Goal: Contribute content: Contribute content

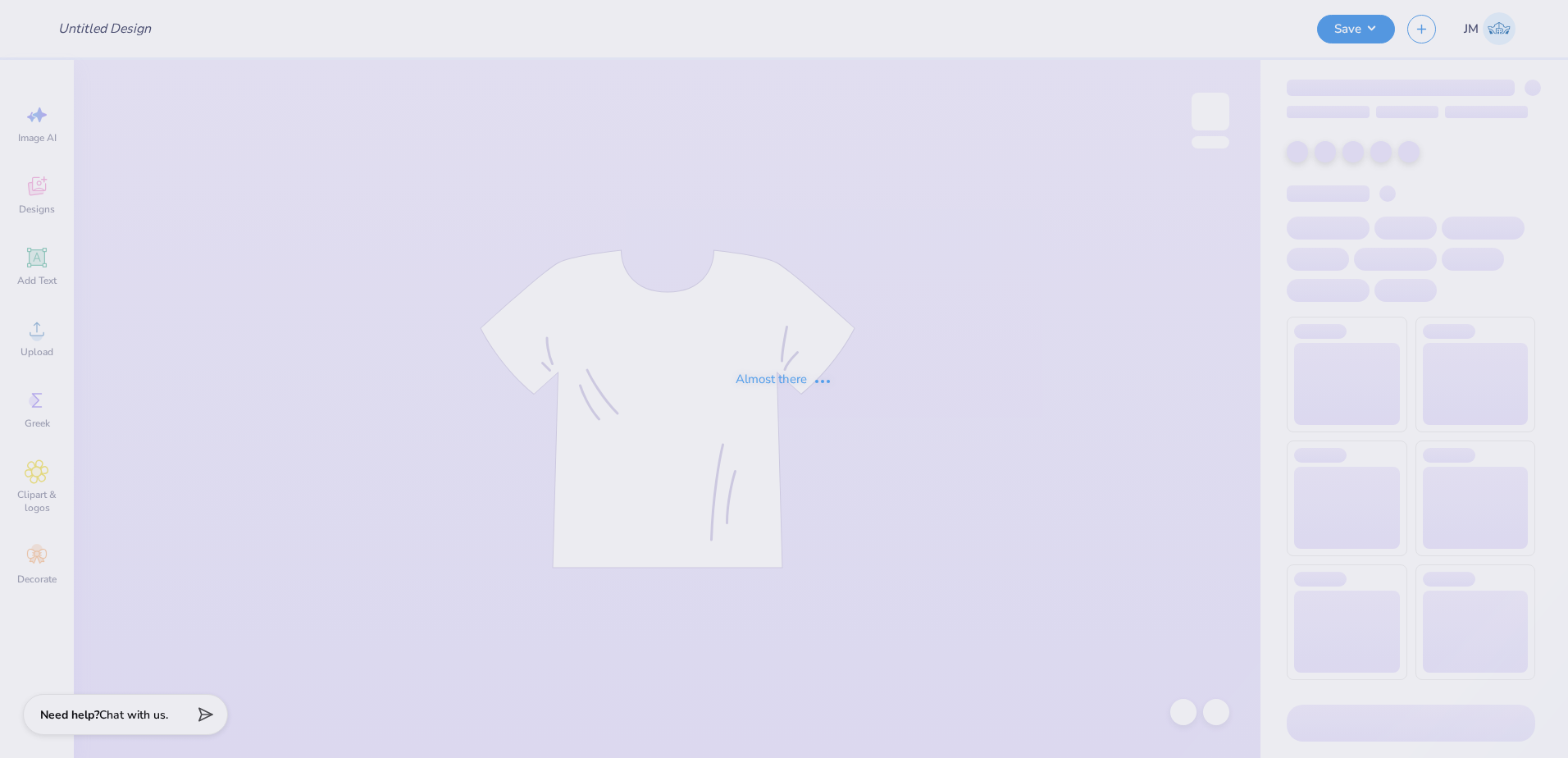
type input "ZPsi tees"
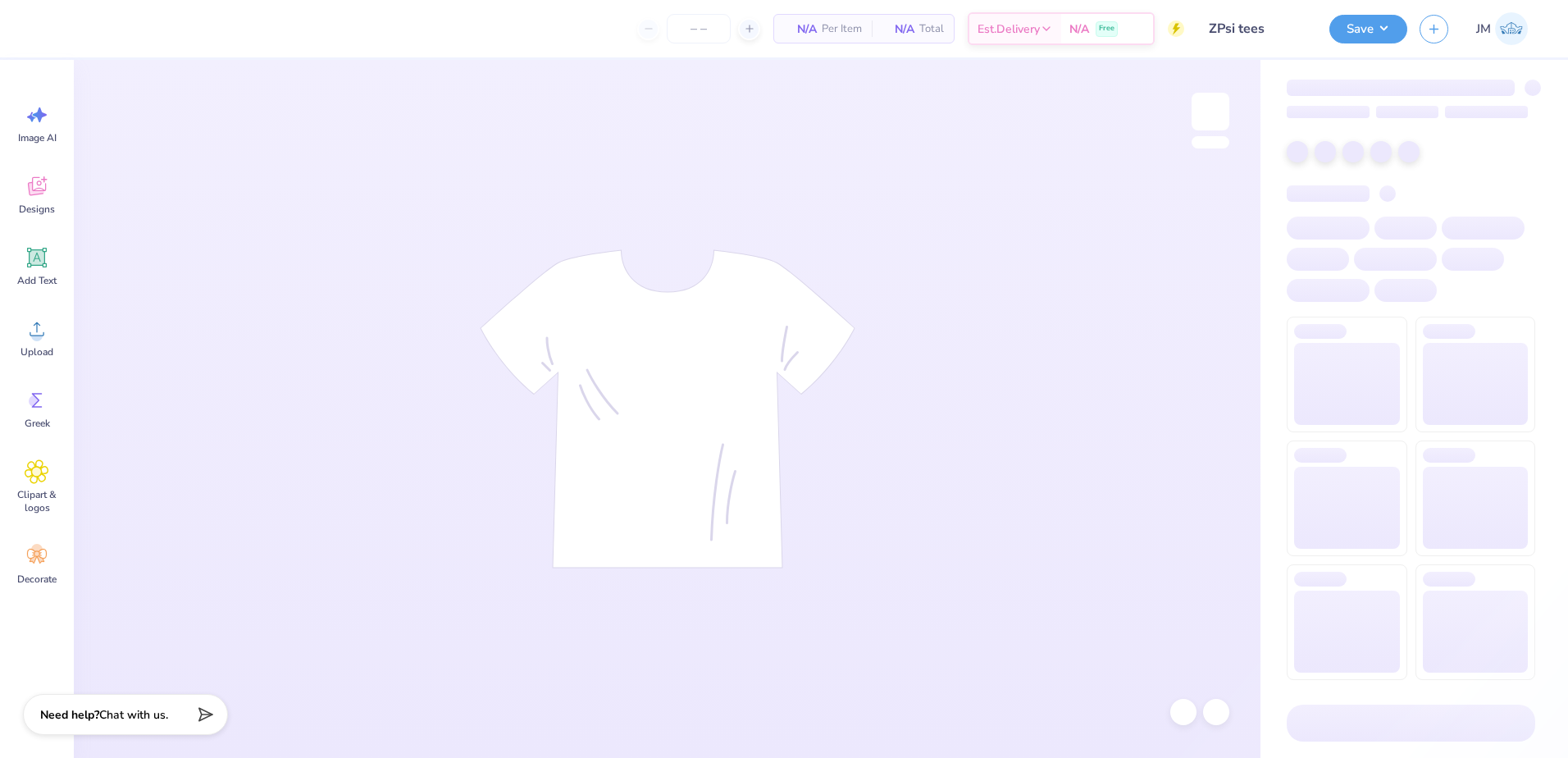
type input "24"
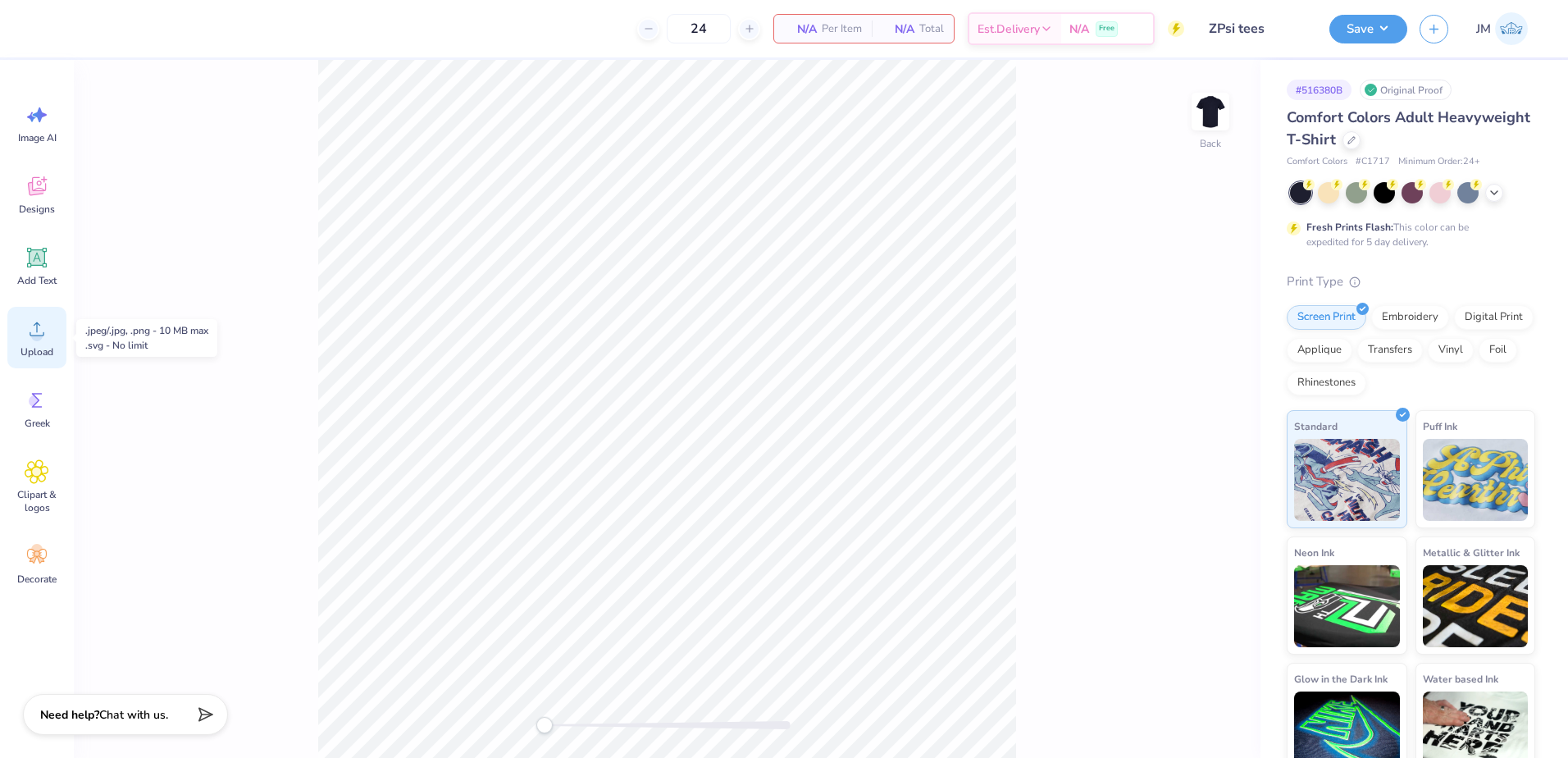
click at [35, 328] on icon at bounding box center [37, 329] width 25 height 25
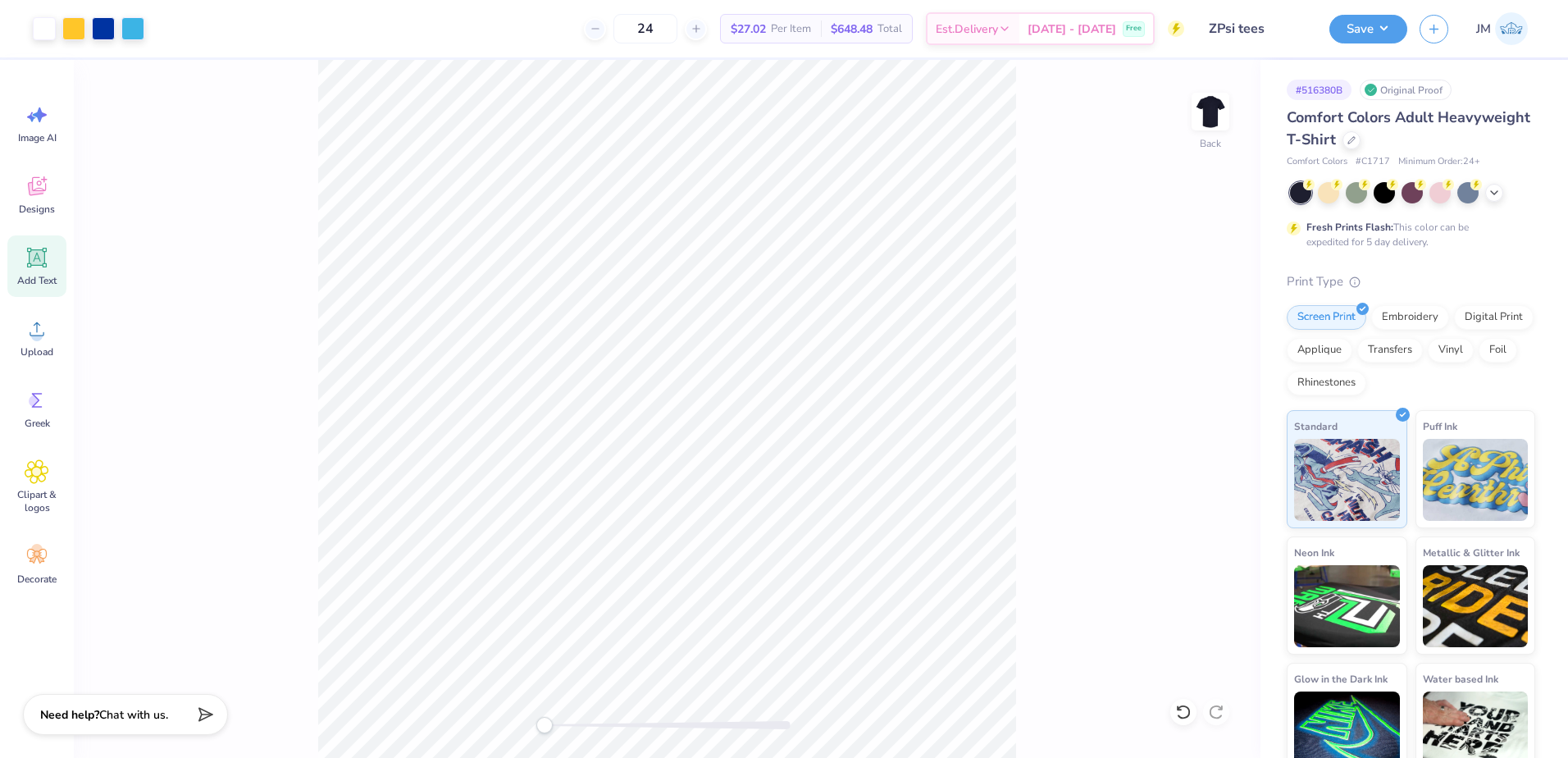
click at [51, 270] on div "Add Text" at bounding box center [36, 266] width 59 height 61
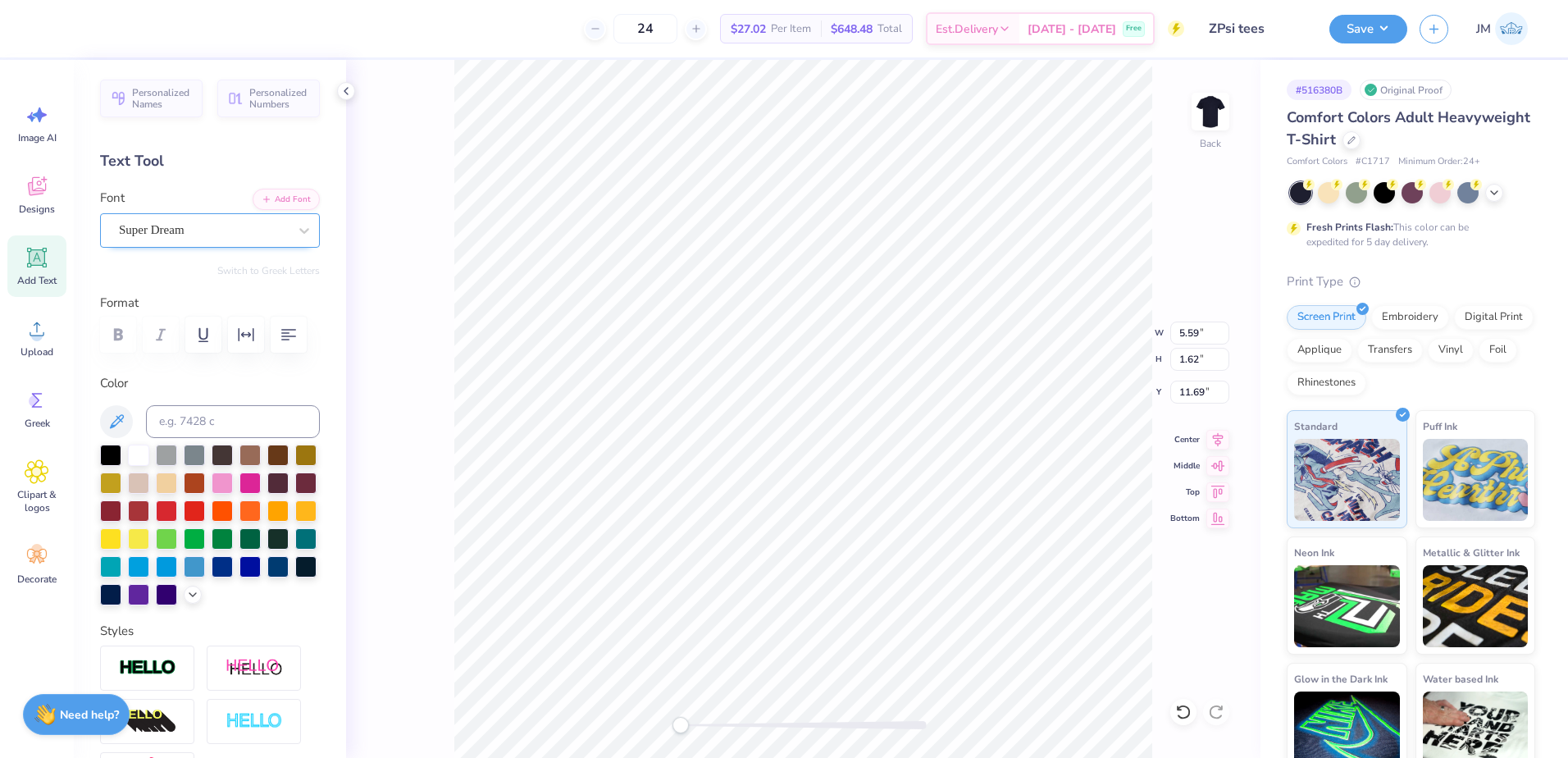
click at [215, 236] on div "Super Dream" at bounding box center [203, 230] width 172 height 26
type input "Times"
click at [705, 723] on div at bounding box center [804, 725] width 246 height 8
type textarea "FALL '25 RUSH"
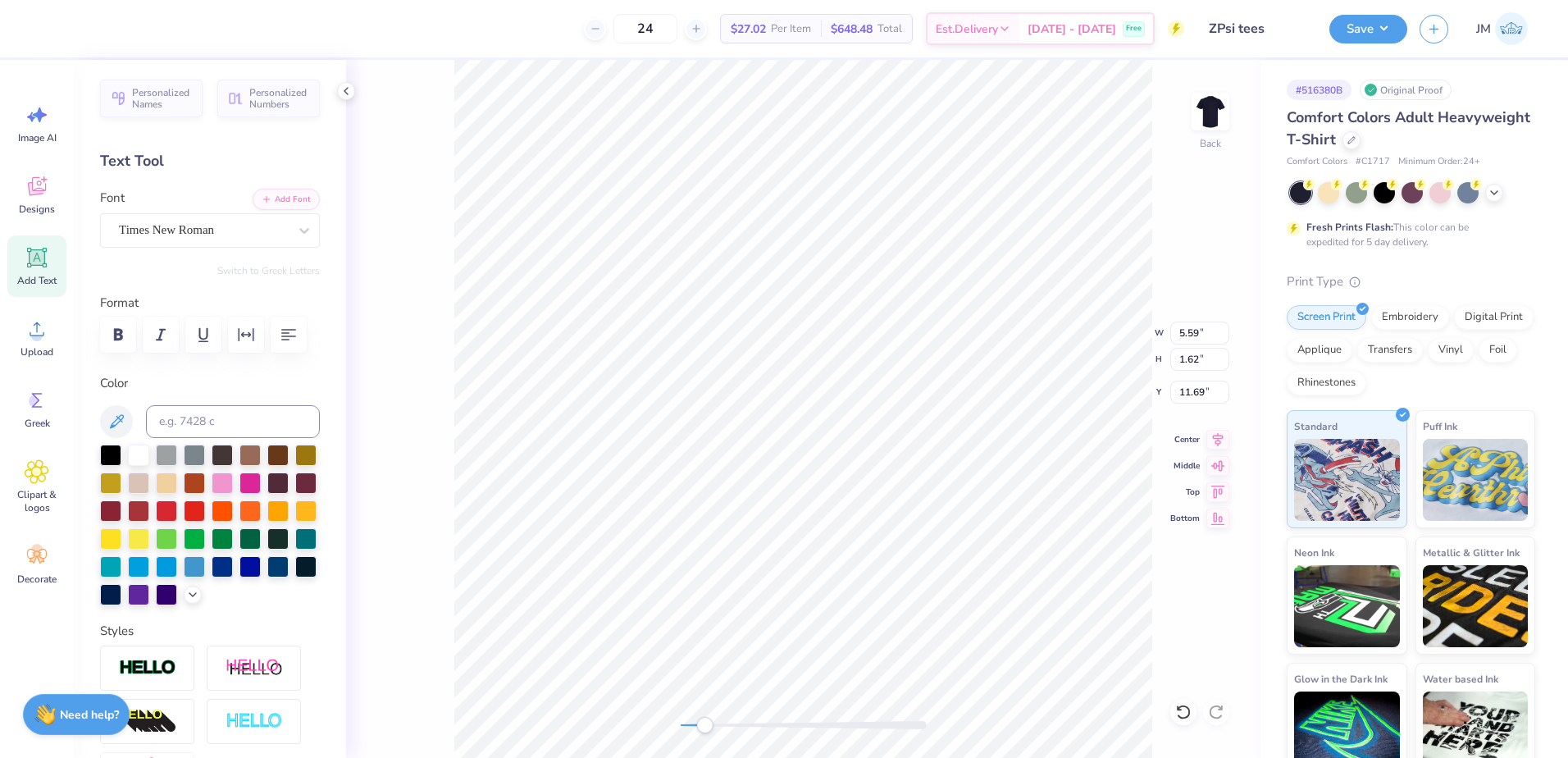
type input "8.97"
type input "11.09"
type input "3.00"
click at [691, 725] on div "Accessibility label" at bounding box center [696, 725] width 17 height 17
type input "14.17"
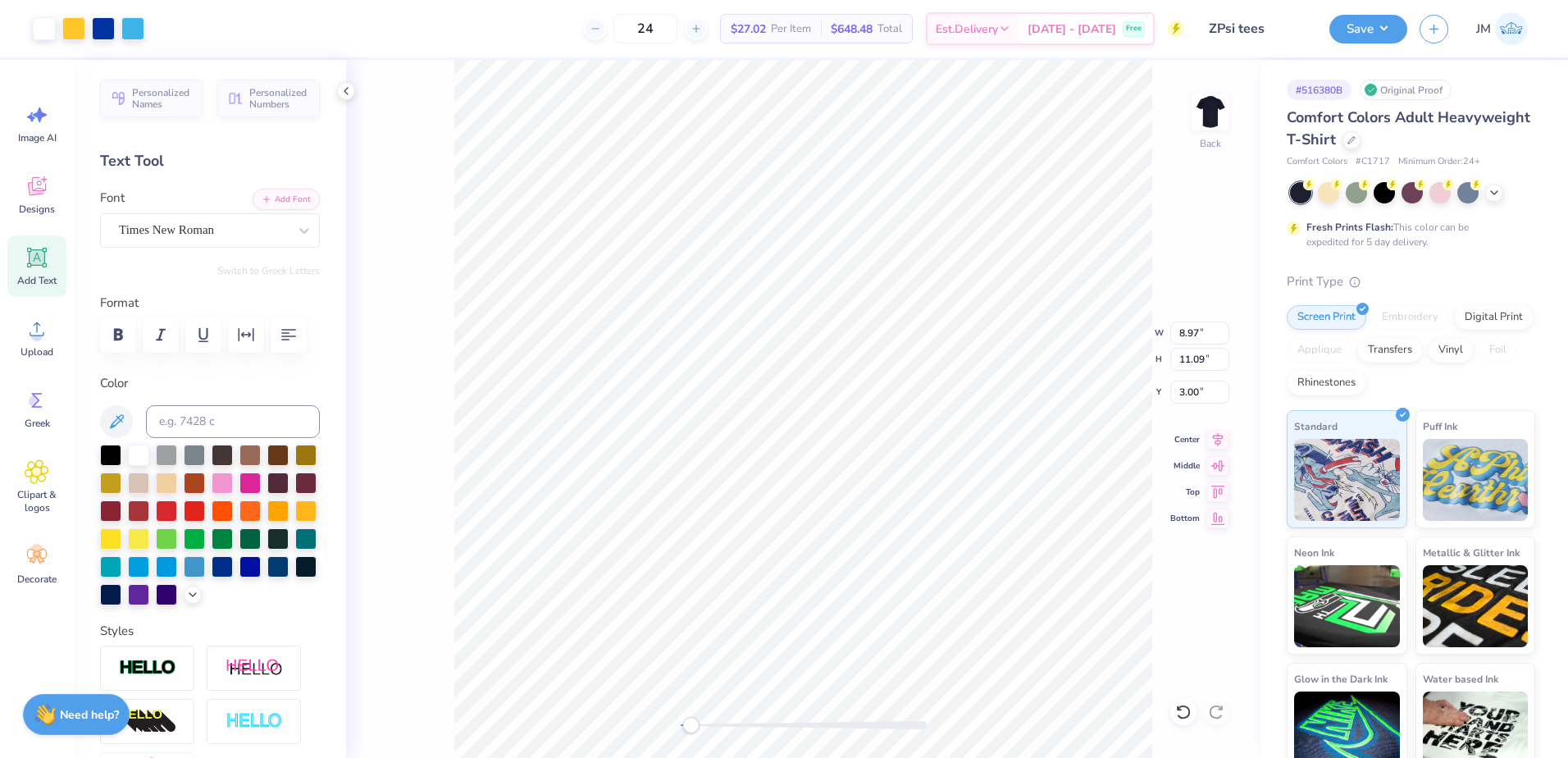
type input "1.46"
type input "14.14"
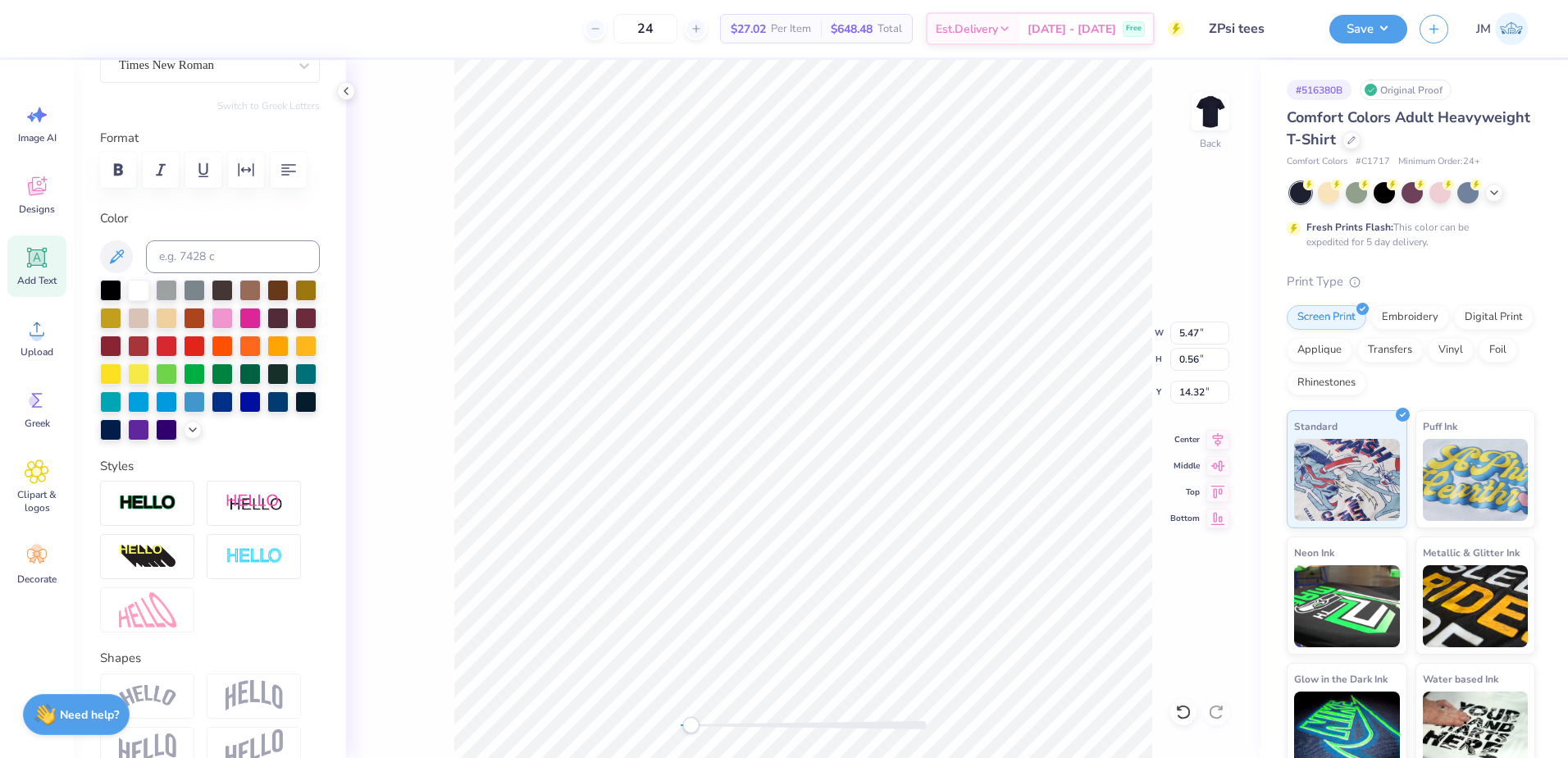
scroll to position [16, 0]
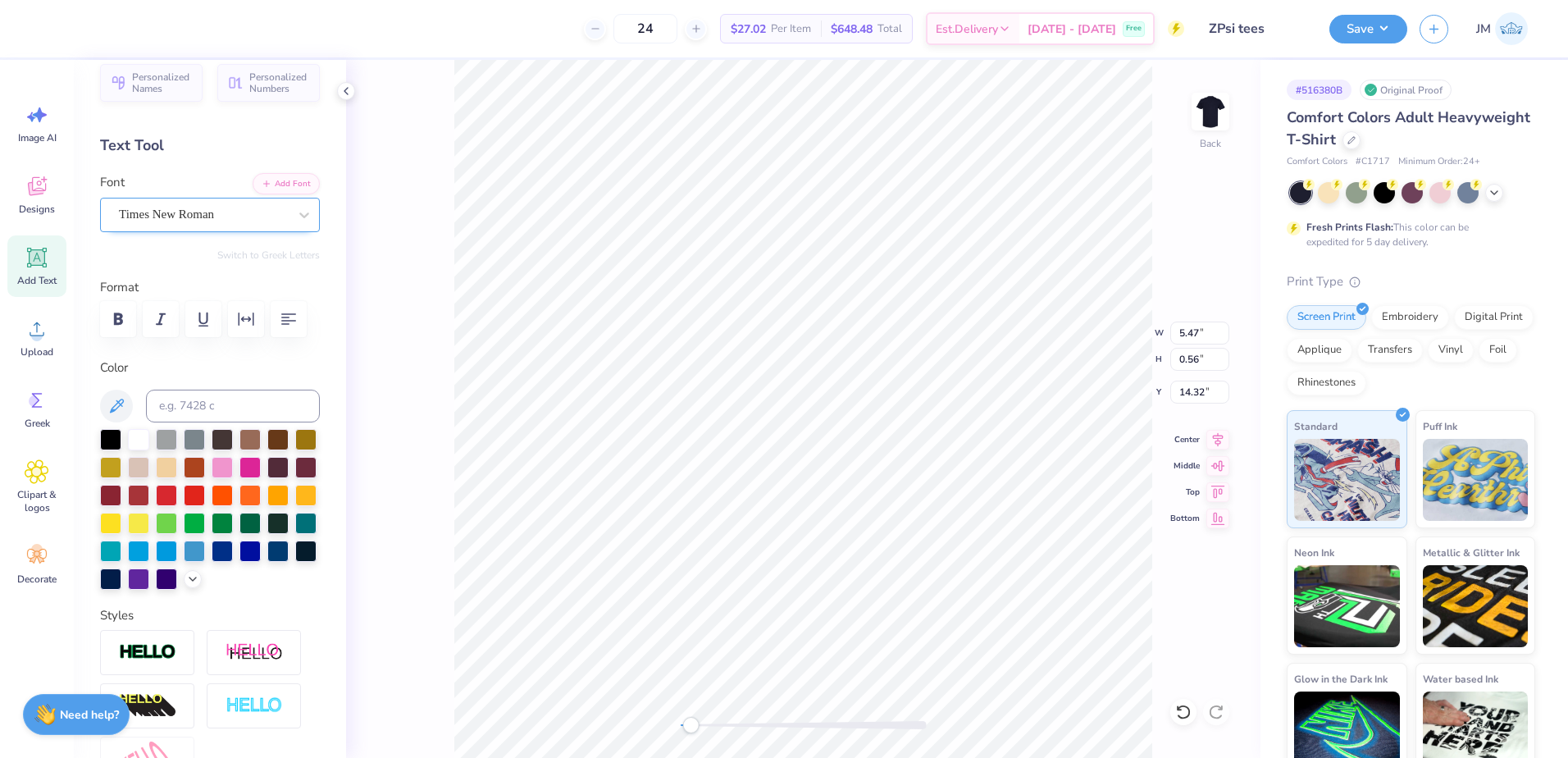
click at [207, 213] on div "Times New Roman" at bounding box center [203, 214] width 172 height 26
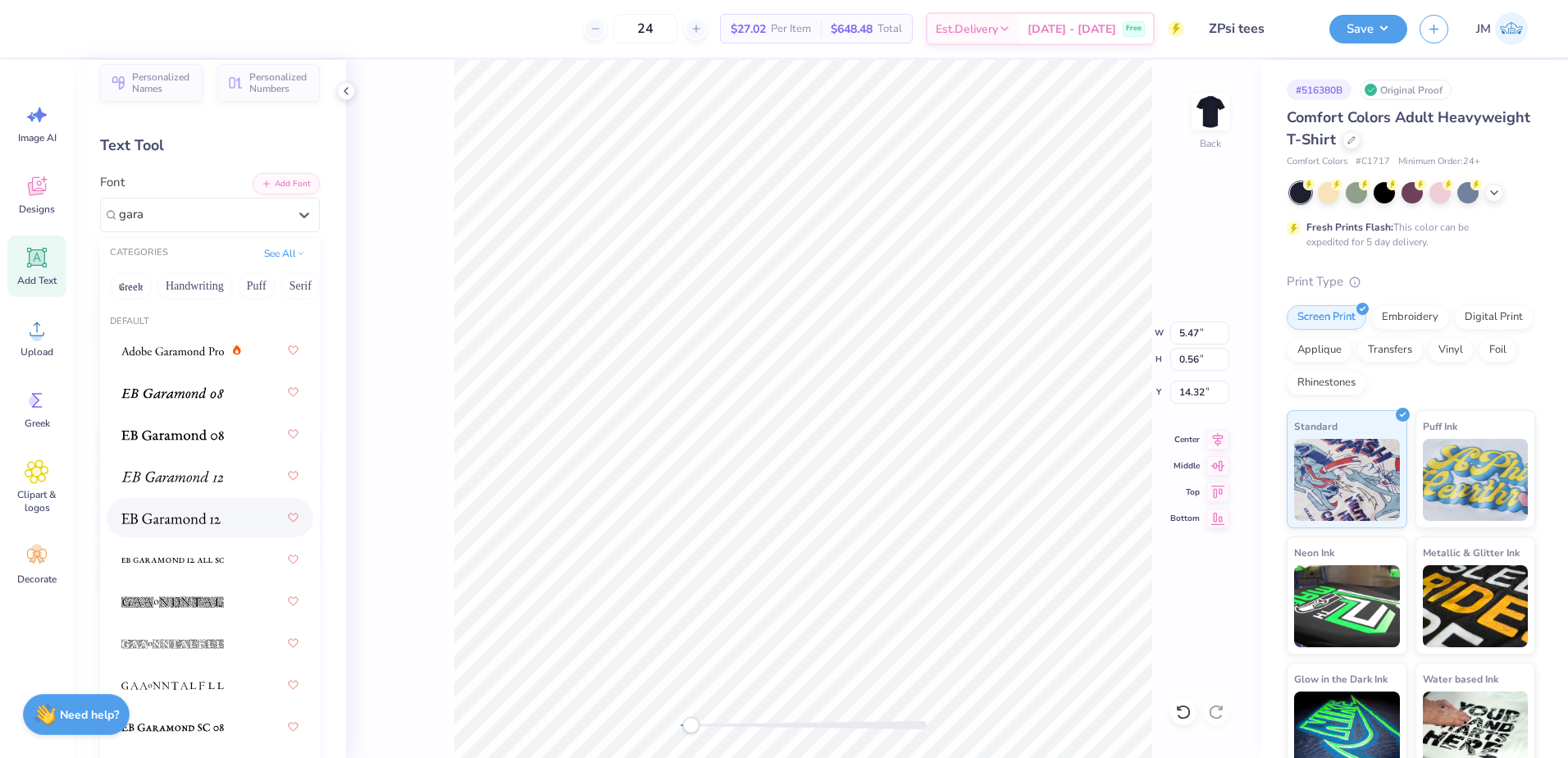
click at [209, 532] on div at bounding box center [210, 517] width 177 height 30
type input "gara"
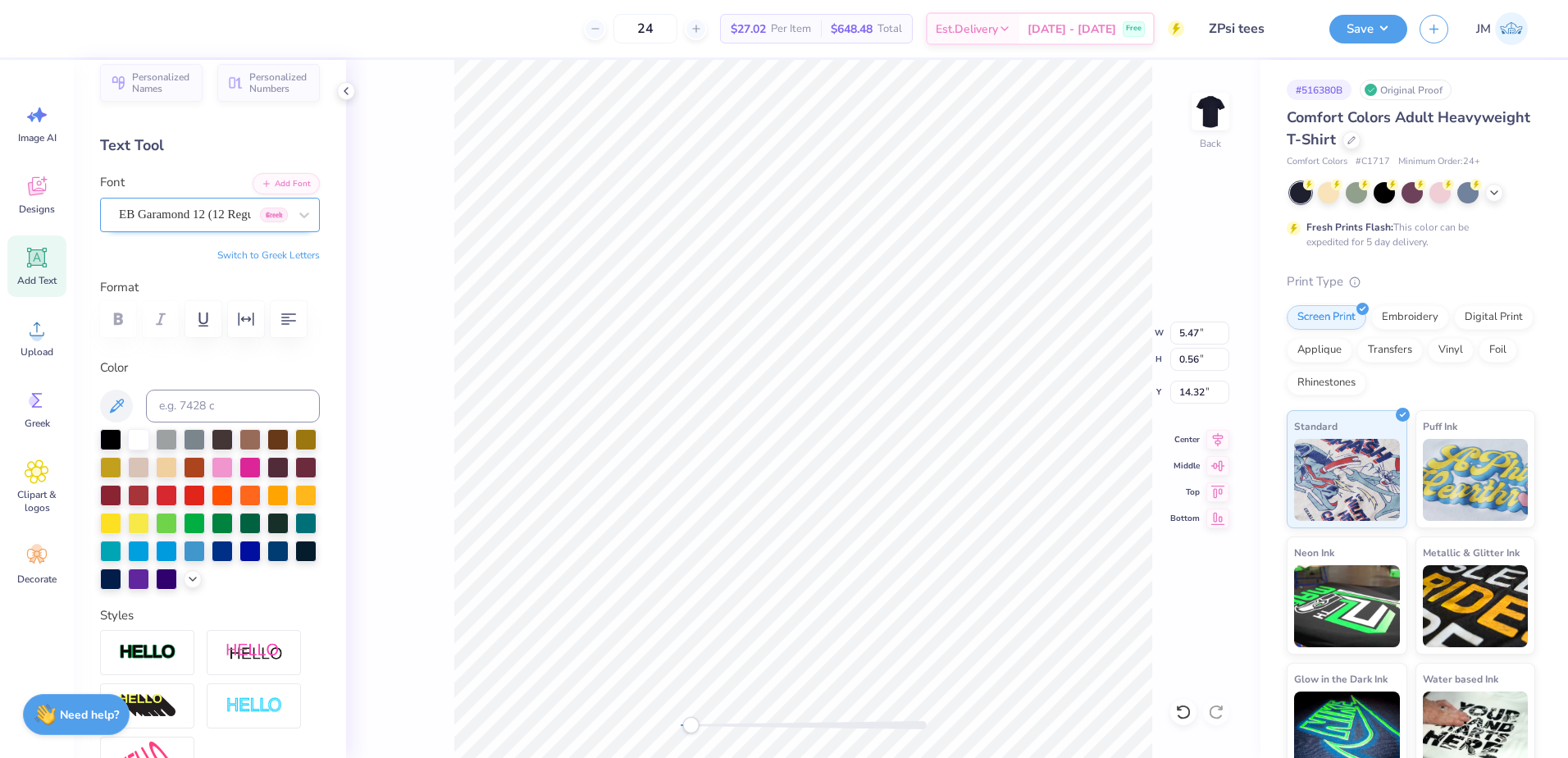
click at [216, 213] on div "EB Garamond 12 (12 Regular) Greek" at bounding box center [203, 214] width 172 height 26
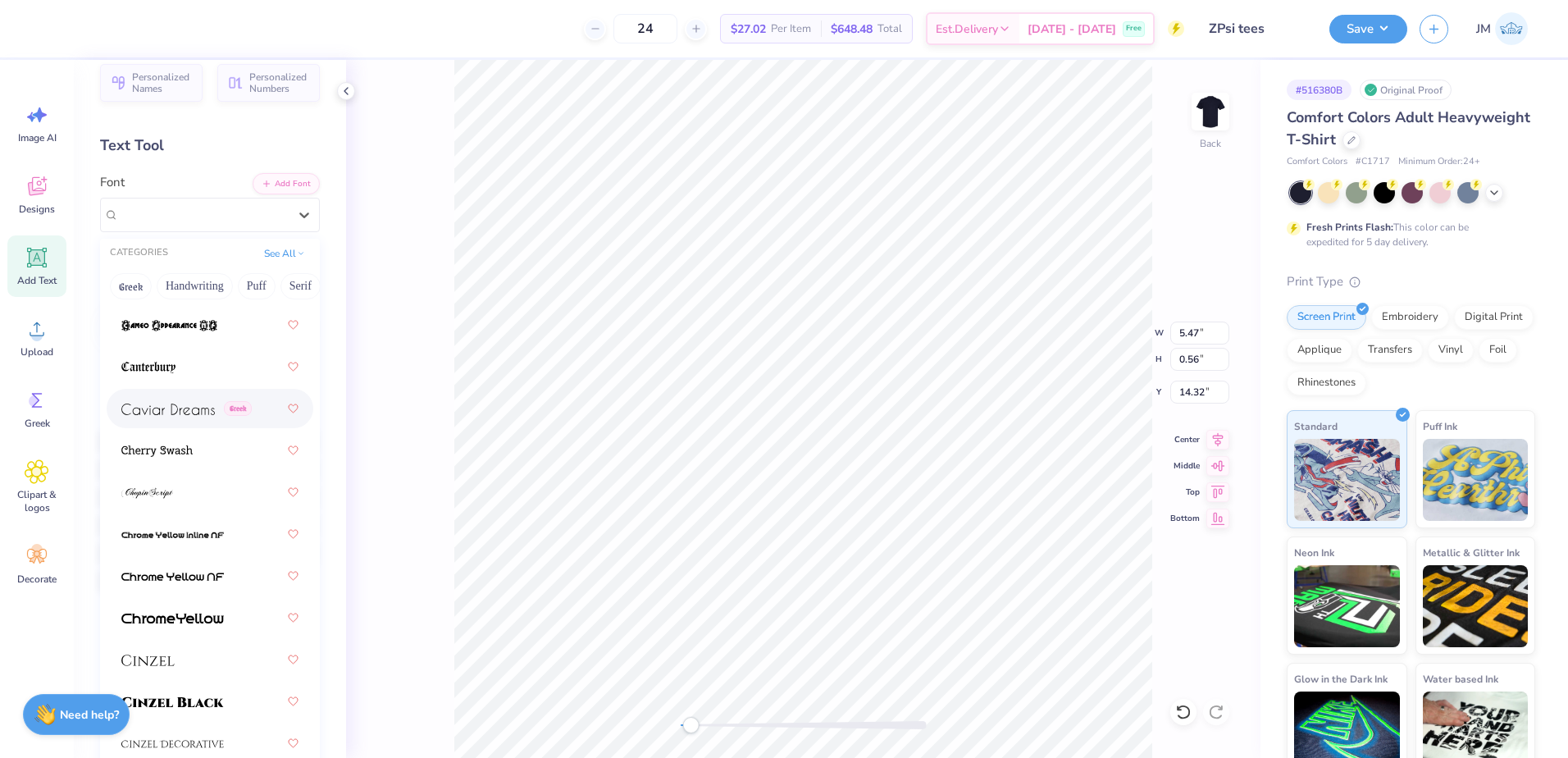
scroll to position [2462, 0]
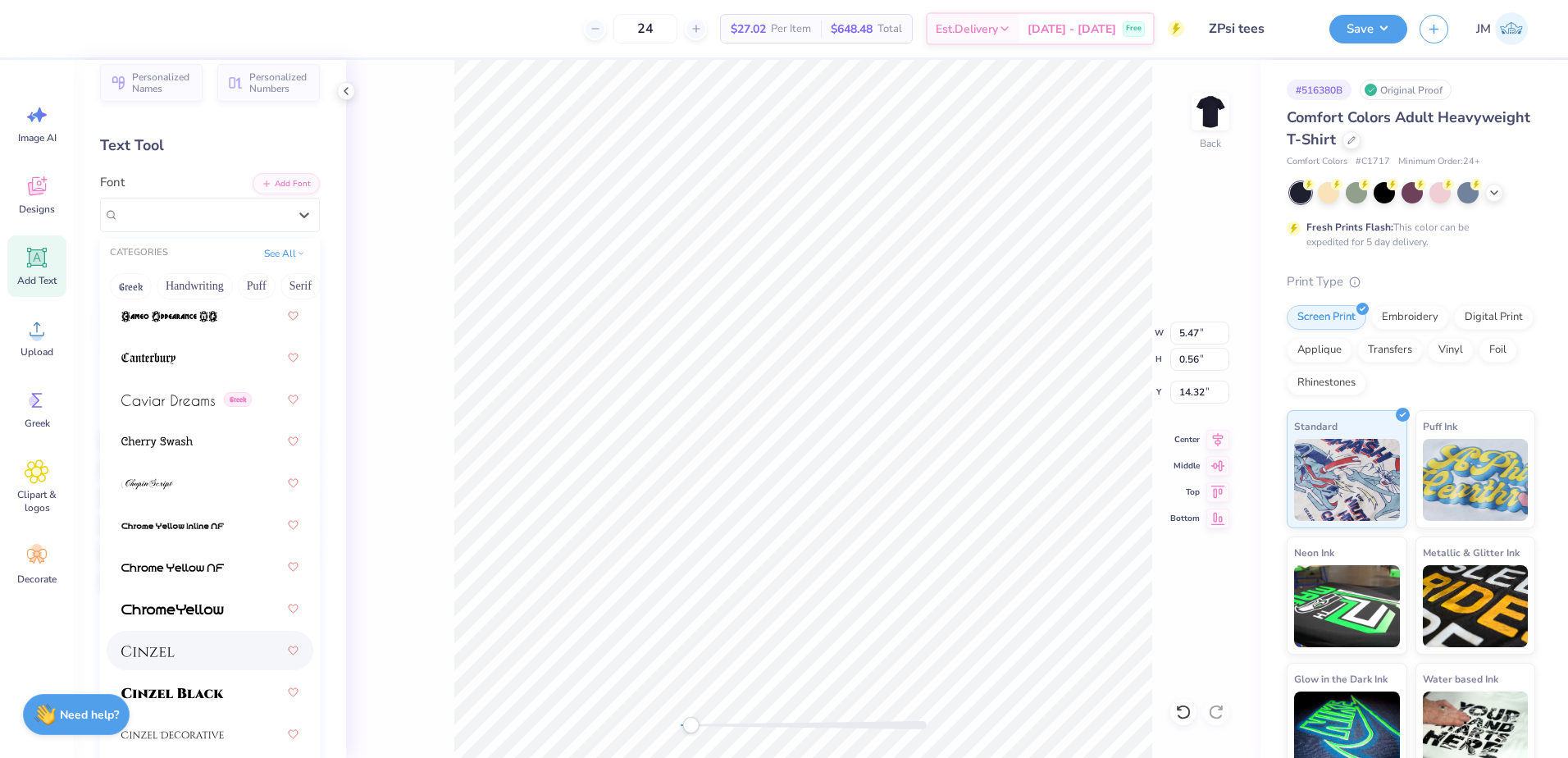
click at [202, 658] on div at bounding box center [210, 651] width 177 height 30
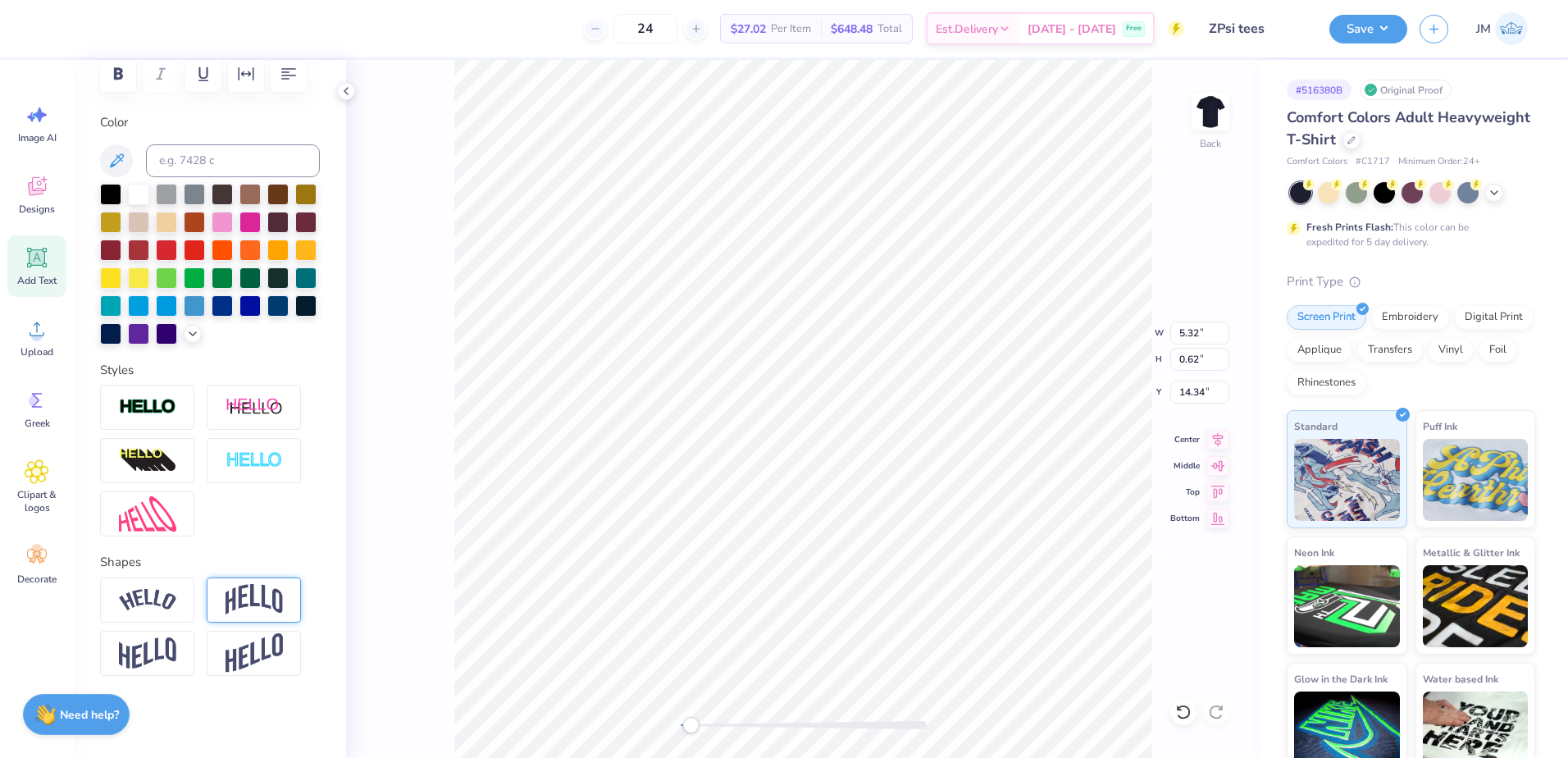
scroll to position [288, 0]
click at [164, 598] on img at bounding box center [147, 600] width 57 height 22
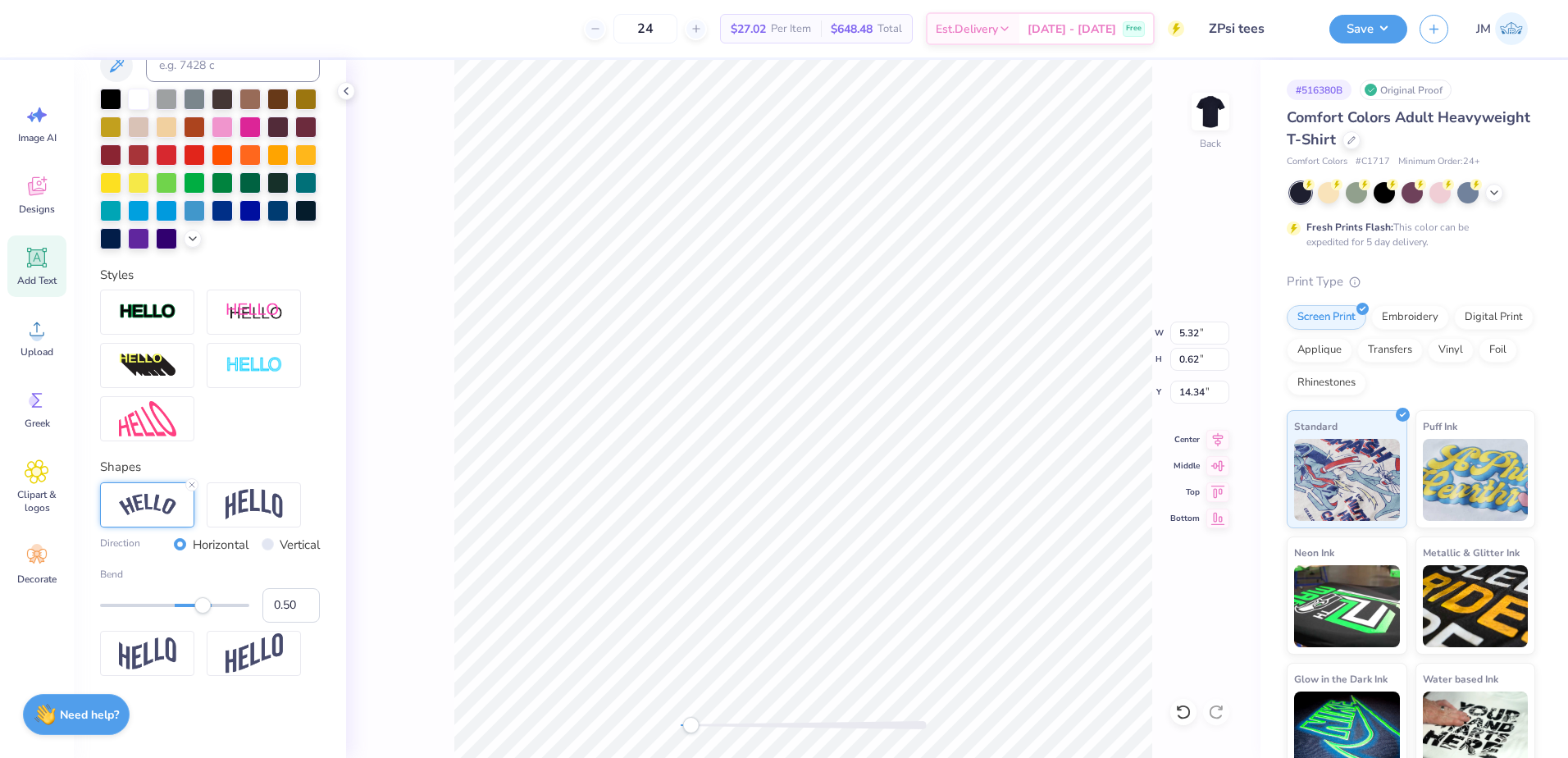
scroll to position [384, 0]
type input "-0.11"
drag, startPoint x: 176, startPoint y: 603, endPoint x: 161, endPoint y: 603, distance: 15.0
click at [161, 603] on div at bounding box center [174, 606] width 150 height 17
type input "-0.17"
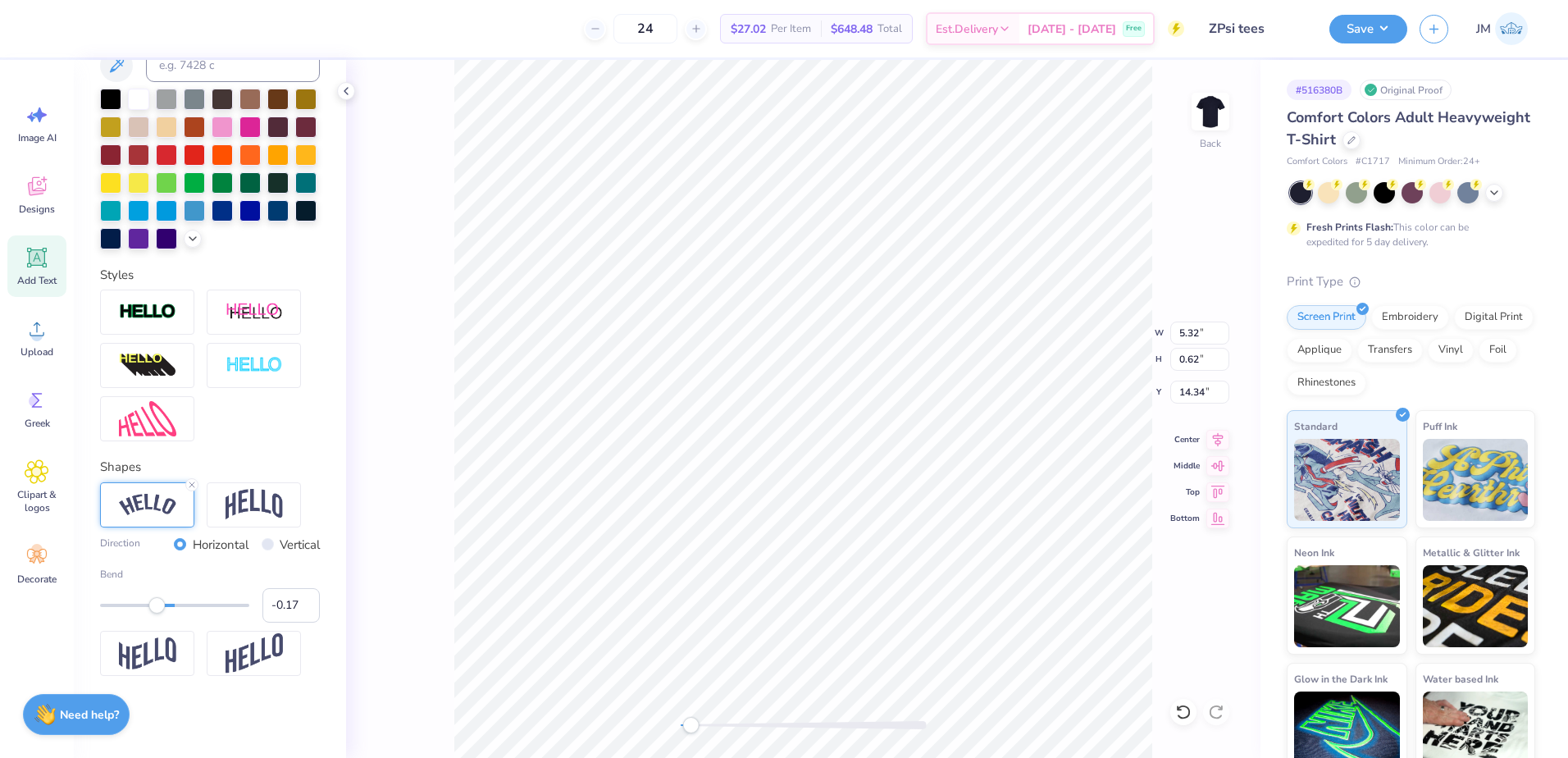
click at [157, 605] on div "Accessibility label" at bounding box center [157, 606] width 17 height 17
type input "-0.25"
click at [152, 606] on div "Accessibility label" at bounding box center [152, 606] width 17 height 17
type input "-0.33"
click at [146, 606] on div "Accessibility label" at bounding box center [150, 606] width 17 height 17
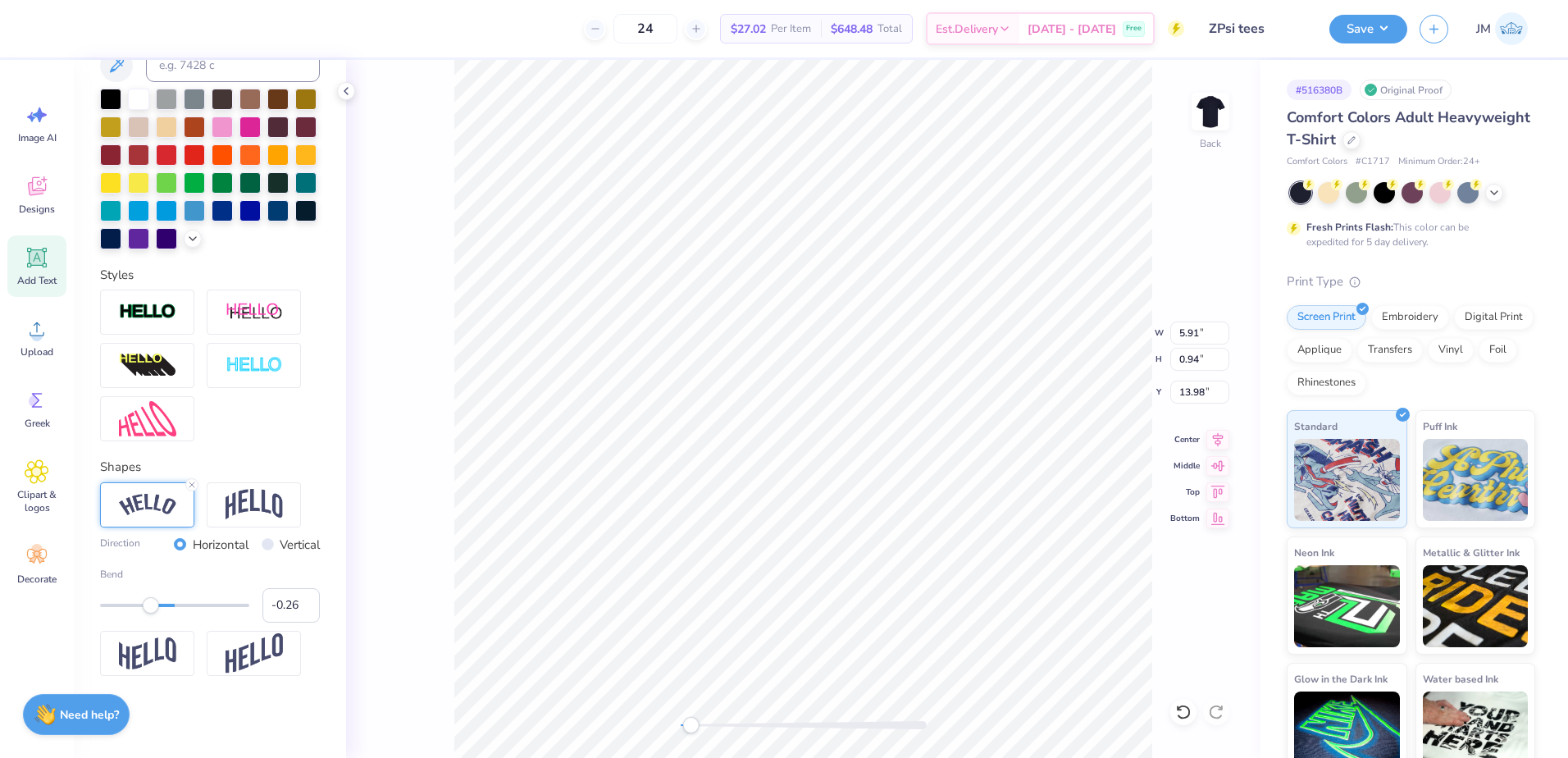
type input "-0.25"
click at [153, 607] on div "Accessibility label" at bounding box center [151, 606] width 17 height 17
click at [188, 486] on icon at bounding box center [192, 485] width 10 height 10
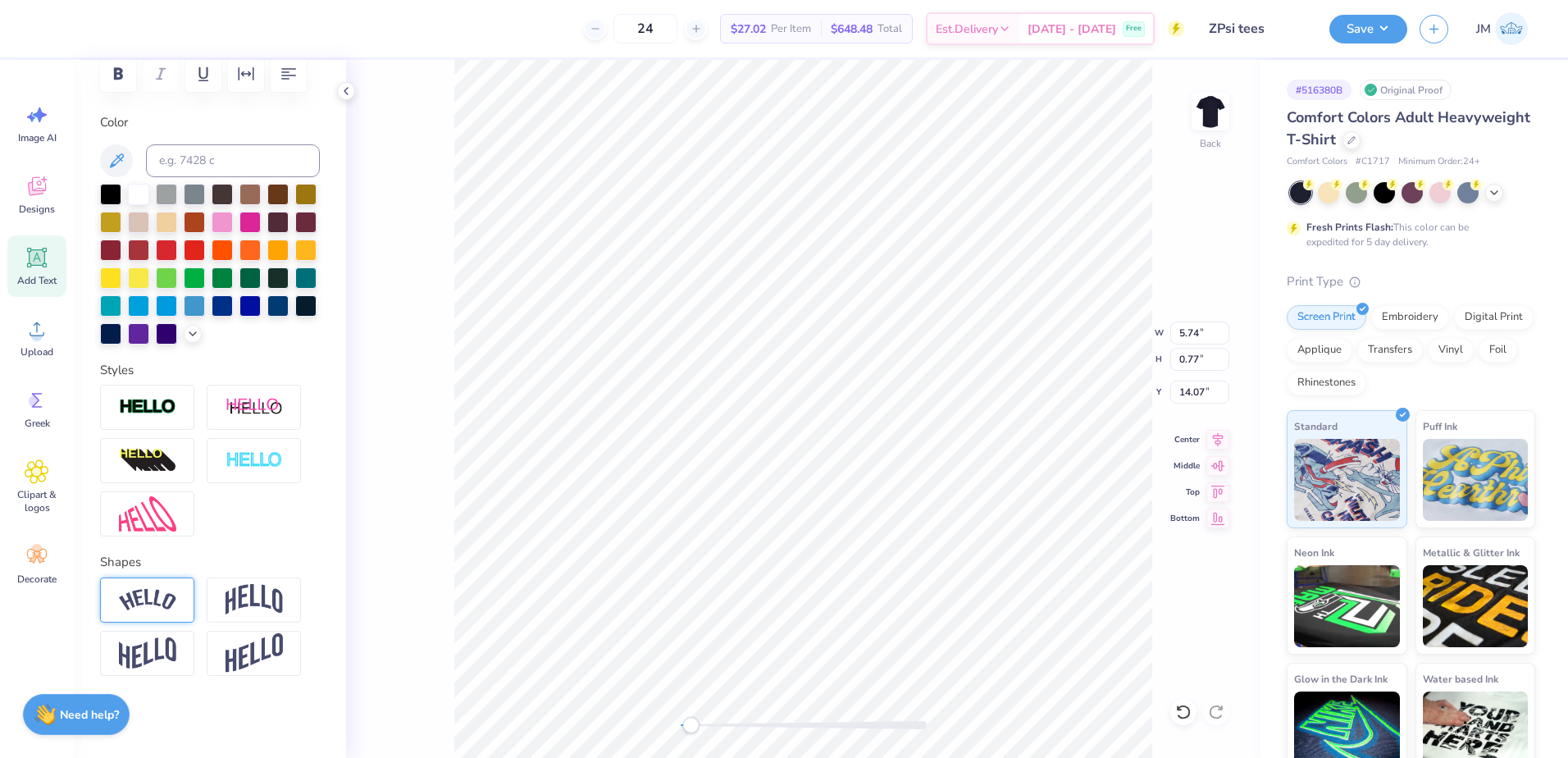
scroll to position [288, 0]
click at [150, 605] on img at bounding box center [147, 600] width 57 height 22
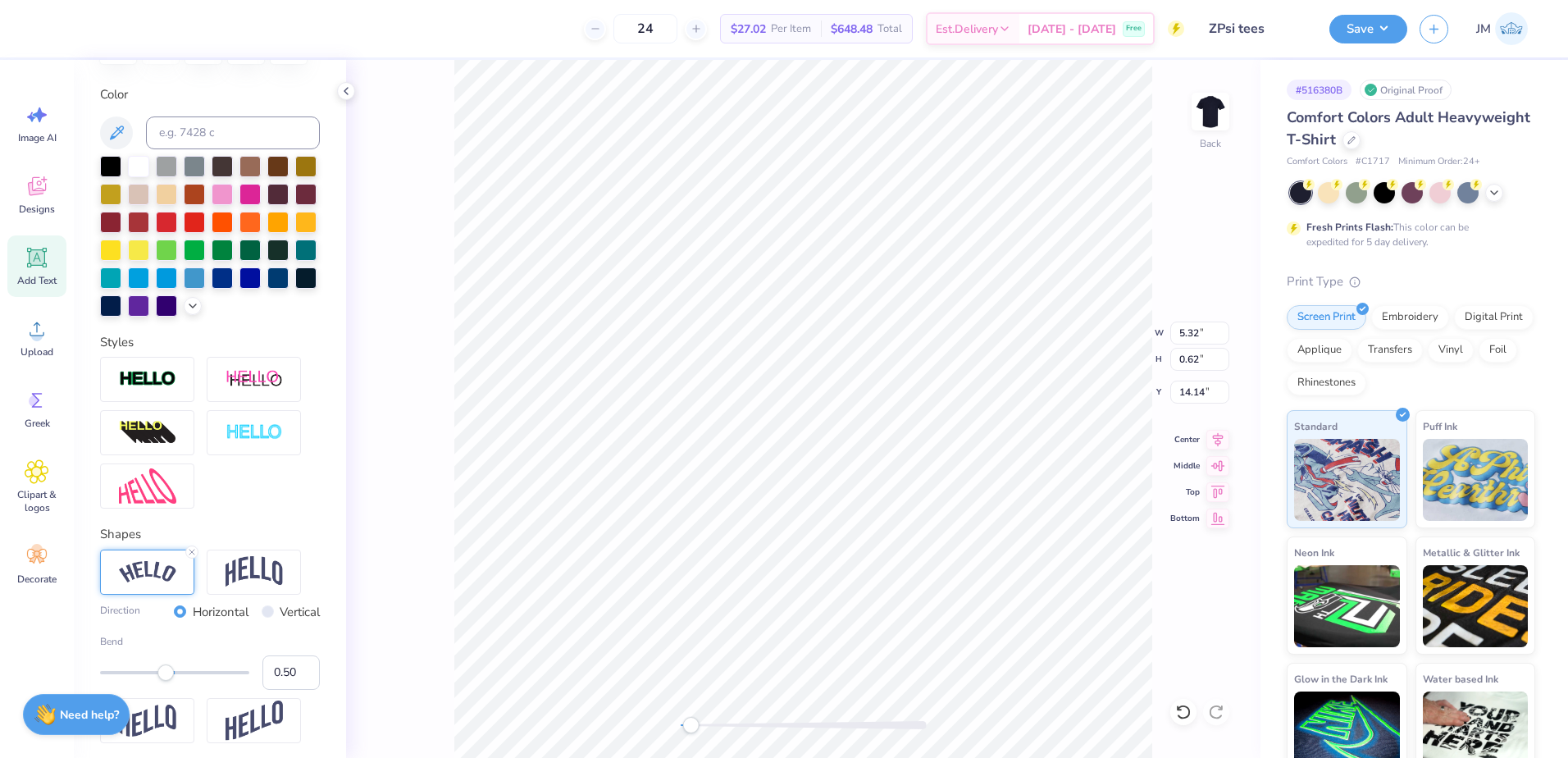
type input "-0.04"
click at [165, 675] on div at bounding box center [174, 673] width 150 height 3
type input "-0.11"
click at [161, 681] on div "Accessibility label" at bounding box center [161, 673] width 17 height 17
type input "-0.22"
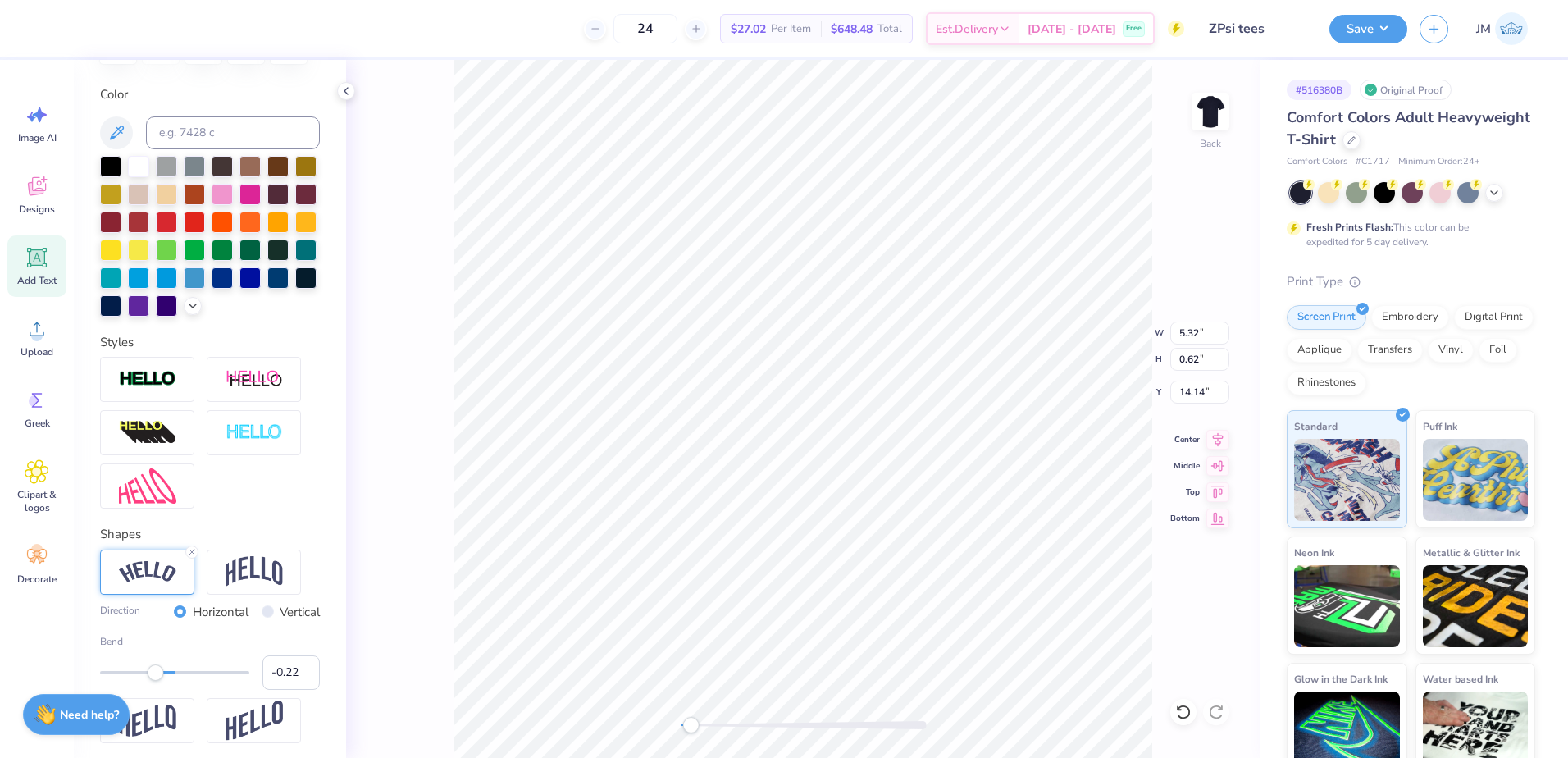
click at [154, 681] on div "Accessibility label" at bounding box center [156, 673] width 17 height 17
type input "-0.29"
click at [149, 681] on div "Accessibility label" at bounding box center [154, 673] width 17 height 17
click at [1219, 437] on icon at bounding box center [1218, 437] width 23 height 20
type input "8.97"
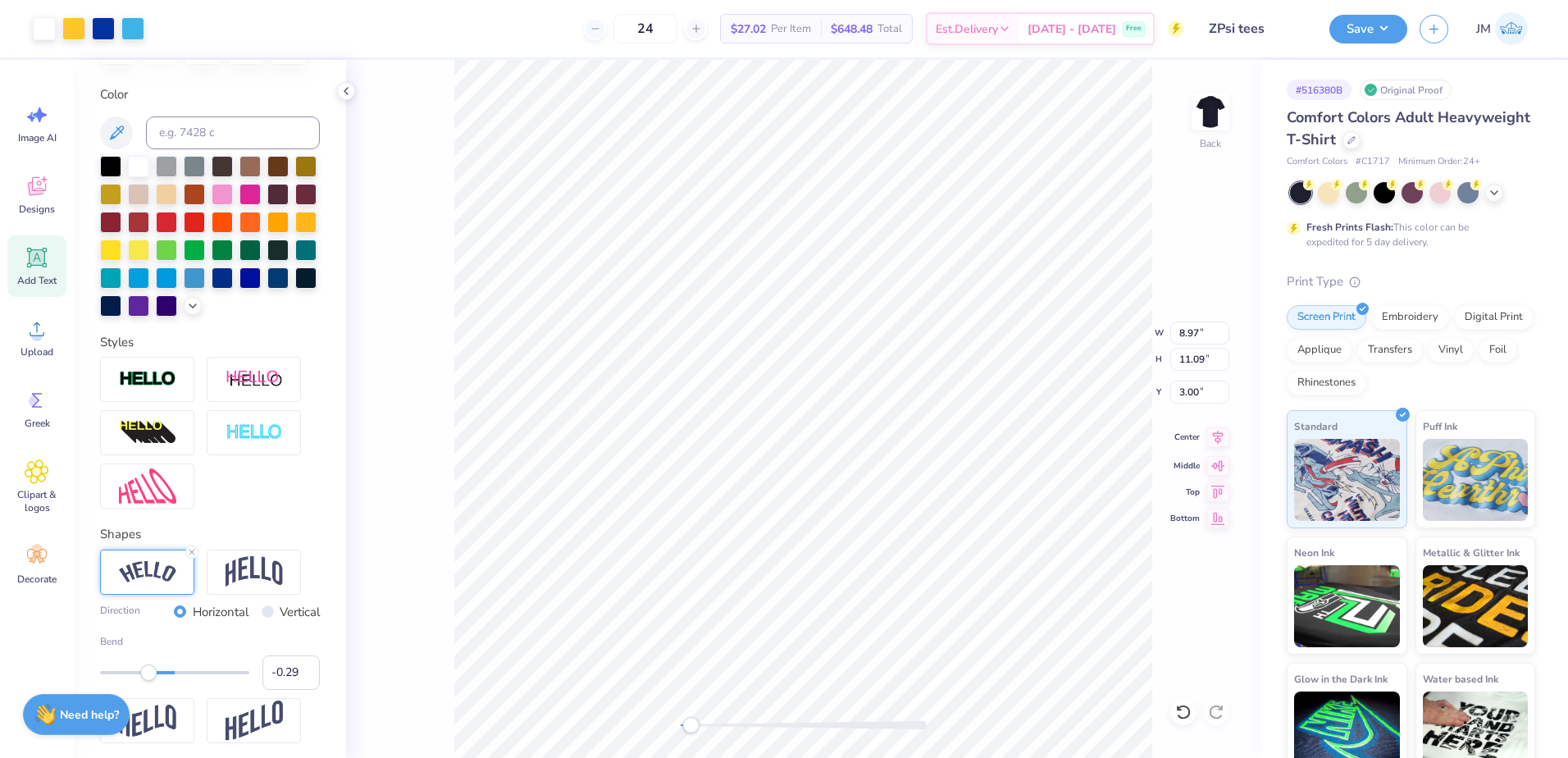
type input "11.09"
type input "3.00"
click at [1219, 433] on icon at bounding box center [1218, 437] width 23 height 20
click at [883, 581] on li "Group" at bounding box center [881, 578] width 129 height 32
click at [1193, 368] on input "11.88" at bounding box center [1199, 360] width 59 height 23
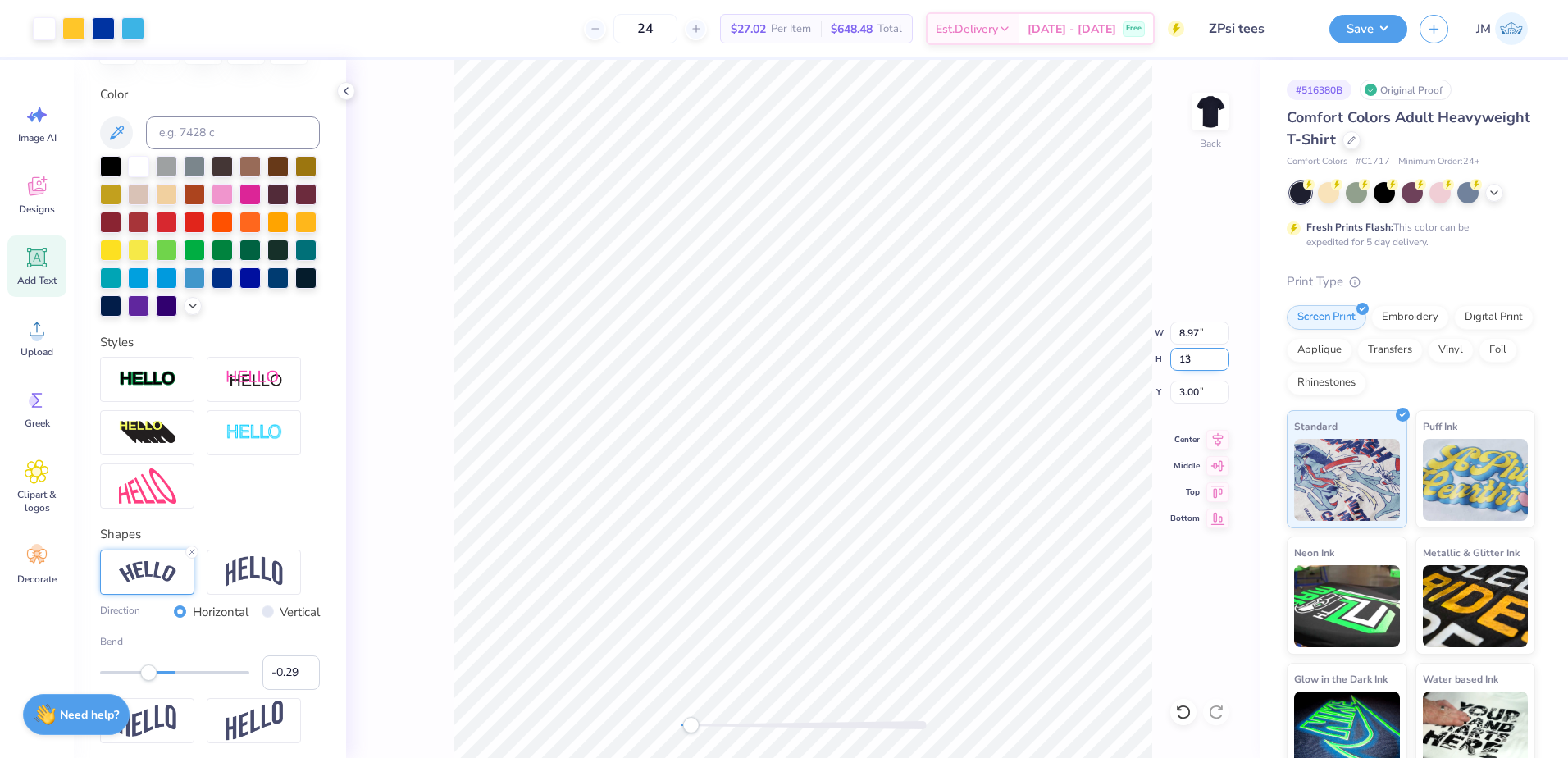
type input "13"
click at [1195, 361] on input "13" at bounding box center [1199, 360] width 59 height 23
click at [1191, 363] on input "14.22" at bounding box center [1199, 360] width 59 height 23
type input "13"
click at [1194, 335] on input "10.73" at bounding box center [1199, 333] width 59 height 23
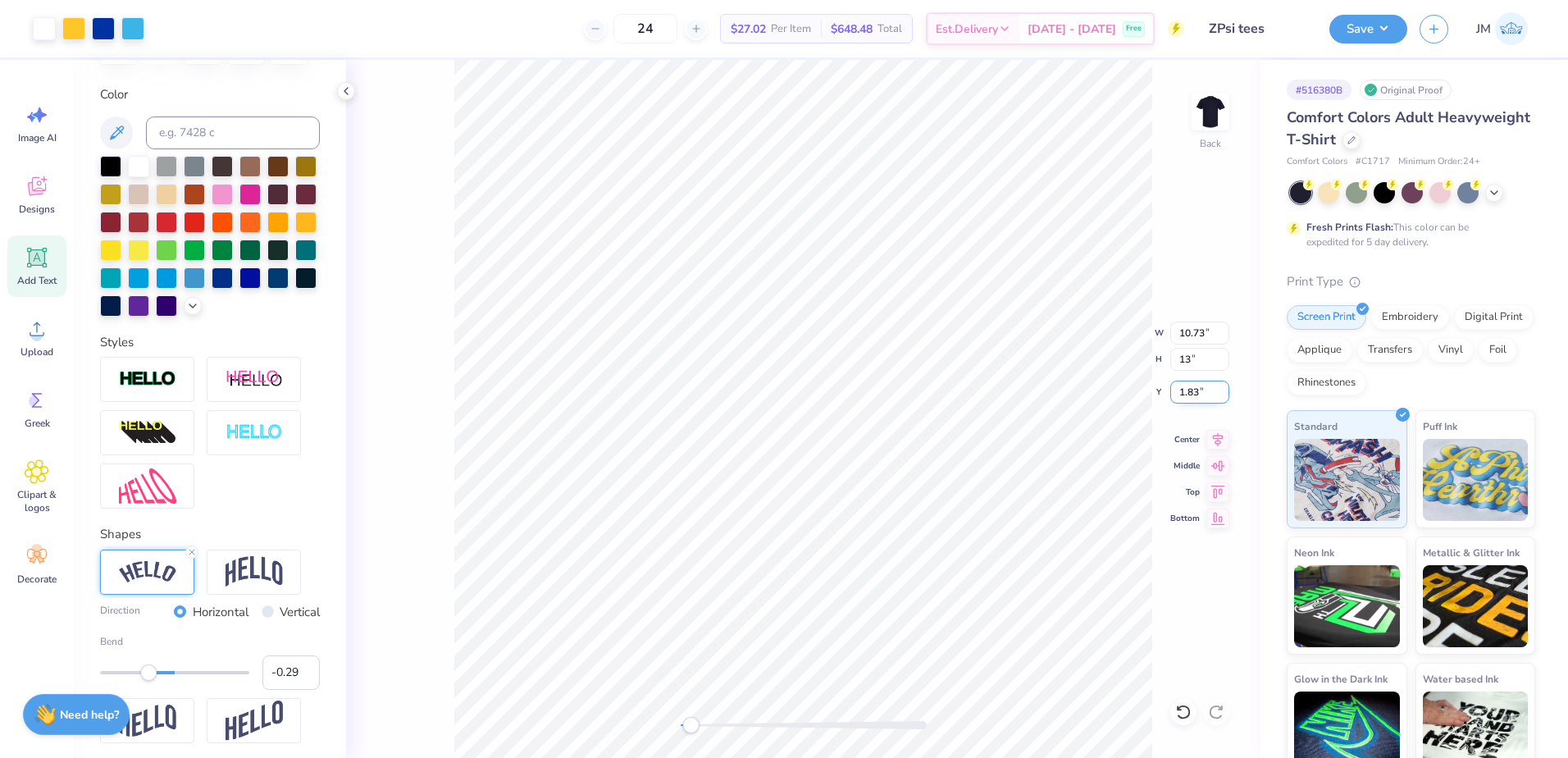
click at [1194, 386] on input "1.83" at bounding box center [1199, 393] width 59 height 23
type input "2"
click at [1195, 363] on input "13" at bounding box center [1199, 360] width 59 height 23
click at [1209, 365] on input "13" at bounding box center [1199, 360] width 59 height 23
click at [1193, 335] on input "10.73" at bounding box center [1199, 333] width 59 height 23
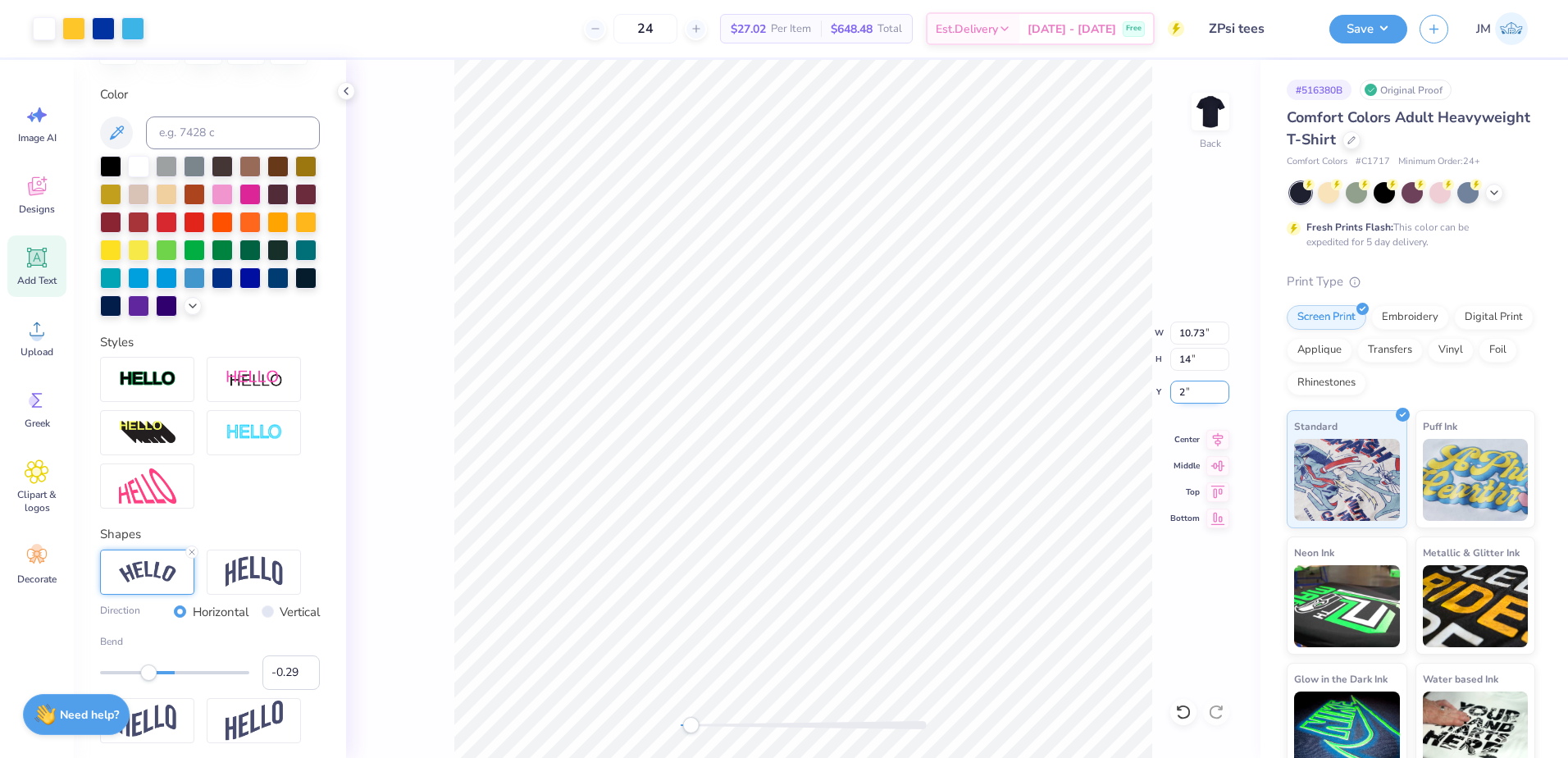
click at [1195, 396] on input "2" at bounding box center [1199, 393] width 59 height 23
click at [1192, 368] on input "14" at bounding box center [1199, 360] width 59 height 23
type input "15"
click at [1194, 393] on input "1.53" at bounding box center [1199, 393] width 59 height 23
type input "2"
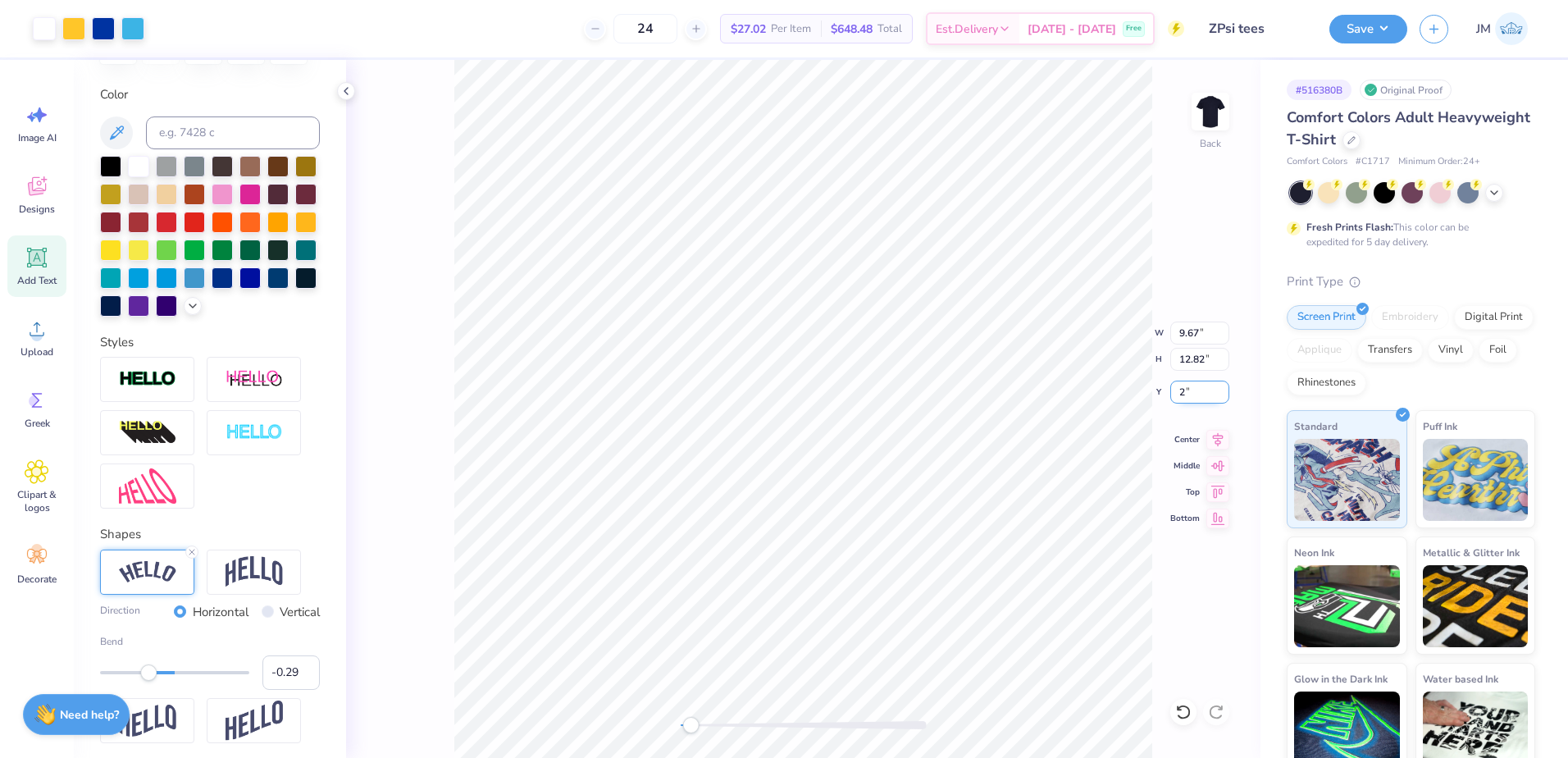
click at [1195, 396] on input "2" at bounding box center [1199, 393] width 59 height 23
click at [1134, 389] on div "Back W 9.67 9.67 " H 12.82 12.82 " Y 2 2 " Center Middle Top Bottom" at bounding box center [803, 408] width 915 height 698
click at [1123, 388] on div "Back W 9.67 9.67 " H 12.82 12.82 " Y 2.00 2.00 " Center Middle Top Bottom" at bounding box center [803, 408] width 915 height 698
click at [1198, 396] on input "2.33" at bounding box center [1199, 393] width 59 height 23
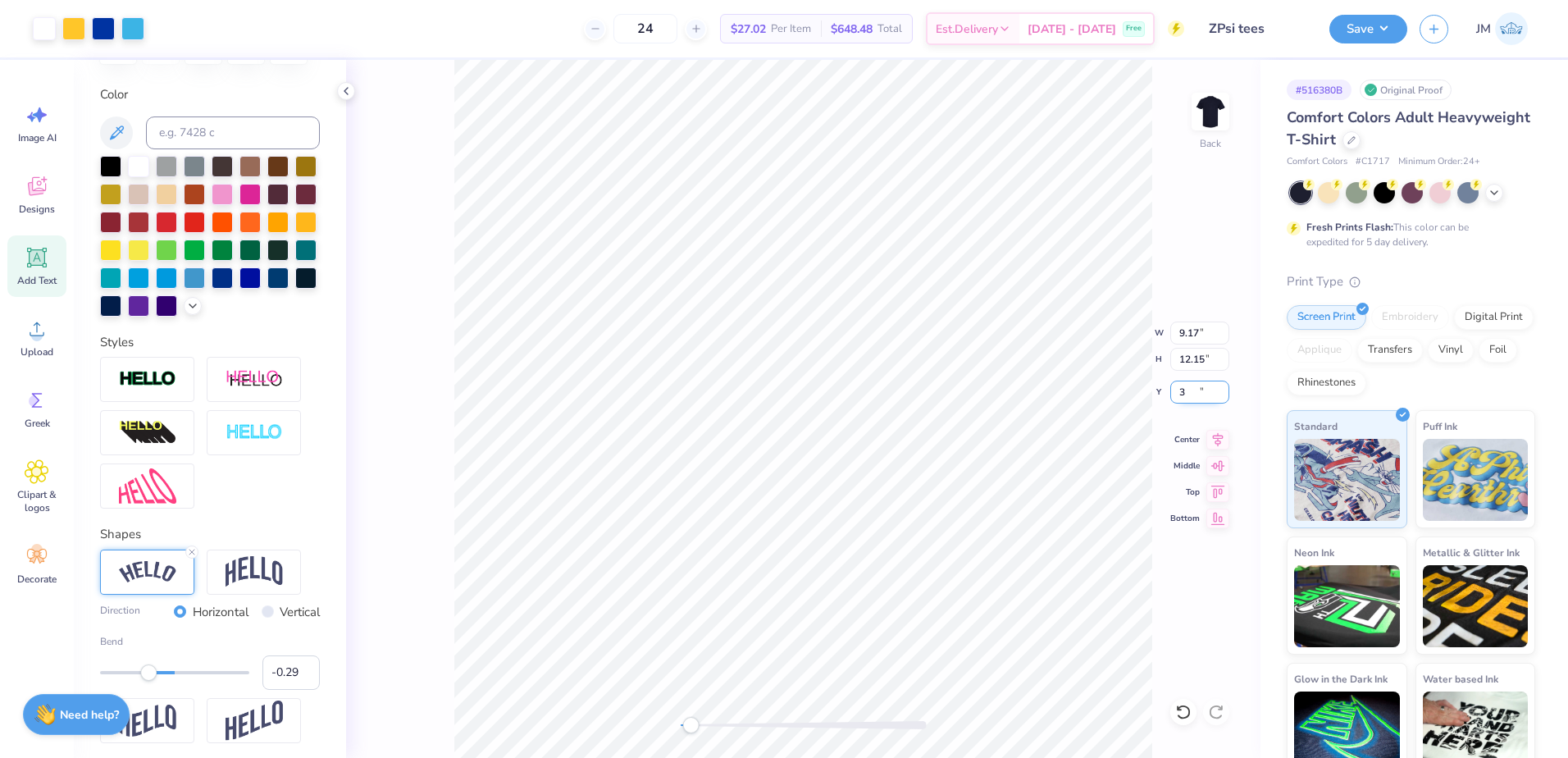
type input "3"
click at [1193, 361] on input "12.15" at bounding box center [1199, 360] width 59 height 23
type input "14"
drag, startPoint x: 1205, startPoint y: 360, endPoint x: 1159, endPoint y: 360, distance: 46.0
click at [1159, 360] on div "Back W 9.17 9.17 " H 14 14 " Y 3 3 " Center Middle Top Bottom" at bounding box center [803, 408] width 915 height 698
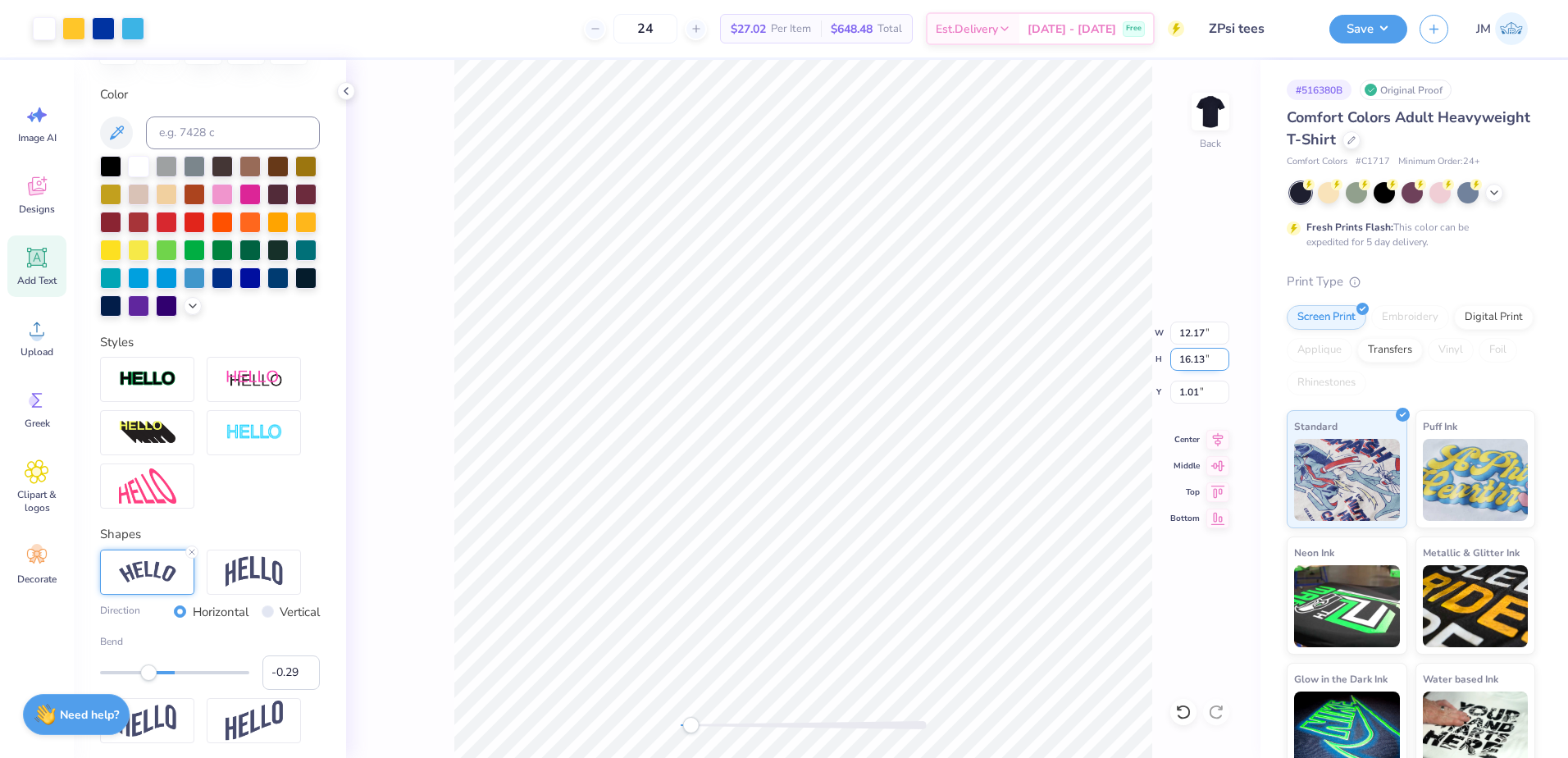
click at [1200, 363] on input "16.13" at bounding box center [1199, 360] width 59 height 23
type input "14"
click at [599, 716] on div "Back" at bounding box center [803, 408] width 915 height 698
click at [1187, 367] on input "12.15" at bounding box center [1199, 360] width 59 height 23
type input "14"
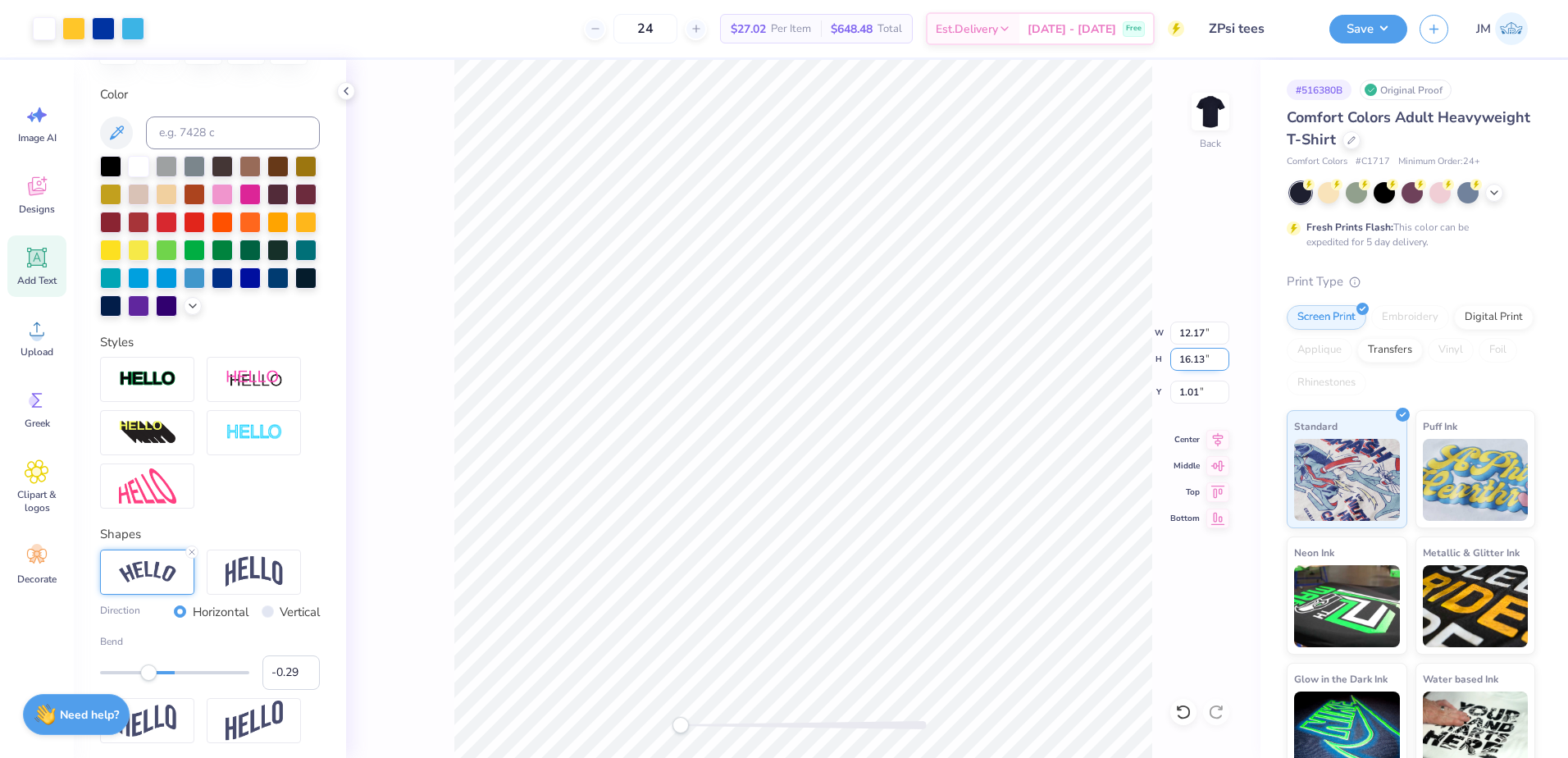
click at [1192, 365] on input "16.13" at bounding box center [1199, 360] width 59 height 23
type input "13"
click at [1193, 395] on input "1.01" at bounding box center [1199, 393] width 59 height 23
type input "2"
click at [1193, 362] on input "13" at bounding box center [1199, 360] width 59 height 23
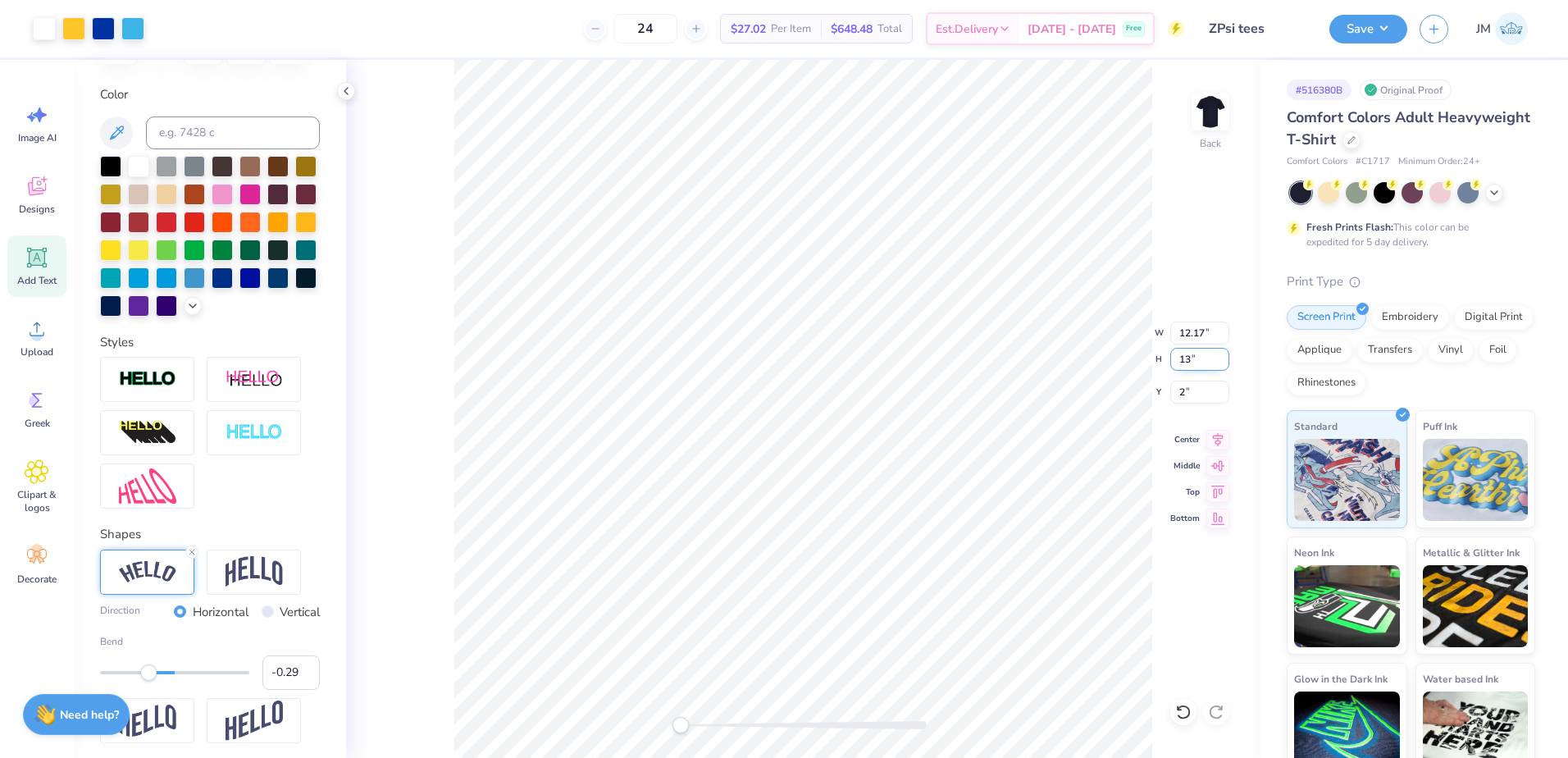
click at [1091, 348] on div "Back W 12.17 12.17 " H 13 13 " Y 2 2 " Center Middle Top Bottom" at bounding box center [803, 408] width 915 height 698
click at [1189, 362] on input "10.48" at bounding box center [1199, 360] width 59 height 23
type input "14"
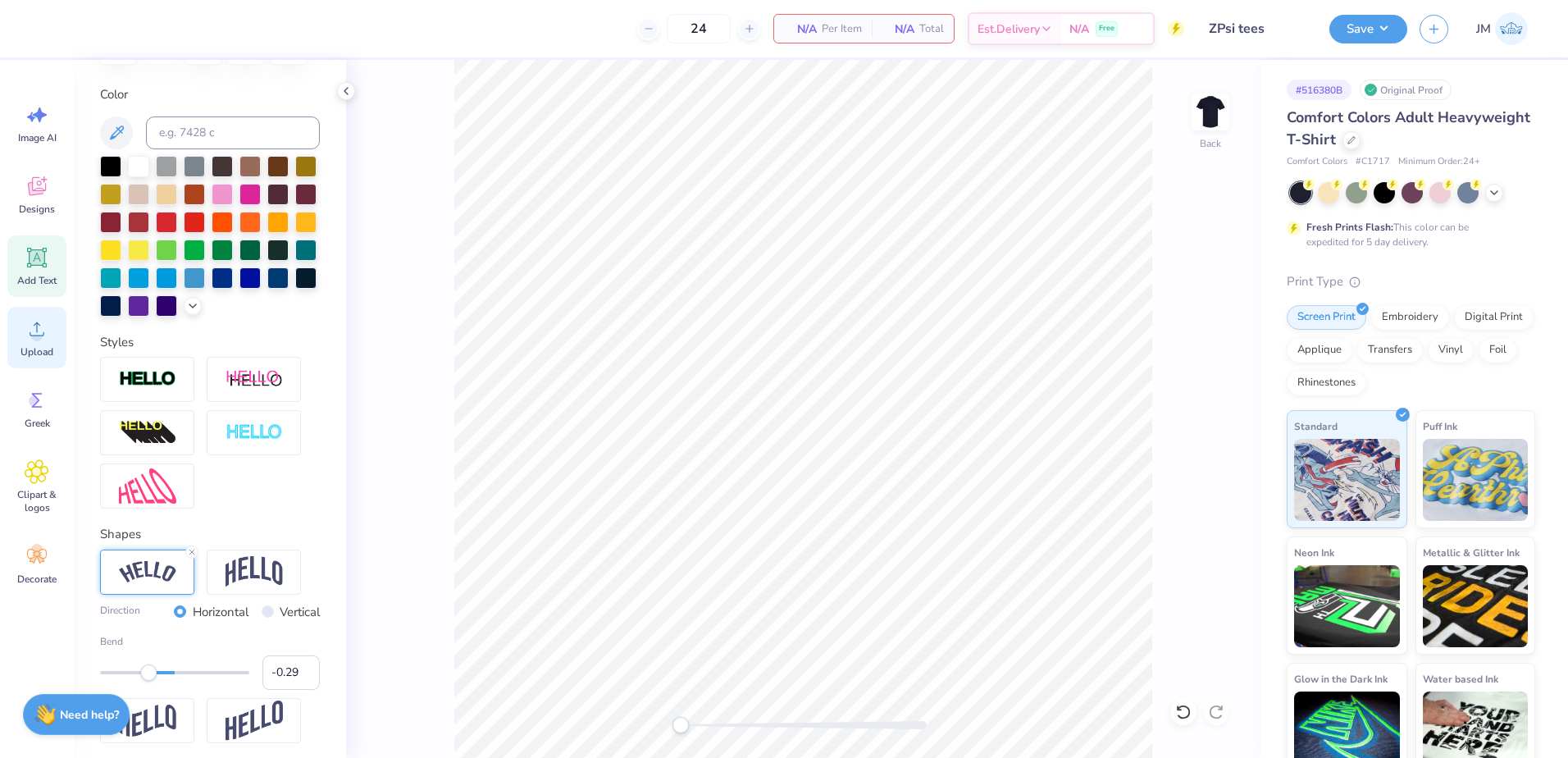
click at [43, 327] on icon at bounding box center [37, 329] width 25 height 25
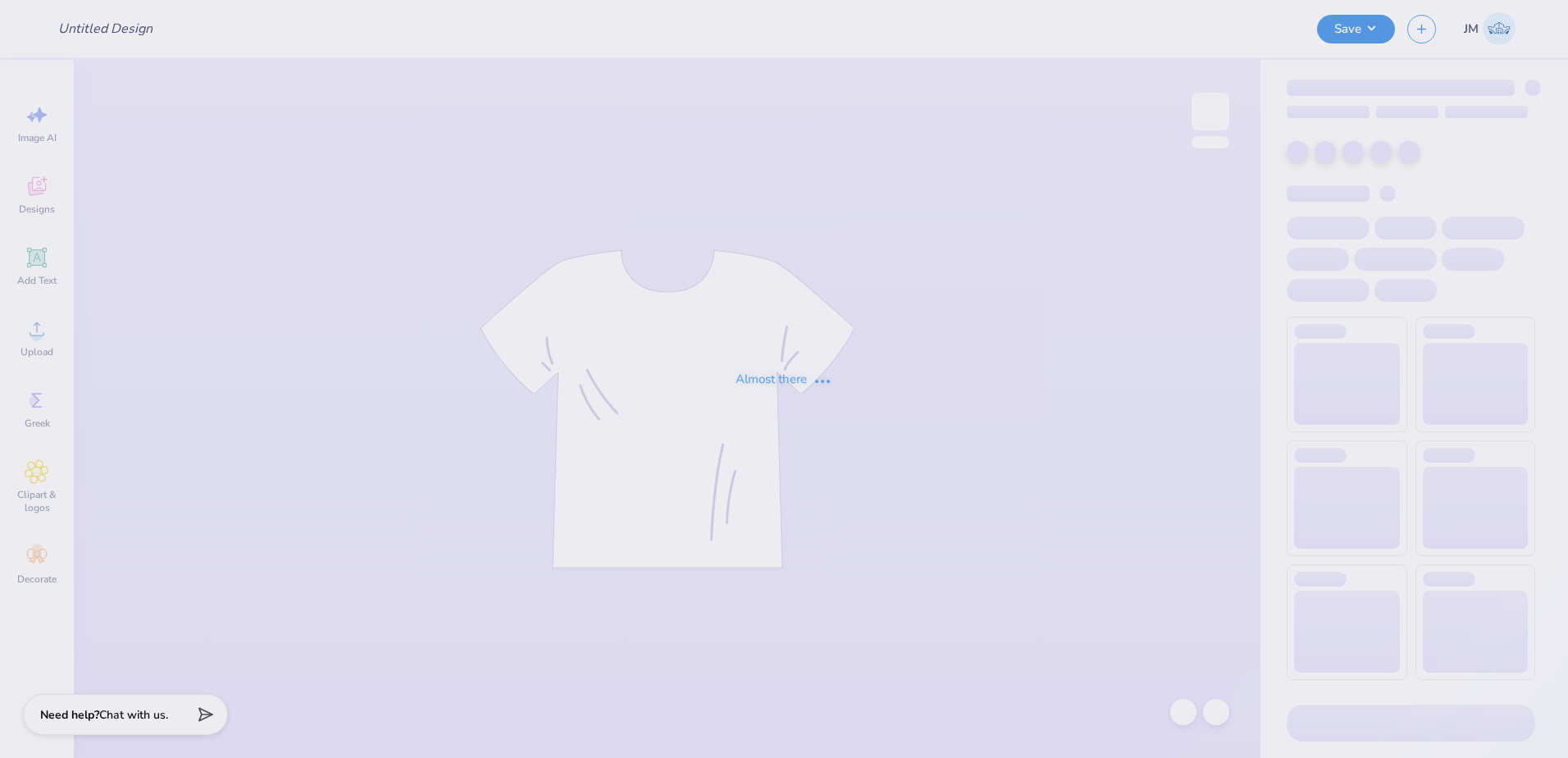
type input "ZPsi tees"
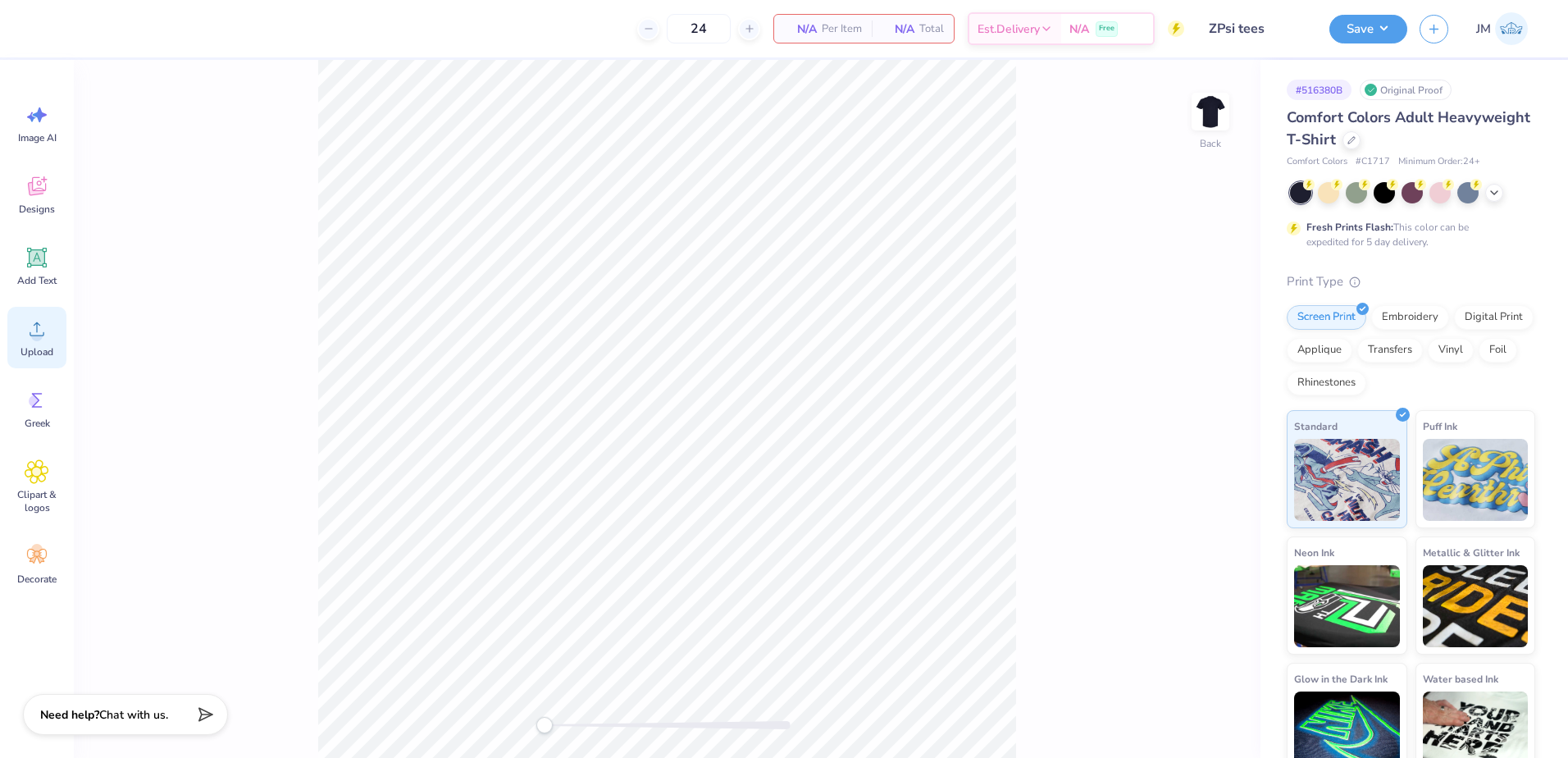
click at [36, 317] on icon at bounding box center [37, 329] width 25 height 25
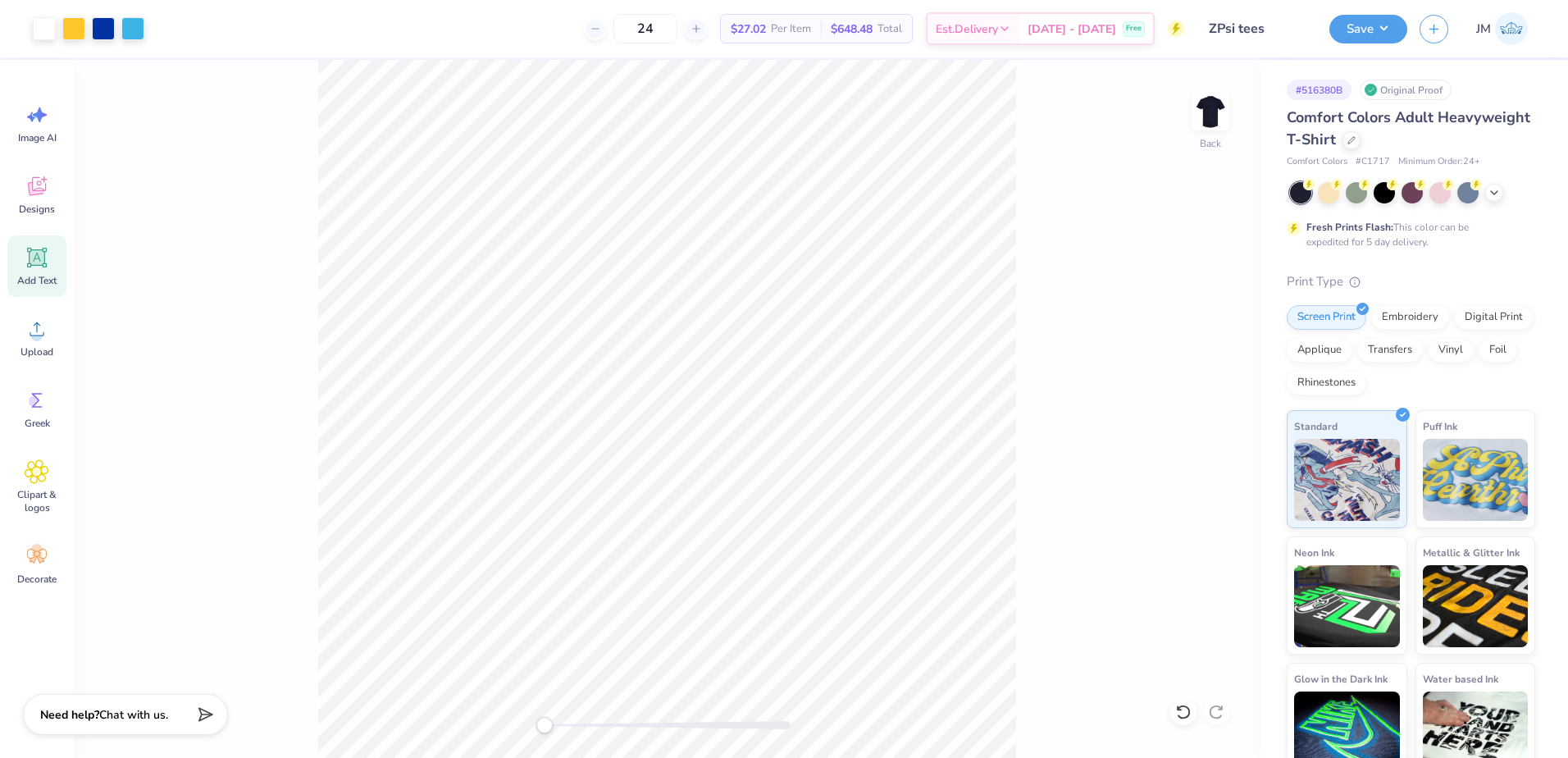
click at [49, 276] on span "Add Text" at bounding box center [37, 281] width 40 height 13
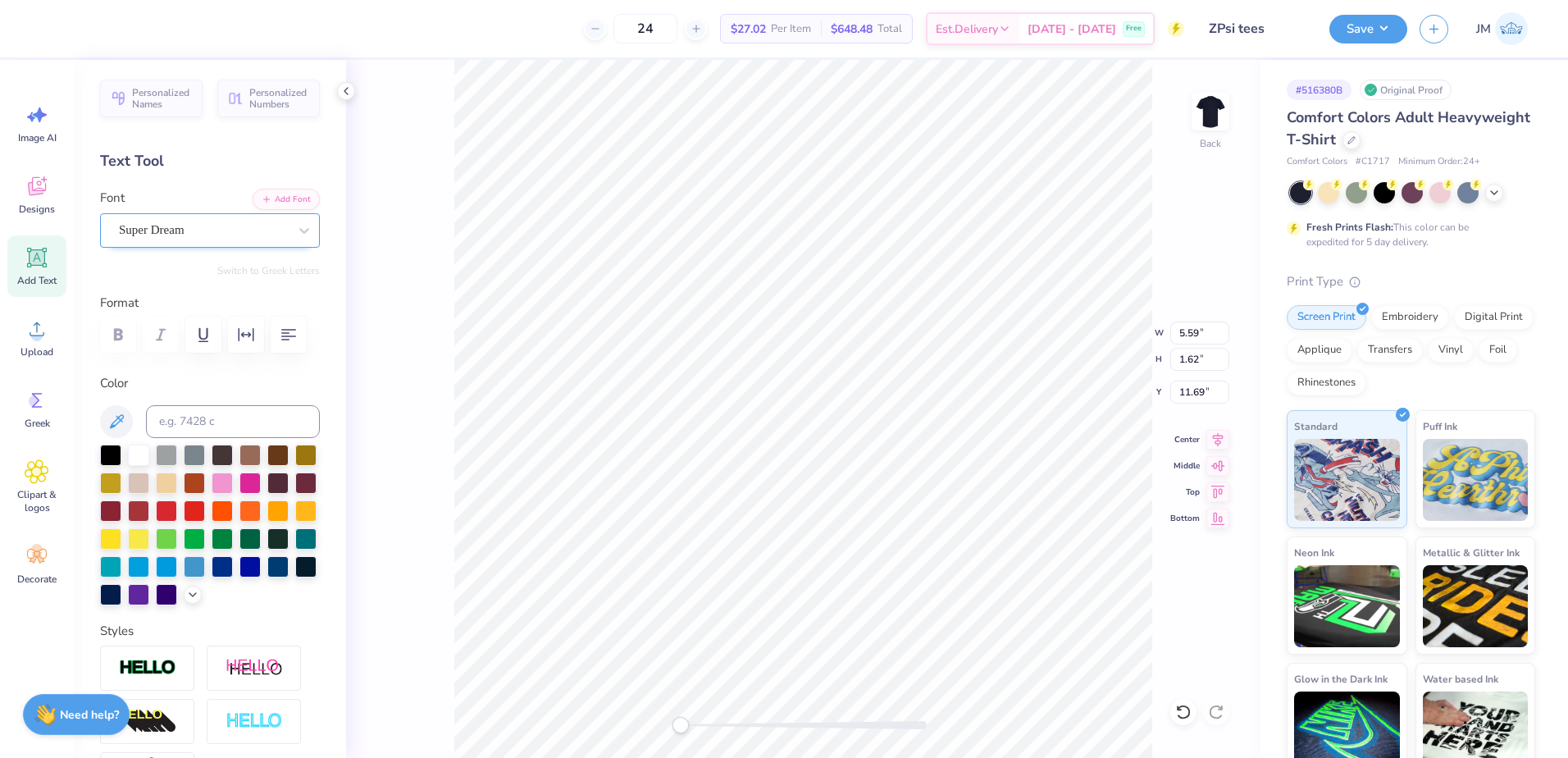
click at [230, 223] on div "Super Dream" at bounding box center [203, 230] width 172 height 26
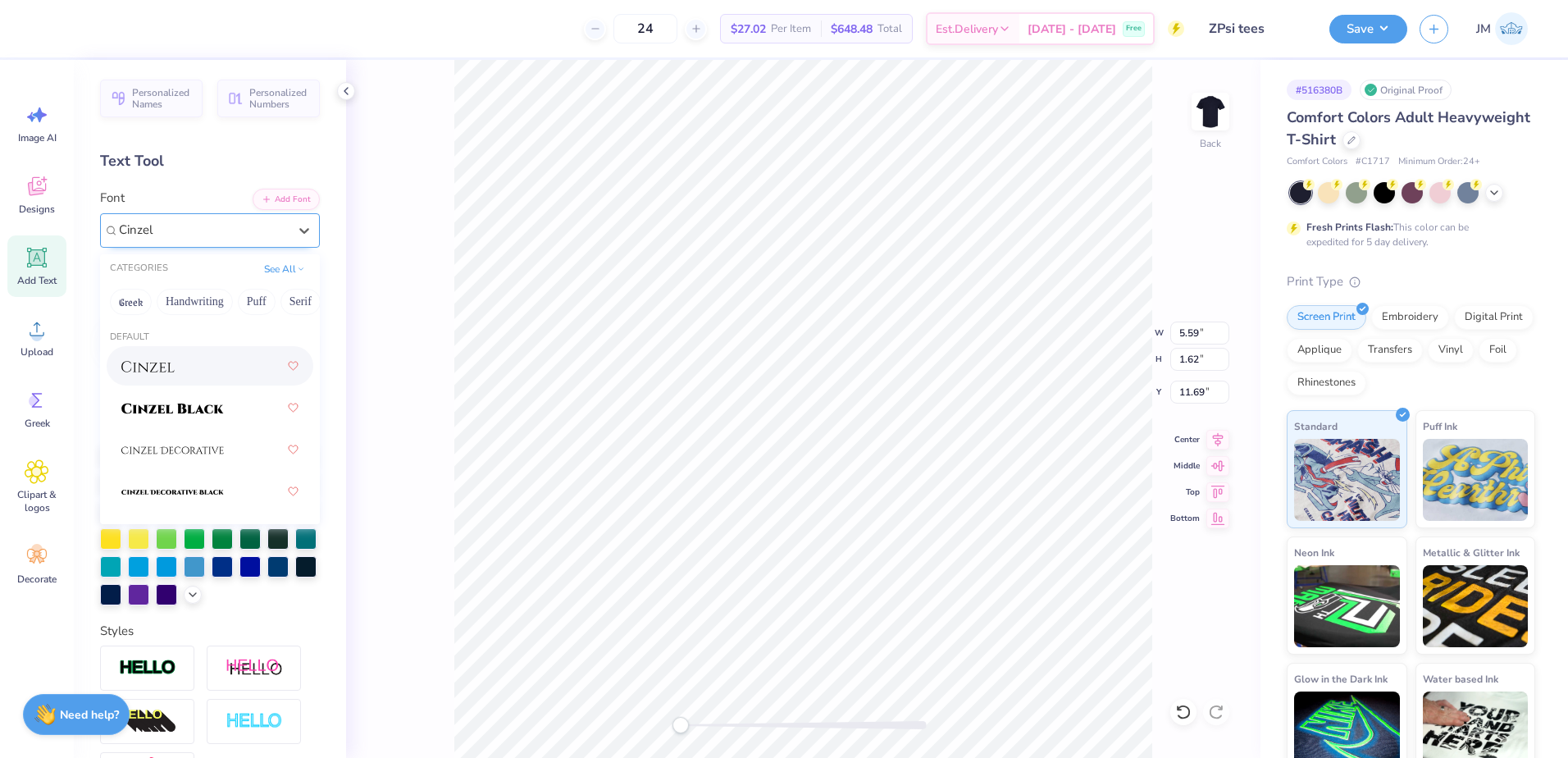
type input "Cinzel"
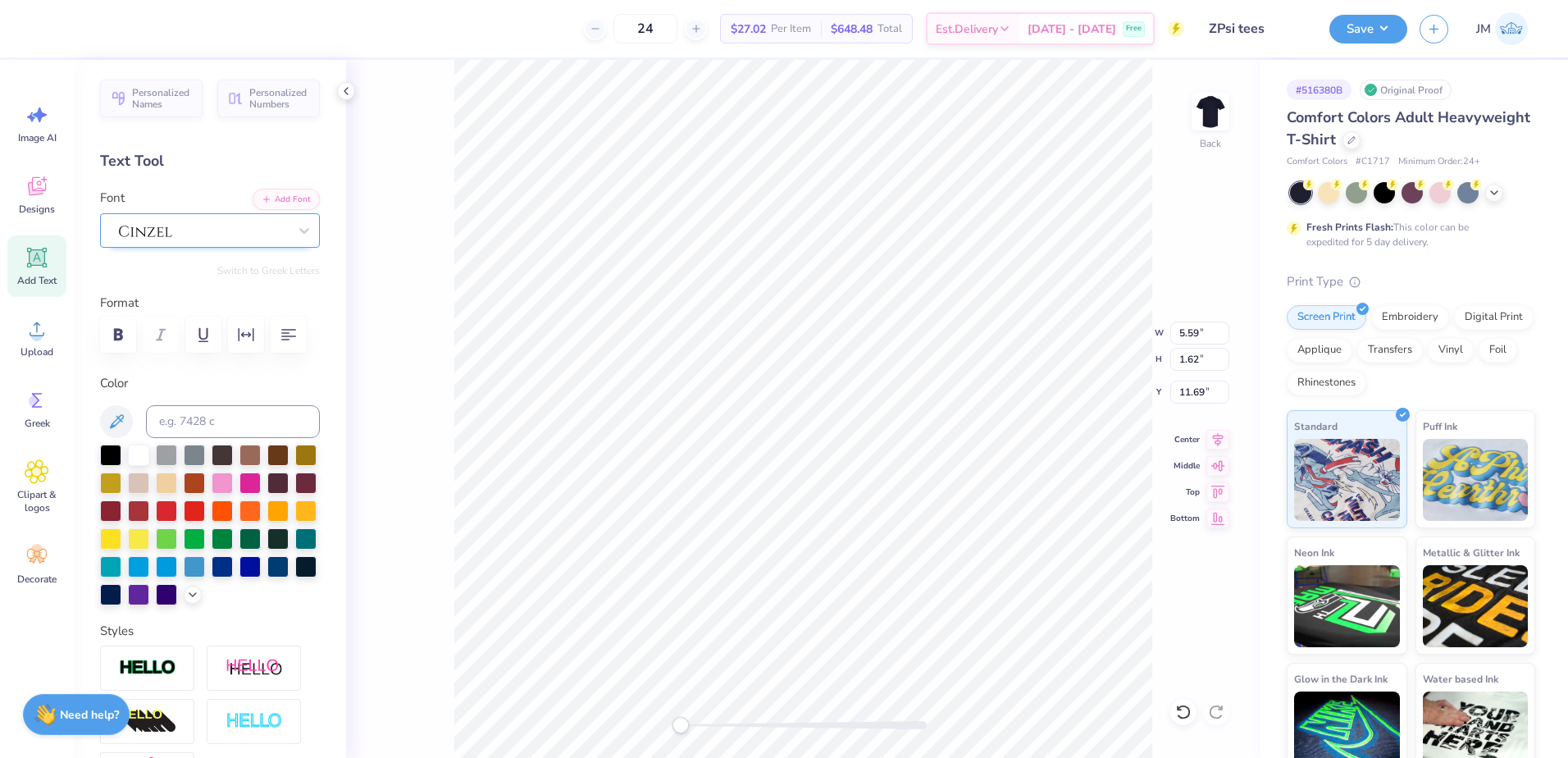
scroll to position [14, 6]
type textarea "FALL '25 RUSH"
type input "9.58"
type input "11.85"
type input "3.00"
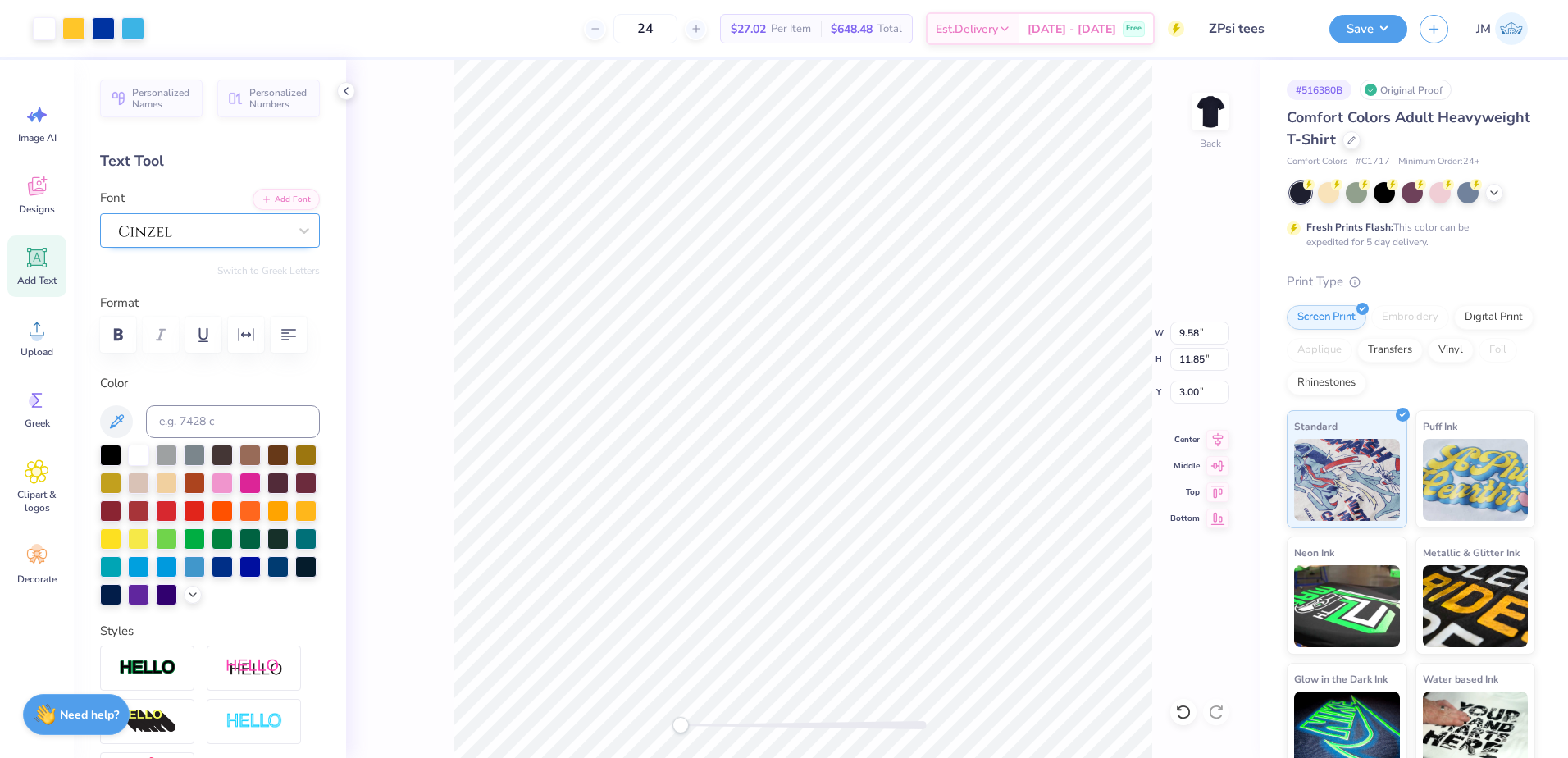
type input "14.17"
type input "1.64"
type input "14.86"
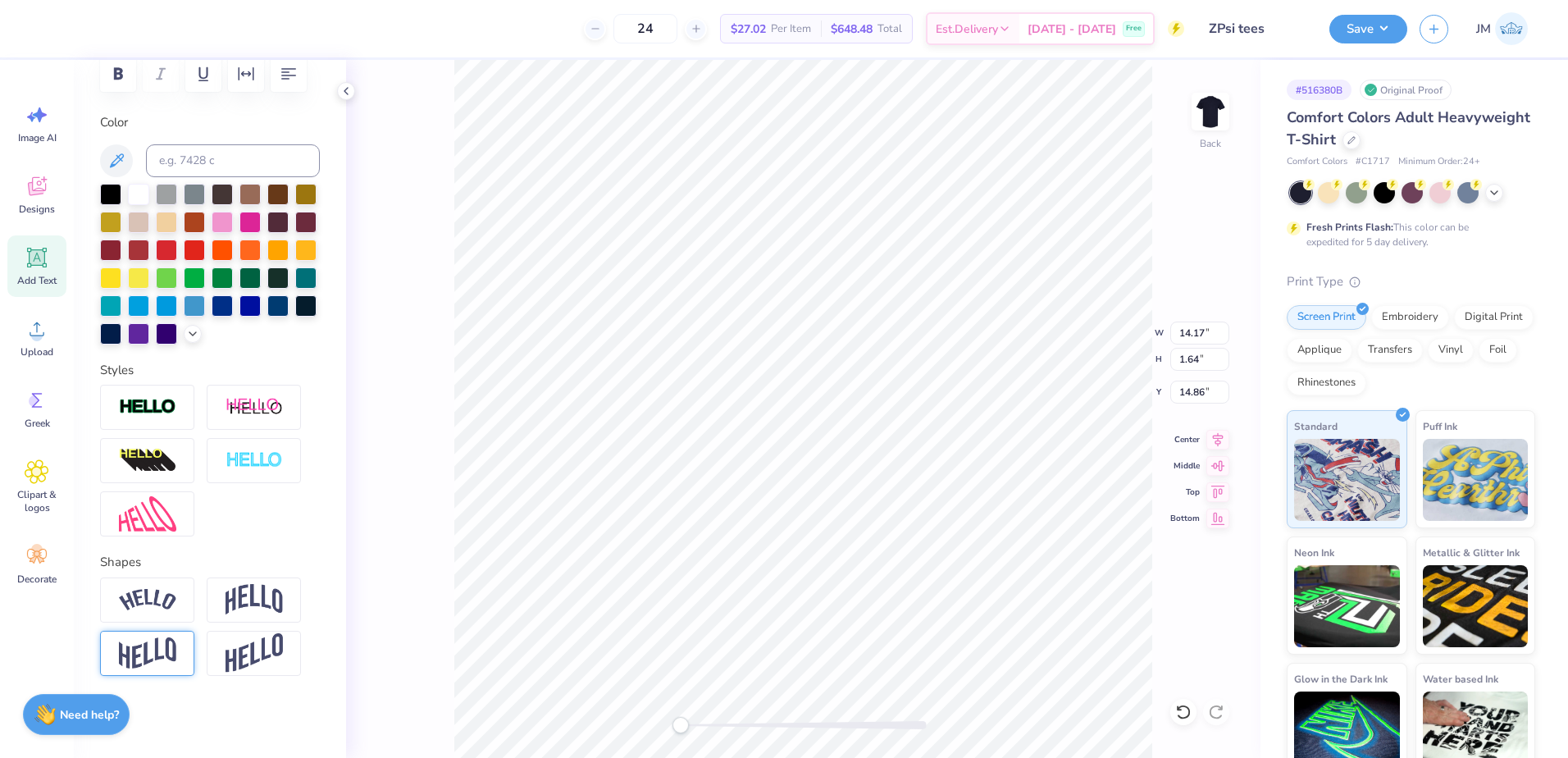
scroll to position [288, 0]
click at [149, 608] on img at bounding box center [147, 600] width 57 height 22
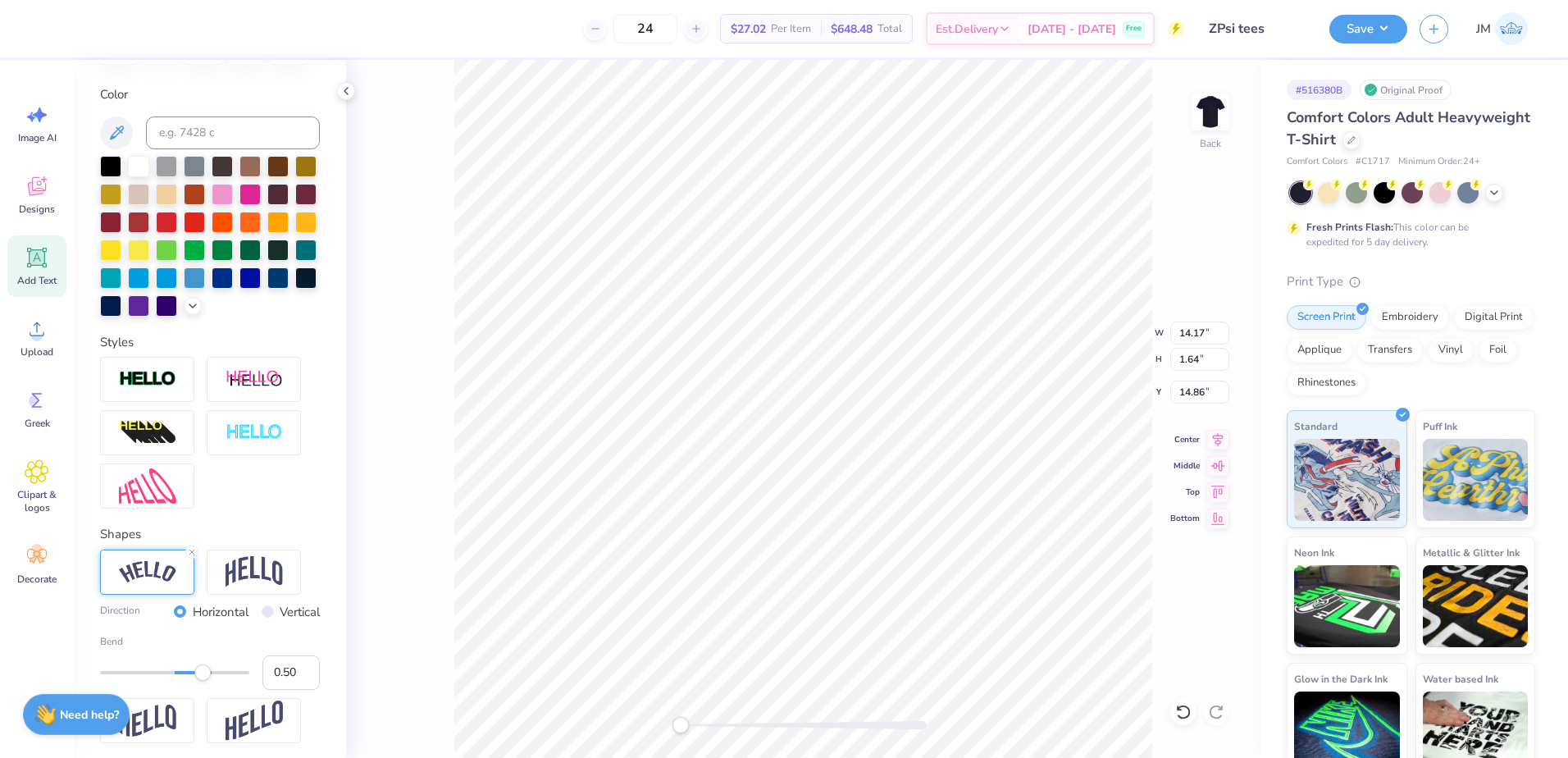
type input "-0.20"
click at [155, 681] on div at bounding box center [174, 673] width 150 height 17
type input "-0.25"
click at [152, 681] on div "Accessibility label" at bounding box center [155, 673] width 17 height 17
type input "-0.28"
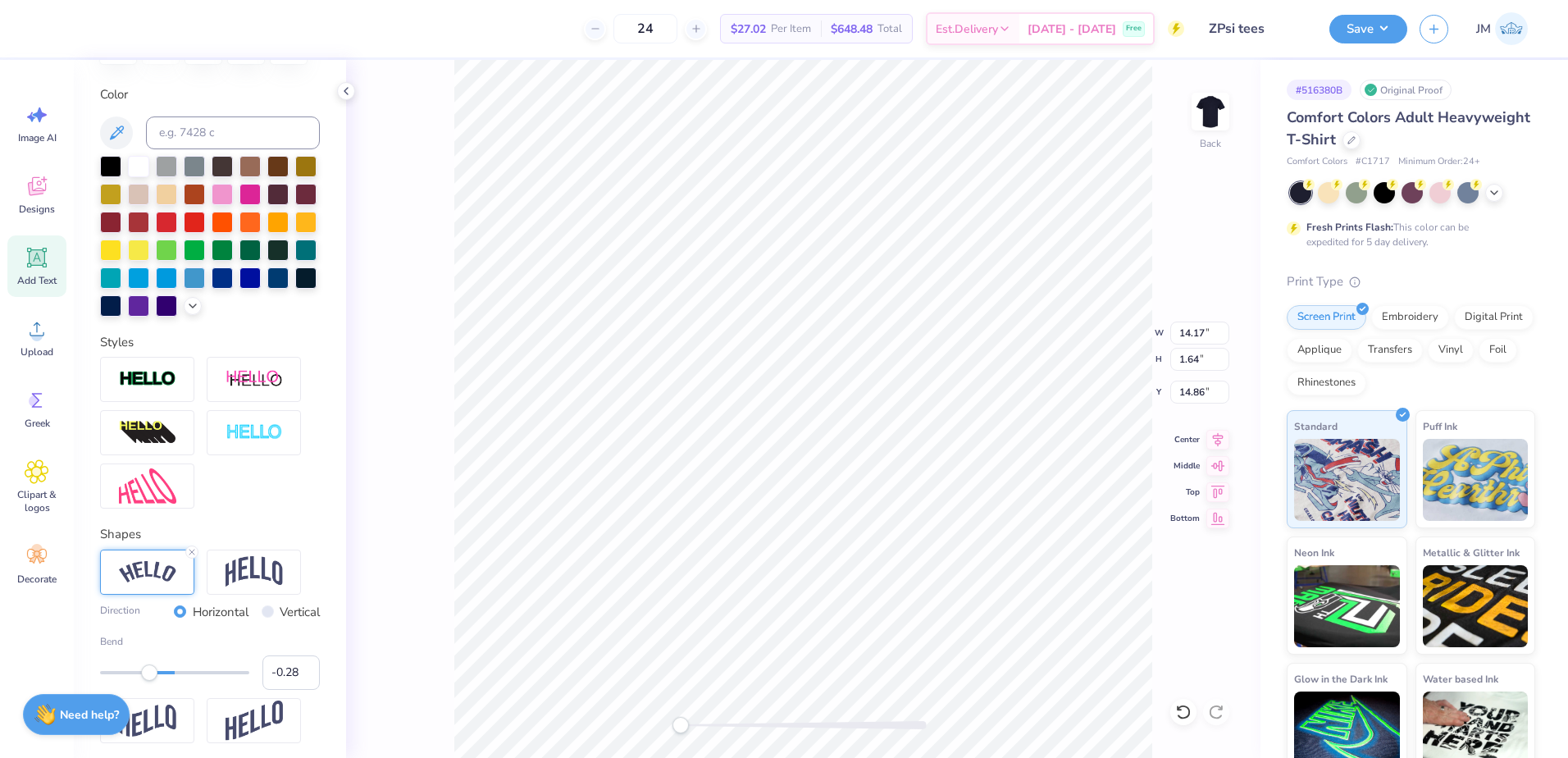
click at [150, 681] on div "Accessibility label" at bounding box center [150, 673] width 17 height 17
type input "-0.29"
click at [149, 681] on div "Accessibility label" at bounding box center [149, 673] width 17 height 17
click at [1215, 441] on icon at bounding box center [1218, 437] width 11 height 14
click at [1219, 432] on icon at bounding box center [1218, 437] width 23 height 20
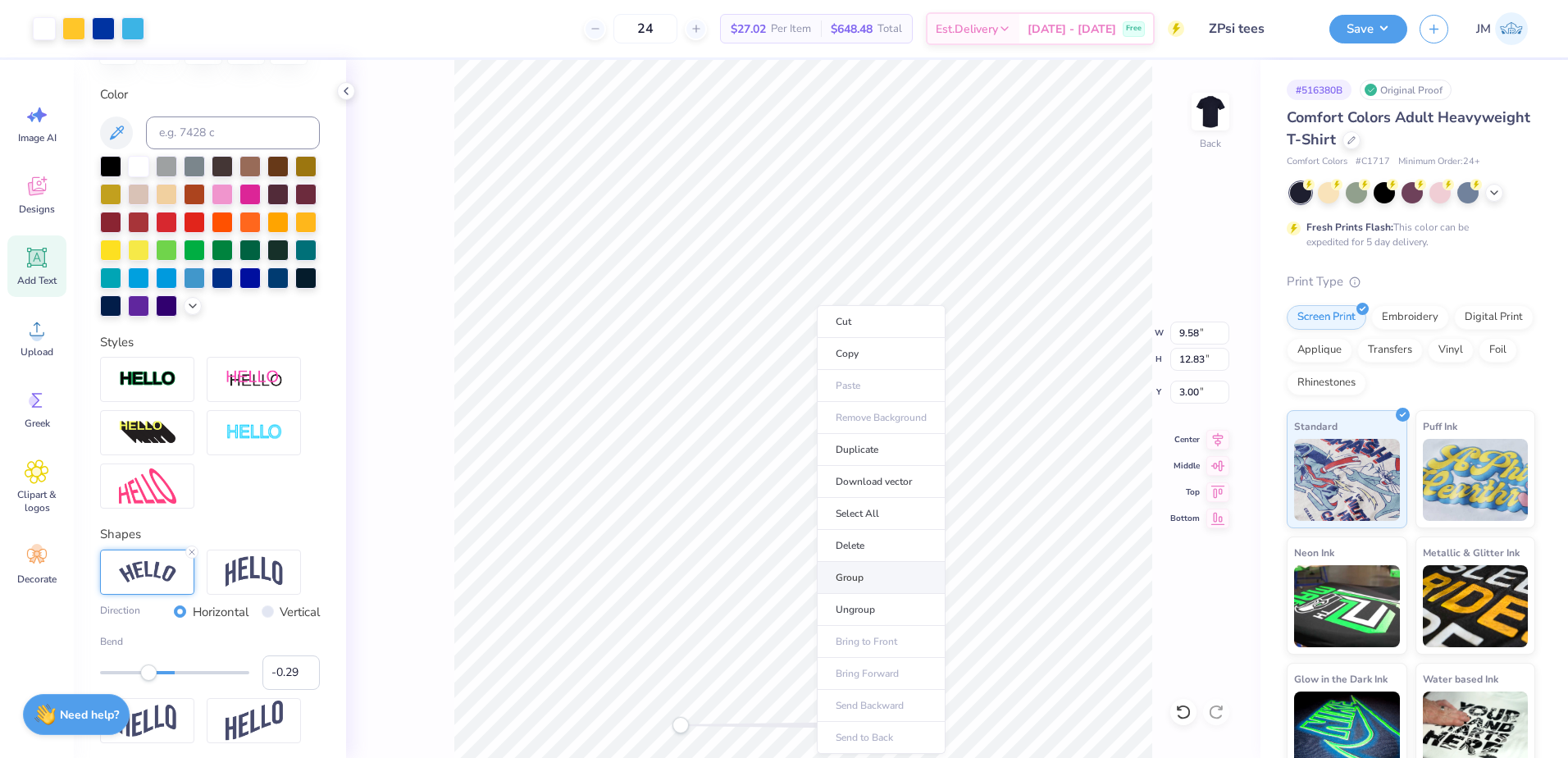
click at [866, 582] on li "Group" at bounding box center [881, 578] width 129 height 32
click at [1205, 360] on input "12.83" at bounding box center [1199, 360] width 59 height 23
type input "14"
click at [1191, 393] on input "3.00" at bounding box center [1199, 393] width 59 height 23
click at [1194, 354] on input "14" at bounding box center [1199, 360] width 59 height 23
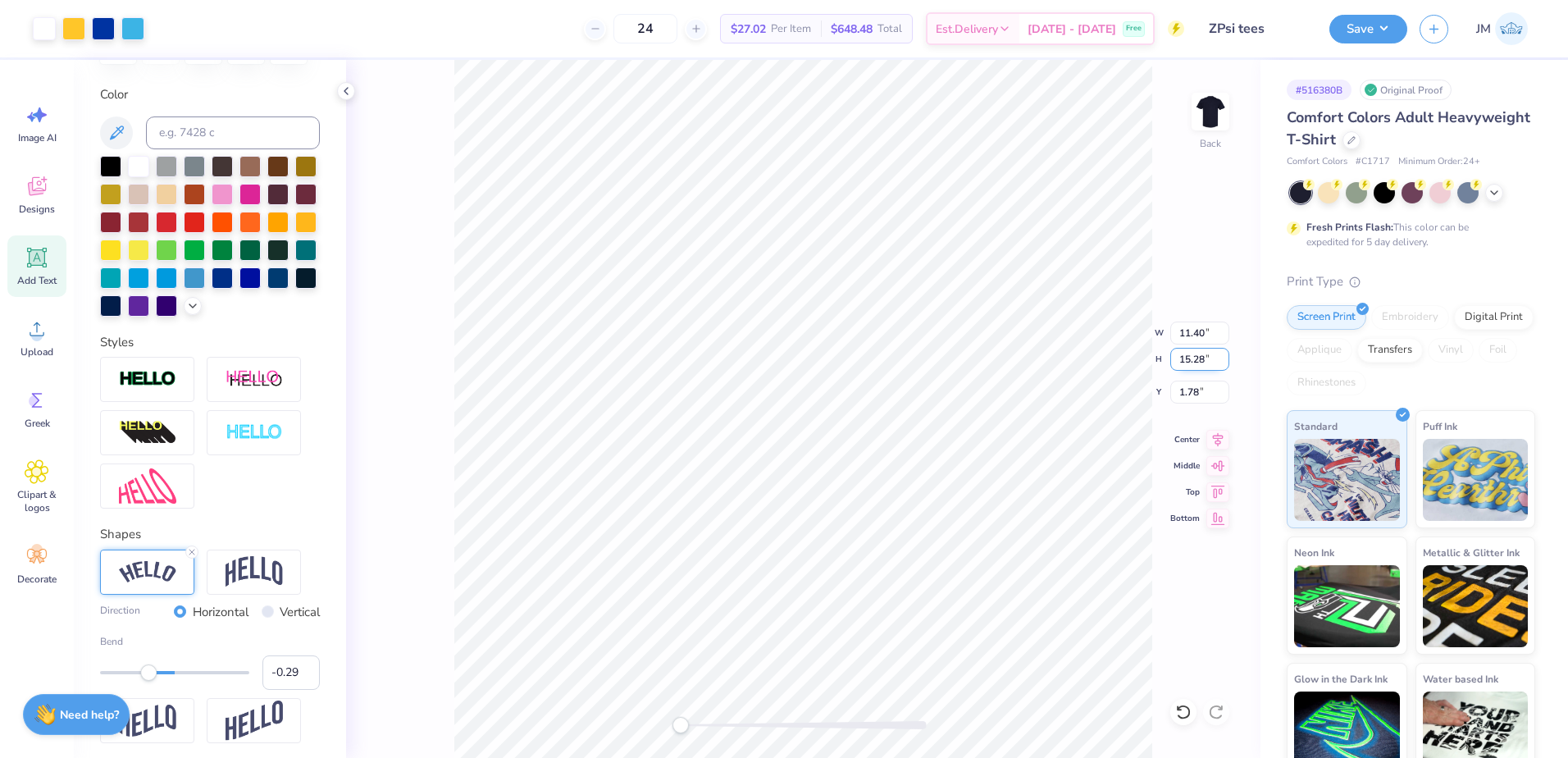
click at [1203, 364] on input "15.28" at bounding box center [1199, 360] width 59 height 23
type input "14"
click at [1196, 360] on input "12.83" at bounding box center [1199, 360] width 59 height 23
click at [1224, 355] on input "12.84" at bounding box center [1199, 360] width 59 height 23
click at [1224, 355] on input "12.85" at bounding box center [1199, 360] width 59 height 23
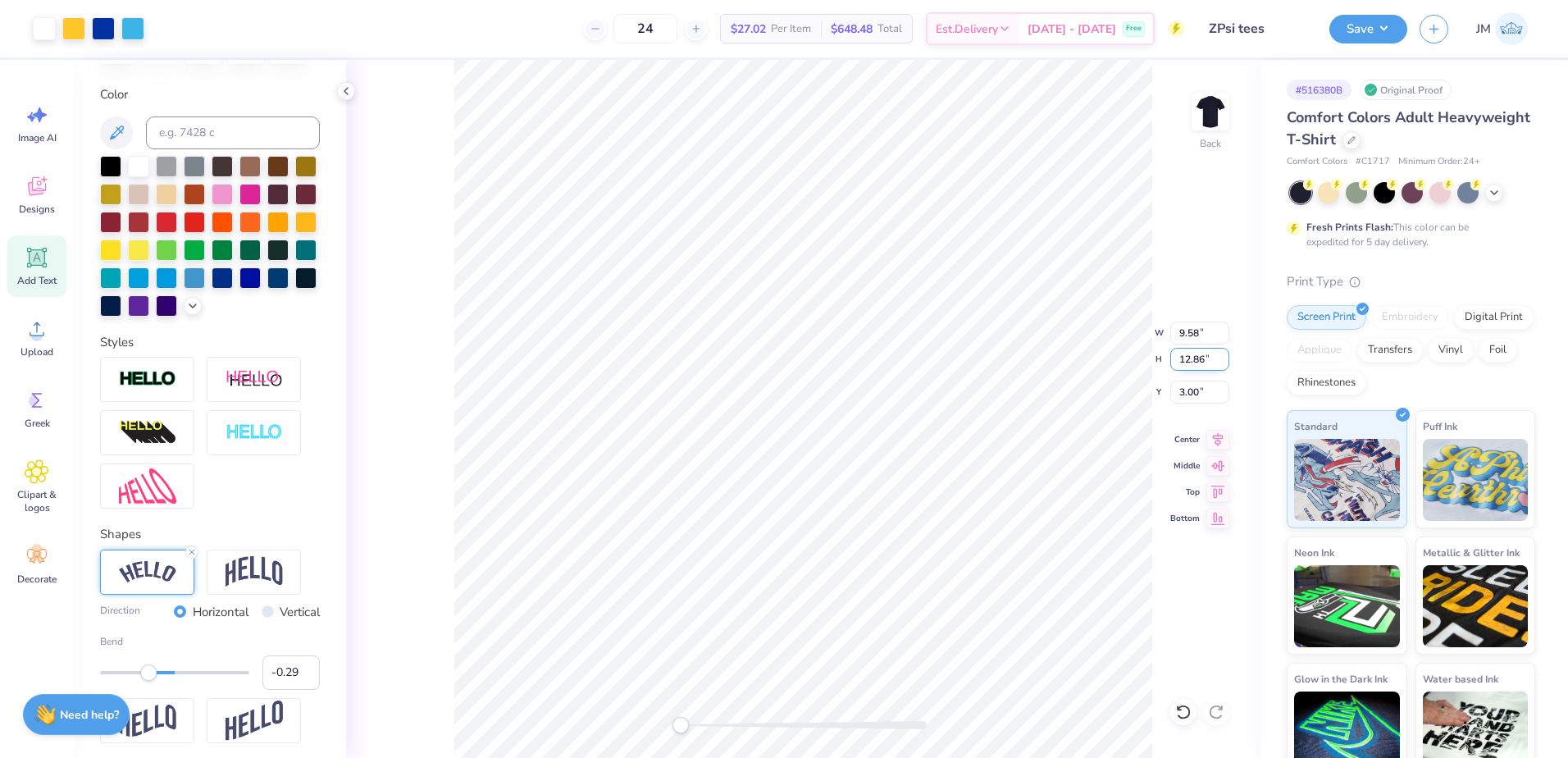
click at [1224, 355] on input "12.86" at bounding box center [1199, 360] width 59 height 23
click at [1224, 355] on input "12.87" at bounding box center [1199, 360] width 59 height 23
click at [1224, 355] on input "12.88" at bounding box center [1199, 360] width 59 height 23
click at [1198, 355] on input "12.88" at bounding box center [1199, 360] width 59 height 23
type input "14"
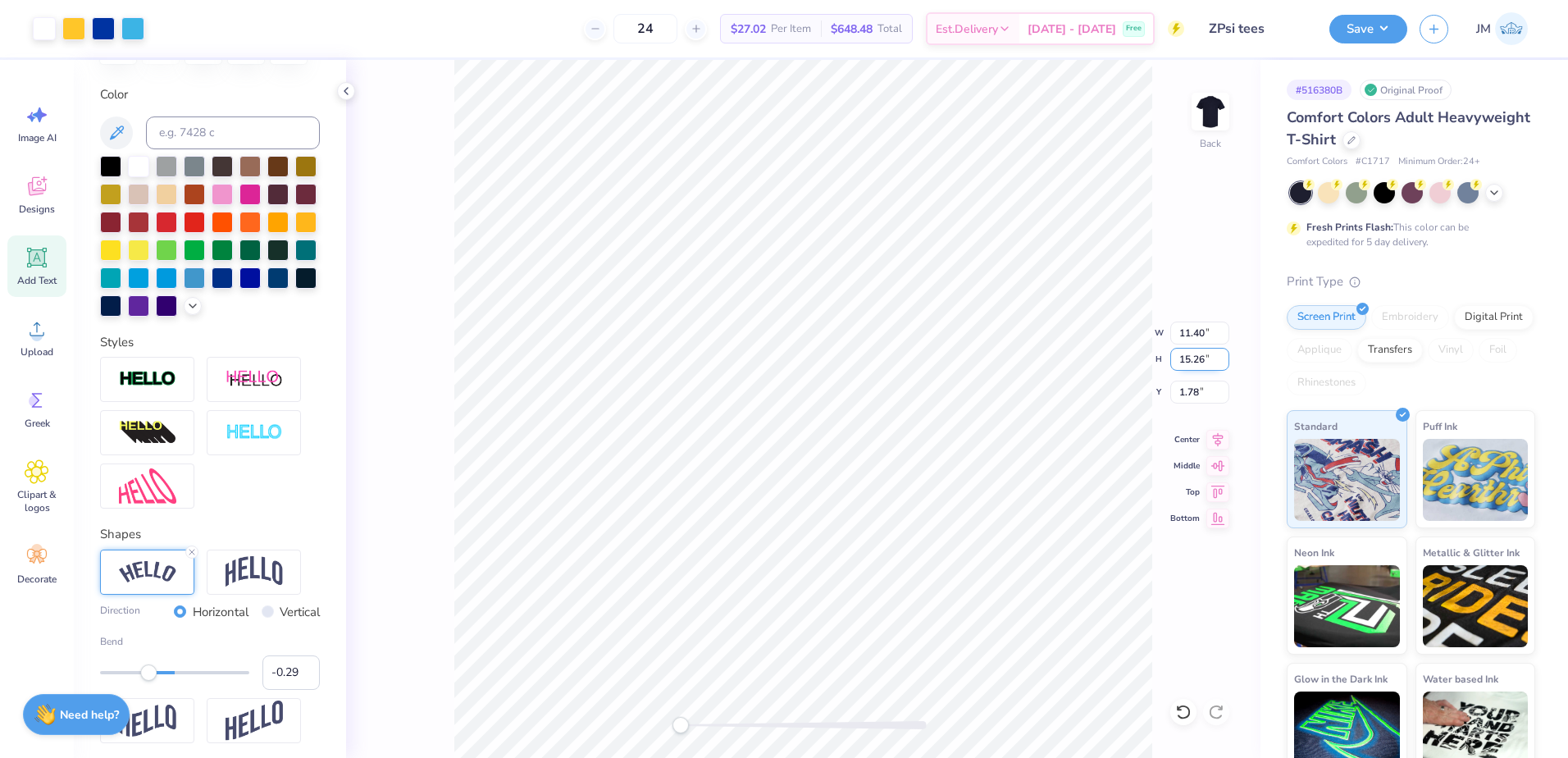
click at [1223, 363] on input "15.26" at bounding box center [1199, 360] width 59 height 23
click at [1223, 363] on input "15.25" at bounding box center [1199, 360] width 59 height 23
click at [1223, 363] on input "15.24" at bounding box center [1199, 360] width 59 height 23
click at [1223, 363] on input "15.15" at bounding box center [1199, 360] width 59 height 23
click at [1223, 363] on input "15.14" at bounding box center [1199, 360] width 59 height 23
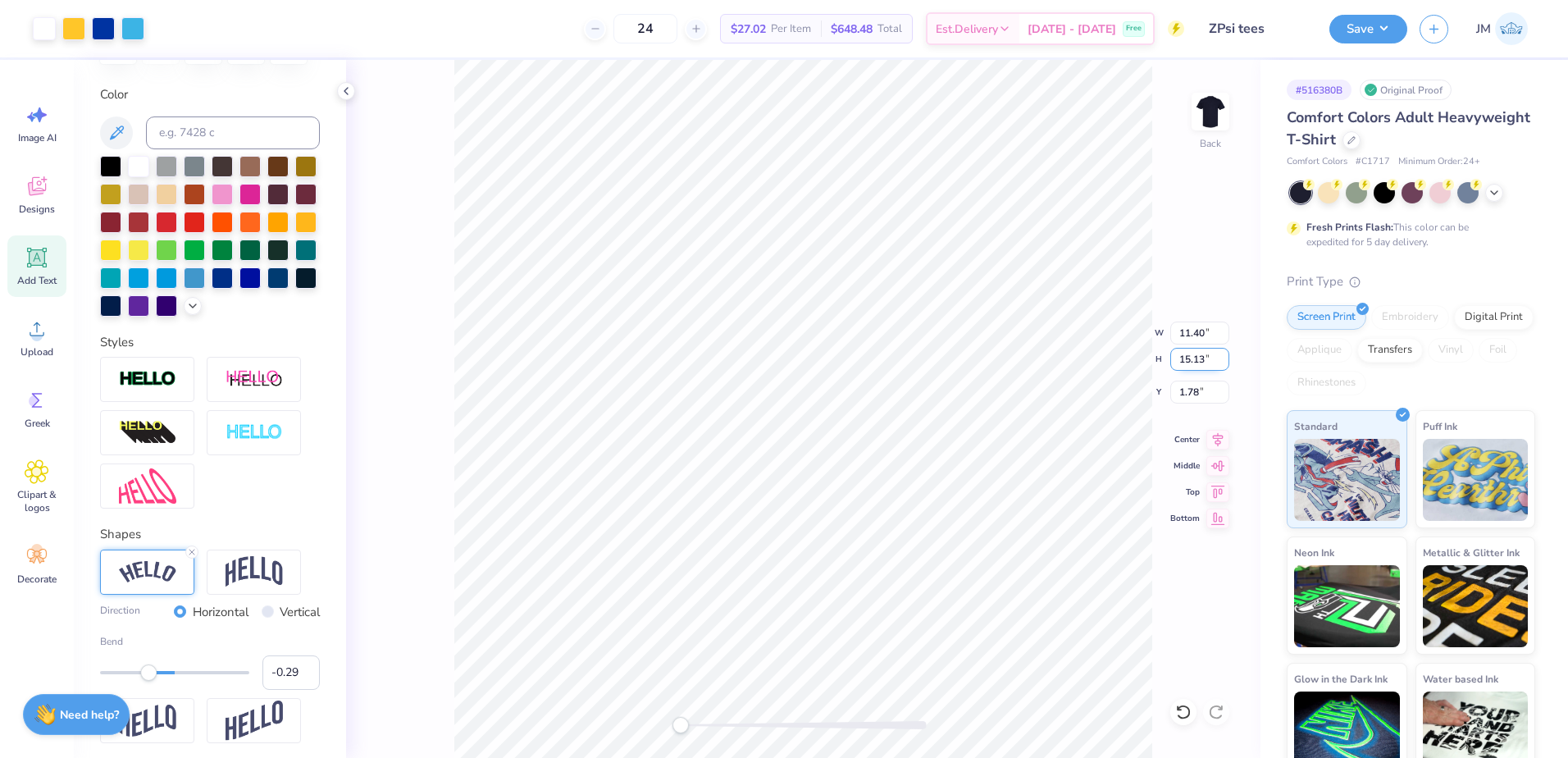
click at [1223, 363] on input "15.13" at bounding box center [1199, 360] width 59 height 23
click at [1223, 363] on input "15.12" at bounding box center [1199, 360] width 59 height 23
click at [1223, 363] on input "15.11" at bounding box center [1199, 360] width 59 height 23
click at [1223, 363] on input "15.1" at bounding box center [1199, 360] width 59 height 23
click at [1223, 363] on input "15.09" at bounding box center [1199, 360] width 59 height 23
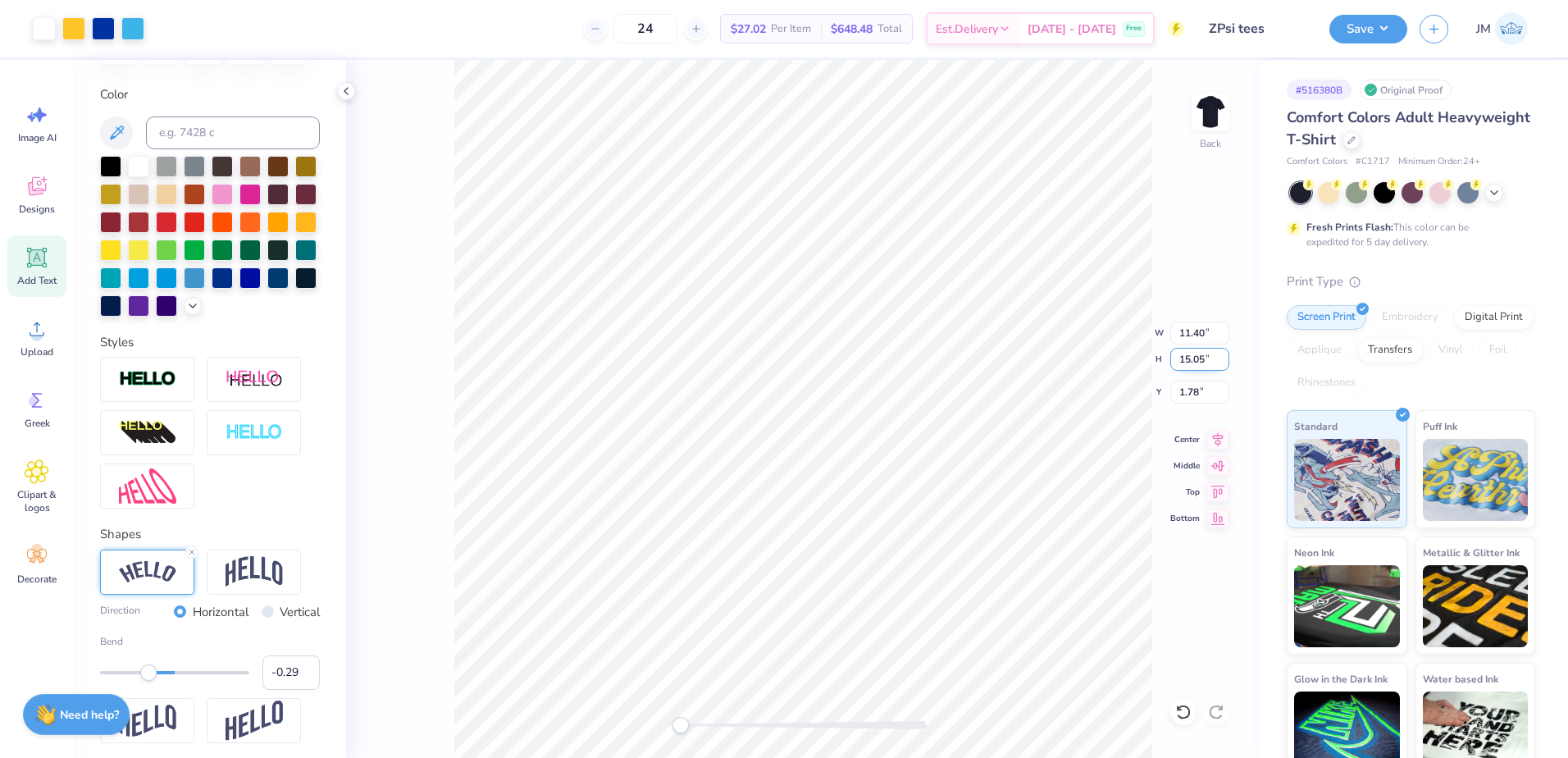
click at [1222, 361] on input "15.05" at bounding box center [1199, 360] width 59 height 23
click at [1222, 361] on input "15.04" at bounding box center [1199, 360] width 59 height 23
click at [1222, 361] on input "15.03" at bounding box center [1199, 360] width 59 height 23
click at [1222, 361] on input "15.02" at bounding box center [1199, 360] width 59 height 23
click at [1222, 361] on input "15.01" at bounding box center [1199, 360] width 59 height 23
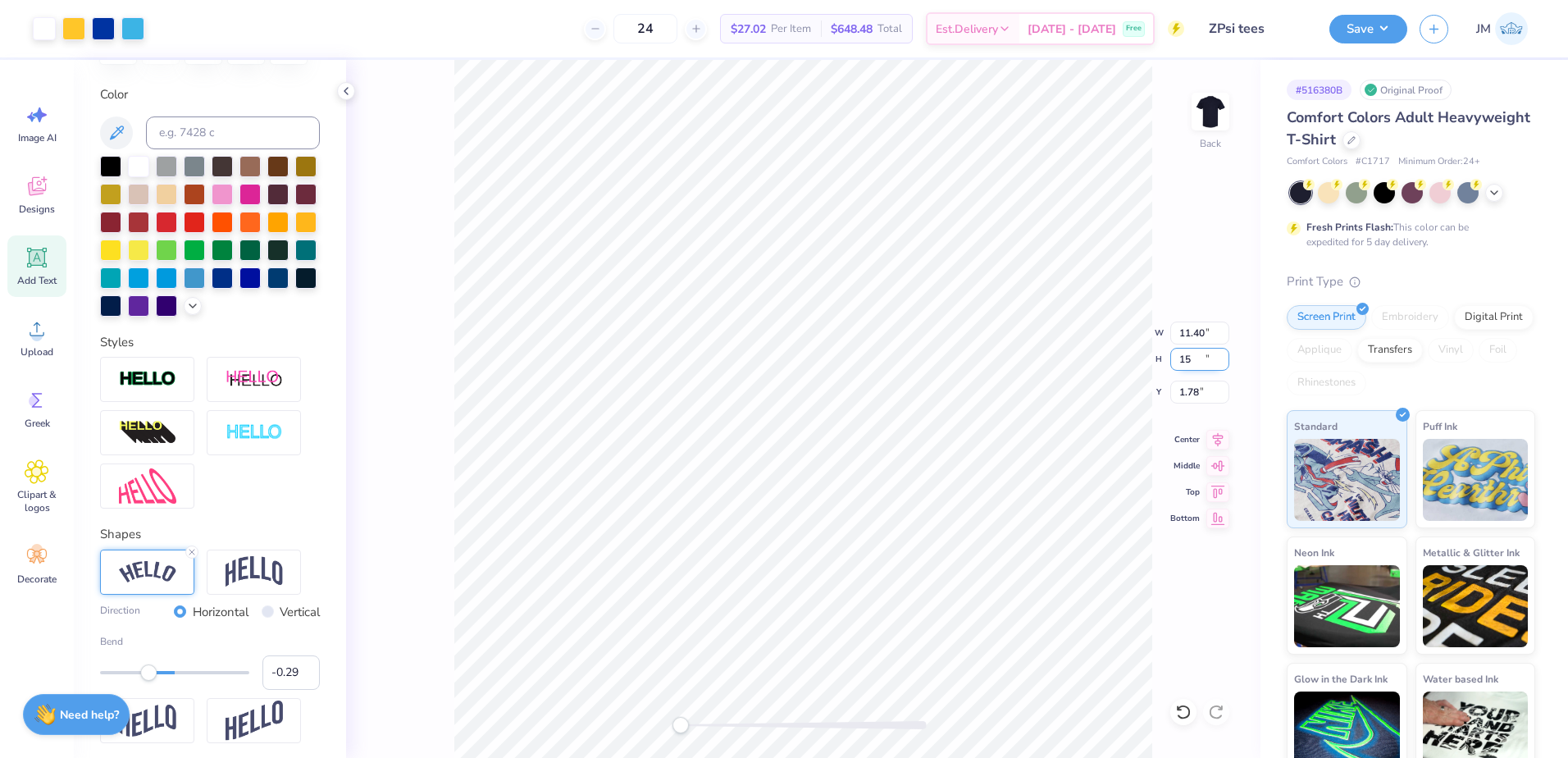
type input "15"
click at [1222, 361] on input "15" at bounding box center [1199, 360] width 59 height 23
click at [1194, 403] on input "1.78" at bounding box center [1199, 393] width 59 height 23
click at [1213, 390] on input "1.78" at bounding box center [1199, 393] width 59 height 23
click at [1224, 386] on input "1.79" at bounding box center [1199, 393] width 59 height 23
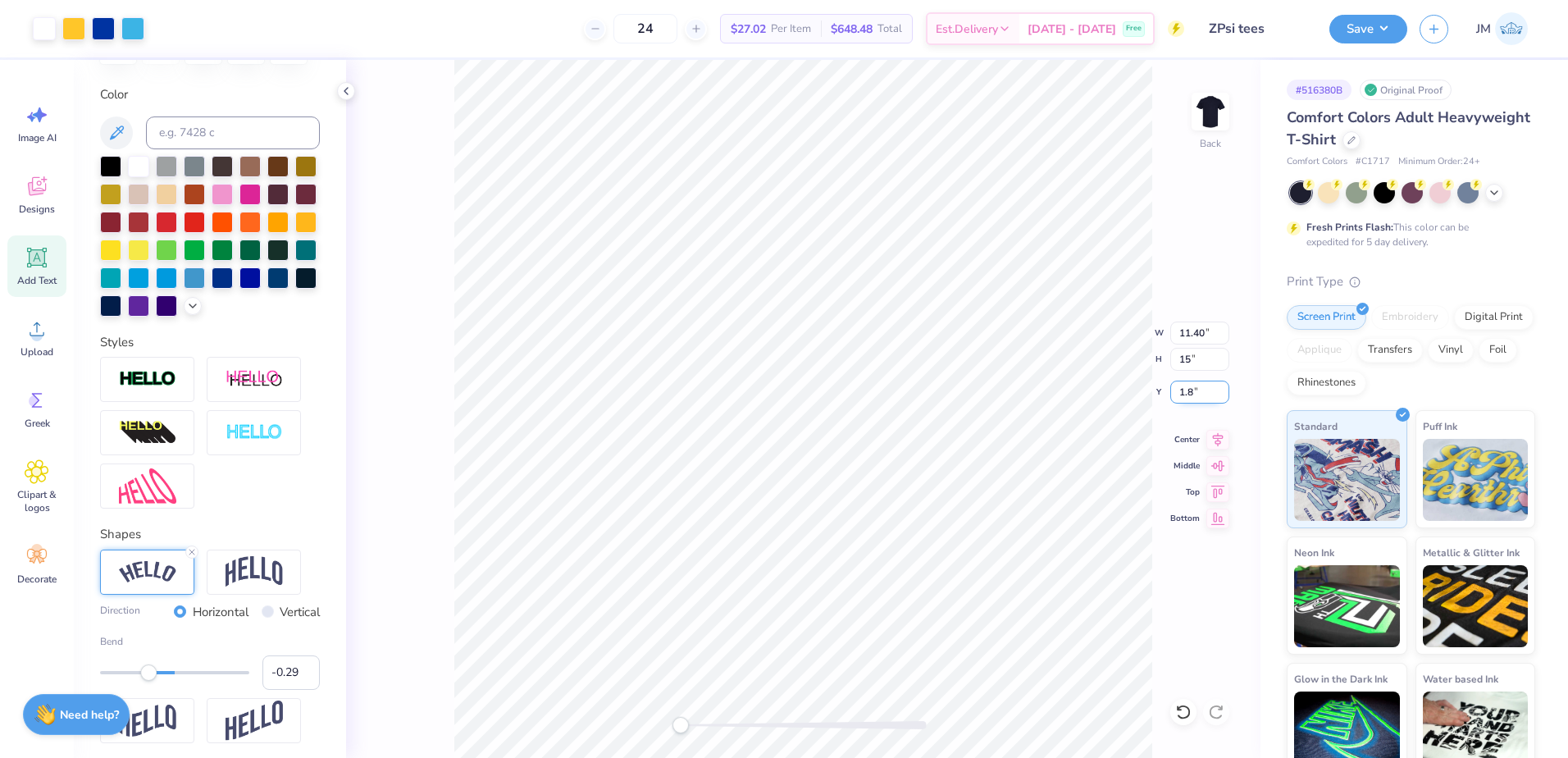
click at [1224, 386] on input "1.8" at bounding box center [1199, 393] width 59 height 23
click at [1224, 386] on input "1.81" at bounding box center [1199, 393] width 59 height 23
click at [1224, 386] on input "1.82" at bounding box center [1199, 393] width 59 height 23
click at [1224, 386] on input "1.83" at bounding box center [1199, 393] width 59 height 23
click at [1224, 386] on input "1.84" at bounding box center [1199, 393] width 59 height 23
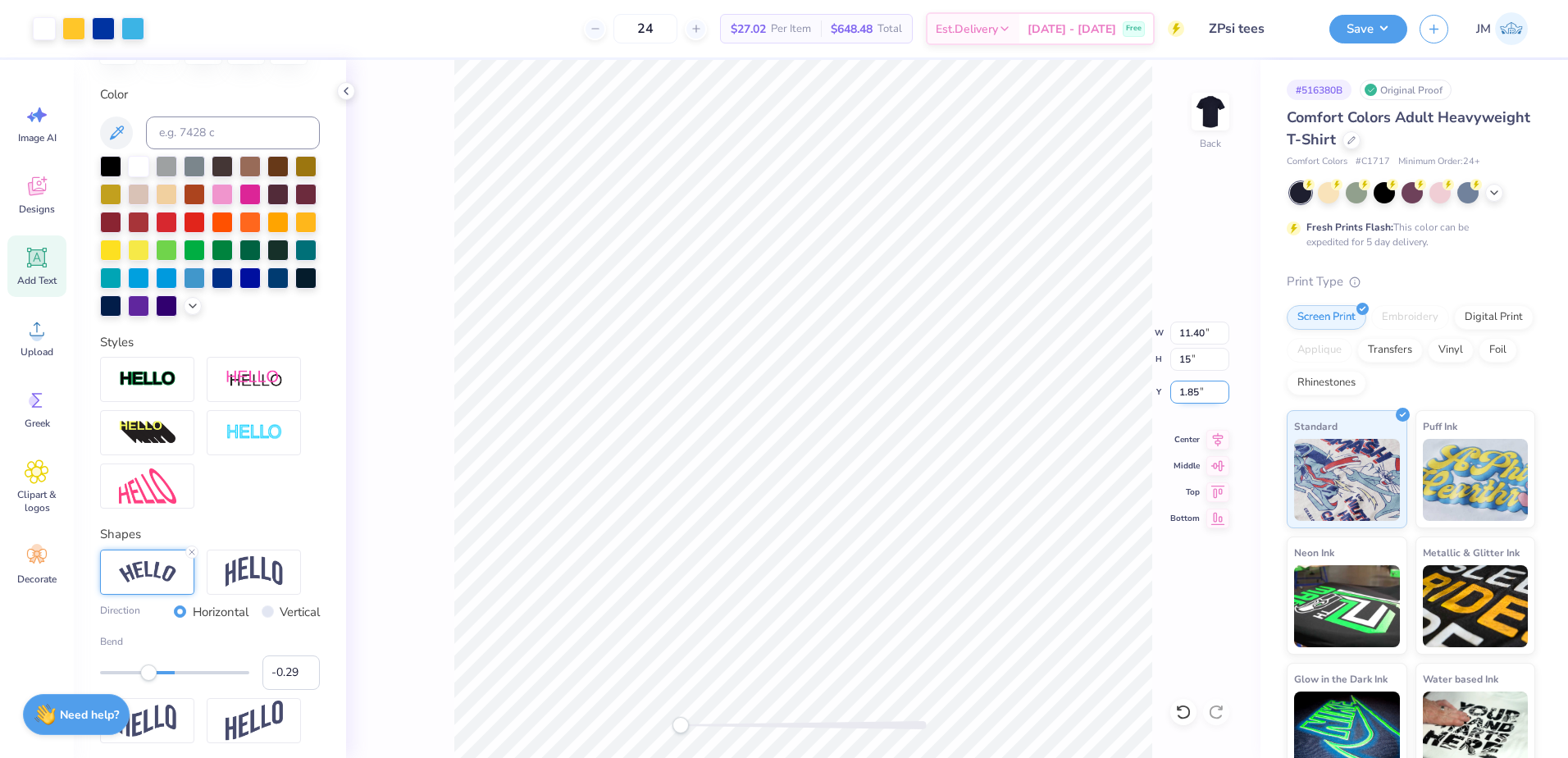
click at [1224, 386] on input "1.85" at bounding box center [1199, 393] width 59 height 23
click at [1224, 386] on input "1.86" at bounding box center [1199, 393] width 59 height 23
click at [1224, 386] on input "1.87" at bounding box center [1199, 393] width 59 height 23
click at [1224, 386] on input "1.88" at bounding box center [1199, 393] width 59 height 23
click at [1224, 386] on input "1.89" at bounding box center [1199, 393] width 59 height 23
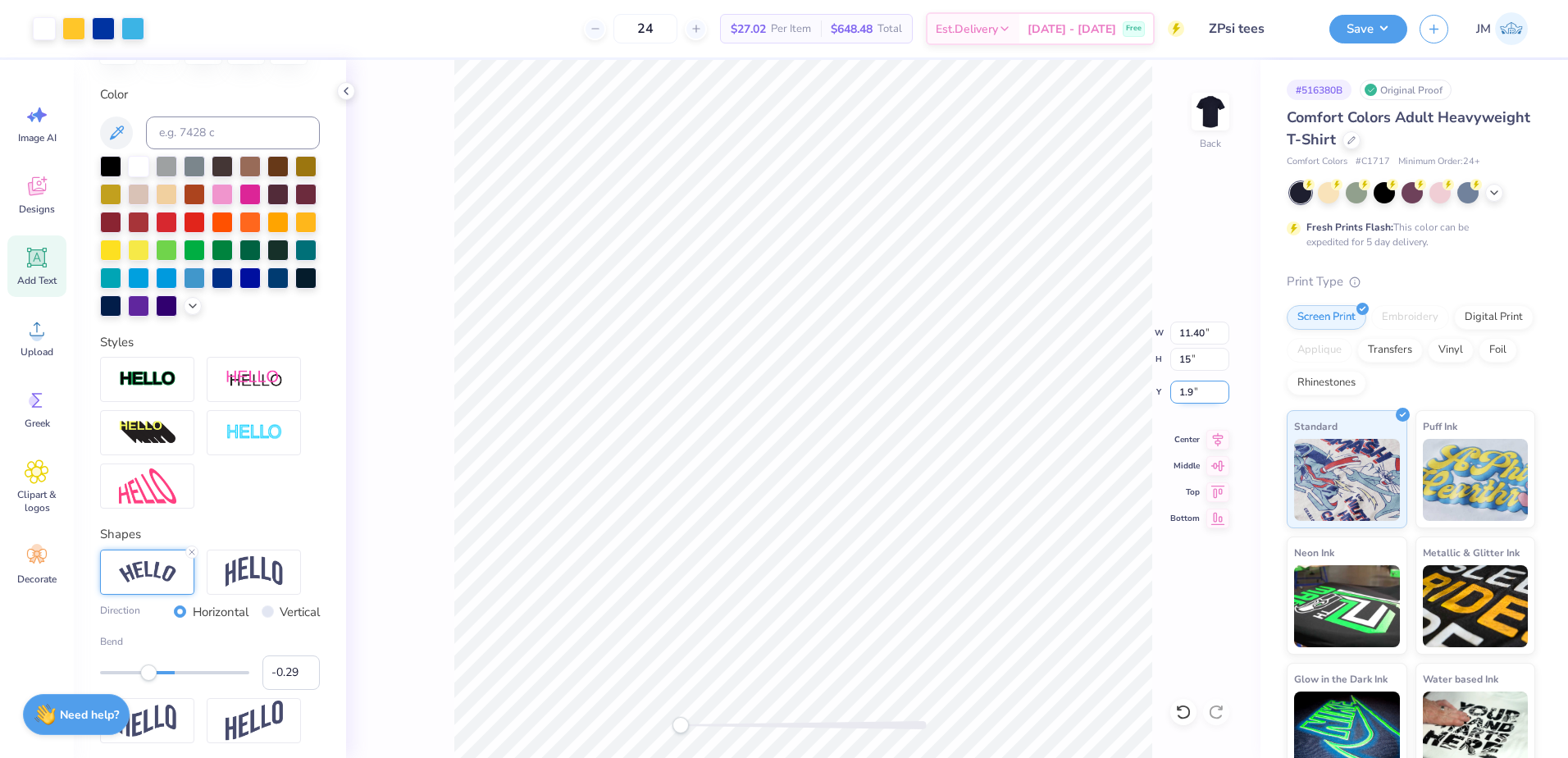
click at [1224, 386] on input "1.9" at bounding box center [1199, 393] width 59 height 23
click at [1224, 386] on input "1.91" at bounding box center [1199, 393] width 59 height 23
click at [1224, 386] on input "1.92" at bounding box center [1199, 393] width 59 height 23
click at [1224, 386] on input "1.93" at bounding box center [1199, 393] width 59 height 23
click at [1224, 386] on input "1.94" at bounding box center [1199, 393] width 59 height 23
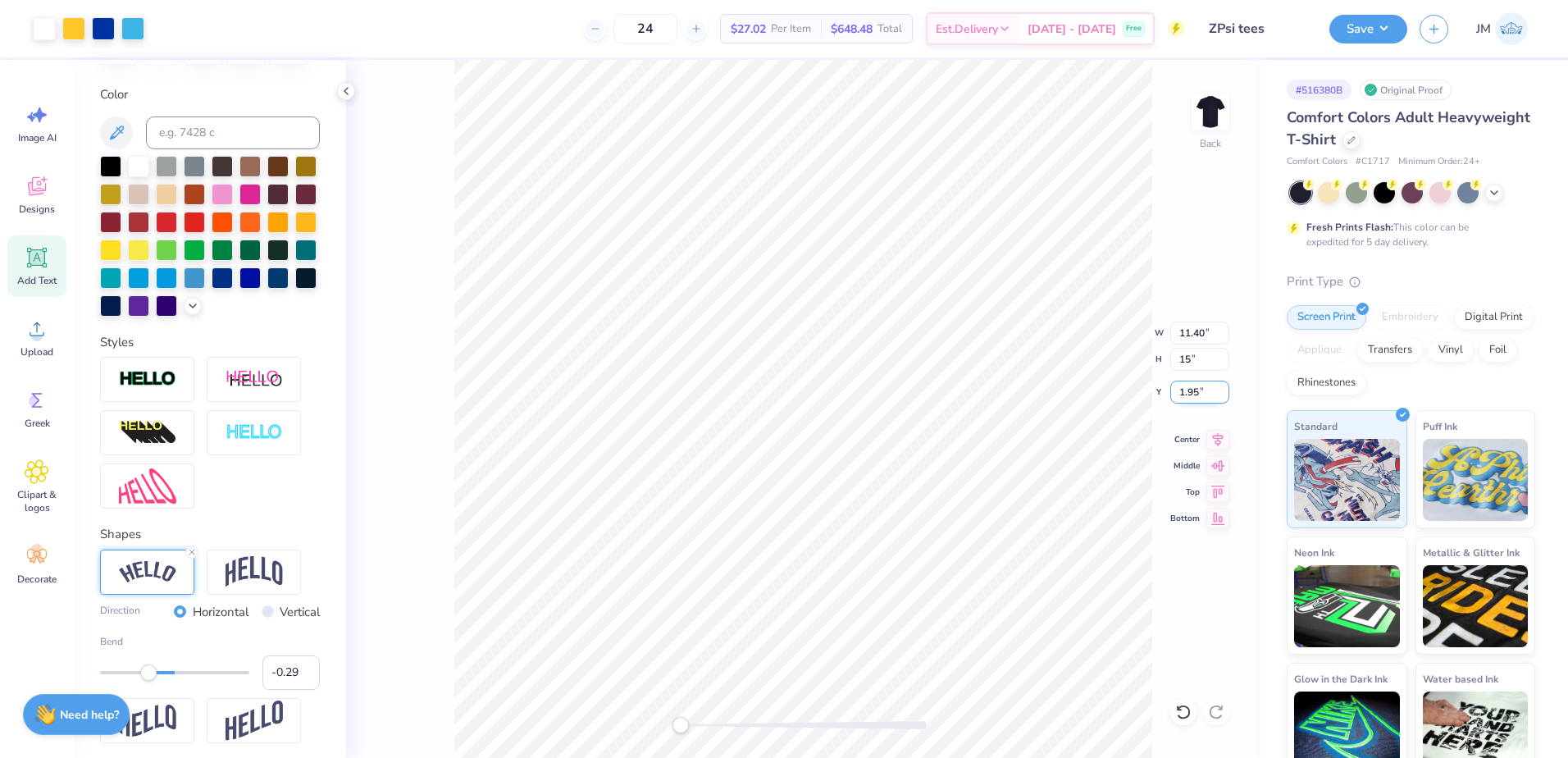
click at [1224, 386] on input "1.95" at bounding box center [1199, 393] width 59 height 23
click at [1224, 386] on input "1.96" at bounding box center [1199, 393] width 59 height 23
click at [1224, 386] on input "1.97" at bounding box center [1199, 393] width 59 height 23
click at [1224, 386] on input "1.98" at bounding box center [1199, 393] width 59 height 23
click at [1224, 386] on input "2.06" at bounding box center [1199, 393] width 59 height 23
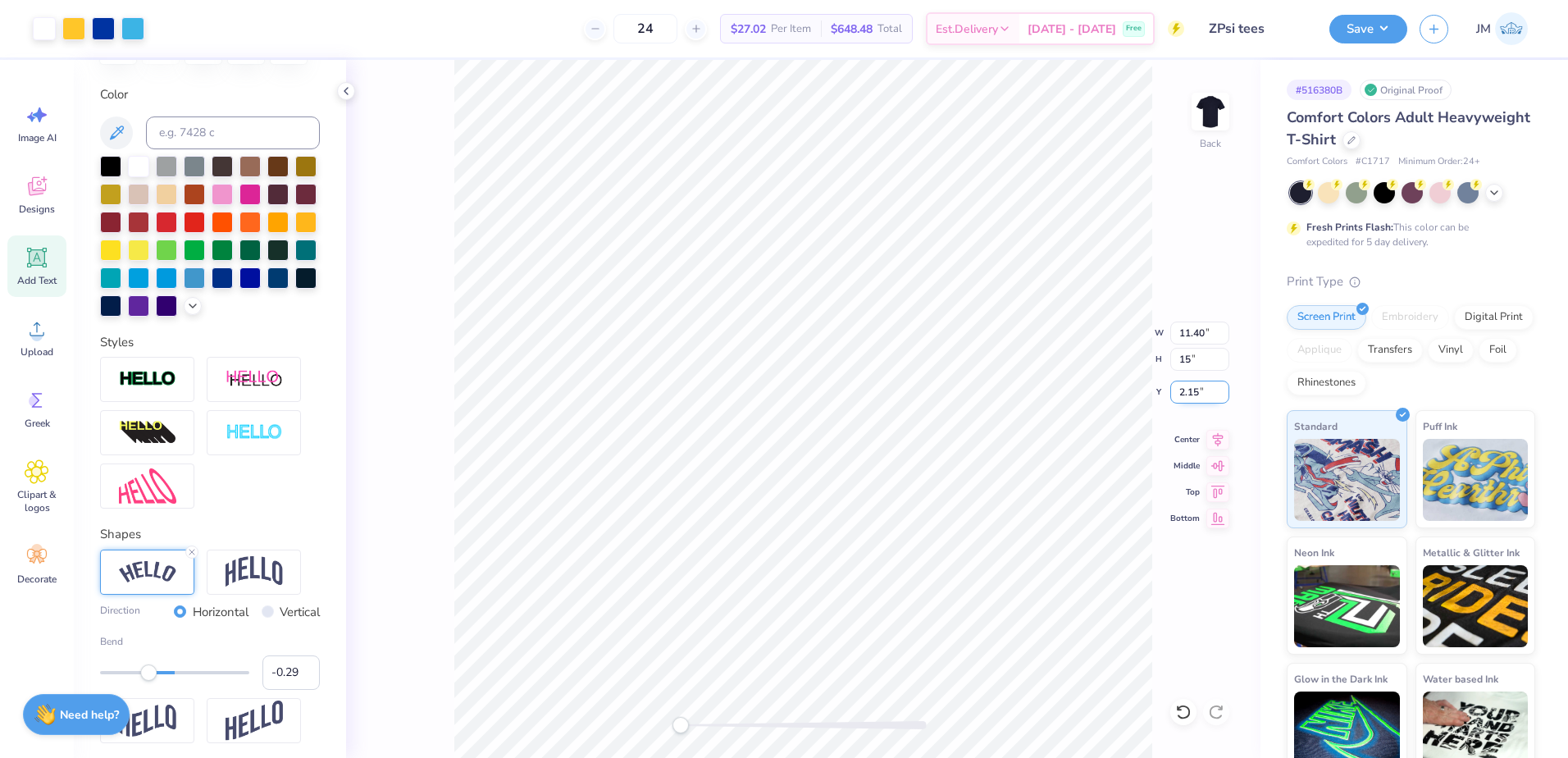
click at [1224, 386] on input "2.15" at bounding box center [1199, 393] width 59 height 23
click at [1224, 386] on input "2.16" at bounding box center [1199, 393] width 59 height 23
click at [1224, 386] on input "2.25" at bounding box center [1199, 393] width 59 height 23
click at [1224, 386] on input "2.26" at bounding box center [1199, 393] width 59 height 23
click at [1224, 386] on input "2.36" at bounding box center [1199, 393] width 59 height 23
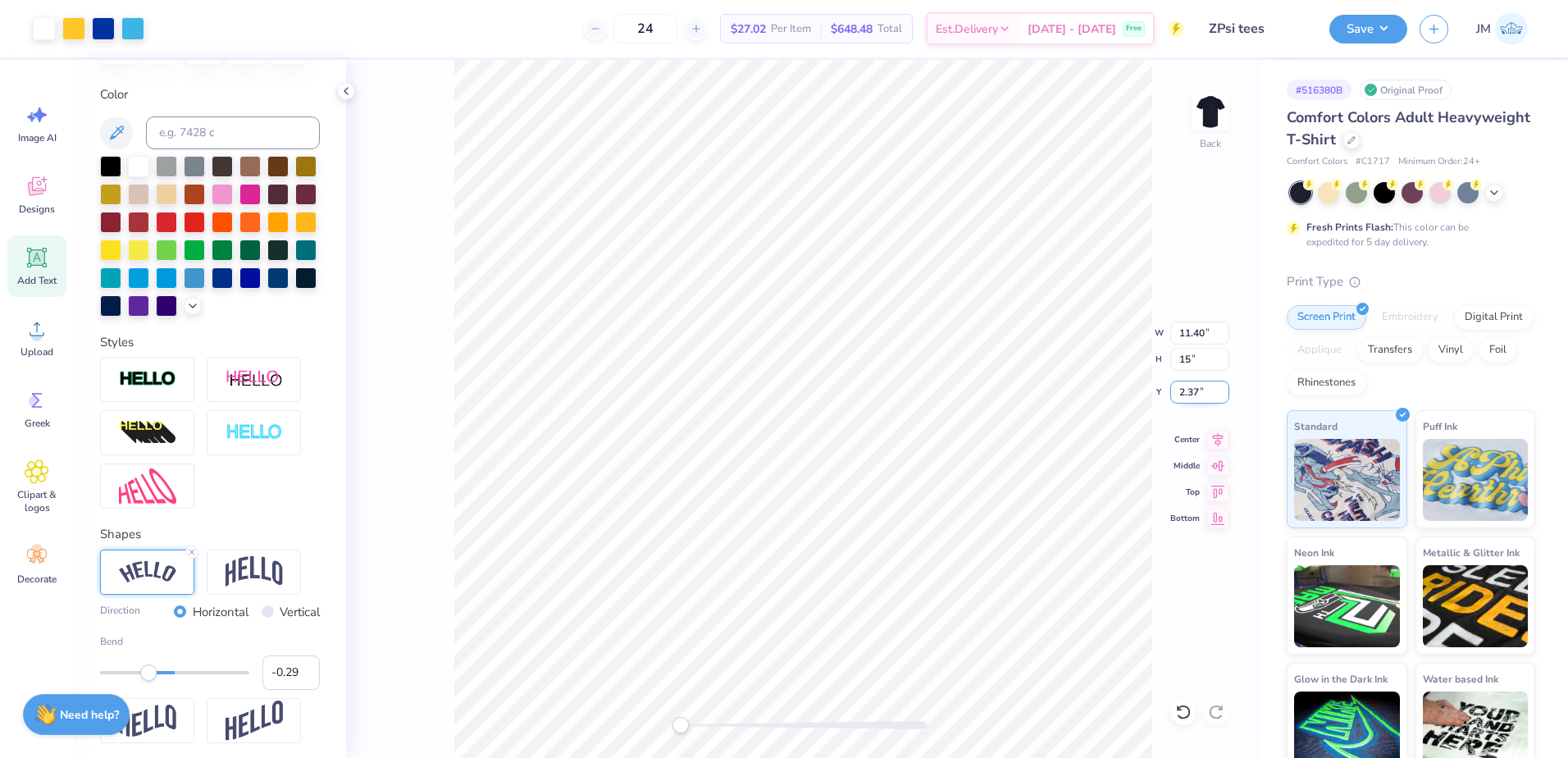
click at [1224, 386] on input "2.37" at bounding box center [1199, 393] width 59 height 23
click at [1224, 386] on input "2.38" at bounding box center [1199, 393] width 59 height 23
click at [1224, 386] on input "2.39" at bounding box center [1199, 393] width 59 height 23
click at [1224, 386] on input "2.55" at bounding box center [1199, 393] width 59 height 23
click at [1224, 386] on input "2.83" at bounding box center [1199, 393] width 59 height 23
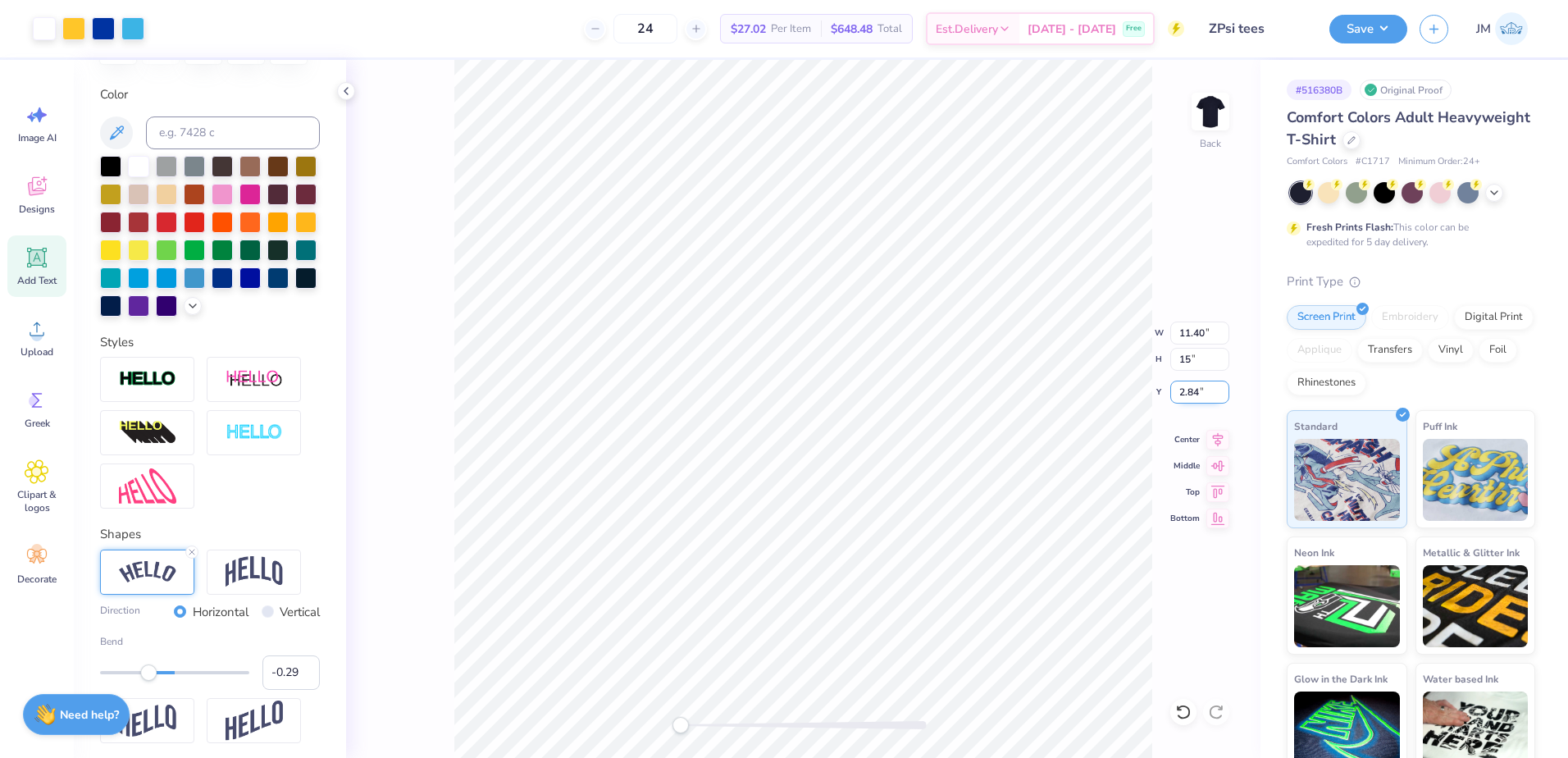
click at [1224, 386] on input "2.84" at bounding box center [1199, 393] width 59 height 23
click at [1224, 386] on input "2.85" at bounding box center [1199, 393] width 59 height 23
click at [1224, 386] on input "2.86" at bounding box center [1199, 393] width 59 height 23
click at [1224, 386] on input "2.87" at bounding box center [1199, 393] width 59 height 23
click at [1224, 386] on input "2.88" at bounding box center [1199, 393] width 59 height 23
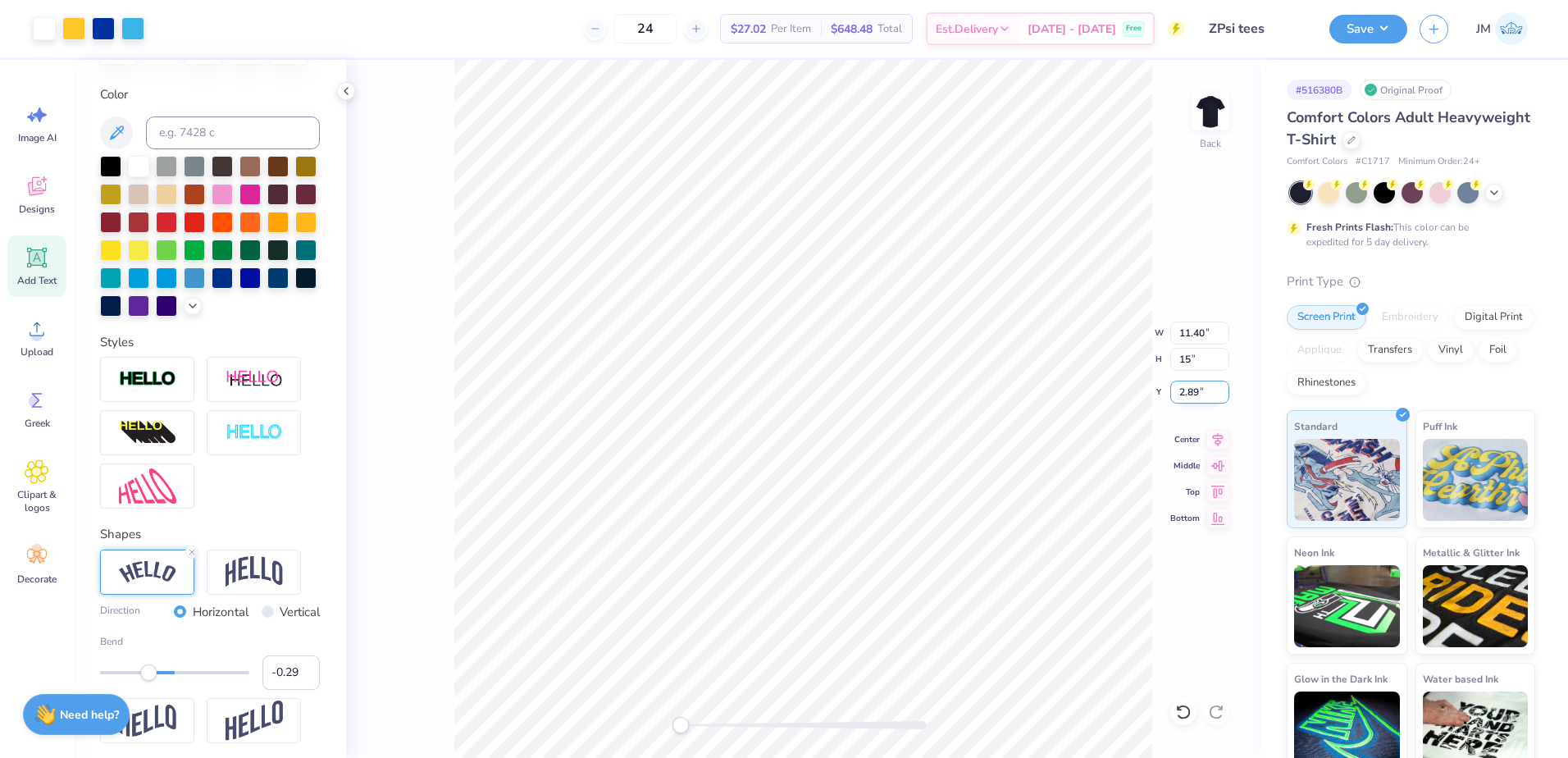
click at [1224, 386] on input "2.89" at bounding box center [1199, 393] width 59 height 23
click at [1224, 386] on input "2.9" at bounding box center [1199, 393] width 59 height 23
click at [1224, 386] on input "2.91" at bounding box center [1199, 393] width 59 height 23
click at [1224, 386] on input "2.92" at bounding box center [1199, 393] width 59 height 23
click at [1224, 386] on input "2.93" at bounding box center [1199, 393] width 59 height 23
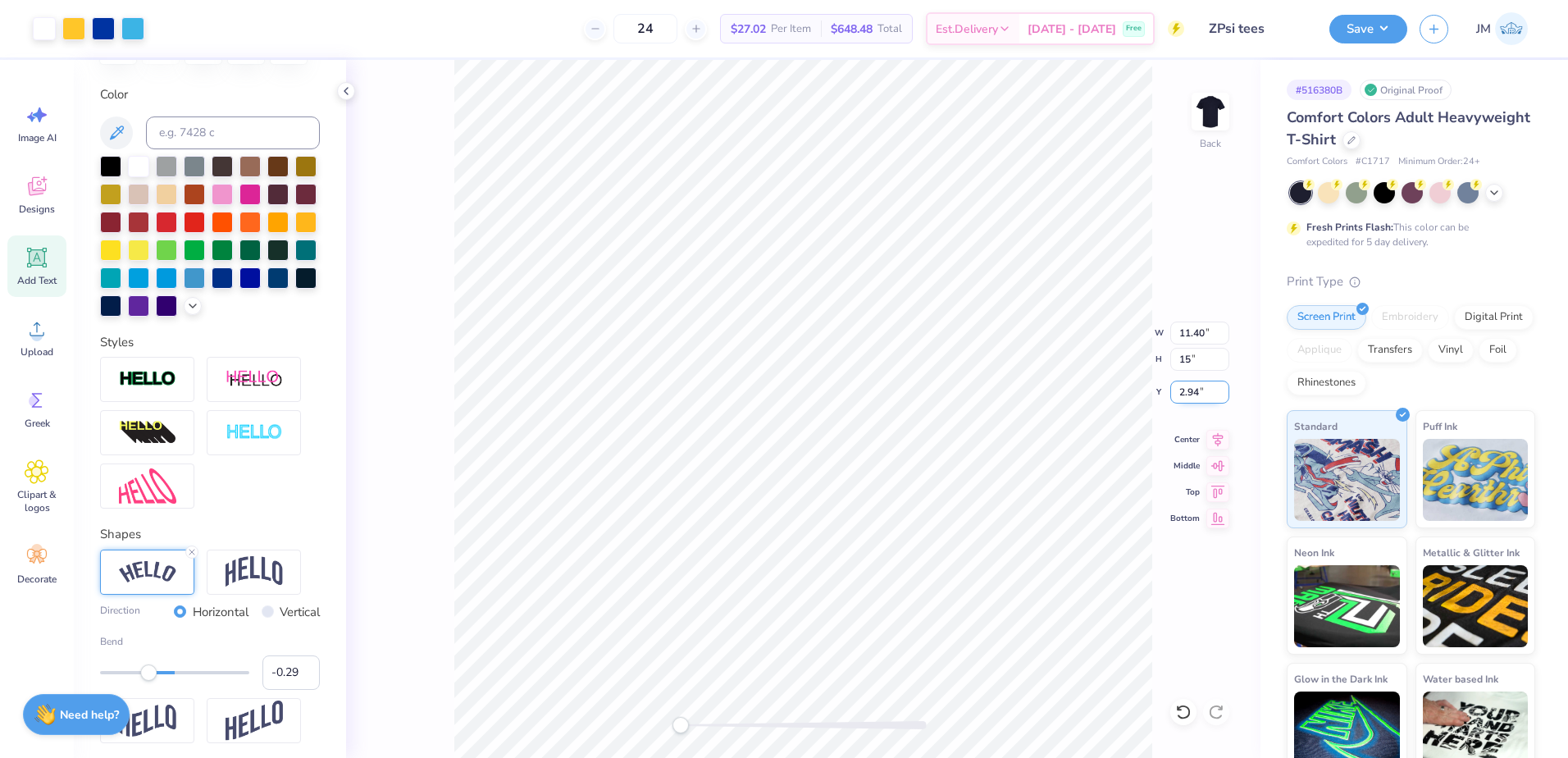
click at [1224, 386] on input "2.94" at bounding box center [1199, 393] width 59 height 23
click at [1224, 386] on input "2.95" at bounding box center [1199, 393] width 59 height 23
click at [1224, 386] on input "2.96" at bounding box center [1199, 393] width 59 height 23
click at [1224, 386] on input "2.97" at bounding box center [1199, 393] width 59 height 23
click at [1224, 386] on input "2.98" at bounding box center [1199, 393] width 59 height 23
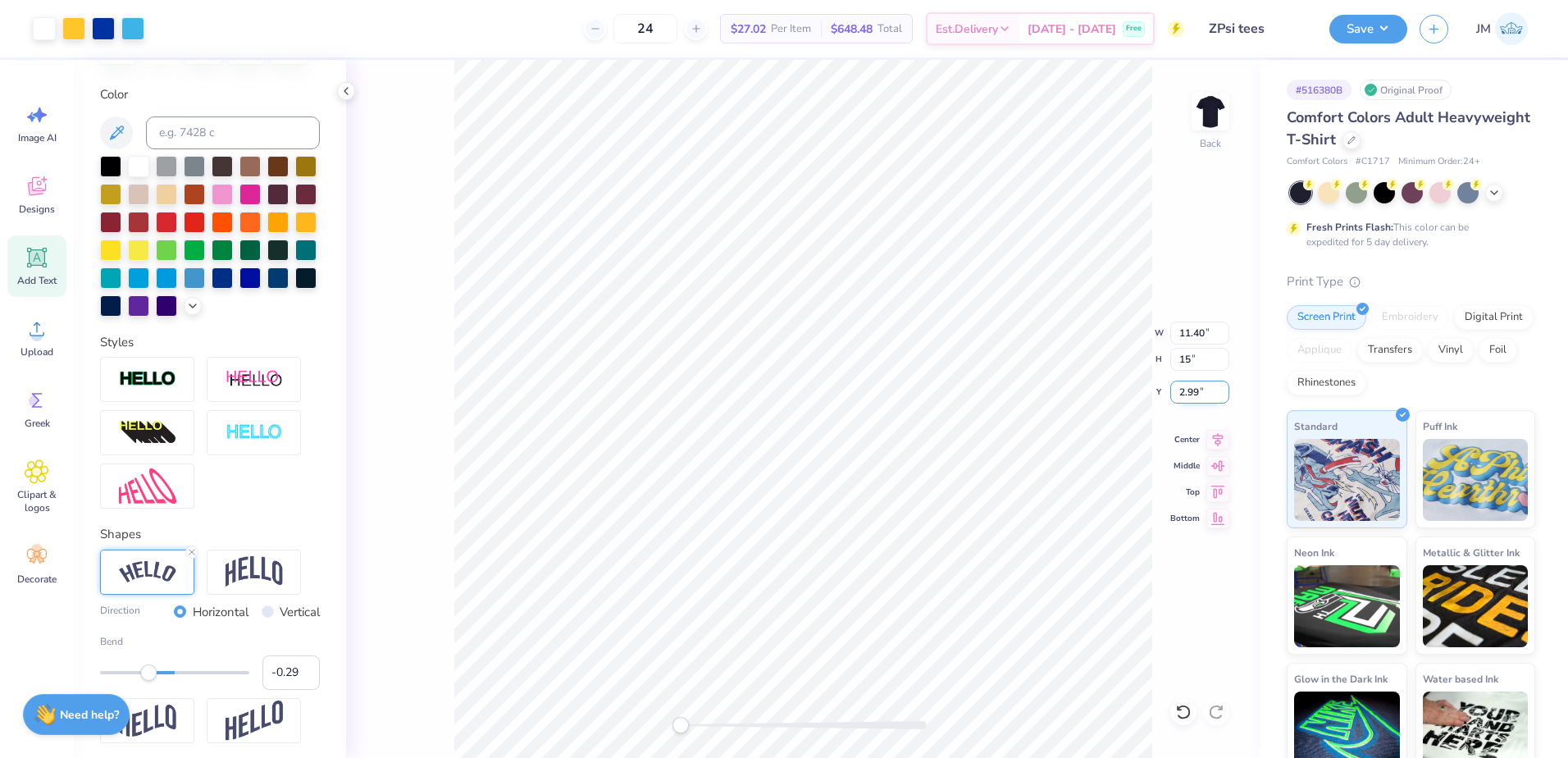
click at [1224, 386] on input "2.99" at bounding box center [1199, 393] width 59 height 23
type input "3"
click at [1224, 386] on input "3" at bounding box center [1199, 393] width 59 height 23
click at [1180, 351] on input "15" at bounding box center [1199, 360] width 59 height 23
click at [1198, 358] on input "15" at bounding box center [1199, 360] width 59 height 23
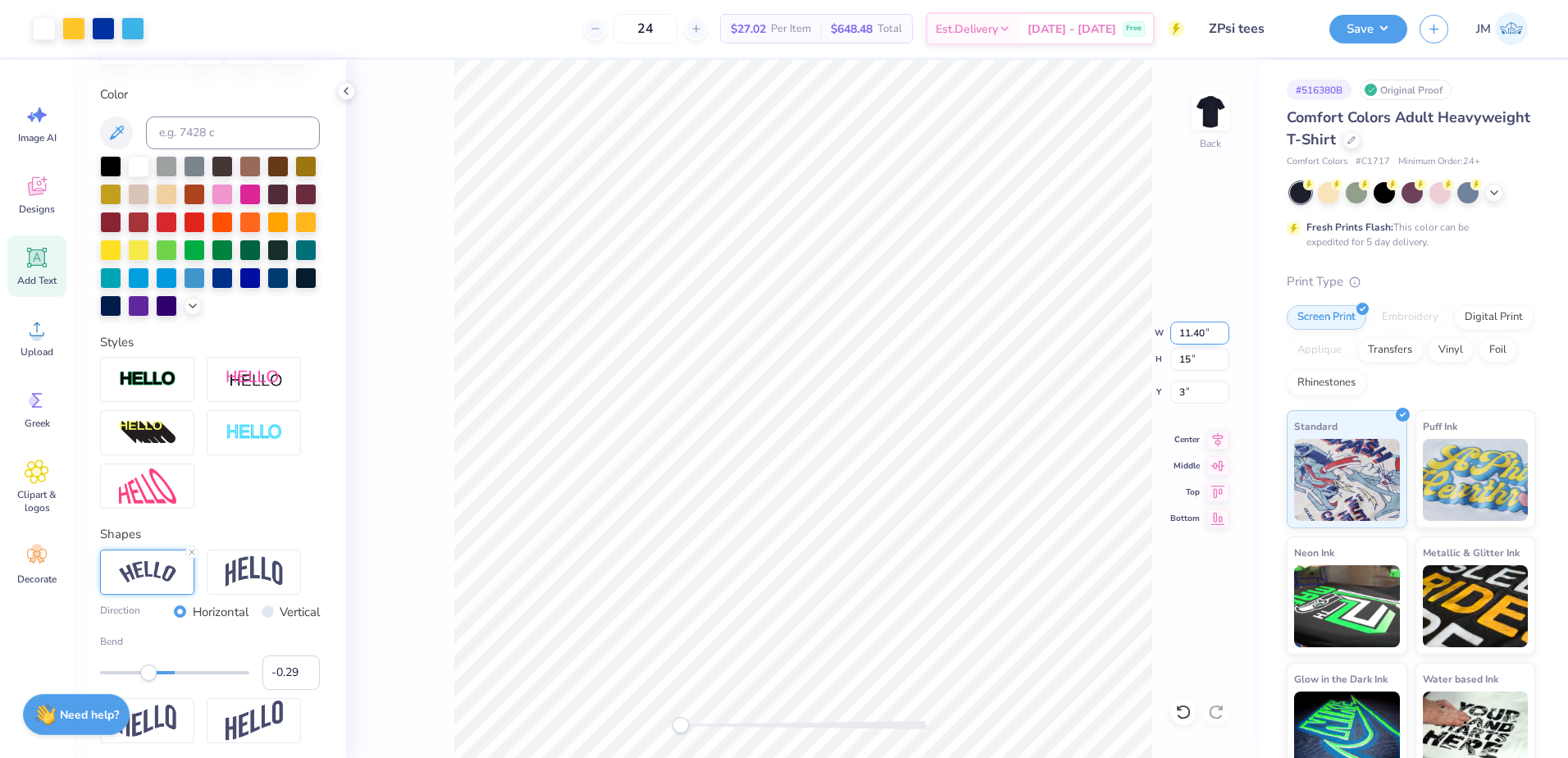
click at [1197, 341] on input "11.40" at bounding box center [1199, 333] width 59 height 23
click at [1194, 358] on input "14.73" at bounding box center [1199, 360] width 59 height 23
click at [1220, 355] on input "14.74" at bounding box center [1199, 360] width 59 height 23
click at [1220, 355] on input "14.75" at bounding box center [1199, 360] width 59 height 23
click at [1220, 355] on input "14.84" at bounding box center [1199, 360] width 59 height 23
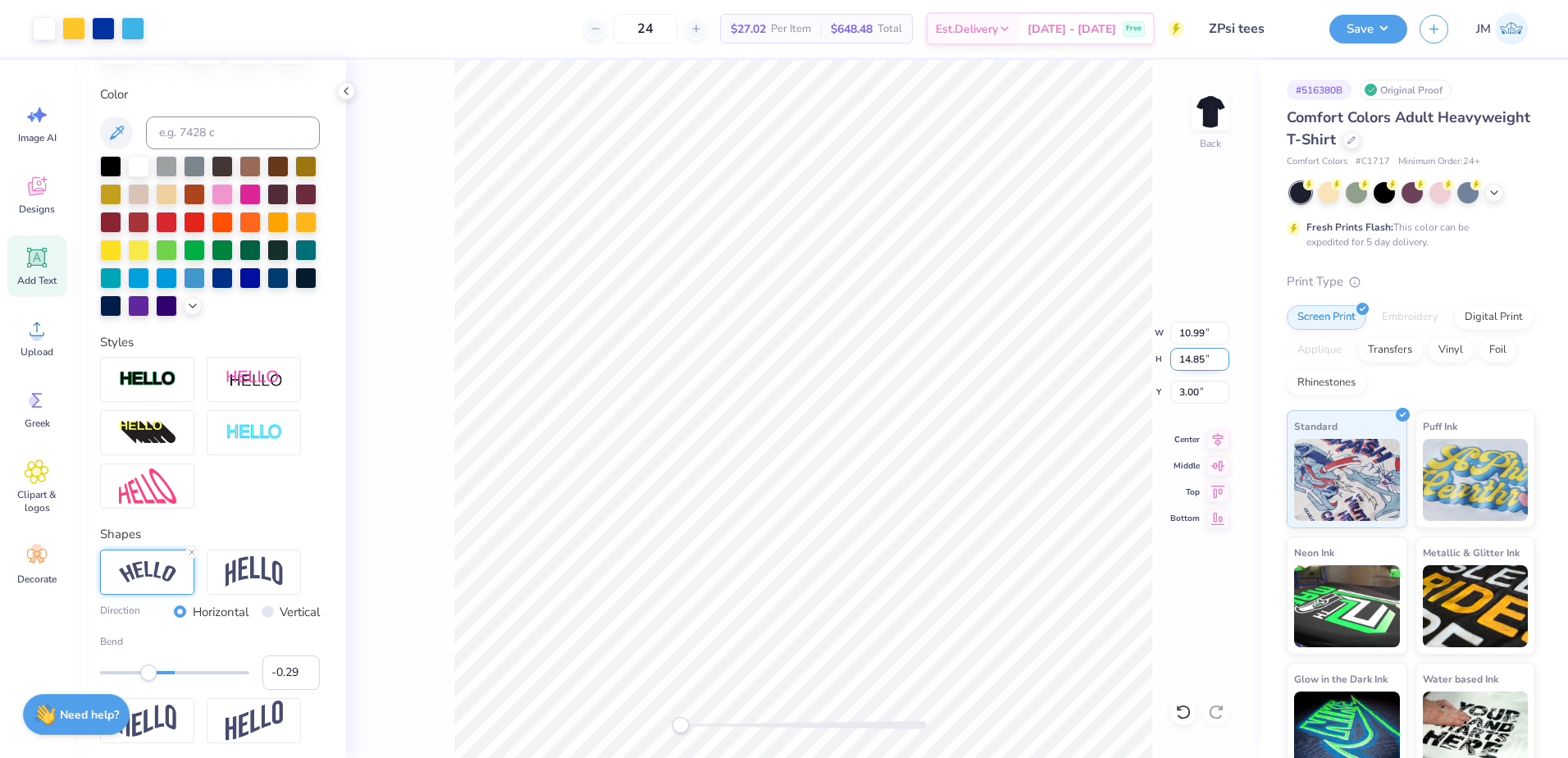
click at [1220, 355] on input "14.85" at bounding box center [1199, 360] width 59 height 23
click at [1220, 355] on input "14.86" at bounding box center [1199, 360] width 59 height 23
click at [1220, 355] on input "14.87" at bounding box center [1199, 360] width 59 height 23
click at [1220, 355] on input "14.88" at bounding box center [1199, 360] width 59 height 23
click at [1220, 355] on input "14.89" at bounding box center [1199, 360] width 59 height 23
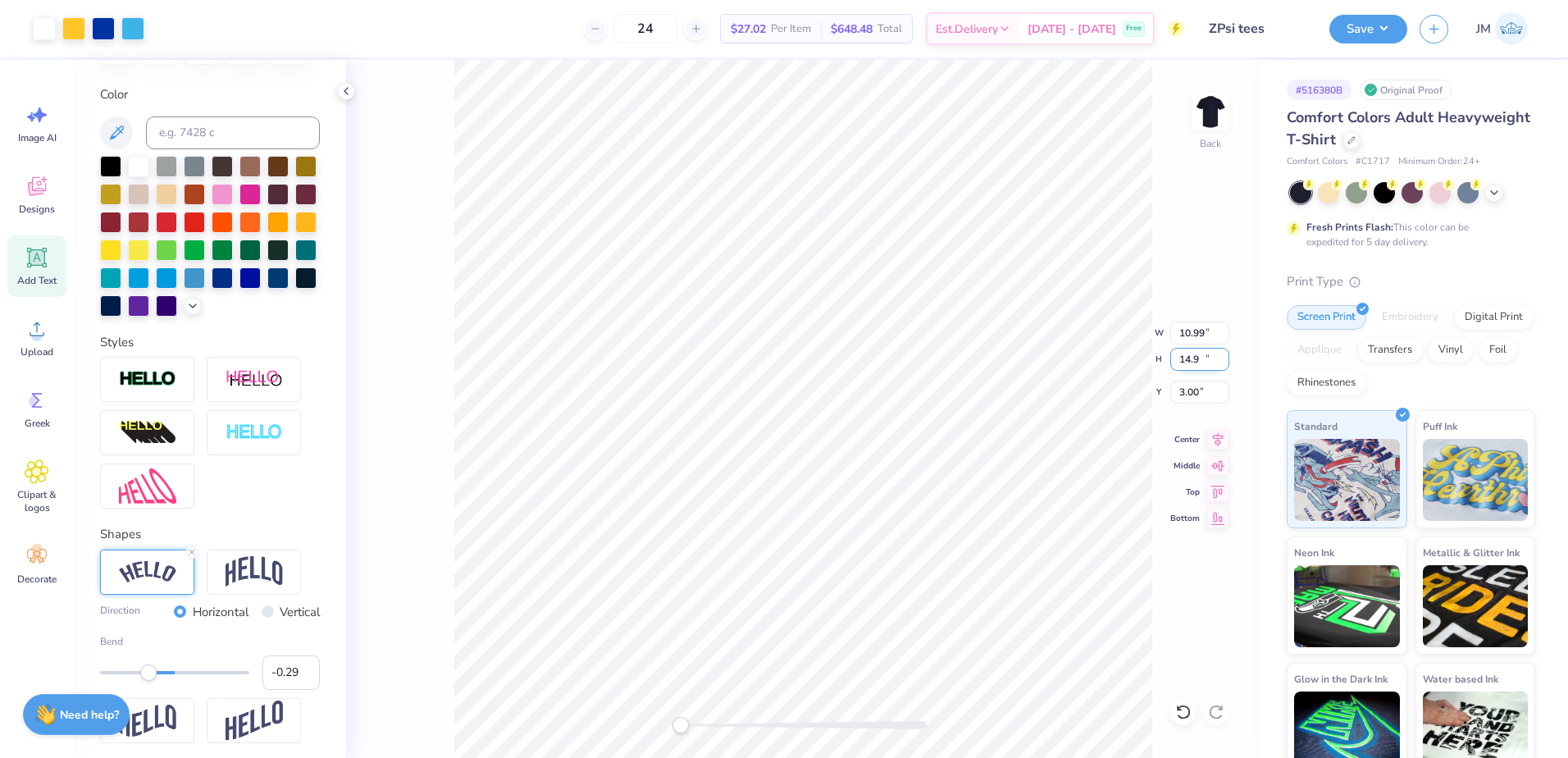
click at [1220, 355] on input "14.9" at bounding box center [1199, 360] width 59 height 23
click at [1220, 355] on input "14.91" at bounding box center [1199, 360] width 59 height 23
click at [1220, 355] on input "14.92" at bounding box center [1199, 360] width 59 height 23
click at [1220, 355] on input "14.93" at bounding box center [1199, 360] width 59 height 23
click at [1220, 355] on input "14.94" at bounding box center [1199, 360] width 59 height 23
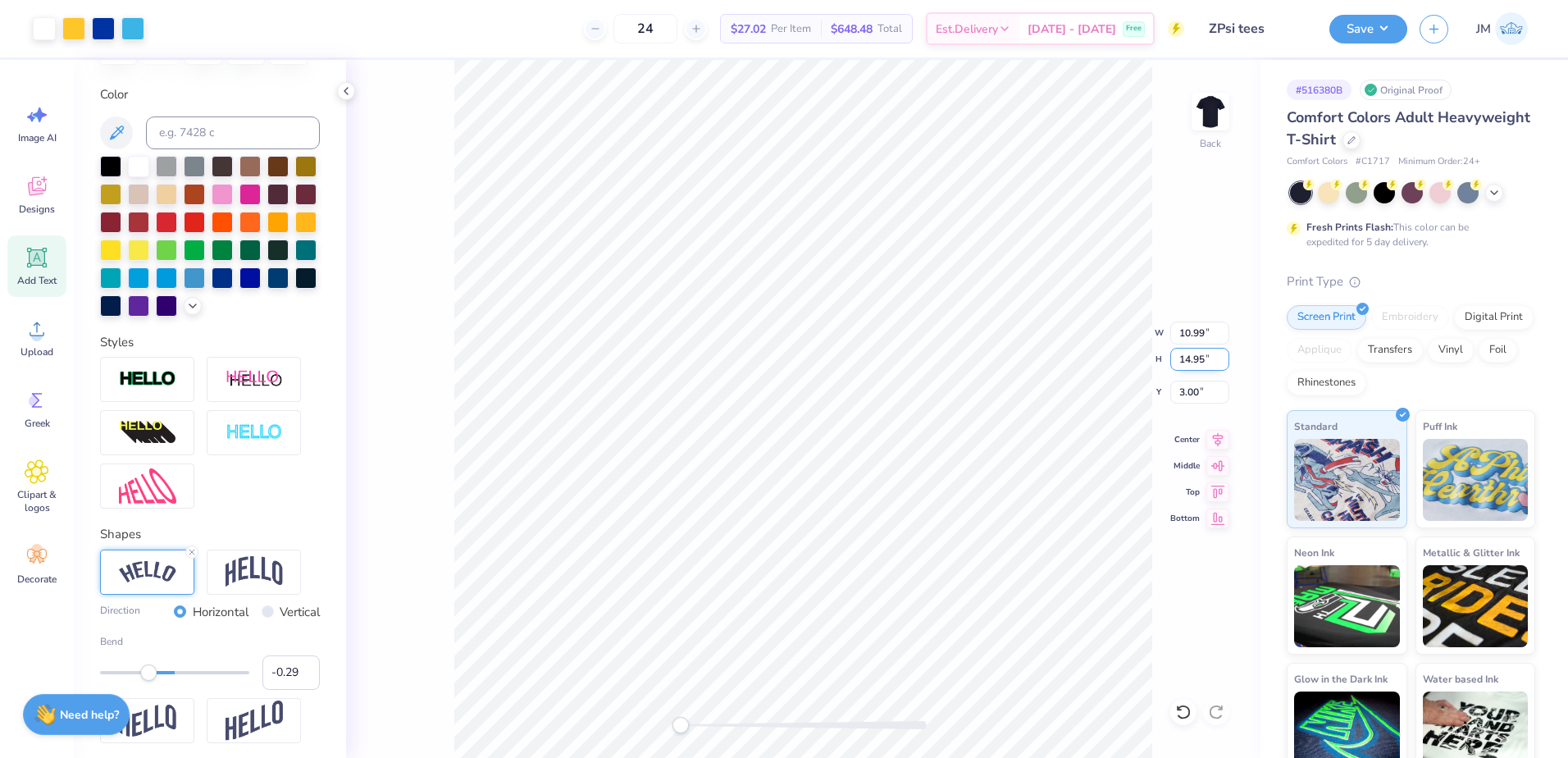
click at [1220, 355] on input "14.95" at bounding box center [1199, 360] width 59 height 23
click at [1220, 355] on input "14.96" at bounding box center [1199, 360] width 59 height 23
click at [1220, 355] on input "14.97" at bounding box center [1199, 360] width 59 height 23
click at [1220, 355] on input "14.98" at bounding box center [1199, 360] width 59 height 23
click at [1220, 355] on input "14.99" at bounding box center [1199, 360] width 59 height 23
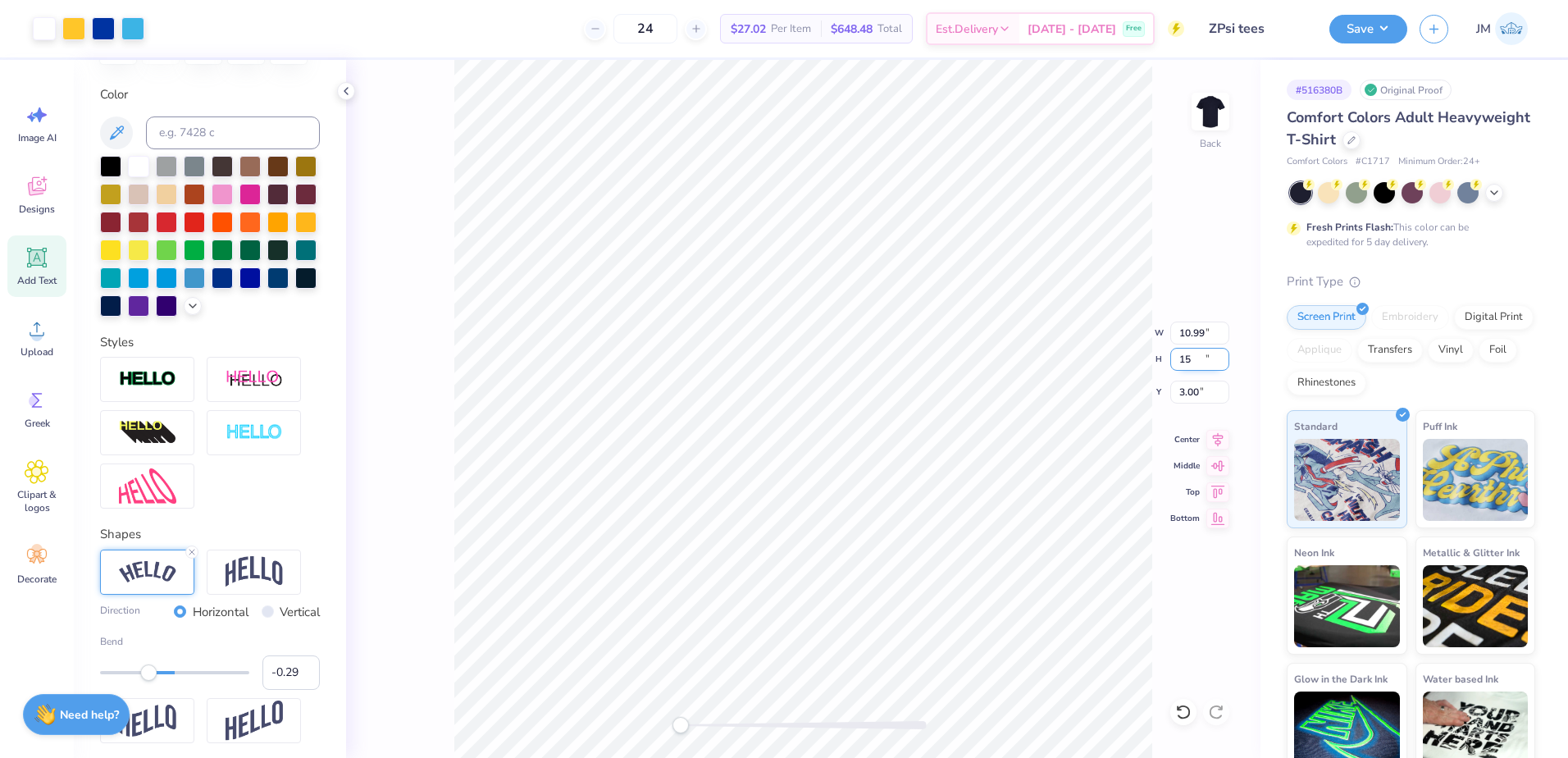
type input "15"
click at [1220, 355] on input "15" at bounding box center [1199, 360] width 59 height 23
click at [1192, 341] on input "10.99" at bounding box center [1199, 333] width 59 height 23
drag, startPoint x: 1206, startPoint y: 387, endPoint x: 1175, endPoint y: 386, distance: 31.0
click at [1175, 386] on input "2.73" at bounding box center [1199, 393] width 59 height 23
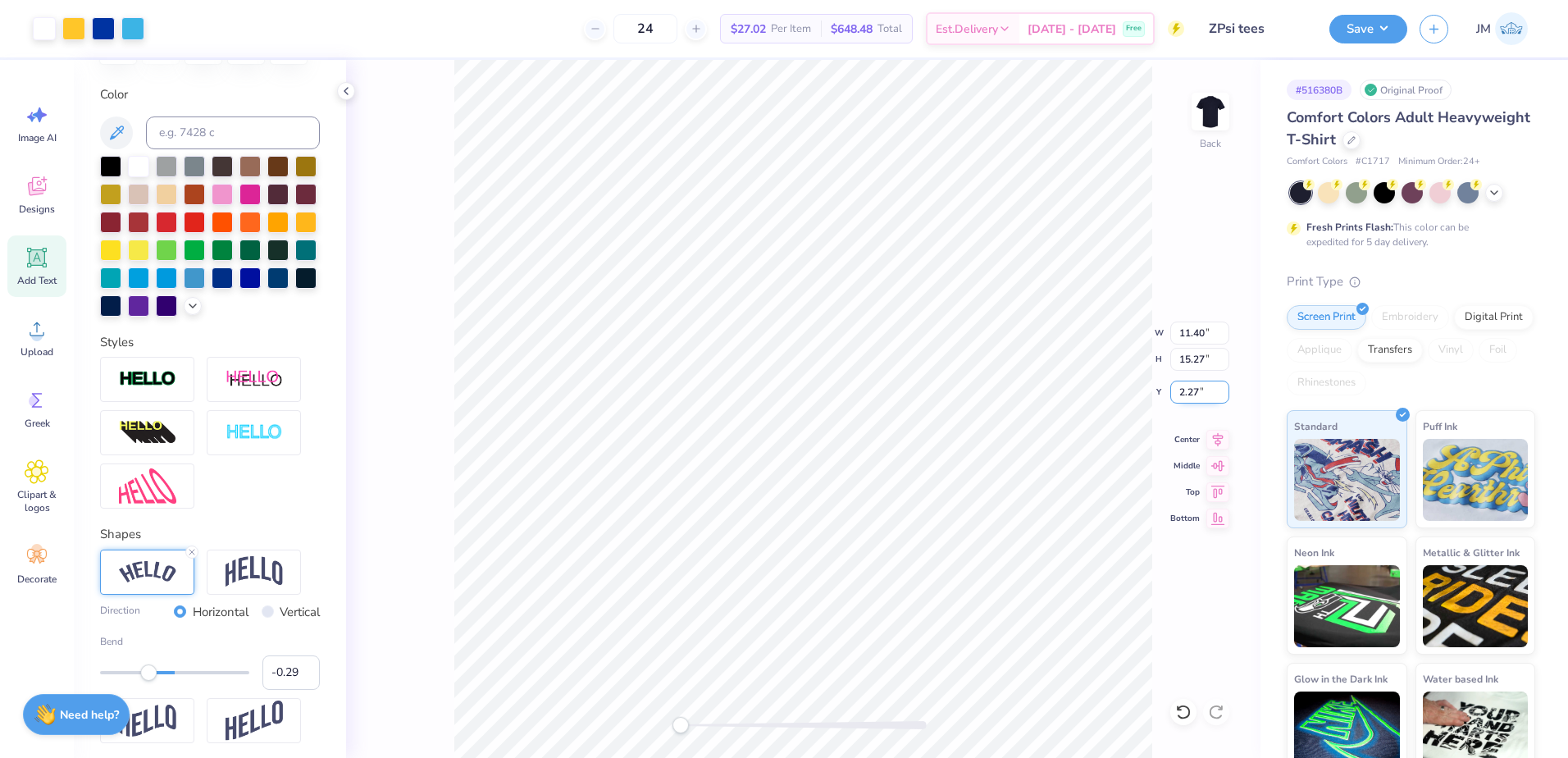
click at [1223, 393] on input "2.27" at bounding box center [1199, 393] width 59 height 23
click at [1223, 393] on input "2.26" at bounding box center [1199, 393] width 59 height 23
click at [1223, 393] on input "2.25" at bounding box center [1199, 393] width 59 height 23
click at [1223, 393] on input "2.24" at bounding box center [1199, 393] width 59 height 23
click at [1223, 393] on input "2.23" at bounding box center [1199, 393] width 59 height 23
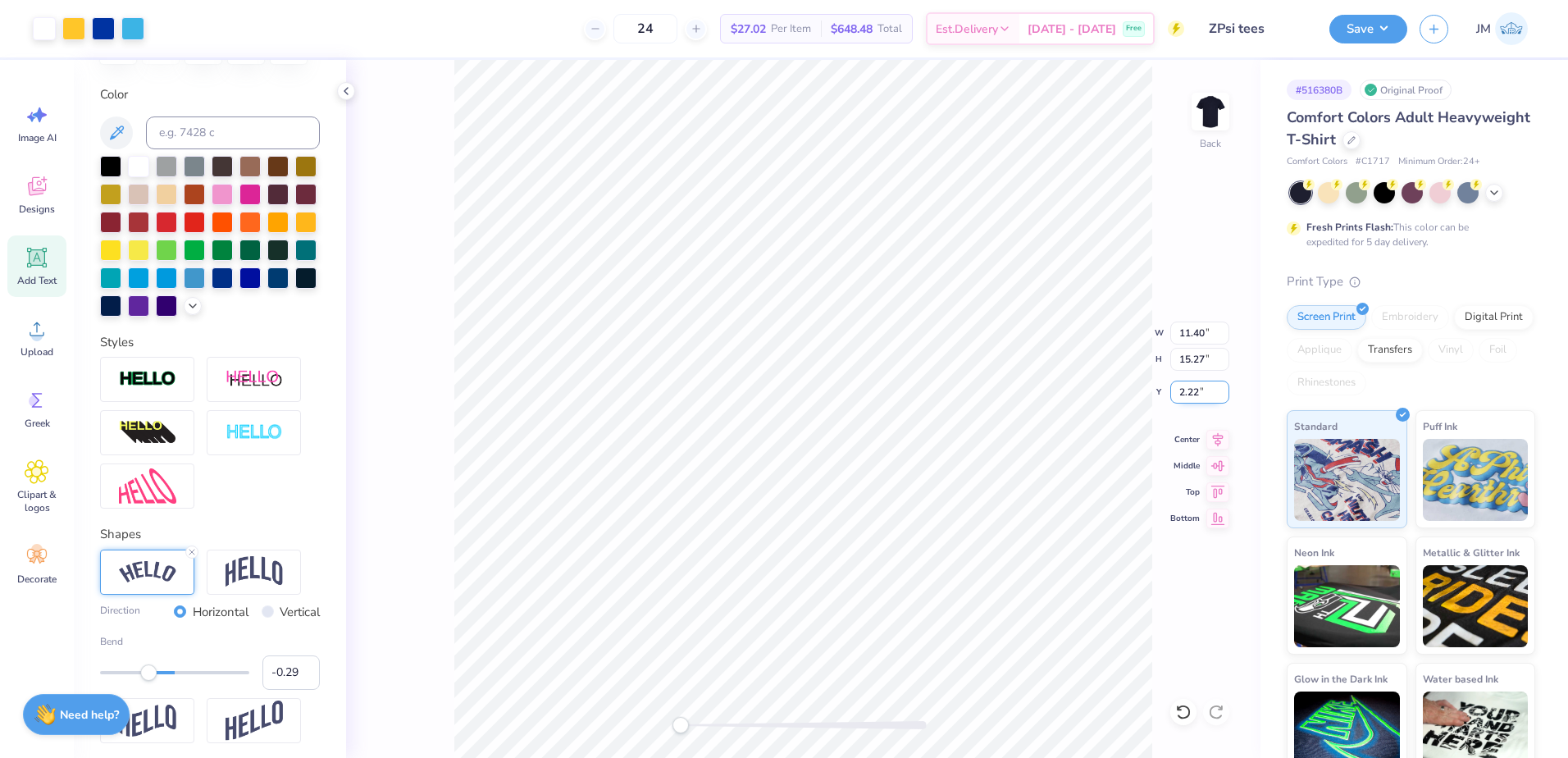
click at [1223, 393] on input "2.22" at bounding box center [1199, 393] width 59 height 23
click at [1223, 393] on input "2.21" at bounding box center [1199, 393] width 59 height 23
click at [1223, 393] on input "2.2" at bounding box center [1199, 393] width 59 height 23
click at [1223, 393] on input "2.19" at bounding box center [1199, 393] width 59 height 23
click at [1223, 393] on input "2.18" at bounding box center [1199, 393] width 59 height 23
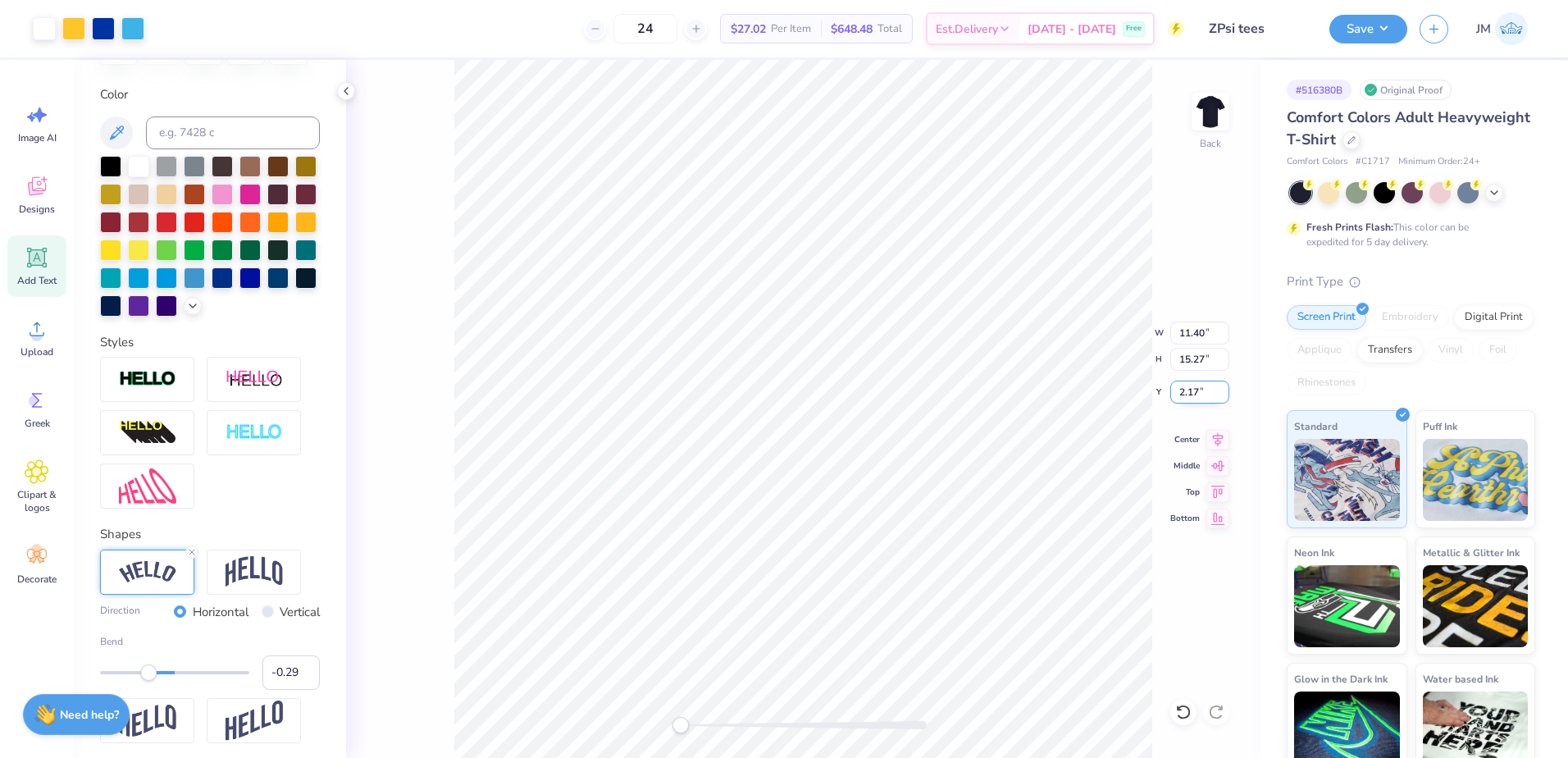
click at [1223, 393] on input "2.17" at bounding box center [1199, 393] width 59 height 23
click at [1223, 393] on input "2.16" at bounding box center [1199, 393] width 59 height 23
click at [1223, 393] on input "2.15" at bounding box center [1199, 393] width 59 height 23
click at [1223, 393] on input "2.14" at bounding box center [1199, 393] width 59 height 23
click at [1223, 393] on input "2.13" at bounding box center [1199, 393] width 59 height 23
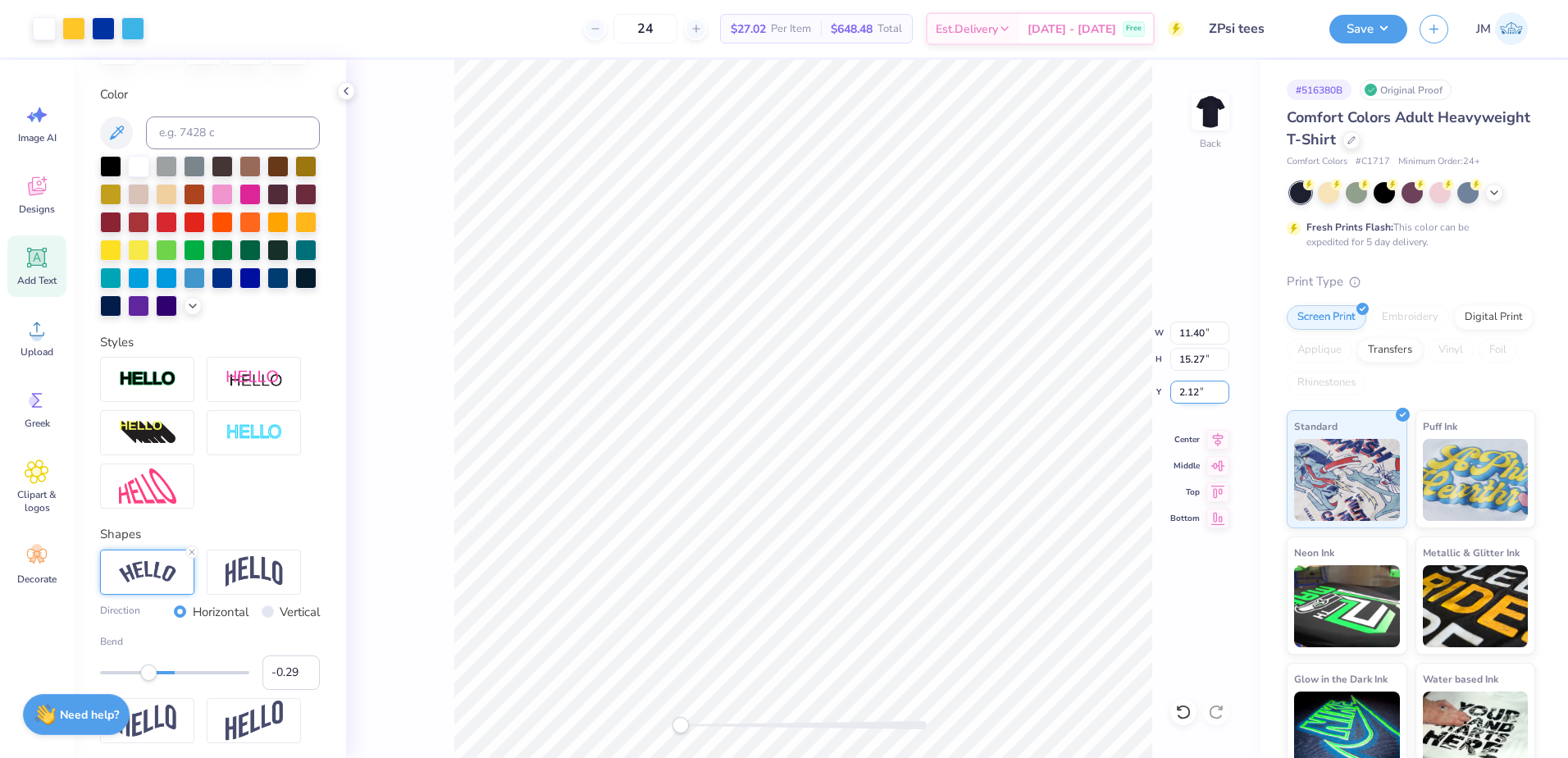
click at [1223, 393] on input "2.12" at bounding box center [1199, 393] width 59 height 23
click at [1223, 393] on input "2.11" at bounding box center [1199, 393] width 59 height 23
click at [1223, 393] on input "2.1" at bounding box center [1199, 393] width 59 height 23
click at [1223, 393] on input "2.09" at bounding box center [1199, 393] width 59 height 23
click at [1224, 392] on input "2.03" at bounding box center [1199, 393] width 59 height 23
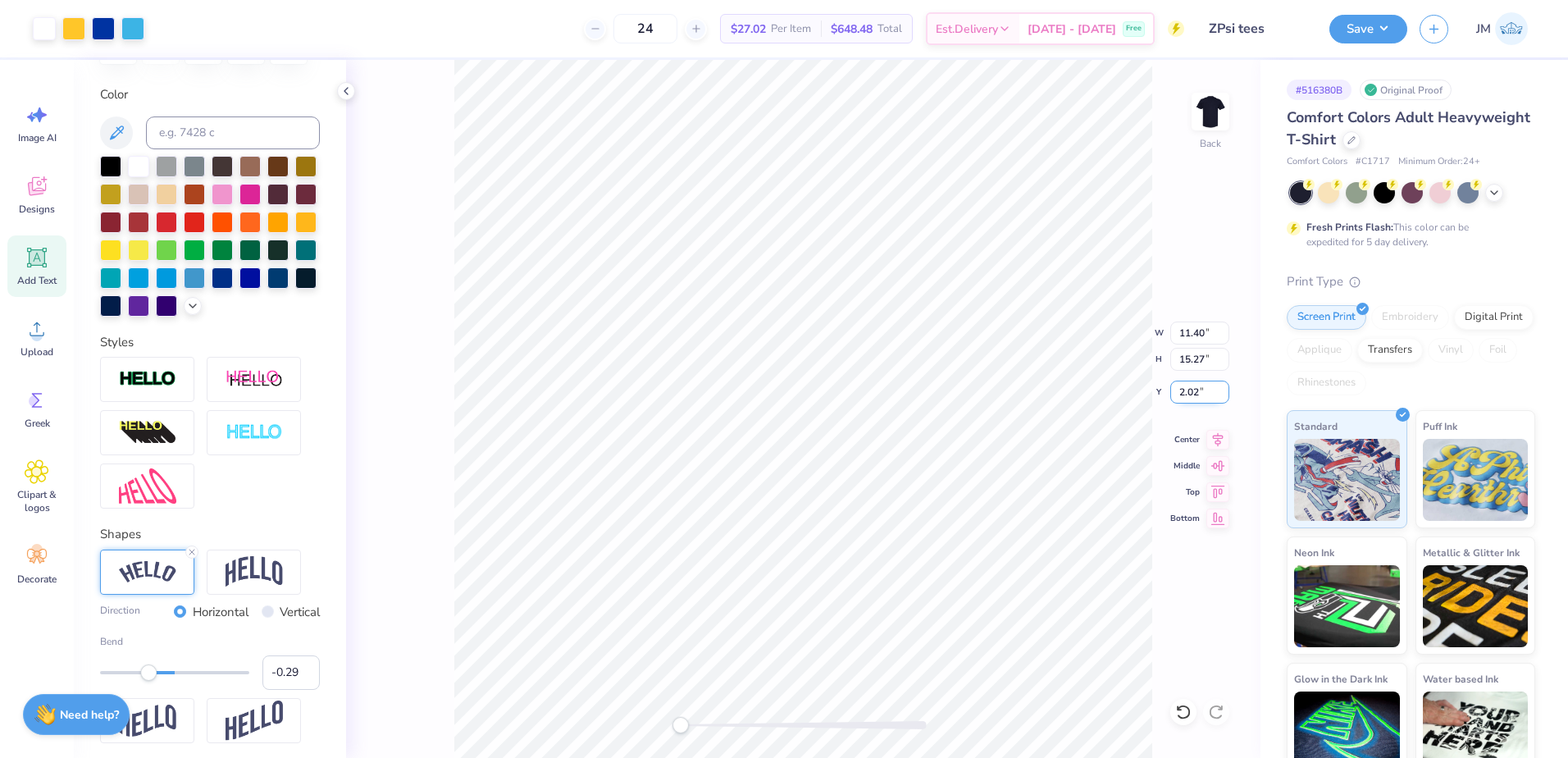
click at [1224, 392] on input "2.02" at bounding box center [1199, 393] width 59 height 23
click at [1224, 392] on input "2.01" at bounding box center [1199, 393] width 59 height 23
type input "2"
click at [1224, 392] on input "2" at bounding box center [1199, 393] width 59 height 23
click at [1195, 367] on input "15.27" at bounding box center [1199, 360] width 59 height 23
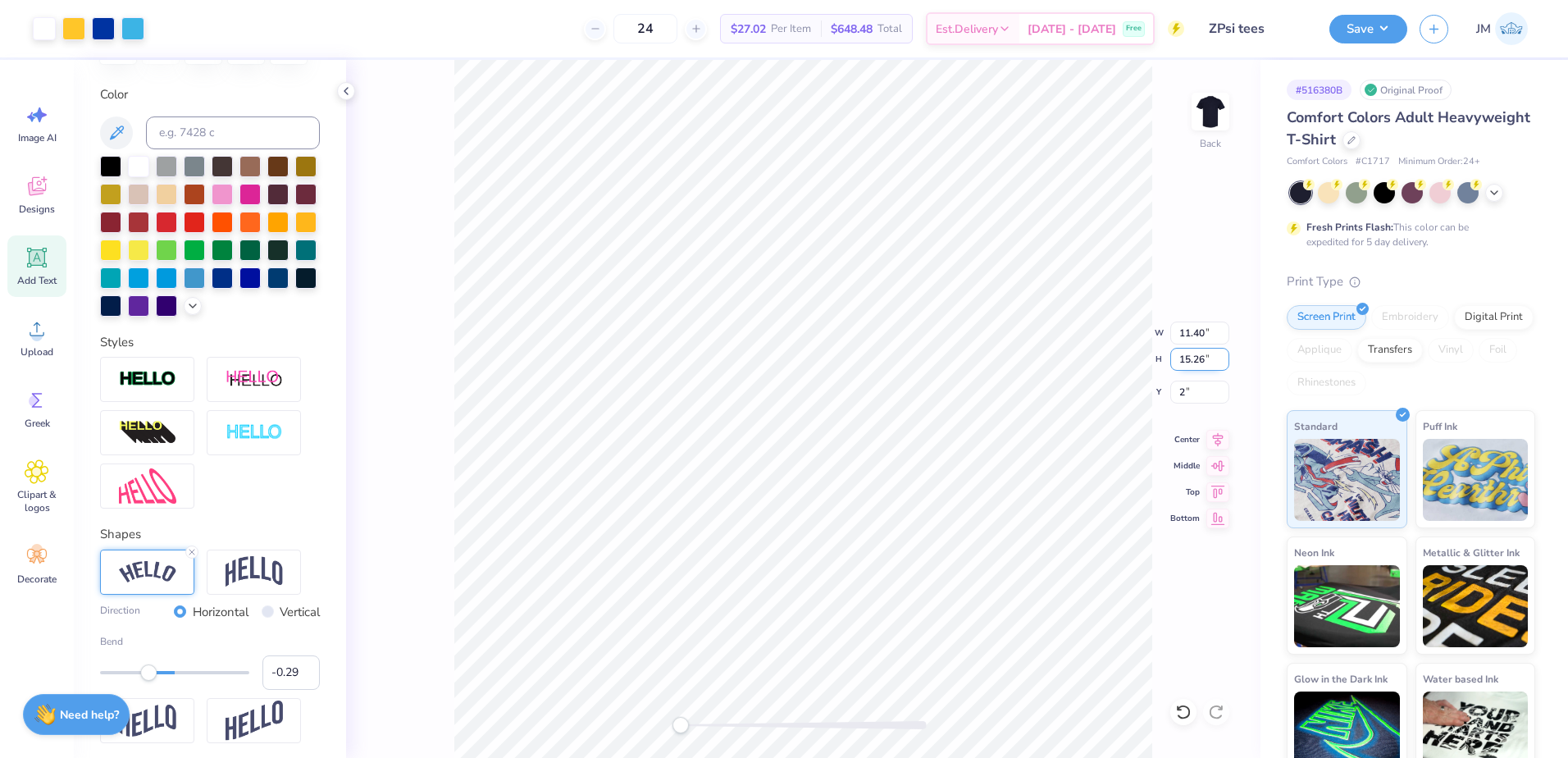
click at [1221, 365] on input "15.26" at bounding box center [1199, 360] width 59 height 23
click at [1224, 365] on input "15.25" at bounding box center [1199, 360] width 59 height 23
click at [1224, 365] on input "15.24" at bounding box center [1199, 360] width 59 height 23
click at [1224, 365] on input "15.23" at bounding box center [1199, 360] width 59 height 23
click at [1224, 365] on input "15.22" at bounding box center [1199, 360] width 59 height 23
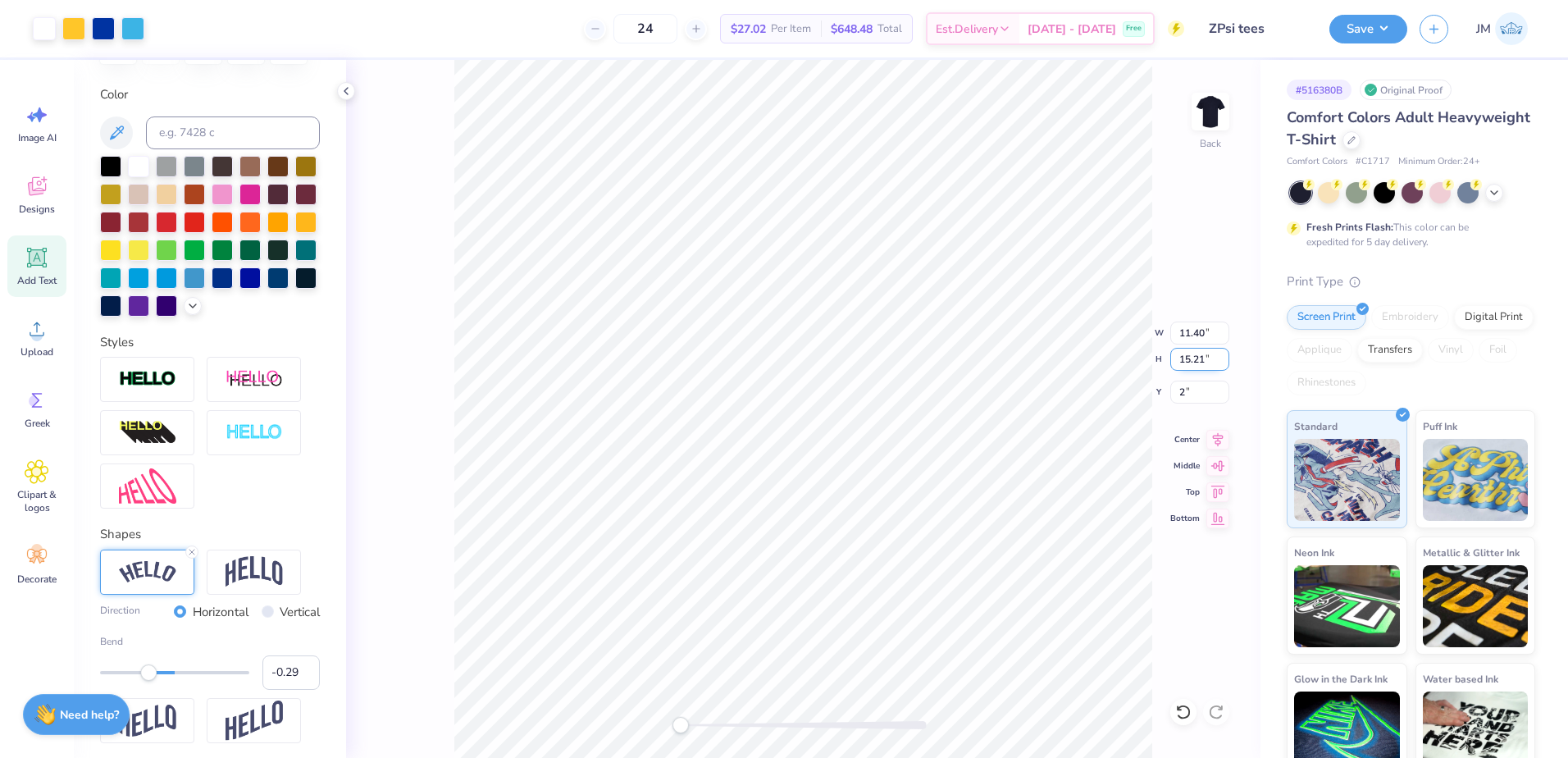
click at [1224, 365] on input "15.21" at bounding box center [1199, 360] width 59 height 23
click at [1224, 365] on input "15.2" at bounding box center [1199, 360] width 59 height 23
click at [1224, 365] on input "15.19" at bounding box center [1199, 360] width 59 height 23
click at [1224, 365] on input "15.18" at bounding box center [1199, 360] width 59 height 23
click at [1224, 365] on input "15.17" at bounding box center [1199, 360] width 59 height 23
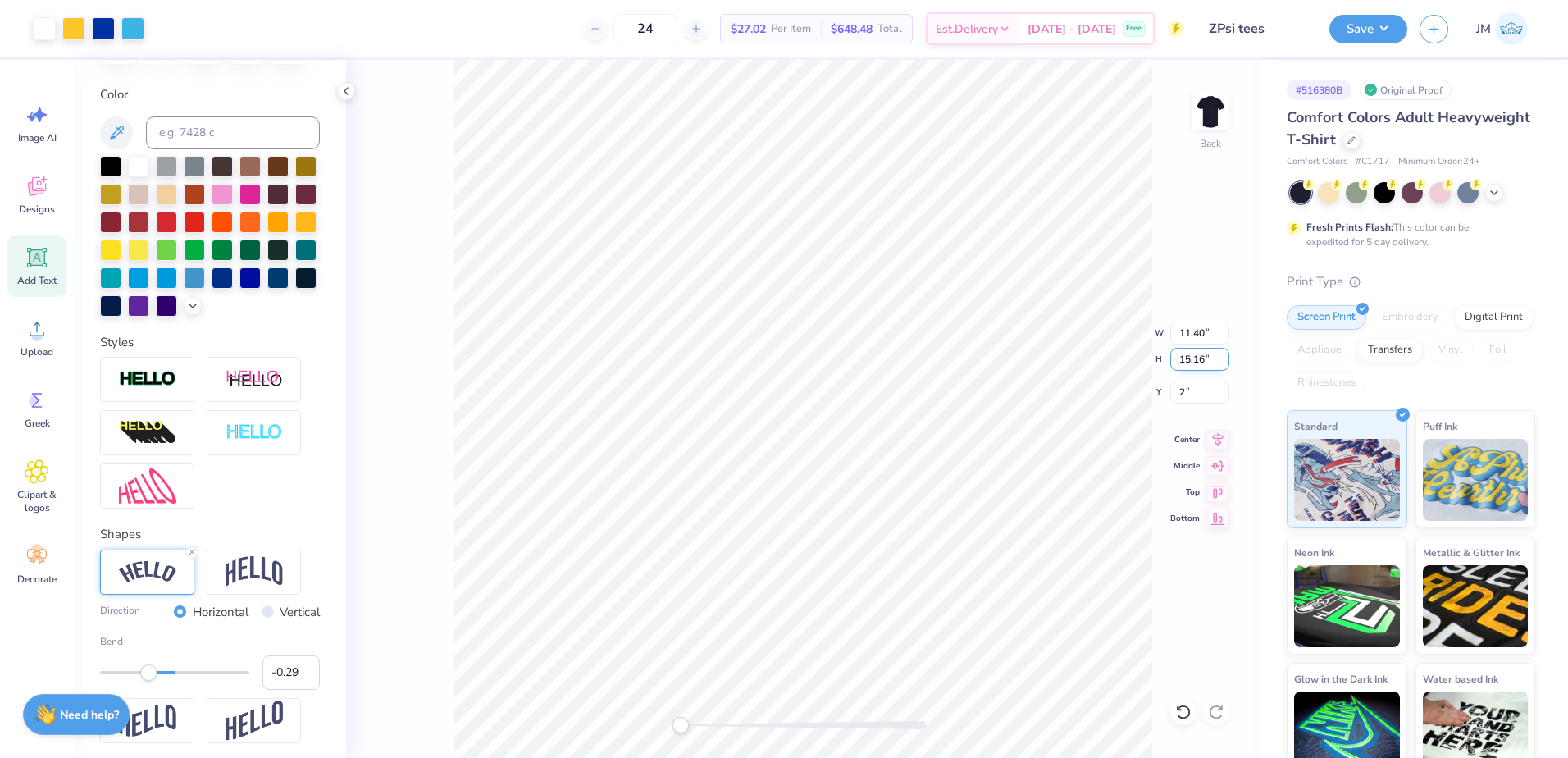
click at [1224, 365] on input "15.16" at bounding box center [1199, 360] width 59 height 23
click at [1224, 365] on input "15.15" at bounding box center [1199, 360] width 59 height 23
click at [1224, 365] on input "15.14" at bounding box center [1199, 360] width 59 height 23
click at [1224, 365] on input "15.13" at bounding box center [1199, 360] width 59 height 23
click at [1224, 365] on input "15.12" at bounding box center [1199, 360] width 59 height 23
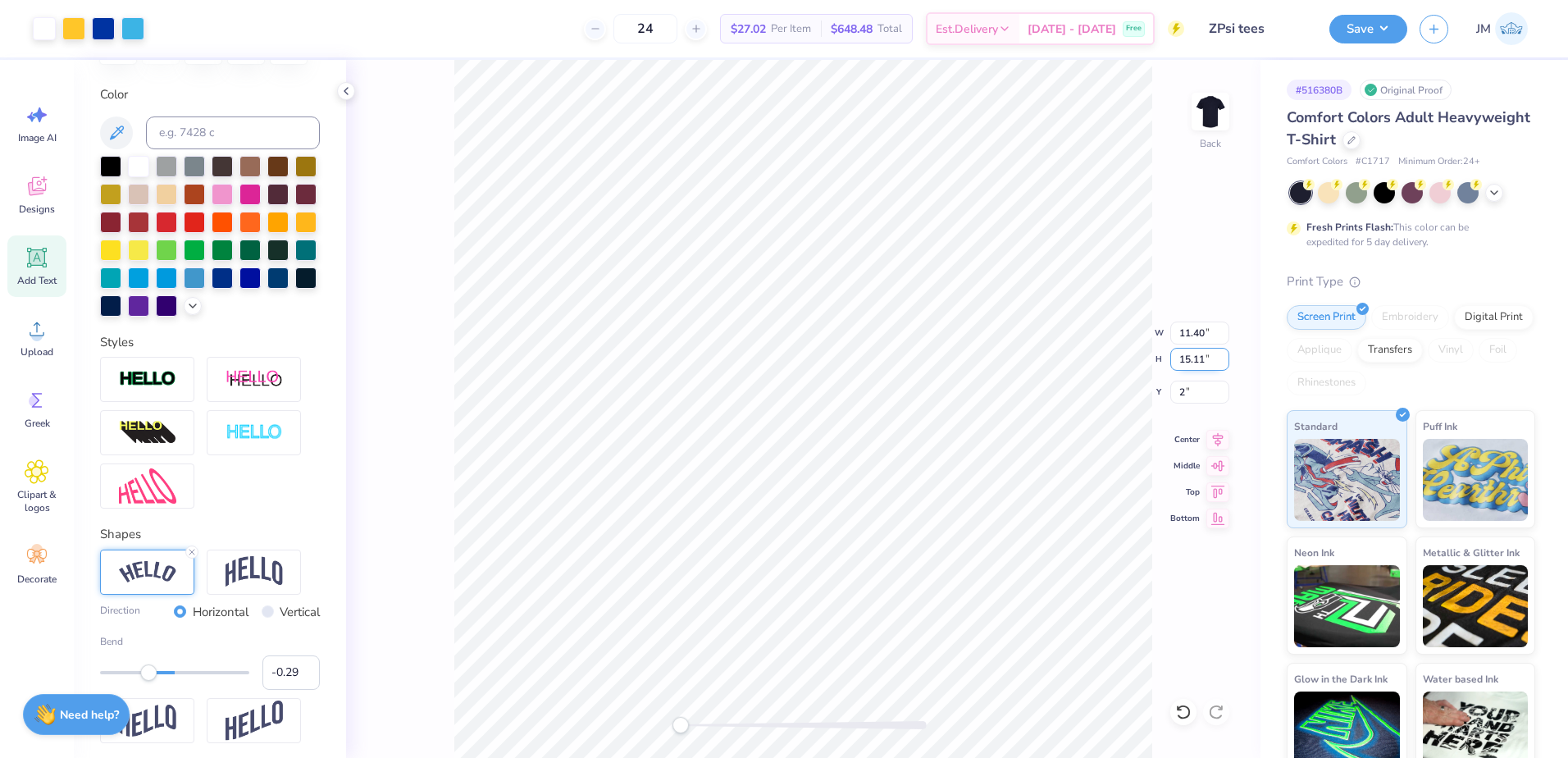
click at [1224, 365] on input "15.11" at bounding box center [1199, 360] width 59 height 23
click at [1224, 365] on input "15.1" at bounding box center [1199, 360] width 59 height 23
click at [1224, 365] on input "15.09" at bounding box center [1199, 360] width 59 height 23
click at [1224, 363] on input "15.08" at bounding box center [1199, 360] width 59 height 23
click at [1224, 363] on input "15.07" at bounding box center [1199, 360] width 59 height 23
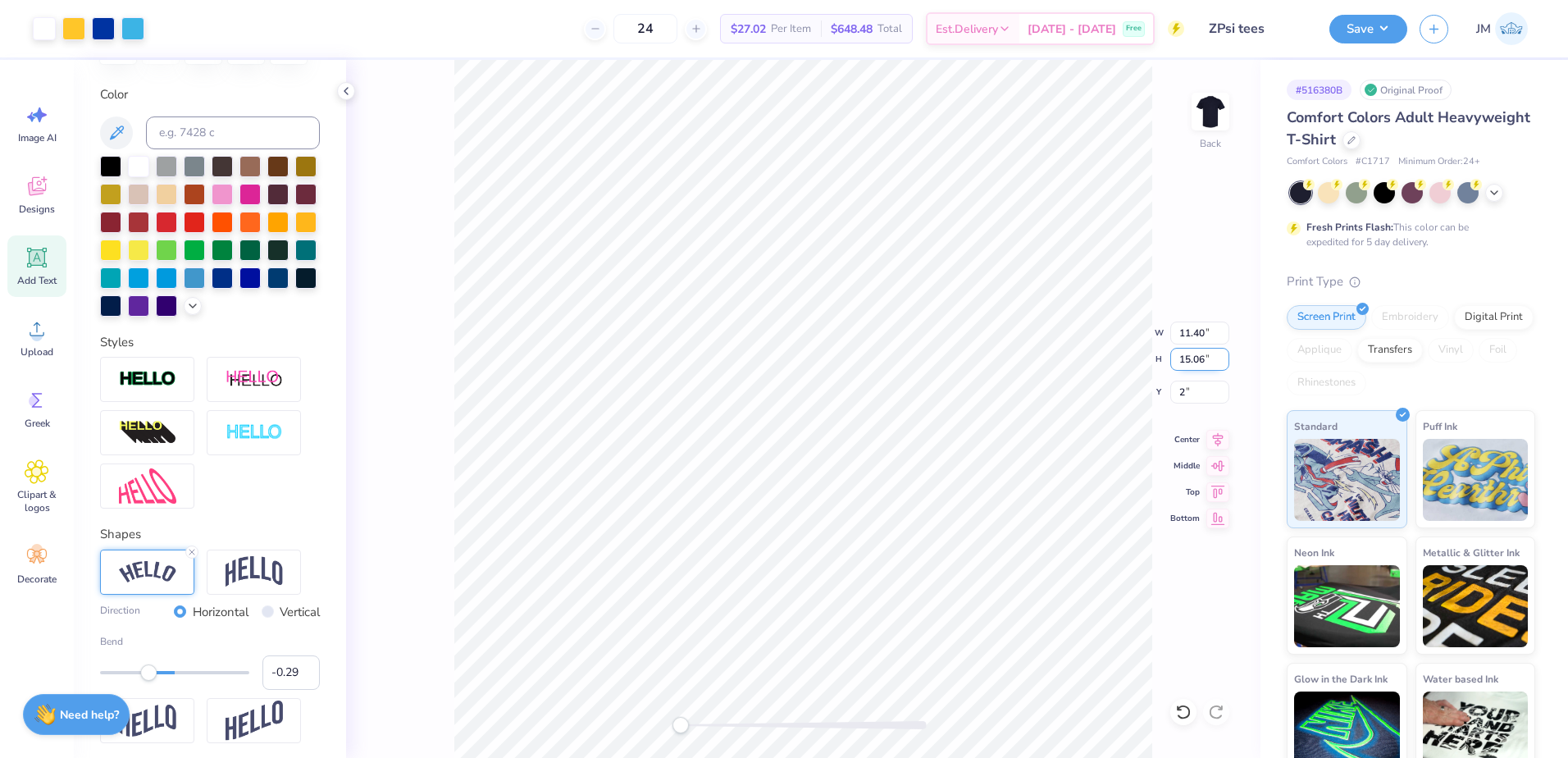
click at [1224, 363] on input "15.06" at bounding box center [1199, 360] width 59 height 23
click at [1224, 363] on input "15.05" at bounding box center [1199, 360] width 59 height 23
click at [1224, 362] on input "15.04" at bounding box center [1199, 360] width 59 height 23
click at [1224, 362] on input "15.03" at bounding box center [1199, 360] width 59 height 23
click at [1224, 362] on input "15.02" at bounding box center [1199, 360] width 59 height 23
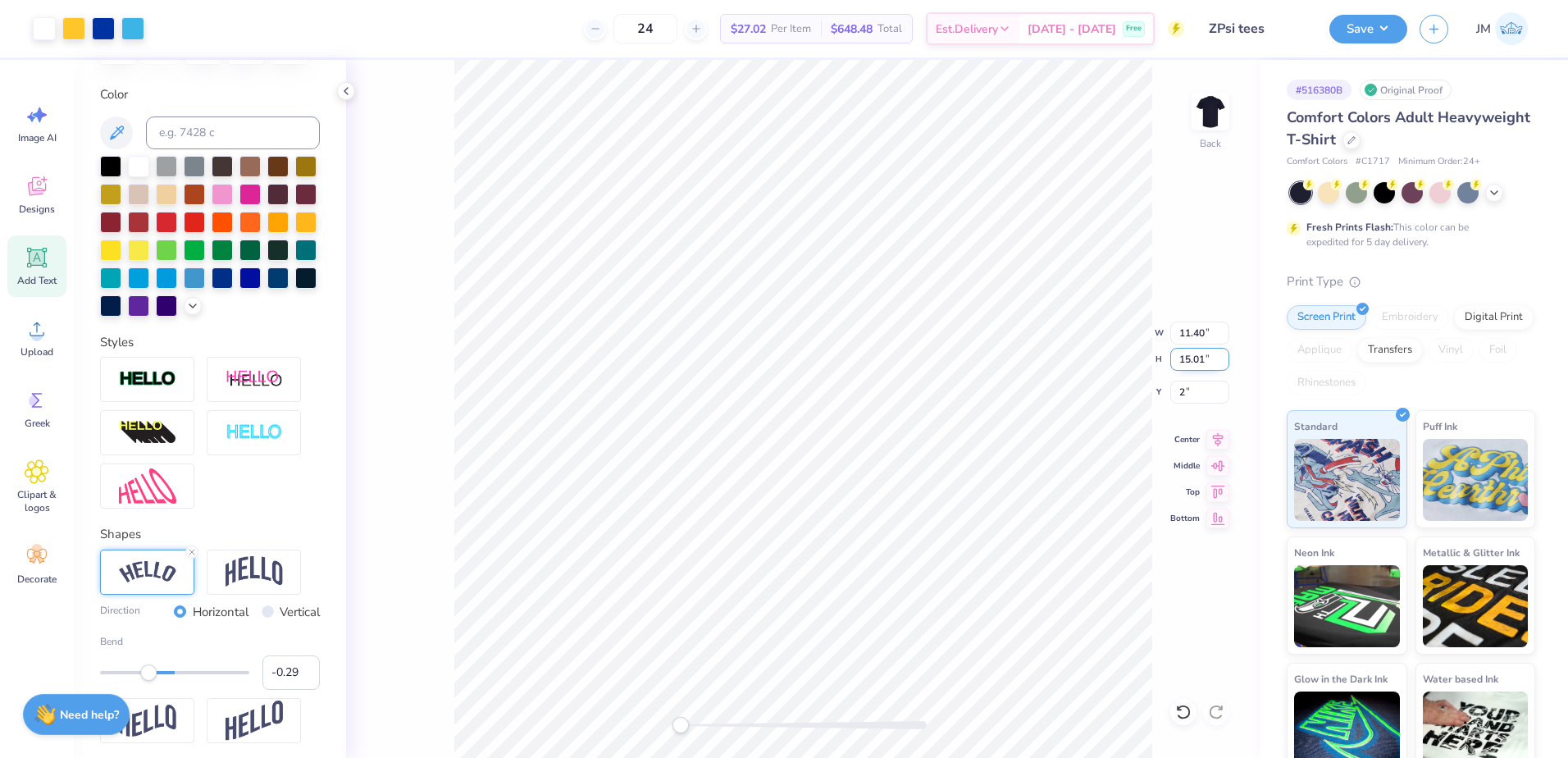
click at [1224, 362] on input "15.01" at bounding box center [1199, 360] width 59 height 23
type input "15"
click at [1224, 362] on input "15" at bounding box center [1199, 360] width 59 height 23
click at [1194, 338] on input "11.40" at bounding box center [1199, 333] width 59 height 23
click at [1204, 398] on input "2.27" at bounding box center [1199, 393] width 59 height 23
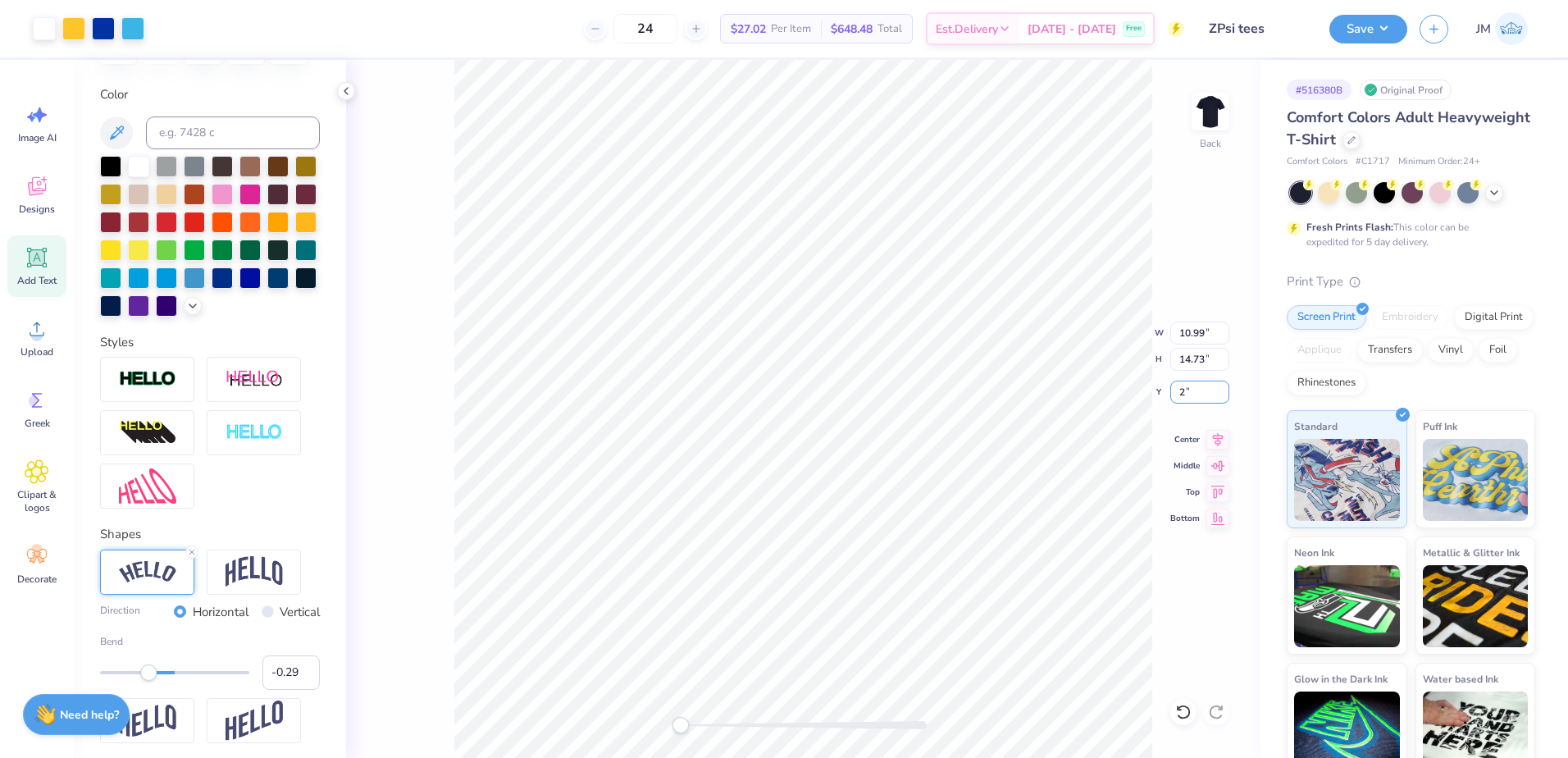
type input "2"
click at [1204, 367] on input "14.73" at bounding box center [1199, 360] width 59 height 23
type input "14"
click at [1185, 365] on input "13.30" at bounding box center [1199, 360] width 59 height 23
type input "13"
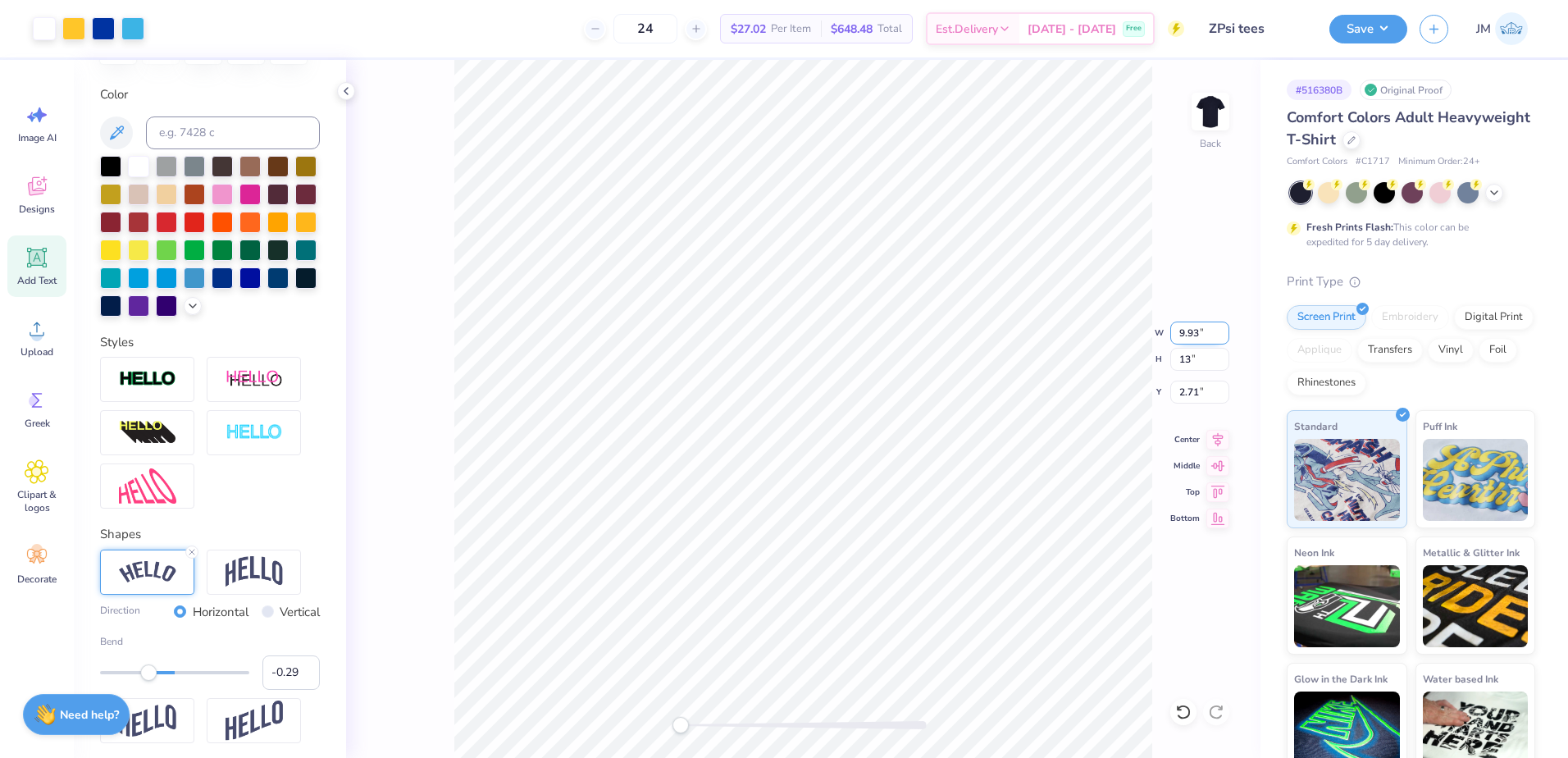
click at [1193, 331] on input "9.93" at bounding box center [1199, 333] width 59 height 23
click at [1193, 365] on input "12.70" at bounding box center [1199, 360] width 59 height 23
click at [1196, 389] on input "3.02" at bounding box center [1199, 393] width 59 height 23
type input "3"
click at [1195, 363] on input "12.70" at bounding box center [1199, 360] width 59 height 23
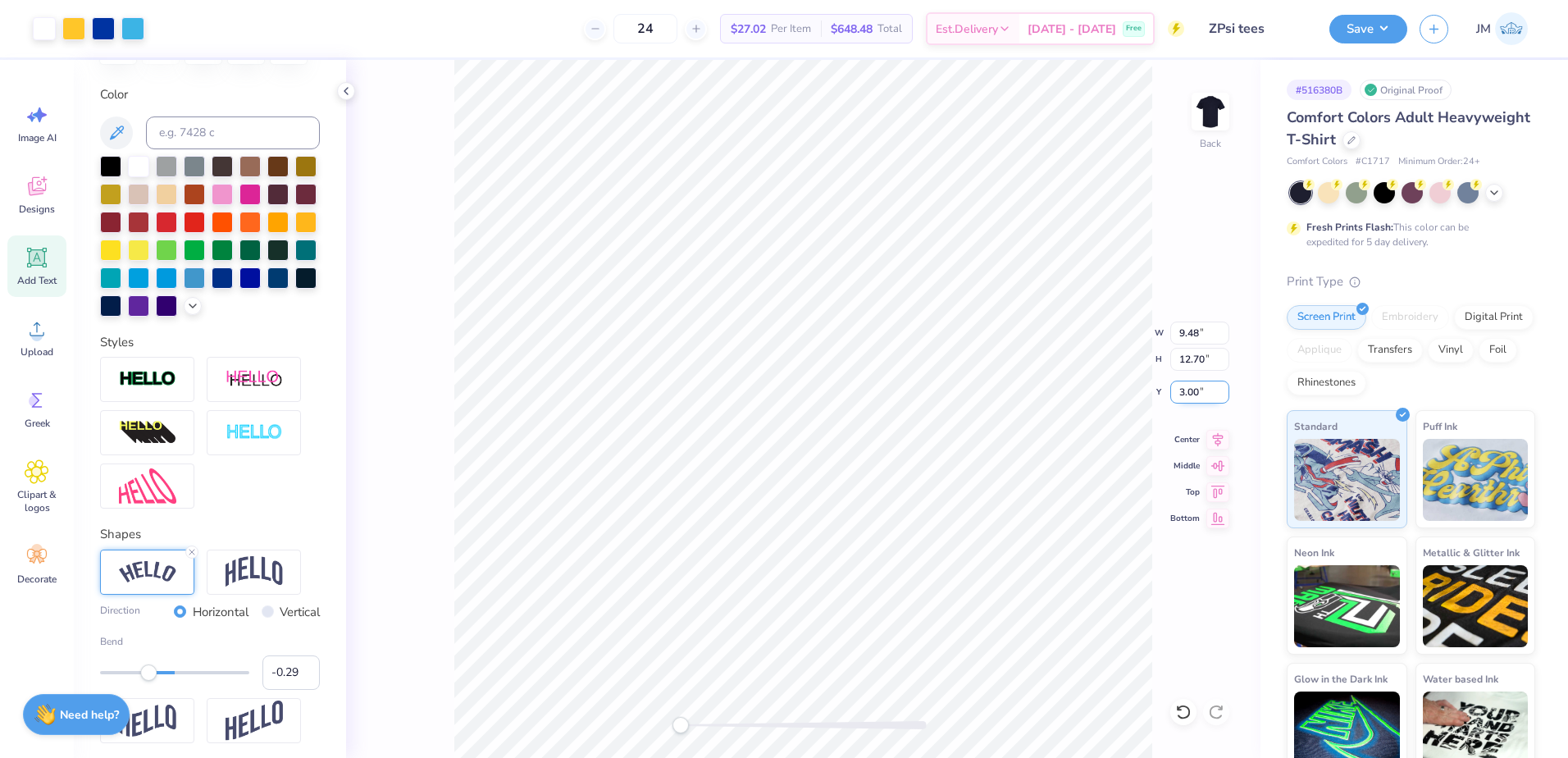
click at [1206, 388] on input "3.00" at bounding box center [1199, 393] width 59 height 23
type input "3"
click at [1143, 355] on div "Back W 9.48 9.48 " H 12.70 12.70 " Y 3.00 3.00 " Center Middle Top Bottom" at bounding box center [803, 408] width 915 height 698
click at [1210, 386] on input "2.85" at bounding box center [1199, 393] width 59 height 23
type input "3"
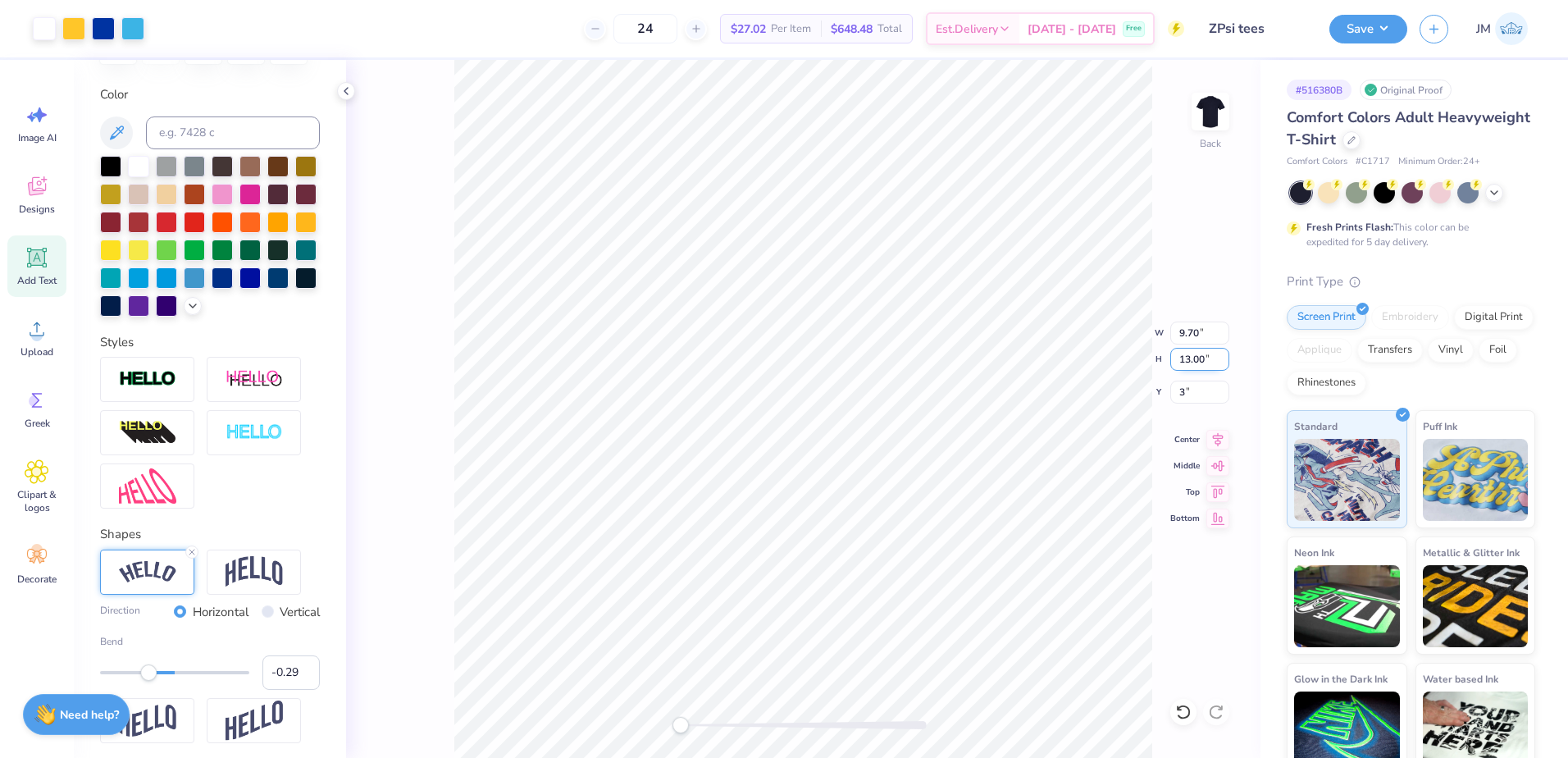
click at [1192, 361] on input "13.00" at bounding box center [1199, 360] width 59 height 23
click at [1378, 29] on button "Save" at bounding box center [1368, 26] width 78 height 29
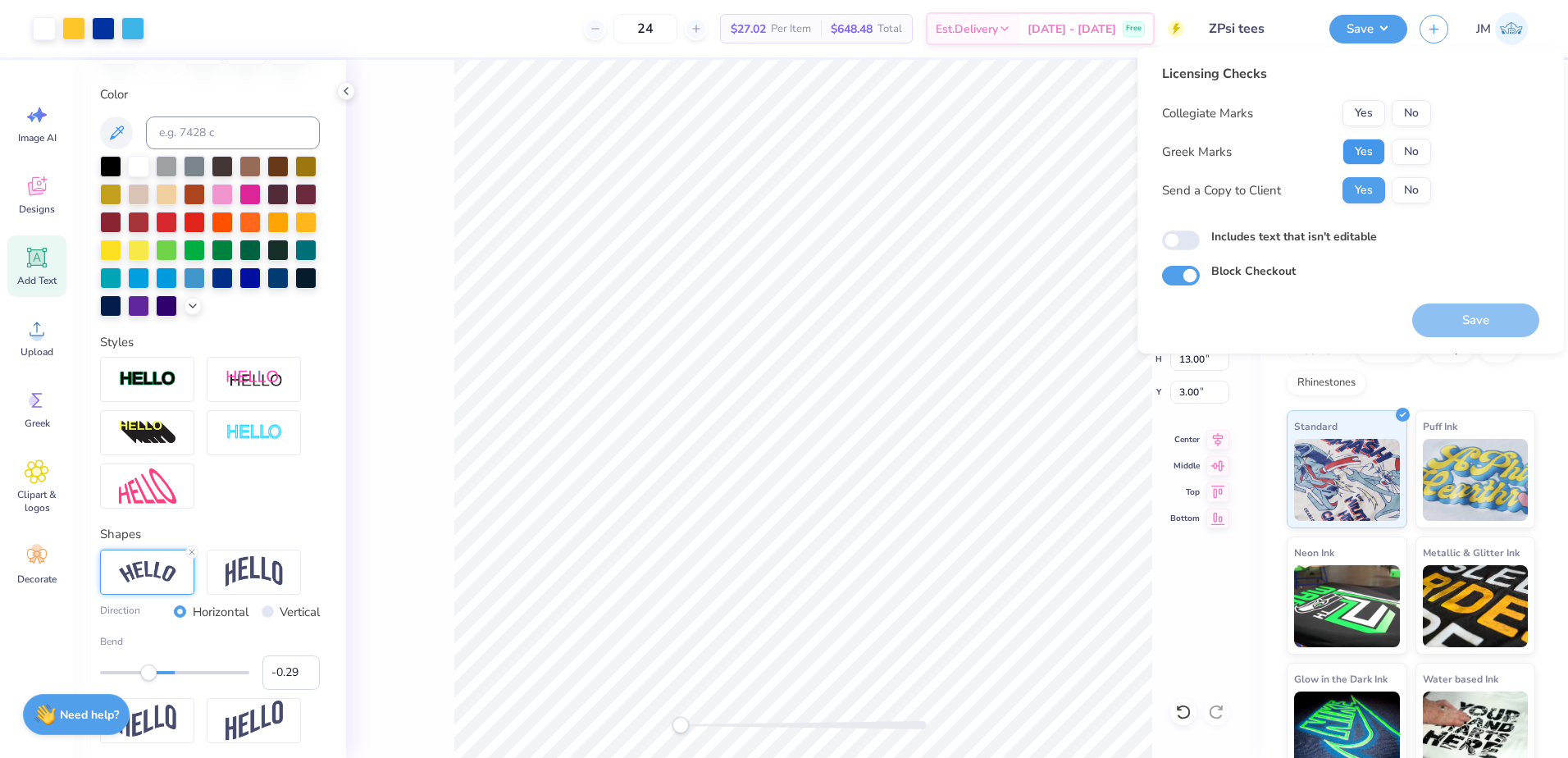
click at [1372, 151] on button "Yes" at bounding box center [1364, 152] width 43 height 26
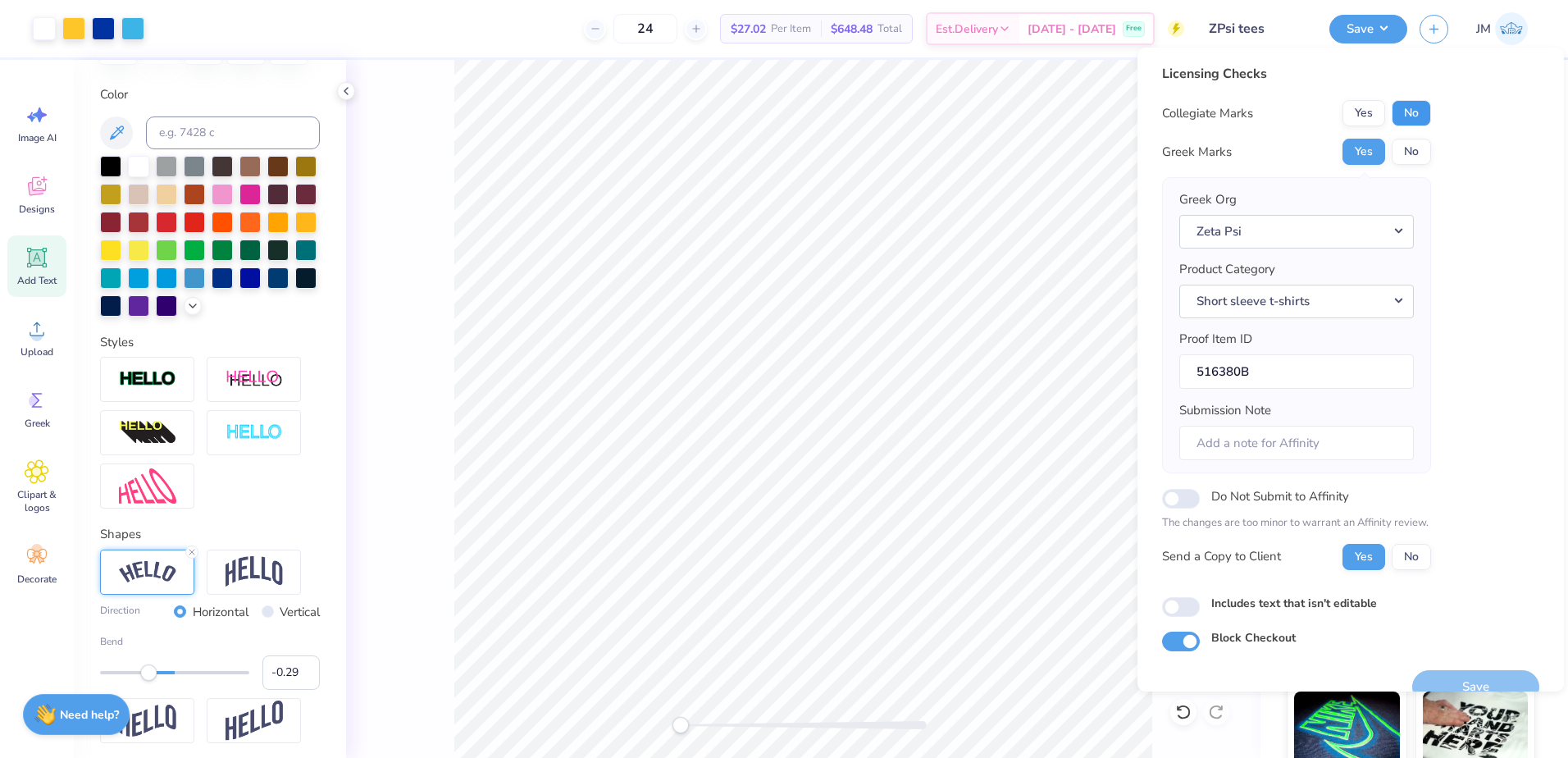
click at [1409, 113] on button "No" at bounding box center [1411, 113] width 40 height 26
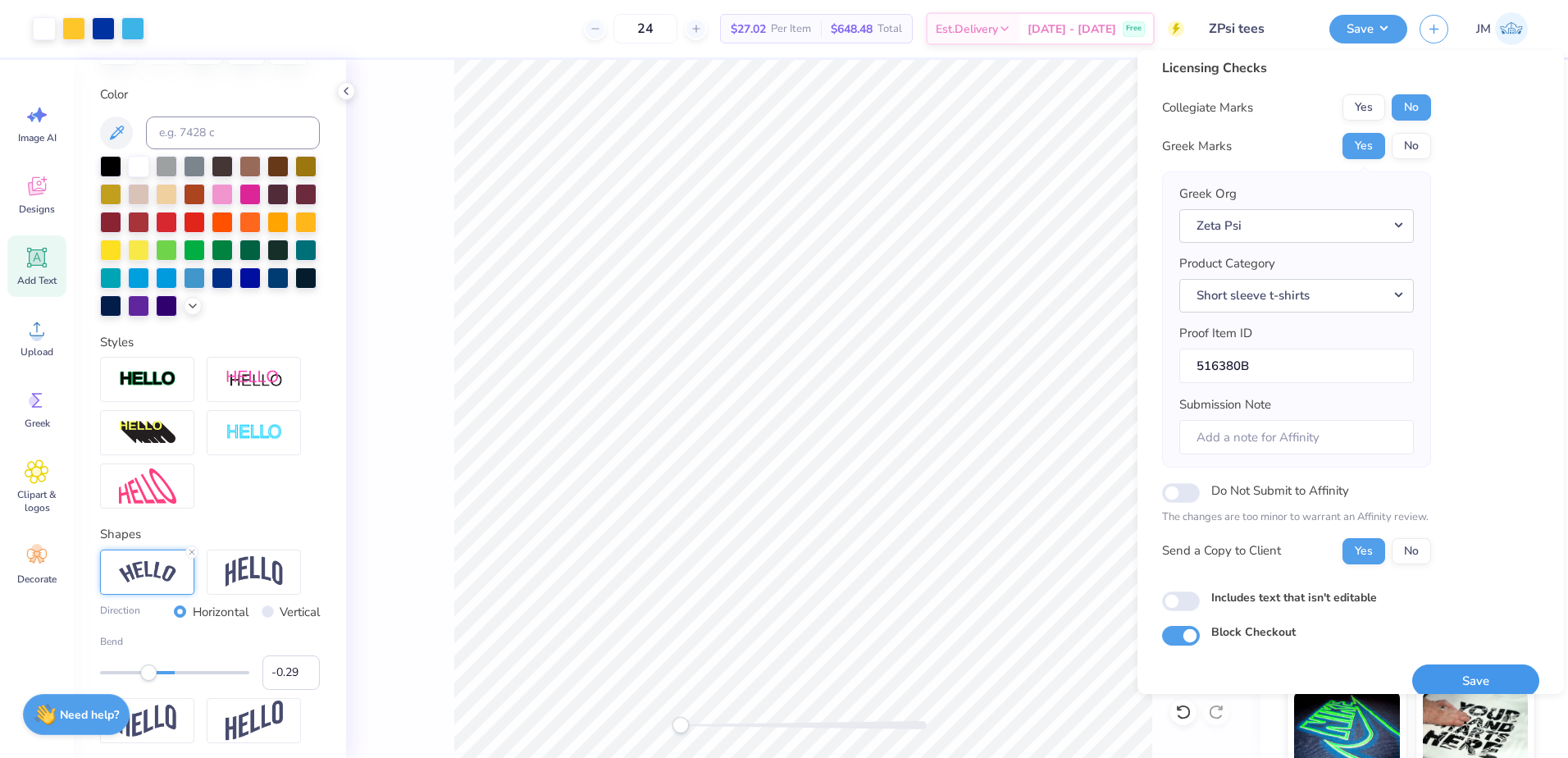
scroll to position [28, 0]
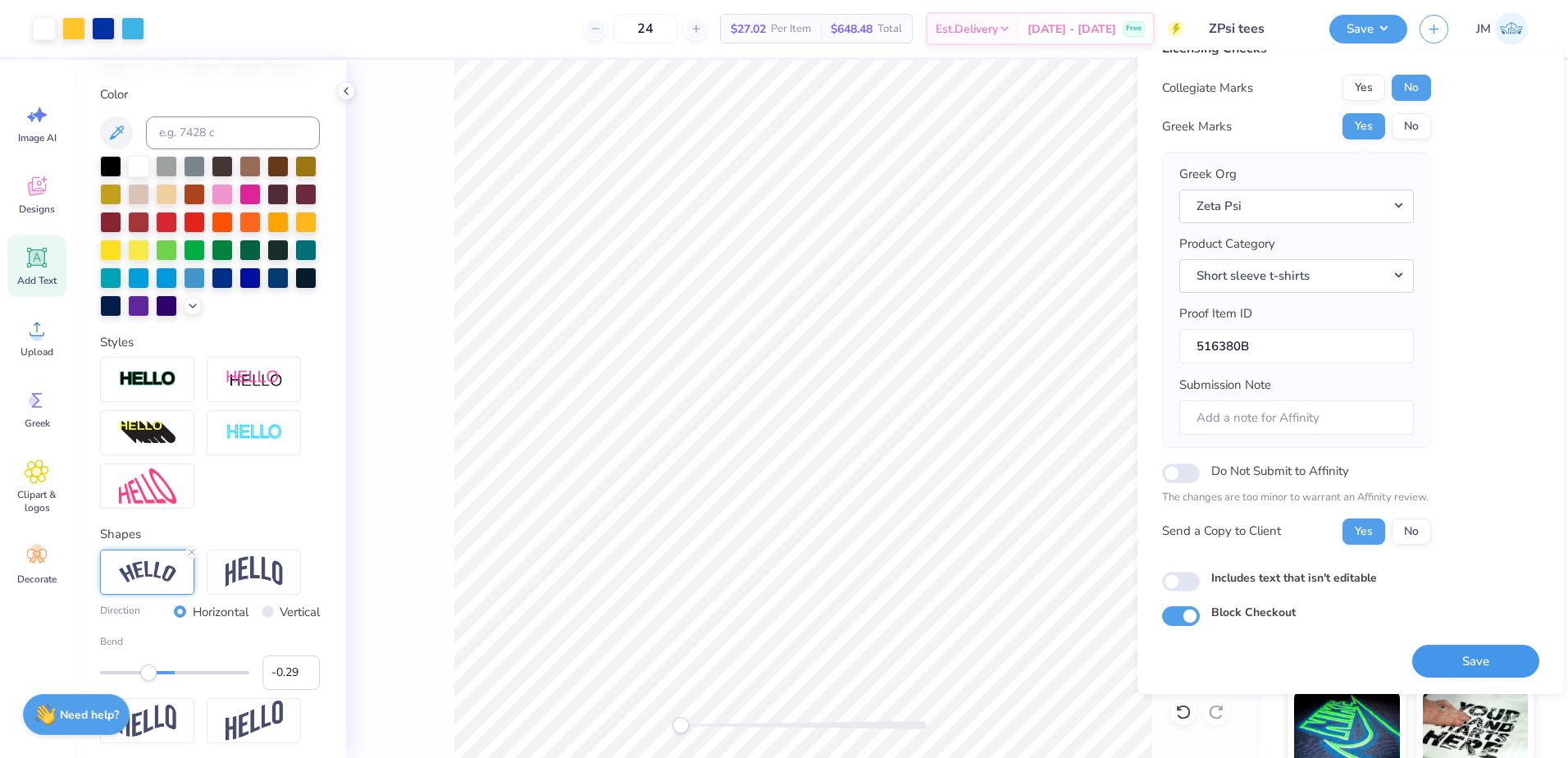
click at [1450, 658] on button "Save" at bounding box center [1475, 661] width 127 height 34
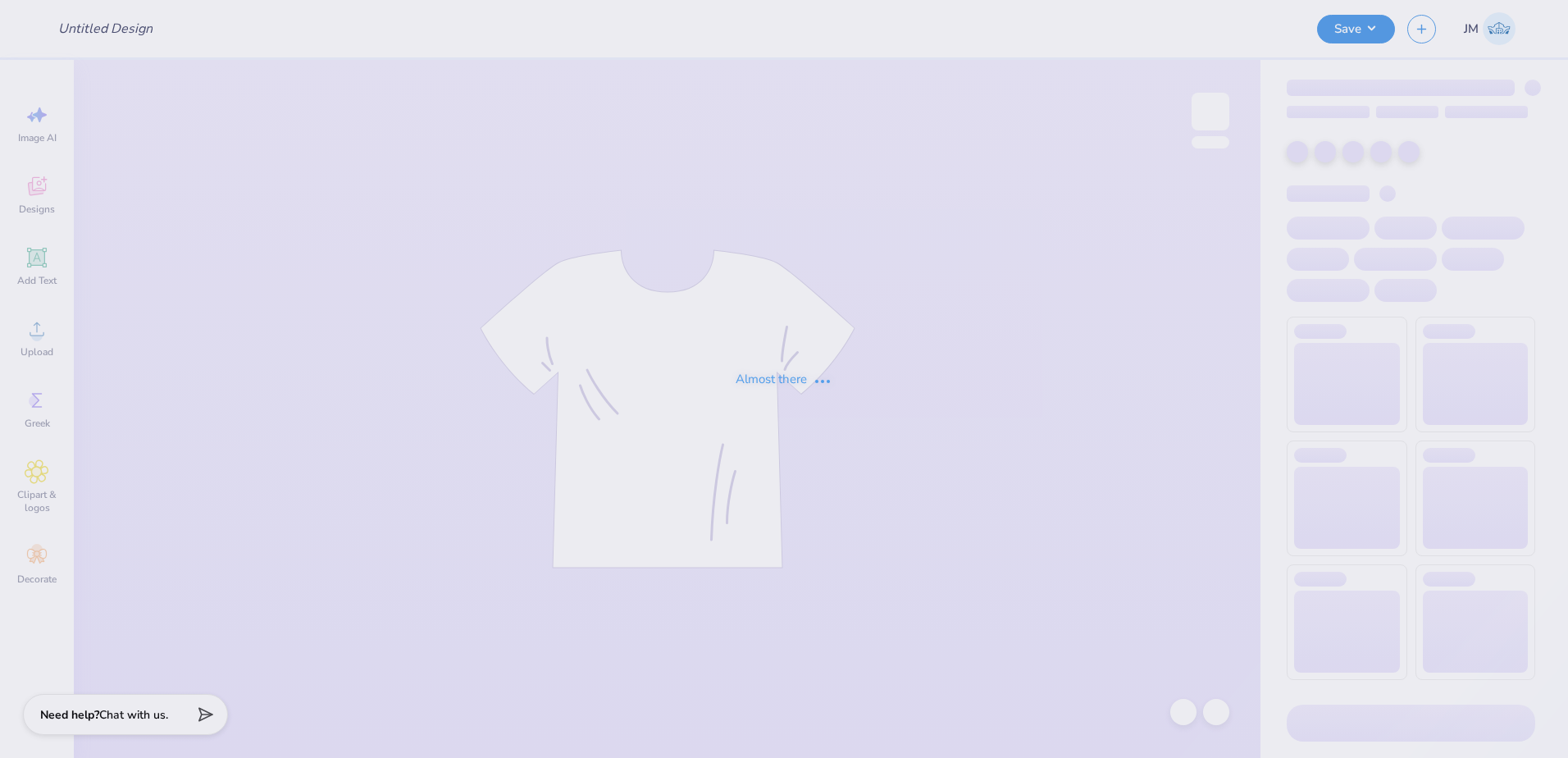
type input "American Dental Society tees!"
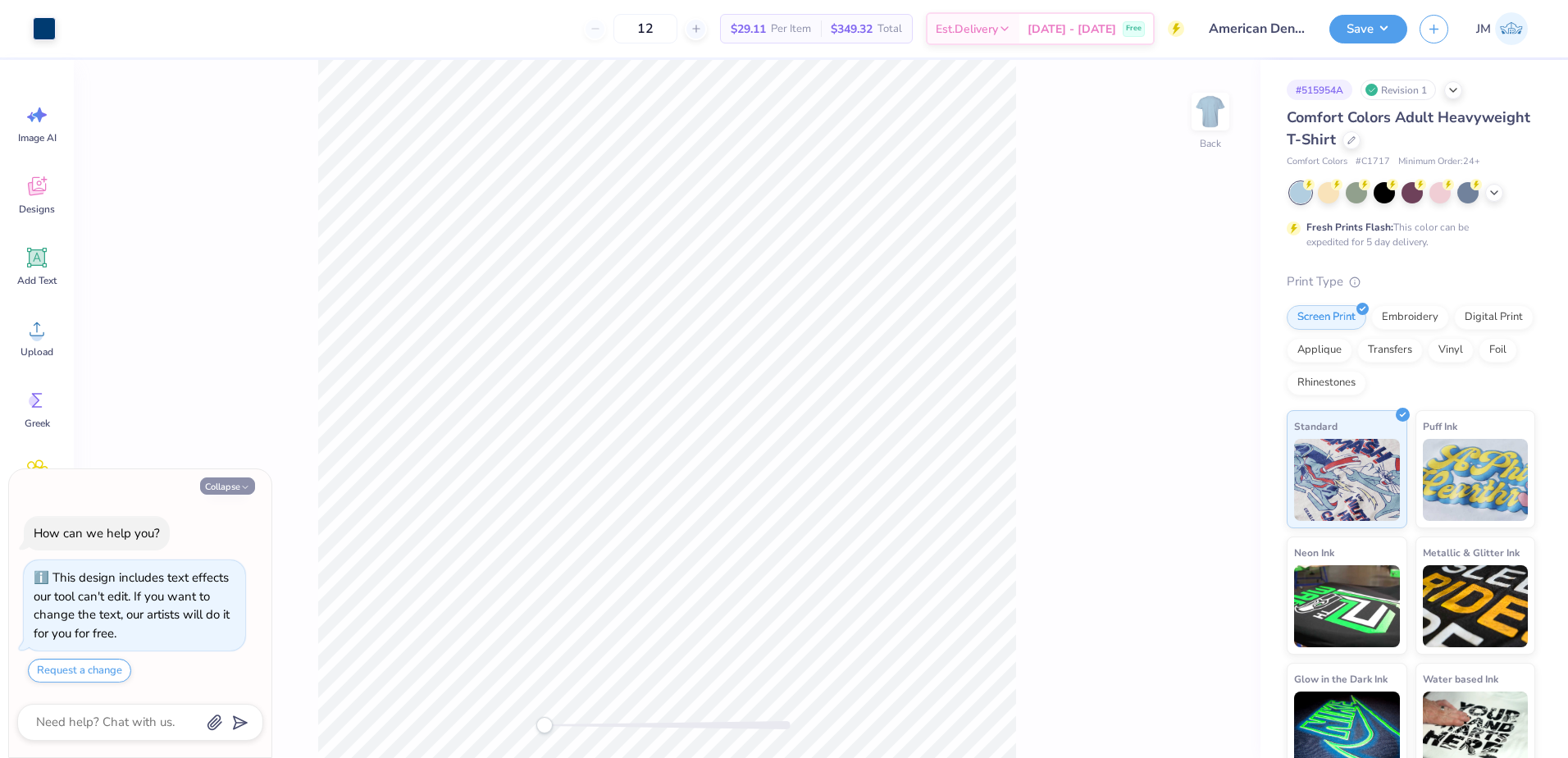
click at [247, 489] on icon "button" at bounding box center [245, 488] width 10 height 10
type textarea "x"
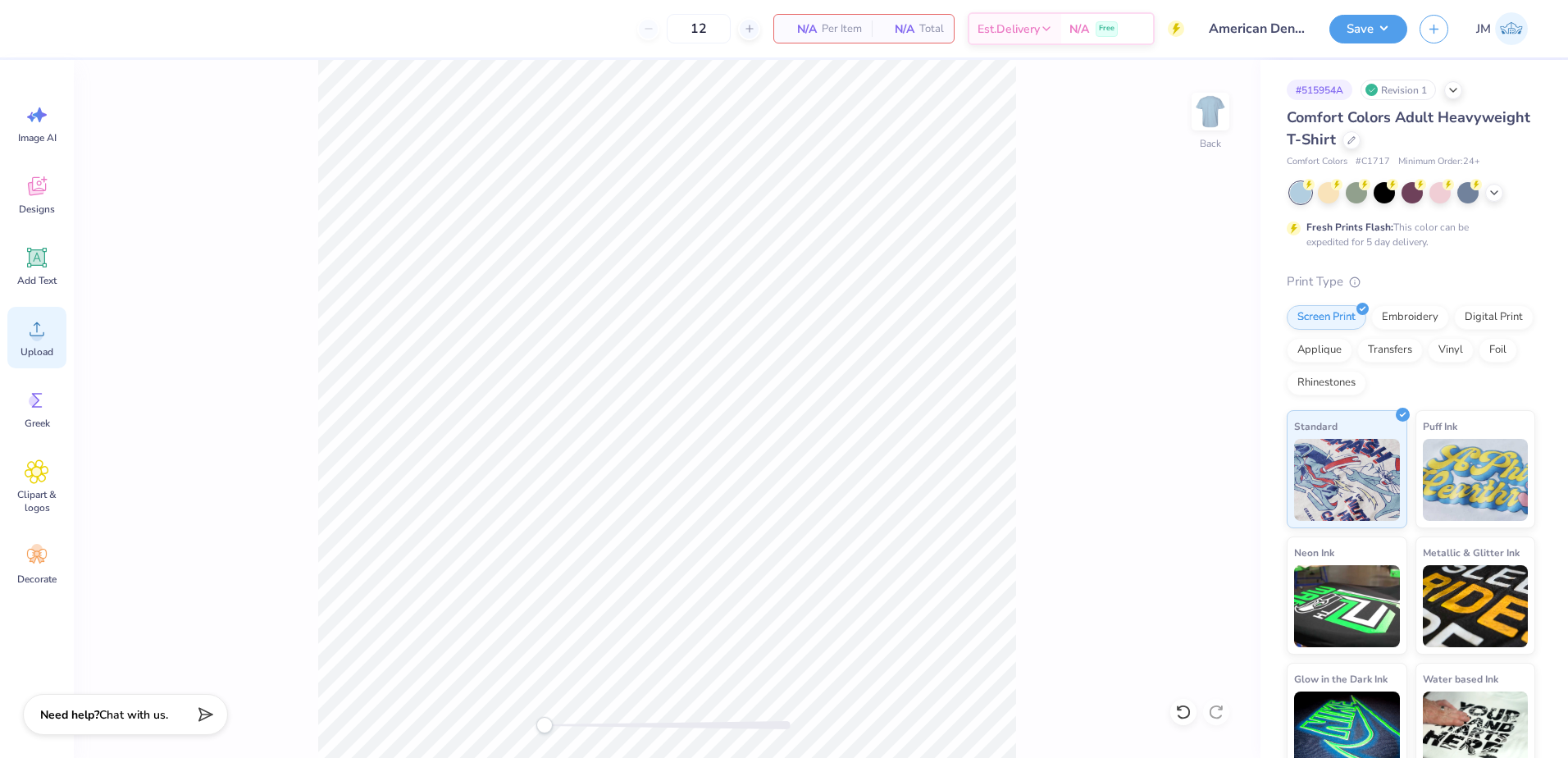
click at [48, 350] on span "Upload" at bounding box center [37, 352] width 33 height 13
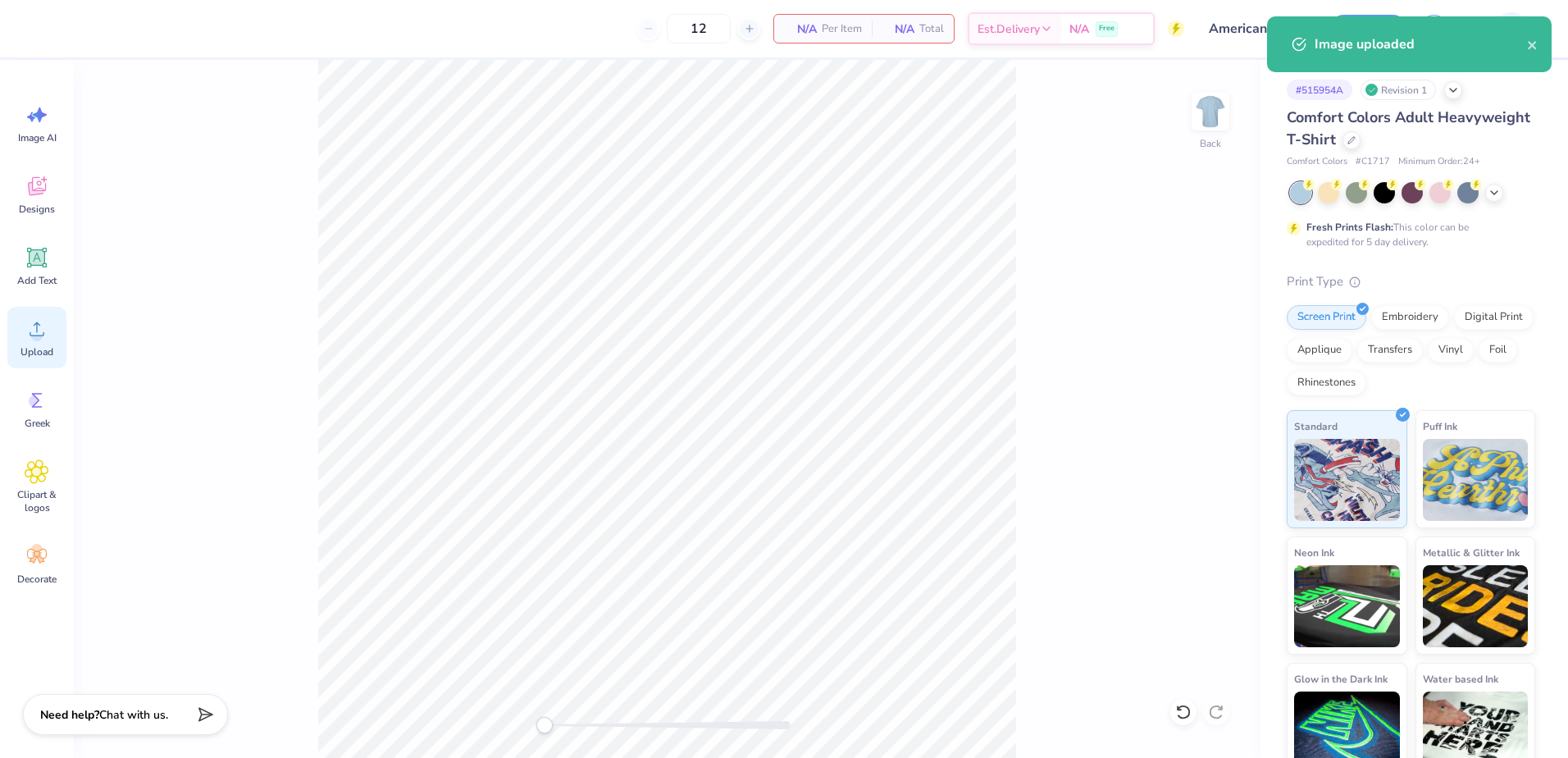
click at [32, 327] on icon at bounding box center [37, 329] width 25 height 25
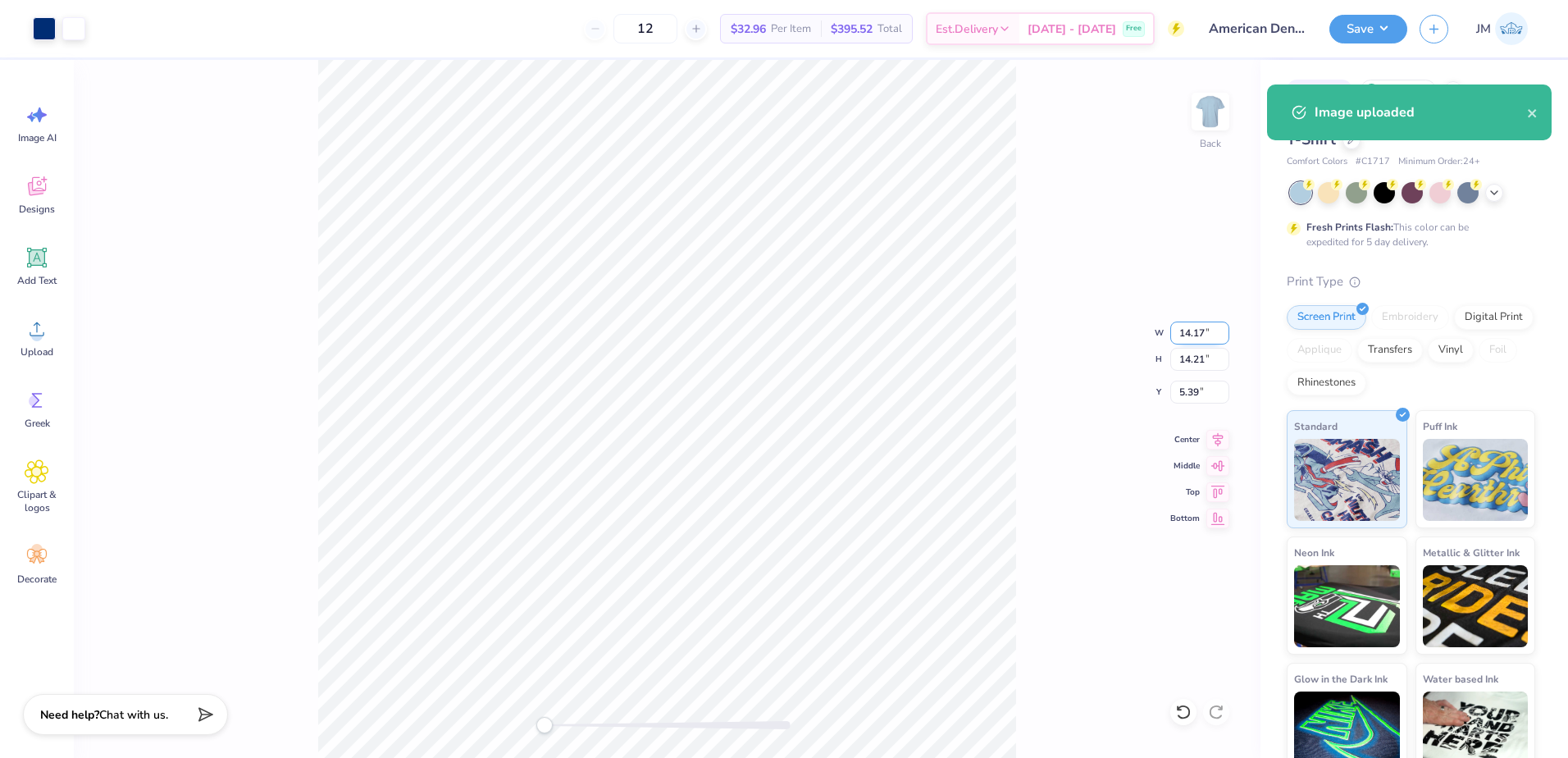
click at [1196, 344] on input "14.17" at bounding box center [1199, 333] width 59 height 23
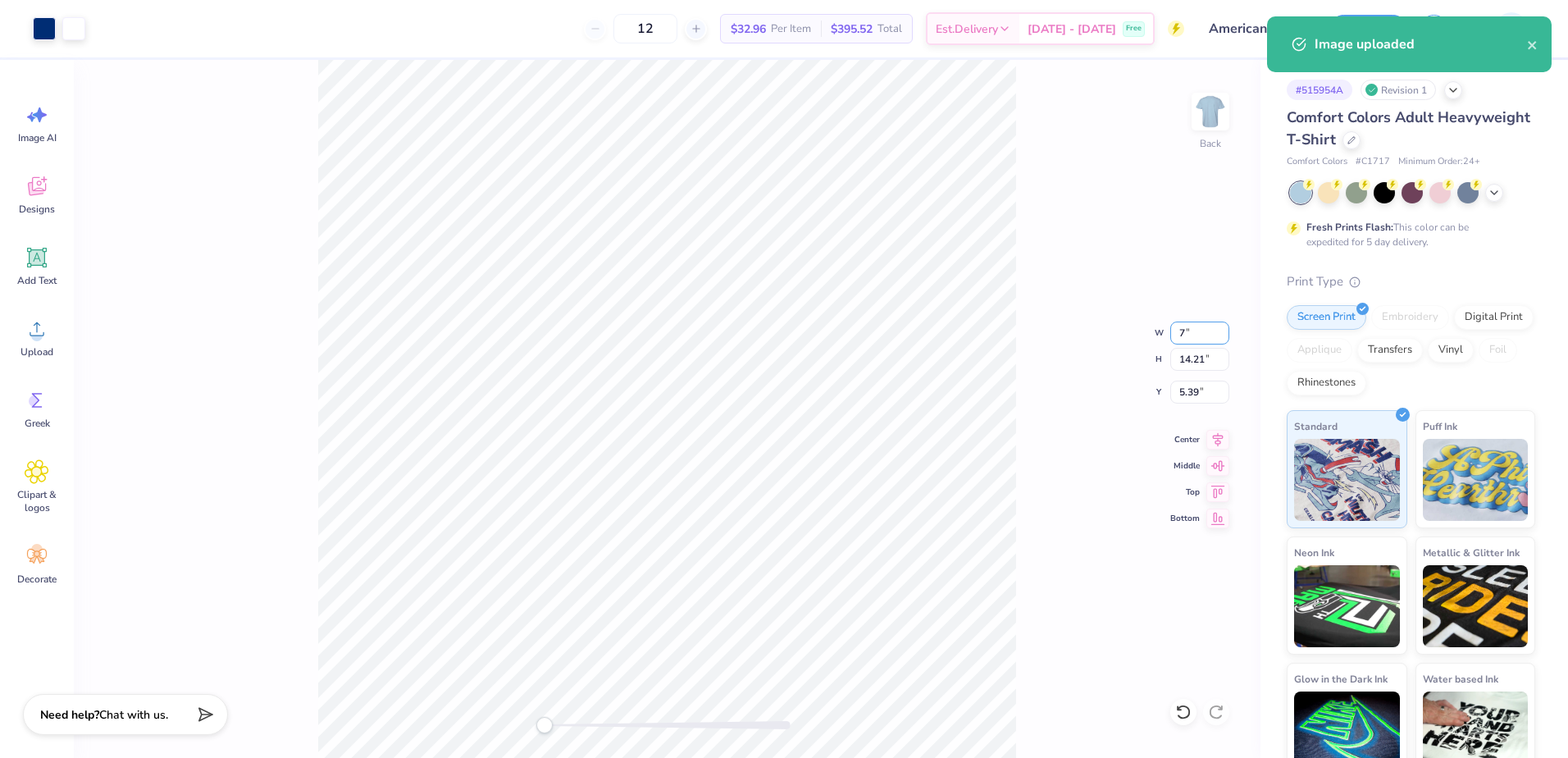
type input "7"
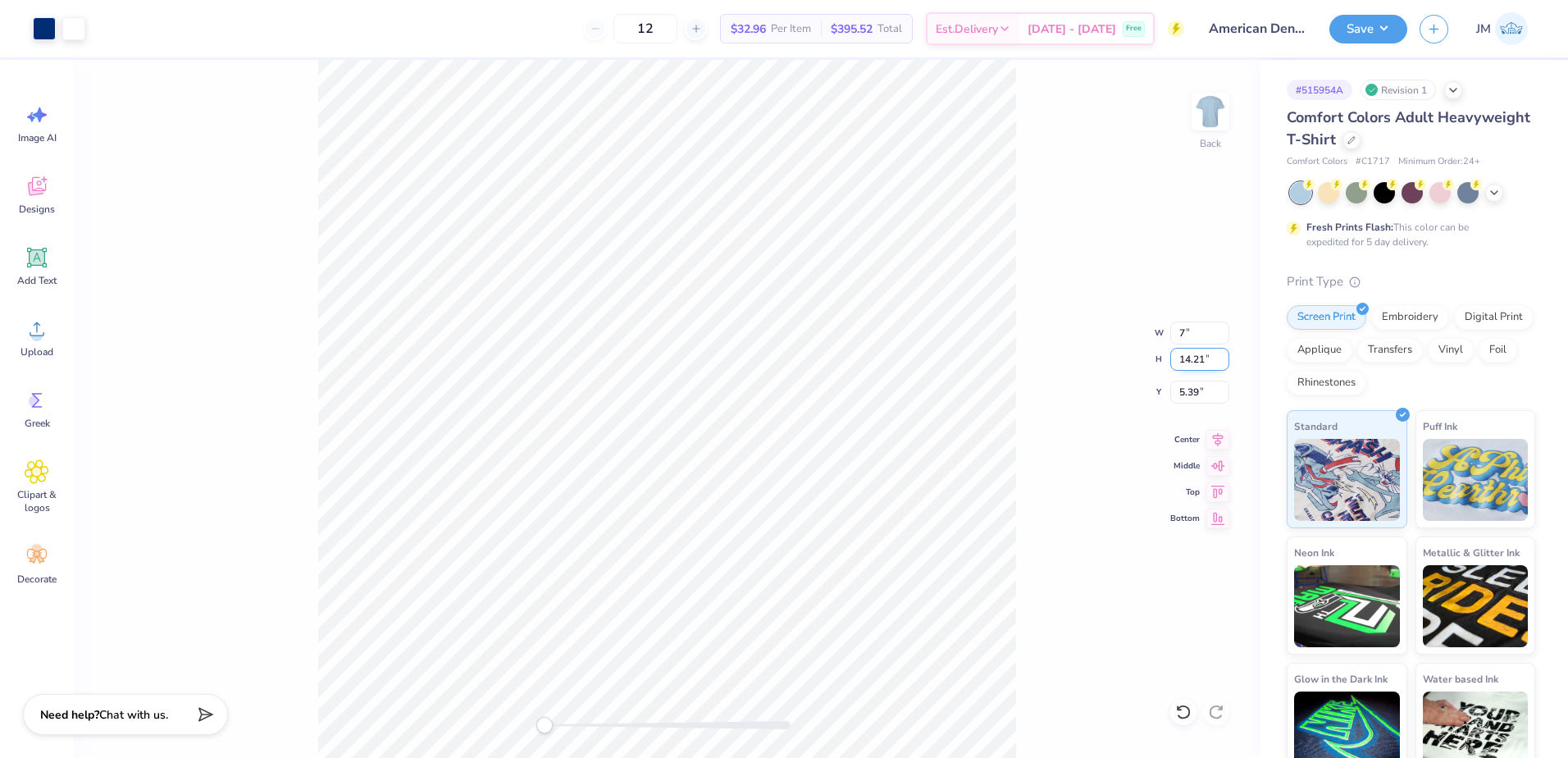
click at [1186, 357] on input "14.21" at bounding box center [1199, 360] width 59 height 23
click at [1169, 397] on div "Back W 7 7 " H 14.21 14.21 " Y 5.39 5.39 " Center Middle Top Bottom" at bounding box center [667, 408] width 1186 height 698
click at [1195, 364] on input "3.47" at bounding box center [1199, 360] width 59 height 23
type input "6"
click at [1212, 323] on input "10.36" at bounding box center [1199, 333] width 59 height 23
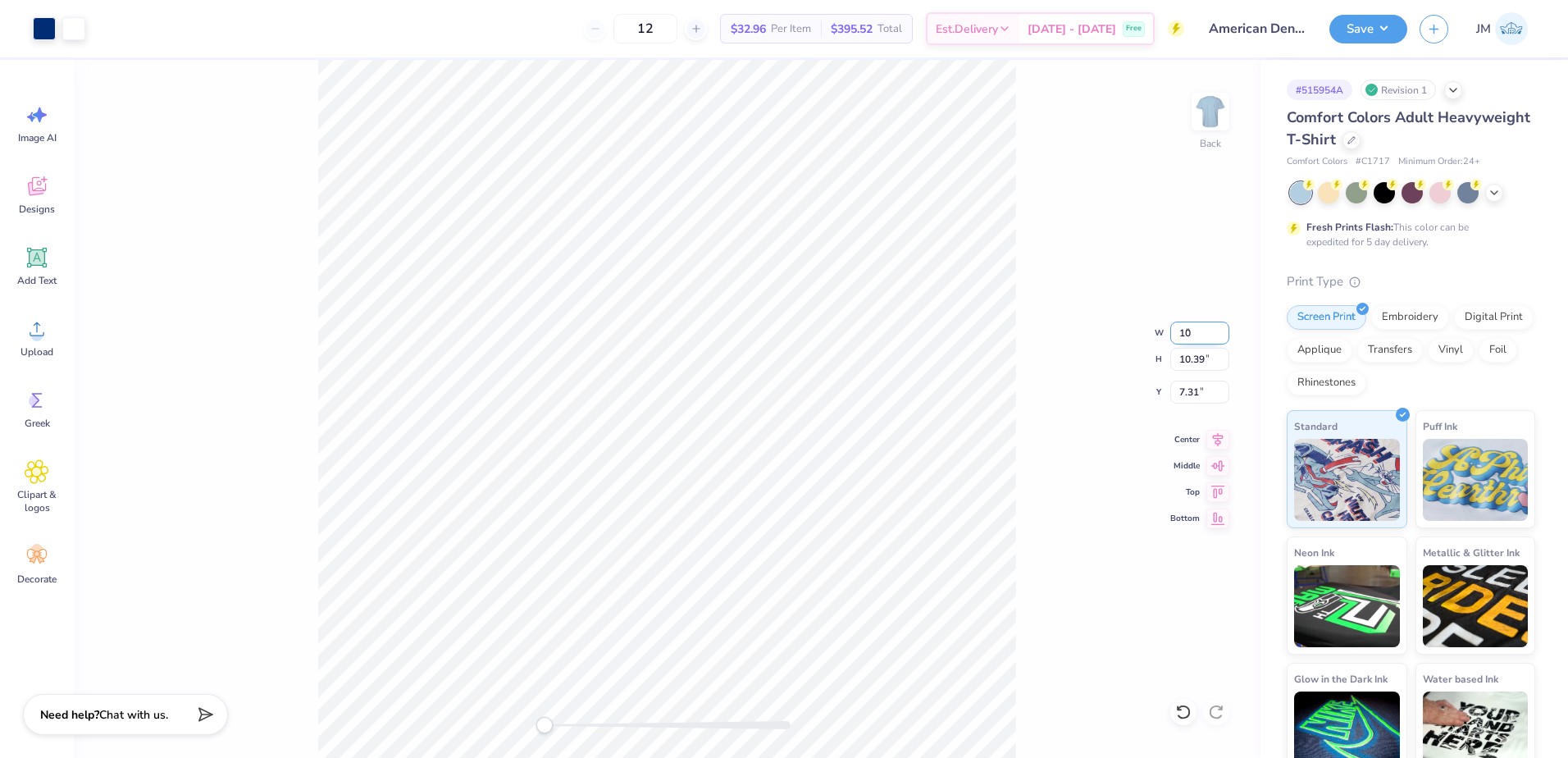
type input "10"
click at [1200, 360] on input "9.68" at bounding box center [1199, 360] width 59 height 23
type input "10"
click at [1195, 333] on input "10.30" at bounding box center [1199, 333] width 59 height 23
click at [1194, 327] on input "10" at bounding box center [1199, 333] width 59 height 23
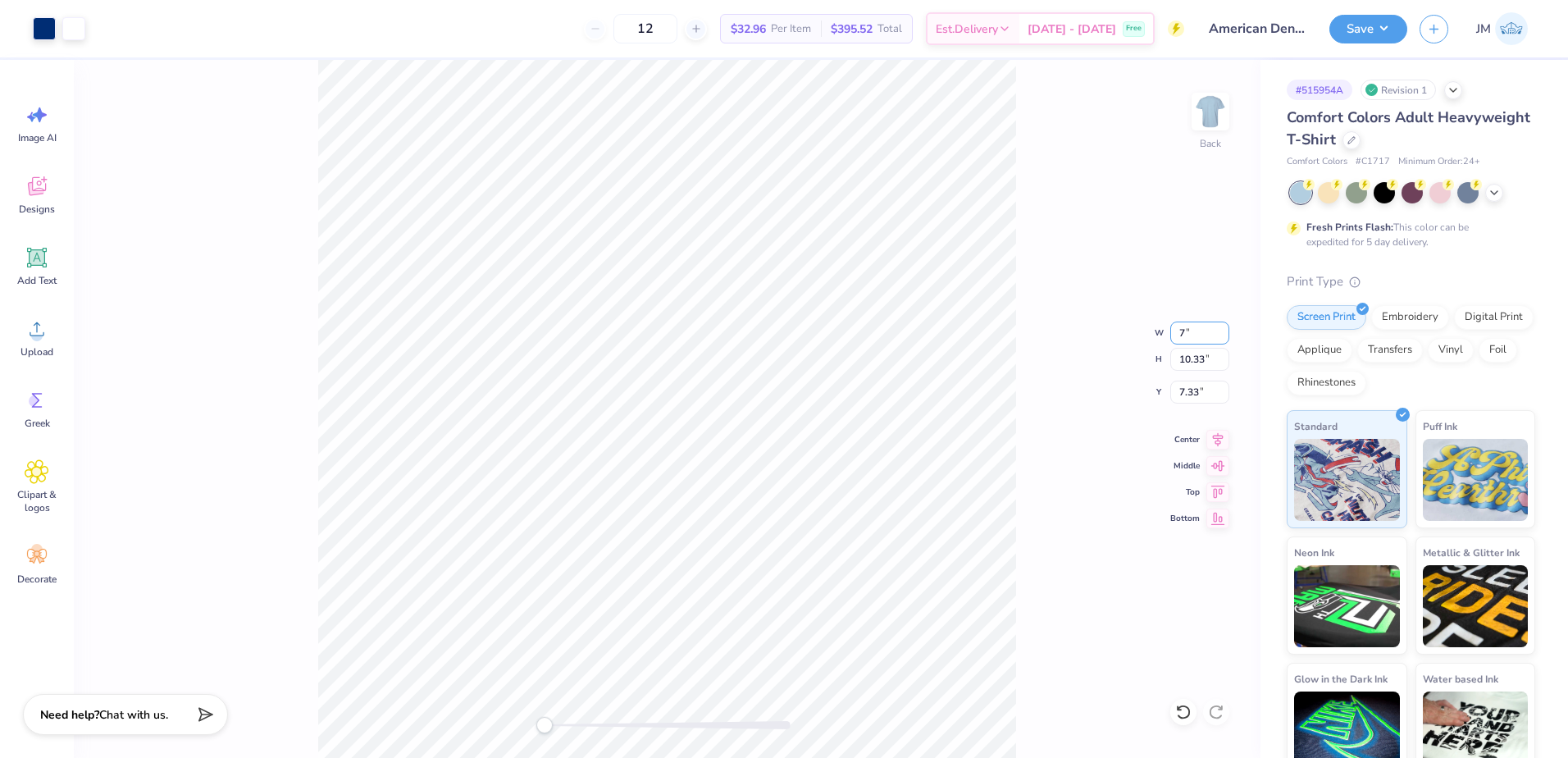
type input "7"
click at [1175, 355] on input "10.33" at bounding box center [1199, 360] width 59 height 23
click at [1212, 362] on input "10.33" at bounding box center [1199, 360] width 59 height 23
click at [1199, 400] on input "7.33" at bounding box center [1199, 393] width 59 height 23
type input "3"
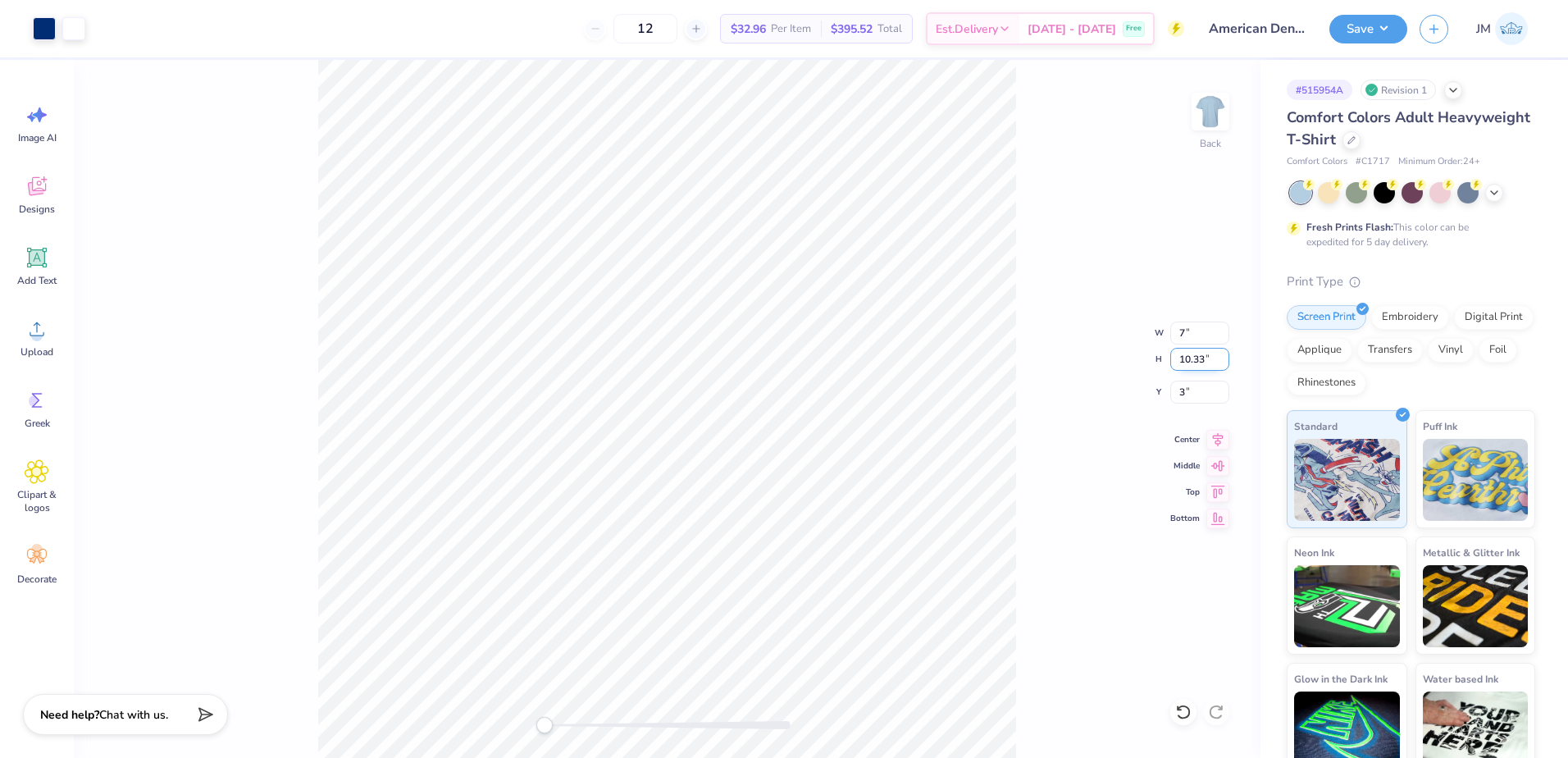
click at [1198, 358] on input "10.33" at bounding box center [1199, 360] width 59 height 23
click at [1198, 343] on input "7" at bounding box center [1199, 333] width 59 height 23
type input "7.17"
click at [1219, 332] on input "7.17" at bounding box center [1199, 333] width 59 height 23
click at [1224, 331] on input "5.04" at bounding box center [1199, 333] width 59 height 23
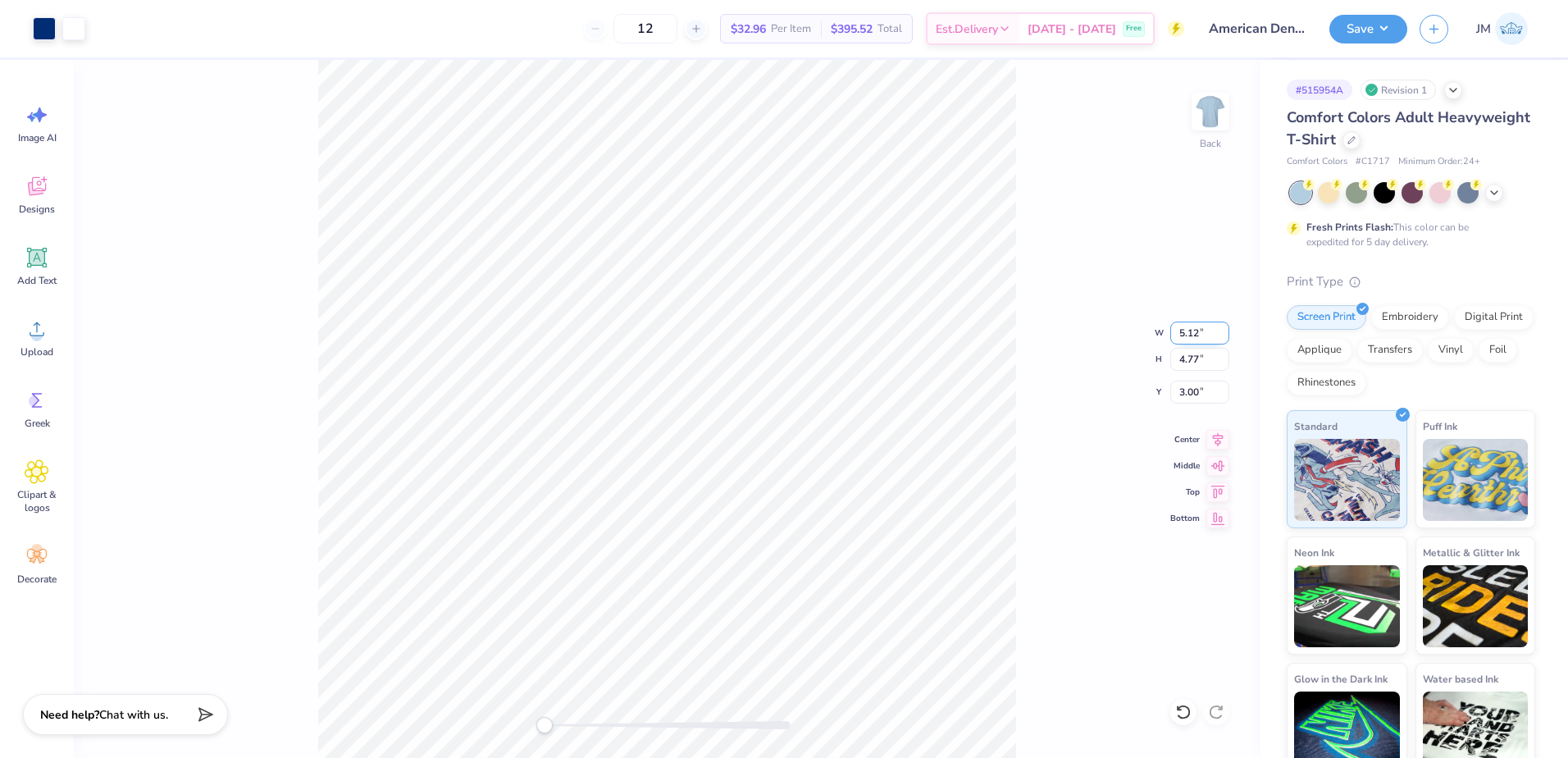
click at [1224, 331] on input "5.12" at bounding box center [1199, 333] width 59 height 23
click at [1224, 331] on input "5.13" at bounding box center [1199, 333] width 59 height 23
click at [1224, 331] on input "5.14" at bounding box center [1199, 333] width 59 height 23
click at [1224, 331] on input "5.26" at bounding box center [1199, 333] width 59 height 23
click at [1224, 331] on input "5.27" at bounding box center [1199, 333] width 59 height 23
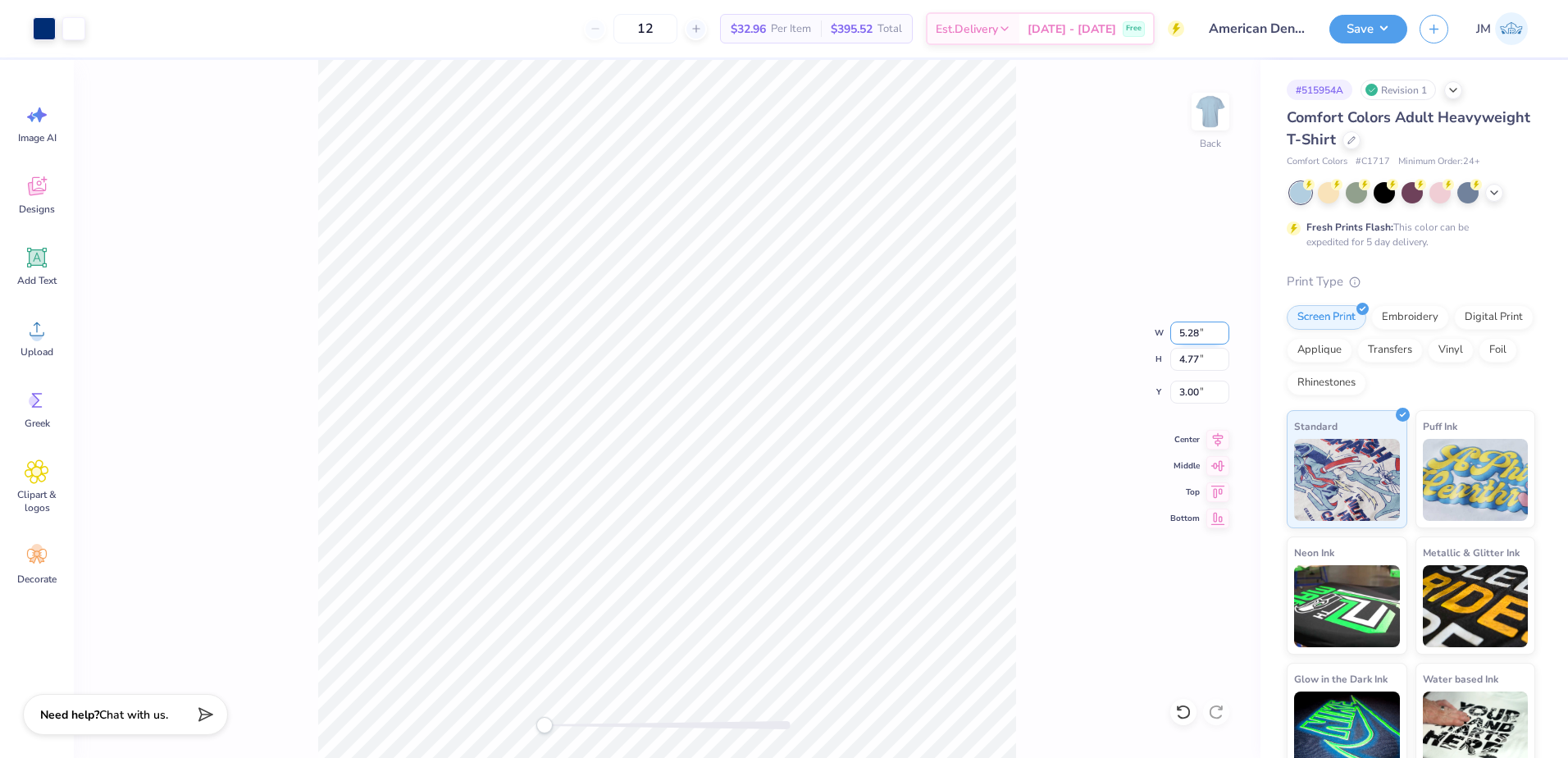
click at [1224, 331] on input "5.28" at bounding box center [1199, 333] width 59 height 23
click at [1224, 331] on input "5.29" at bounding box center [1199, 333] width 59 height 23
click at [1224, 331] on input "5.3" at bounding box center [1199, 333] width 59 height 23
click at [1224, 331] on input "5.31" at bounding box center [1199, 333] width 59 height 23
click at [1224, 331] on input "5.32" at bounding box center [1199, 333] width 59 height 23
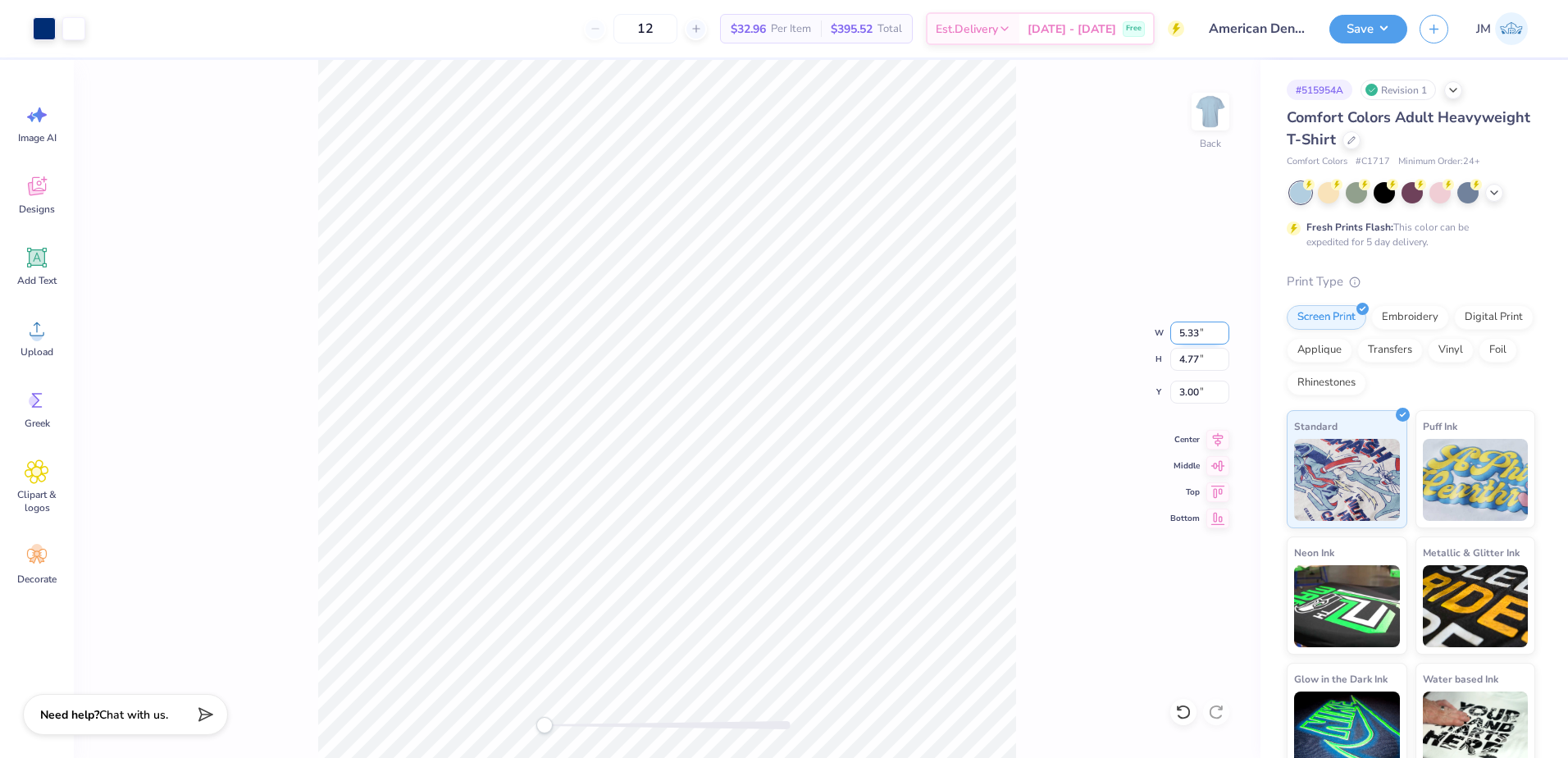
click at [1224, 331] on input "5.33" at bounding box center [1199, 333] width 59 height 23
click at [1224, 331] on input "5.34" at bounding box center [1199, 333] width 59 height 23
click at [1224, 331] on input "5.35" at bounding box center [1199, 333] width 59 height 23
click at [1224, 331] on input "5.36" at bounding box center [1199, 333] width 59 height 23
click at [1224, 331] on input "5.37" at bounding box center [1199, 333] width 59 height 23
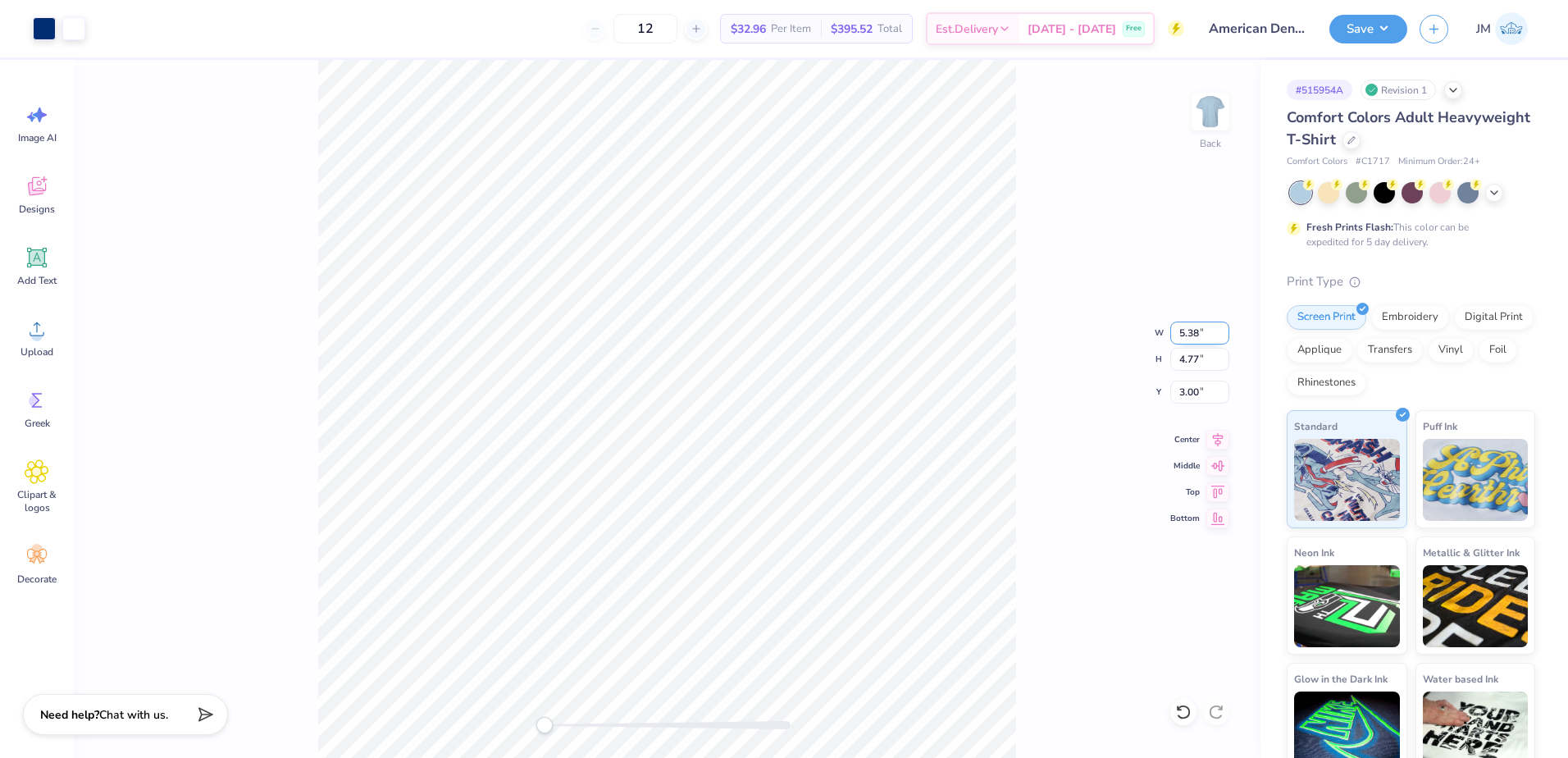
click at [1224, 331] on input "5.38" at bounding box center [1199, 333] width 59 height 23
click at [1224, 331] on input "5.39" at bounding box center [1199, 333] width 59 height 23
click at [1224, 331] on input "5.4" at bounding box center [1199, 333] width 59 height 23
click at [1224, 331] on input "6.24" at bounding box center [1199, 333] width 59 height 23
click at [1224, 331] on input "6.65" at bounding box center [1199, 333] width 59 height 23
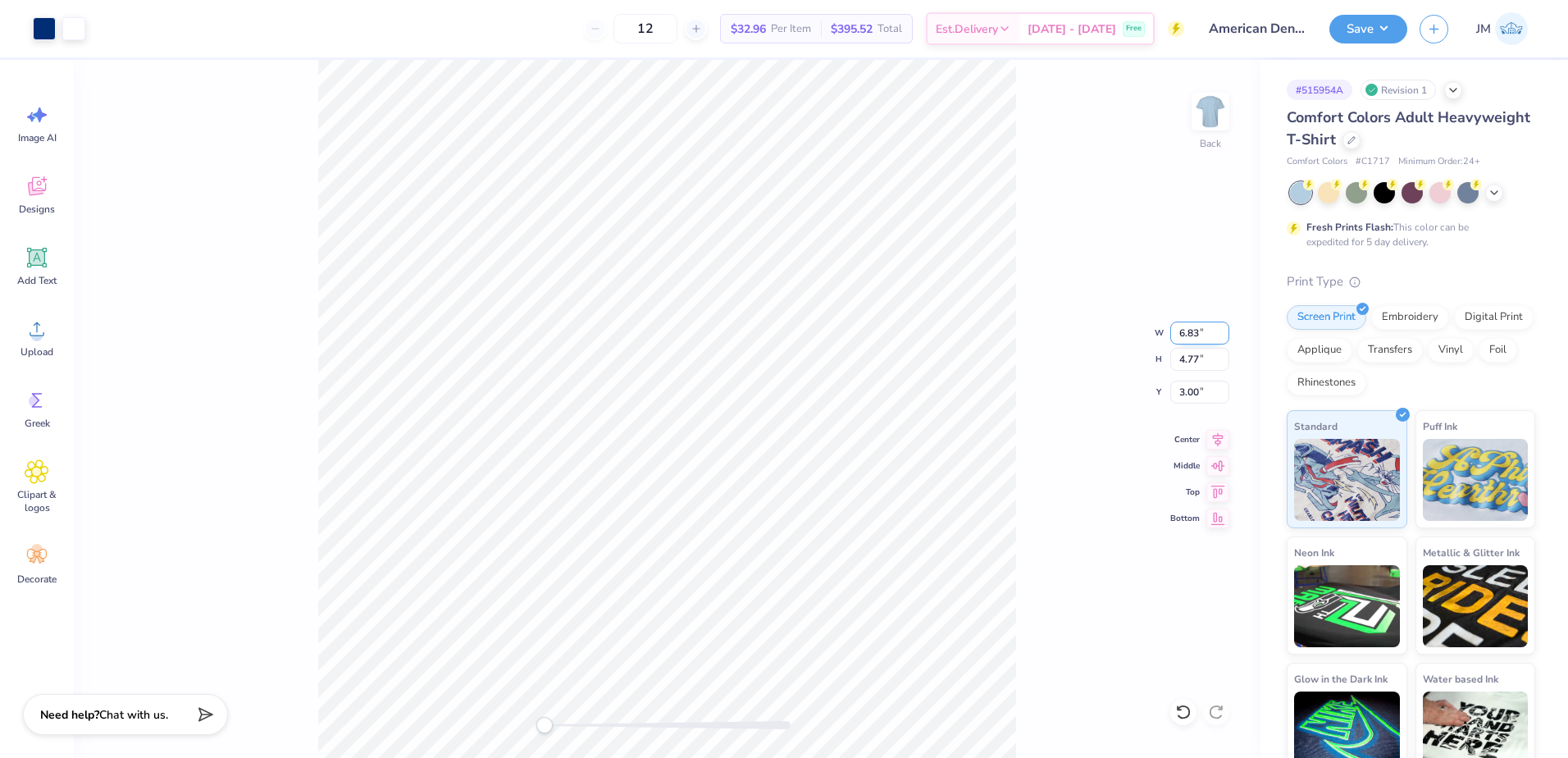
click at [1224, 331] on input "6.83" at bounding box center [1199, 333] width 59 height 23
click at [1224, 331] on input "6.84" at bounding box center [1199, 333] width 59 height 23
click at [1224, 331] on input "6.85" at bounding box center [1199, 333] width 59 height 23
click at [1224, 331] on input "6.86" at bounding box center [1199, 333] width 59 height 23
click at [1224, 331] on input "6.94" at bounding box center [1199, 333] width 59 height 23
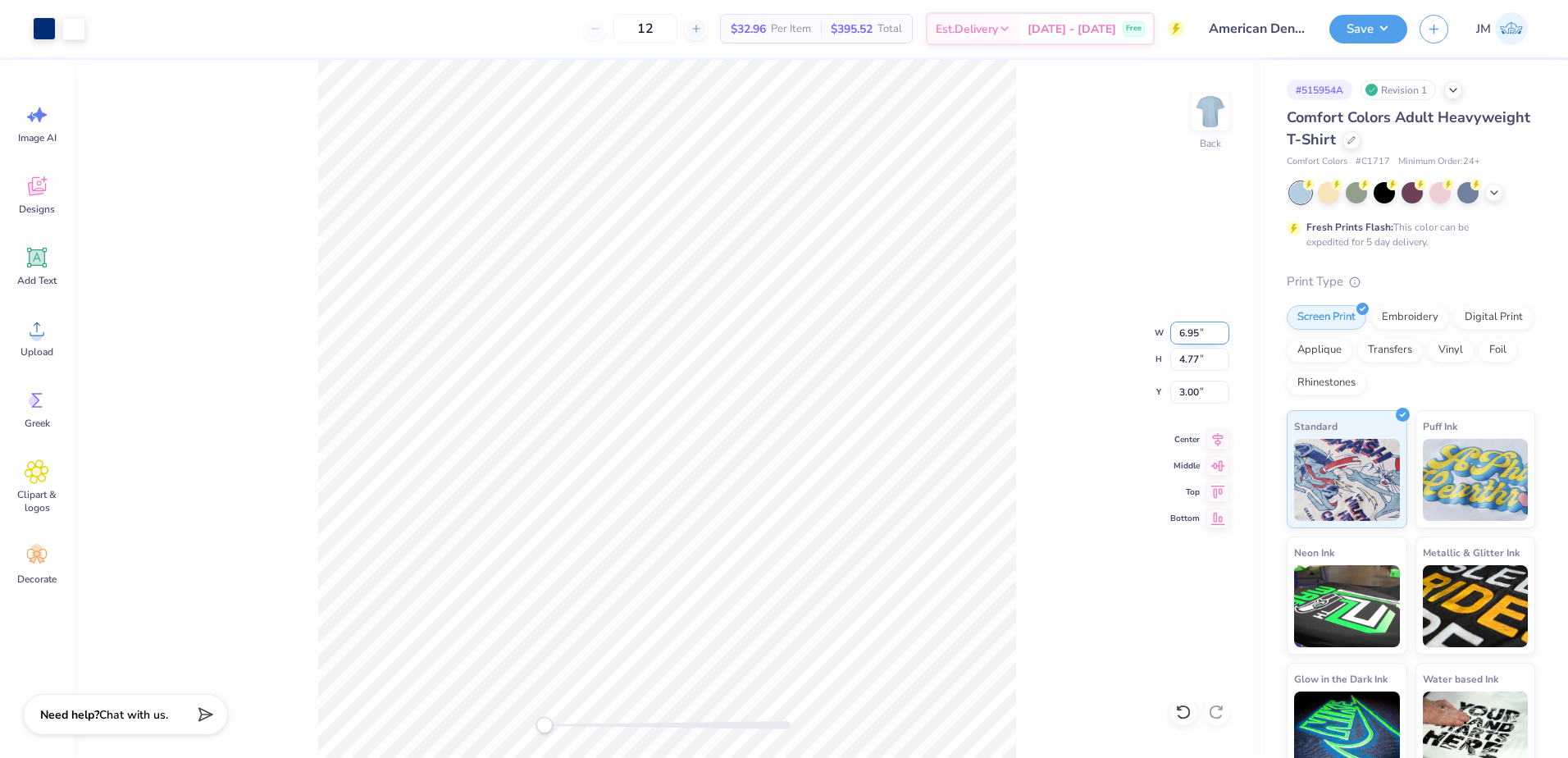
click at [1224, 331] on input "6.95" at bounding box center [1199, 333] width 59 height 23
click at [1224, 331] on input "6.96" at bounding box center [1199, 333] width 59 height 23
click at [1224, 331] on input "6.97" at bounding box center [1199, 333] width 59 height 23
click at [1224, 331] on input "6.98" at bounding box center [1199, 333] width 59 height 23
click at [1224, 331] on input "6.99" at bounding box center [1199, 333] width 59 height 23
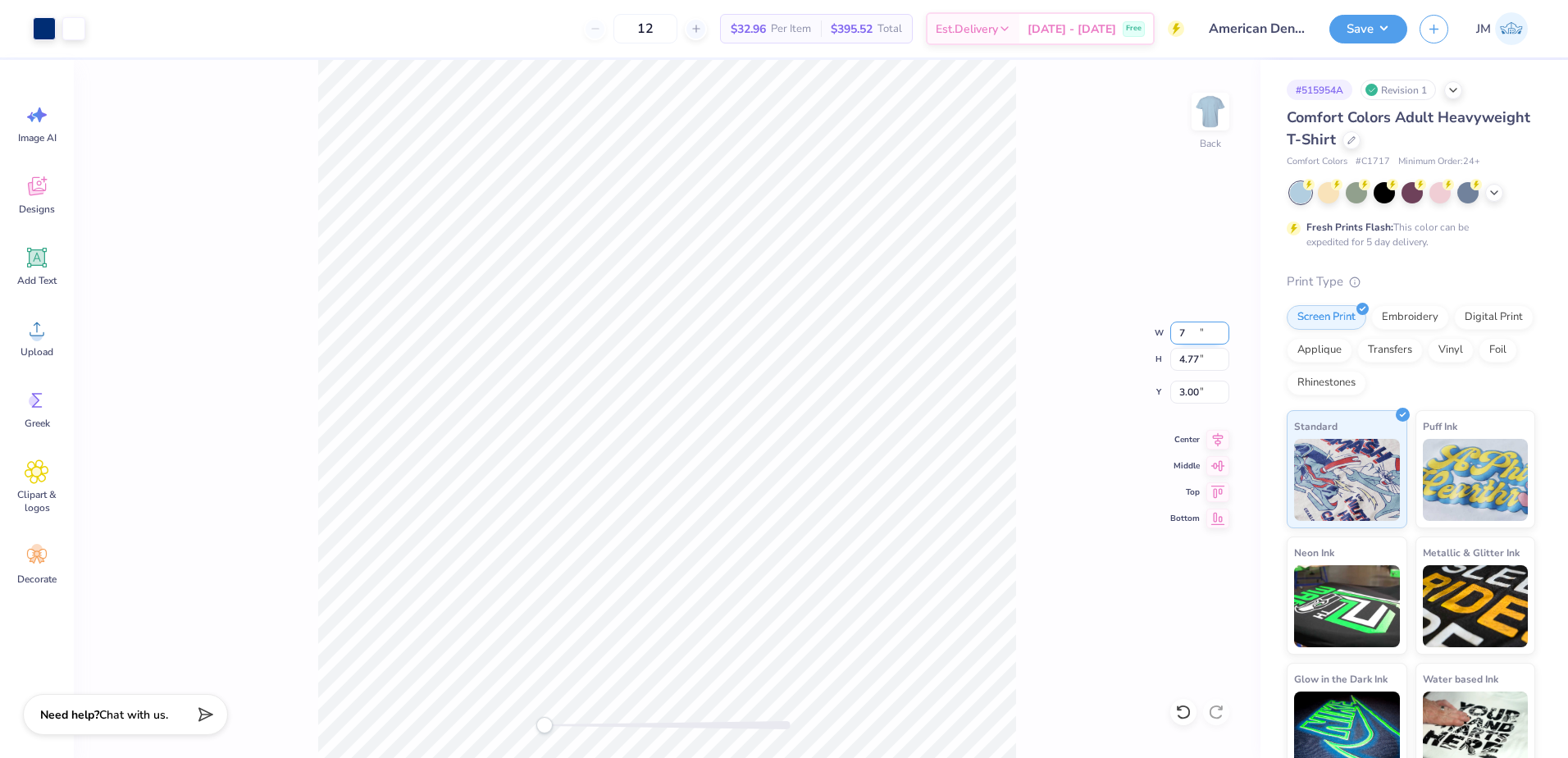
type input "7"
click at [1224, 331] on input "7" at bounding box center [1199, 333] width 59 height 23
click at [1176, 361] on div "Back W 7 7 " H 4.77 4.77 " Y 3.00 3.00 " Center Middle Top Bottom" at bounding box center [667, 408] width 1186 height 698
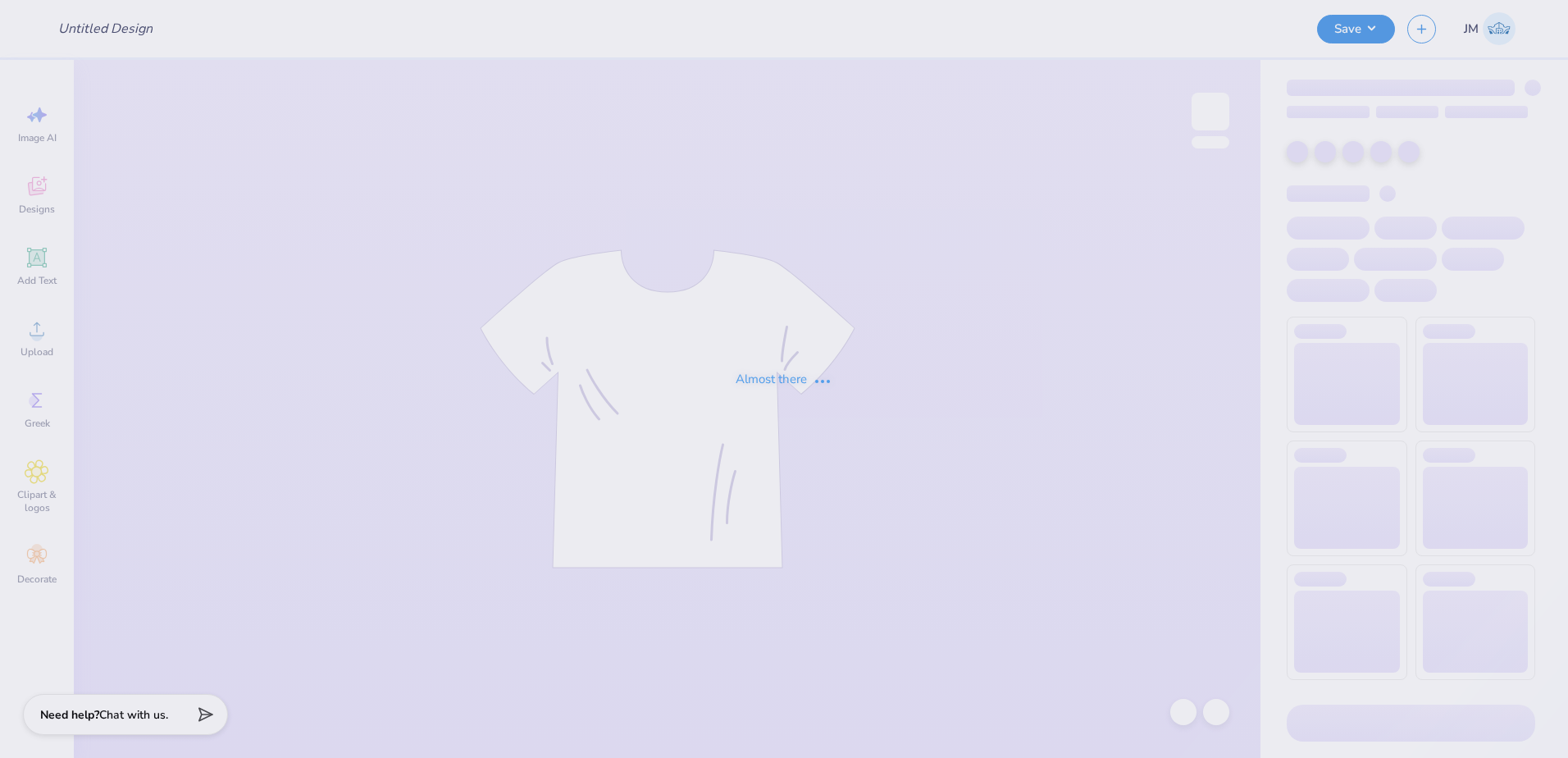
type input "American Dental Society tees!"
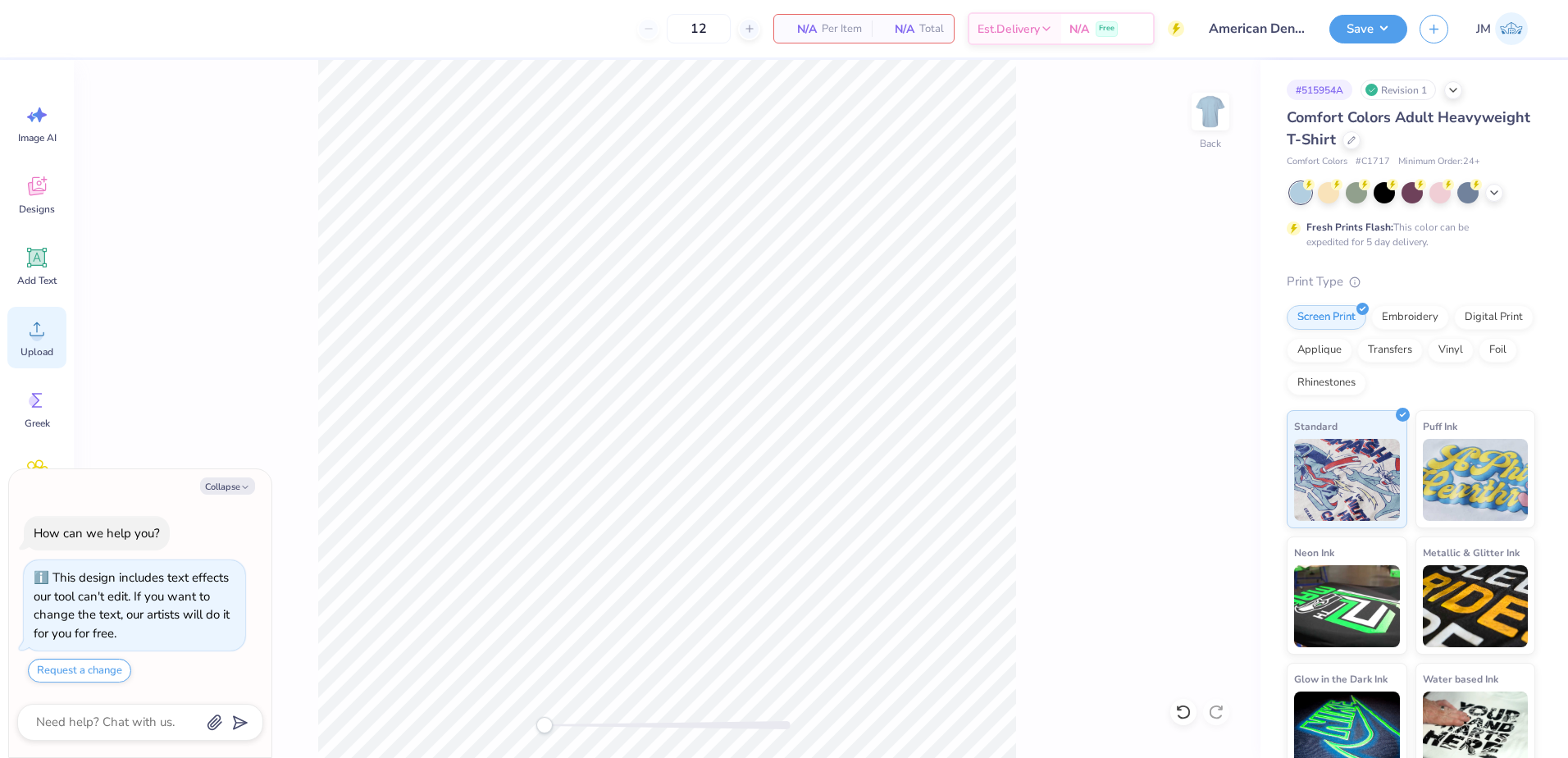
click at [38, 359] on div "Upload" at bounding box center [36, 337] width 59 height 61
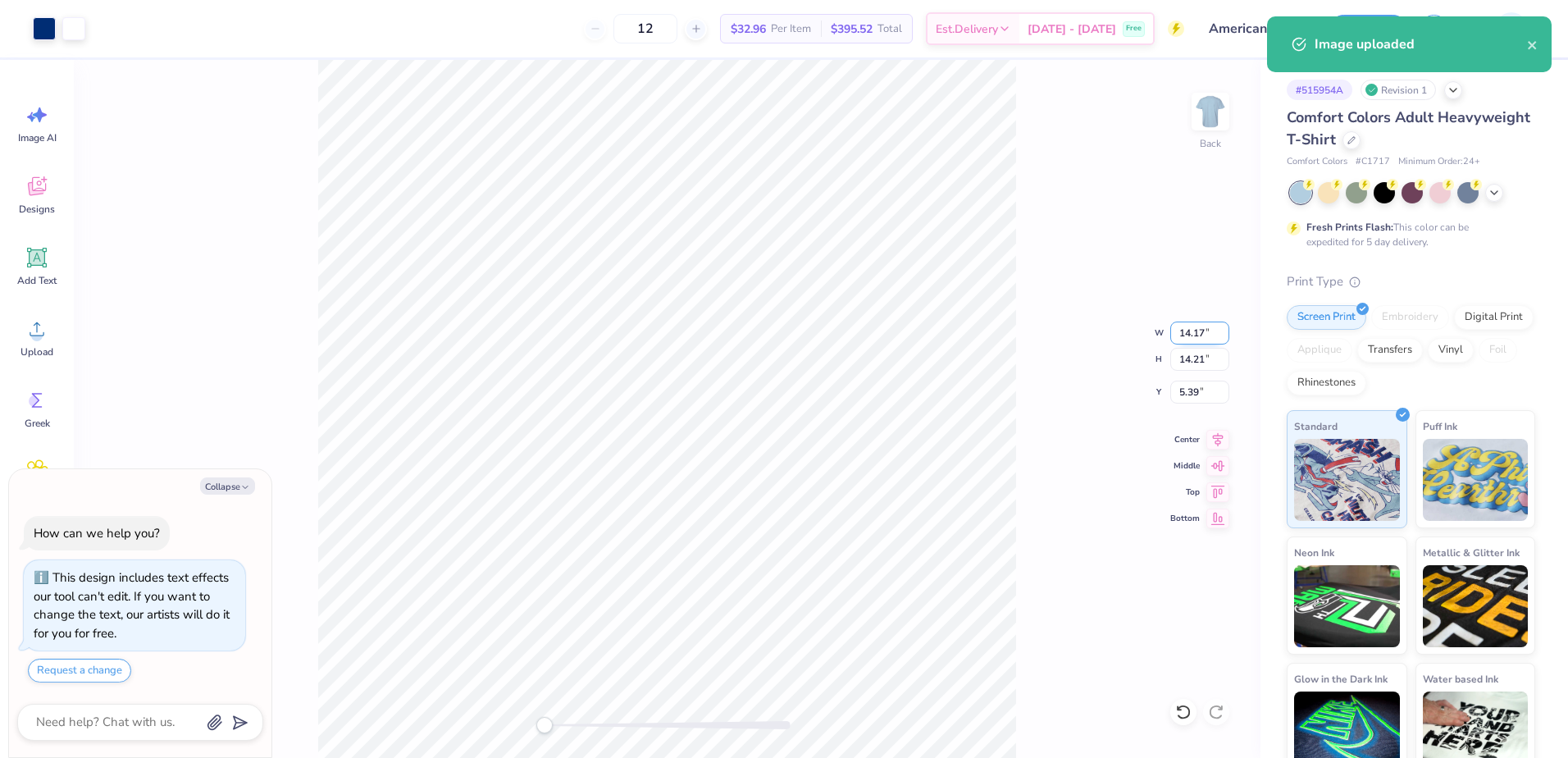
click at [1188, 332] on input "14.17" at bounding box center [1199, 333] width 59 height 23
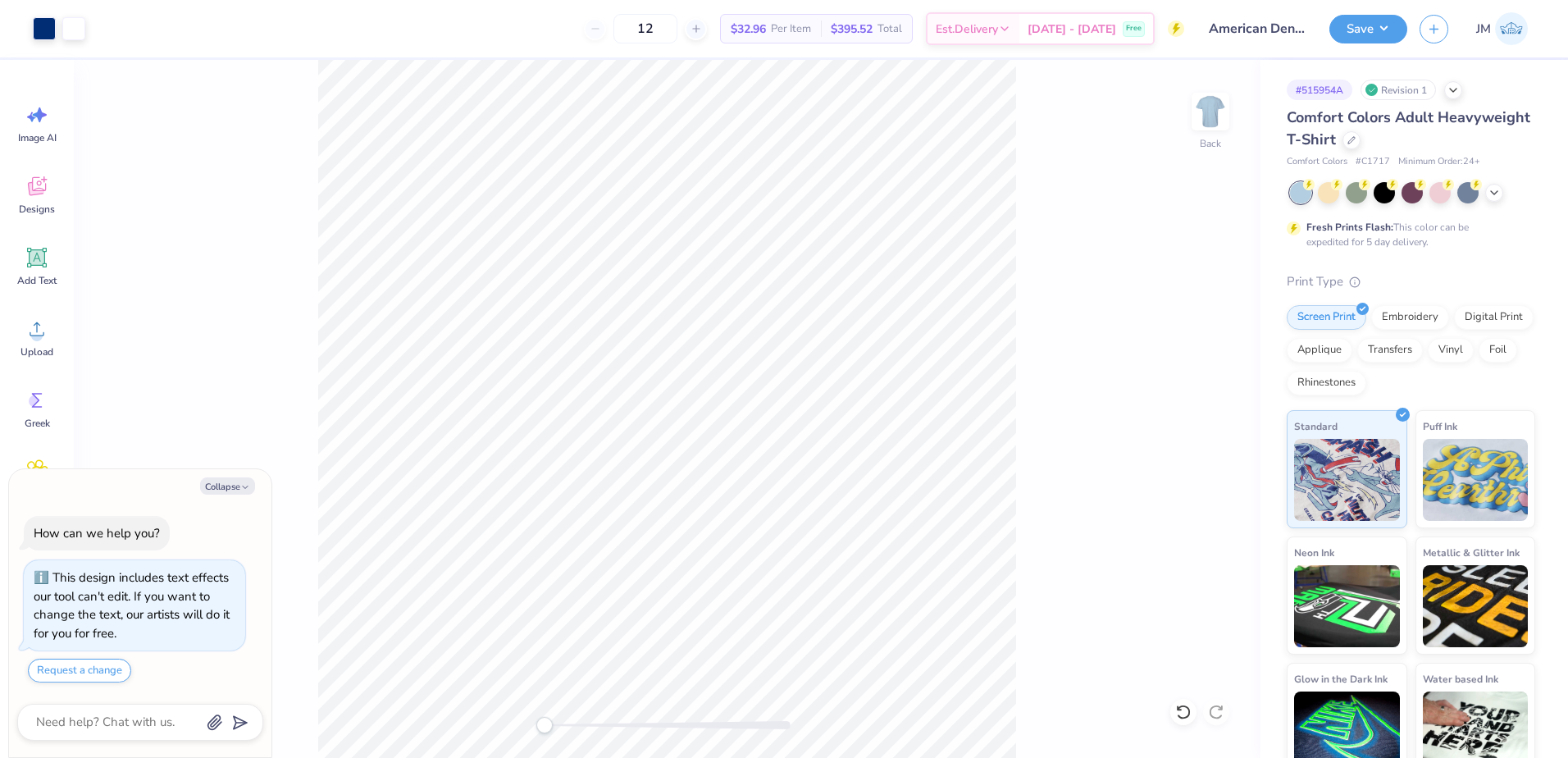
type textarea "x"
click at [1221, 330] on input "6.95" at bounding box center [1199, 333] width 59 height 23
click at [1221, 330] on input "6.96" at bounding box center [1199, 333] width 59 height 23
click at [1221, 330] on input "6.97" at bounding box center [1199, 333] width 59 height 23
click at [1221, 330] on input "6.98" at bounding box center [1199, 333] width 59 height 23
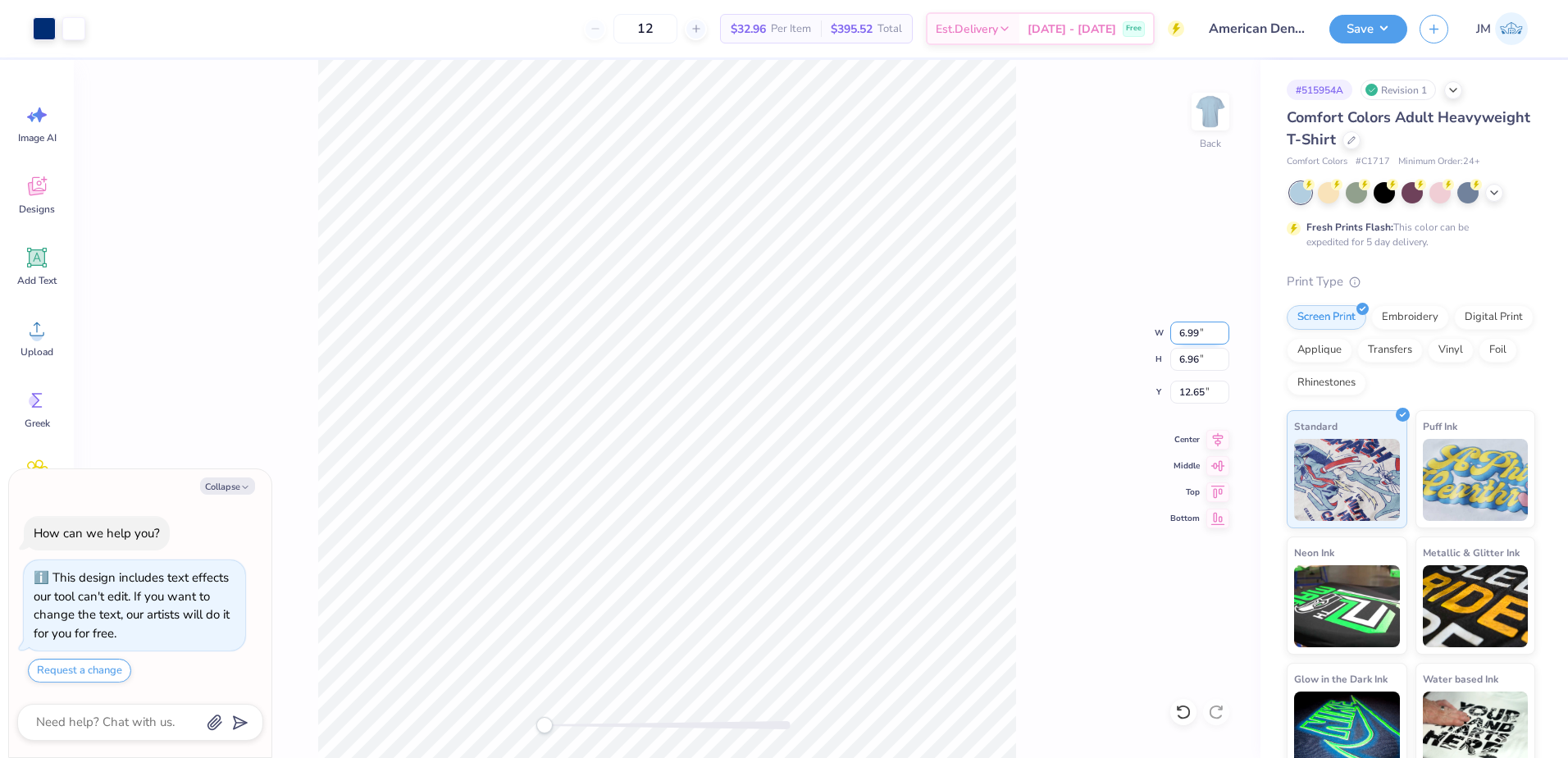
click at [1221, 330] on input "6.99" at bounding box center [1199, 333] width 59 height 23
type input "7"
click at [1221, 330] on input "7" at bounding box center [1199, 333] width 59 height 23
type textarea "x"
click at [1222, 330] on input "6.95" at bounding box center [1199, 333] width 59 height 23
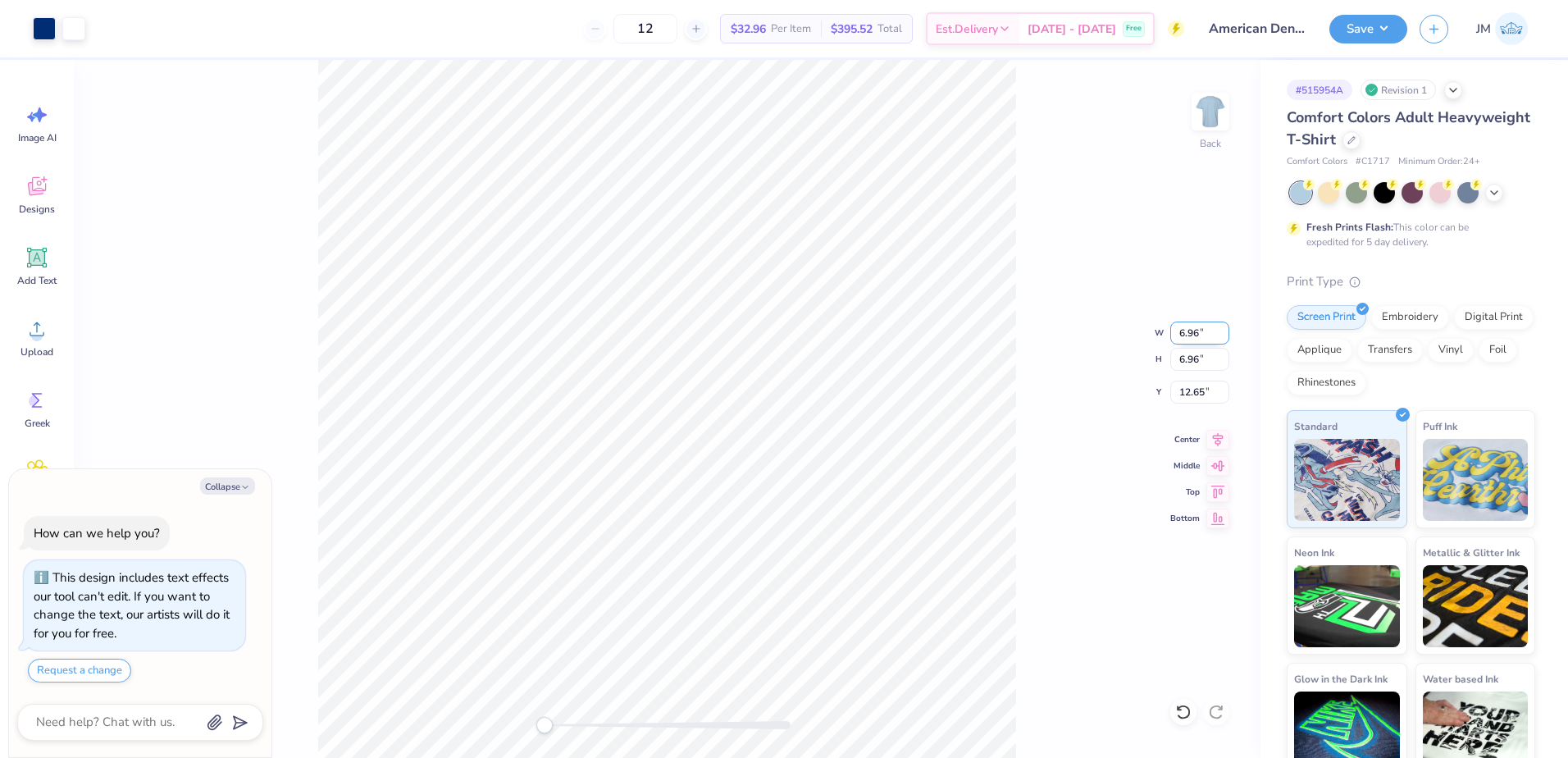
click at [1222, 330] on input "6.96" at bounding box center [1199, 333] width 59 height 23
click at [1222, 330] on input "6.97" at bounding box center [1199, 333] width 59 height 23
click at [1222, 330] on input "6.98" at bounding box center [1199, 333] width 59 height 23
click at [1222, 330] on input "6.99" at bounding box center [1199, 333] width 59 height 23
type input "7"
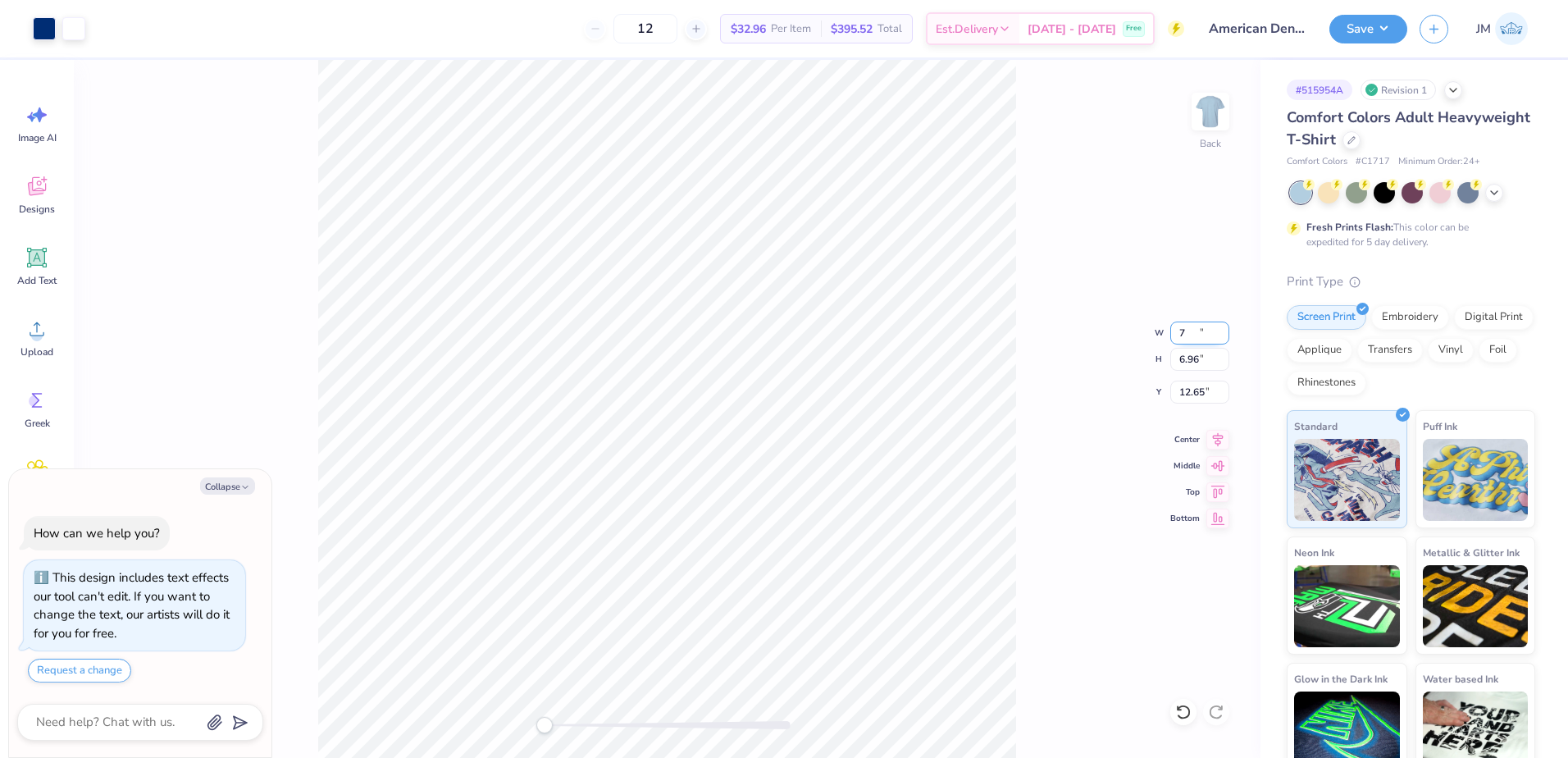
click at [1222, 330] on input "7" at bounding box center [1199, 333] width 59 height 23
click at [1209, 359] on div "Back W 7 H 6.96 Y 12.65 Center Middle Top Bottom" at bounding box center [667, 408] width 1186 height 698
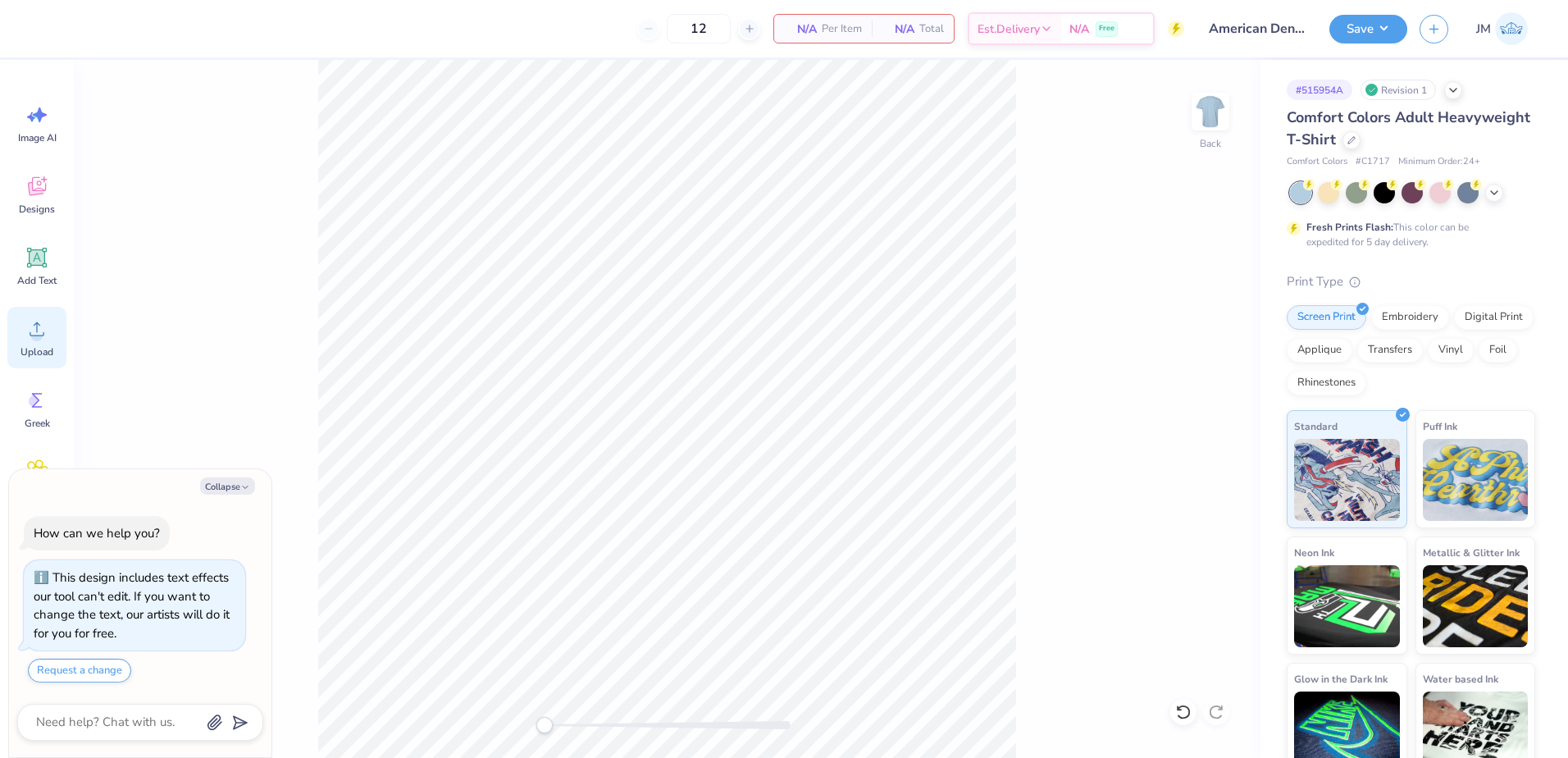
click at [32, 331] on icon at bounding box center [37, 329] width 25 height 25
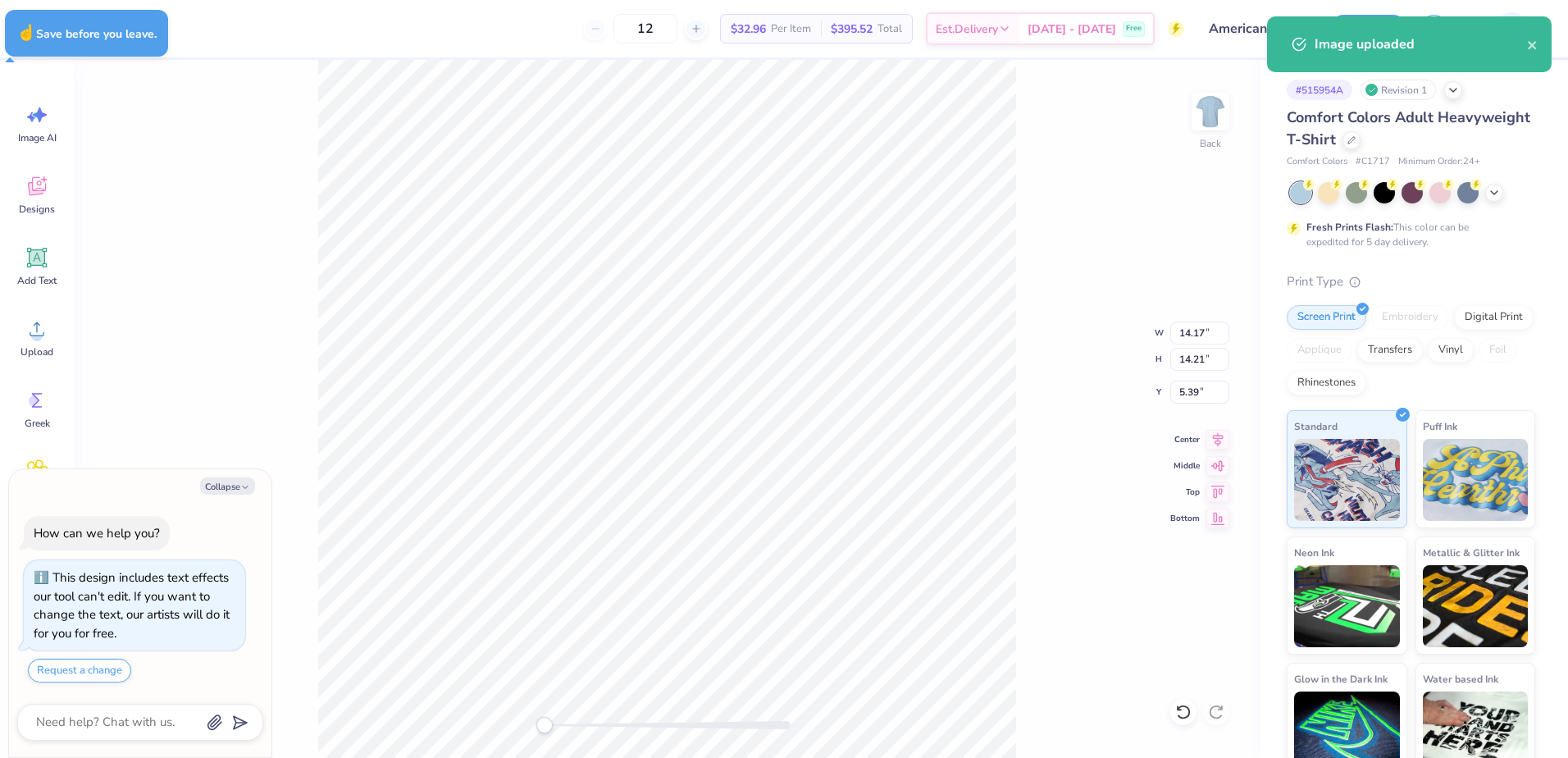
type textarea "x"
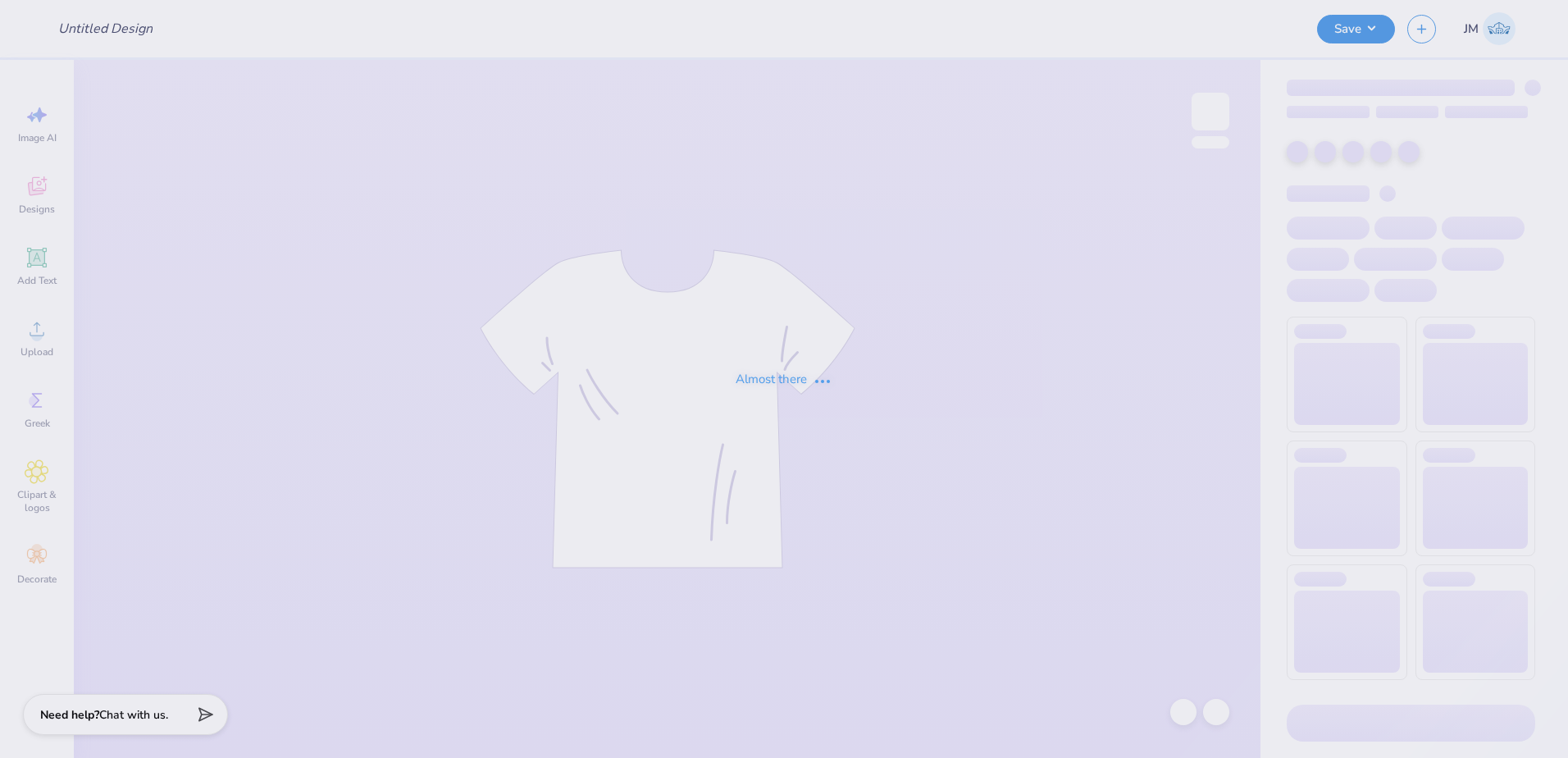
type input "American Dental Society tees!"
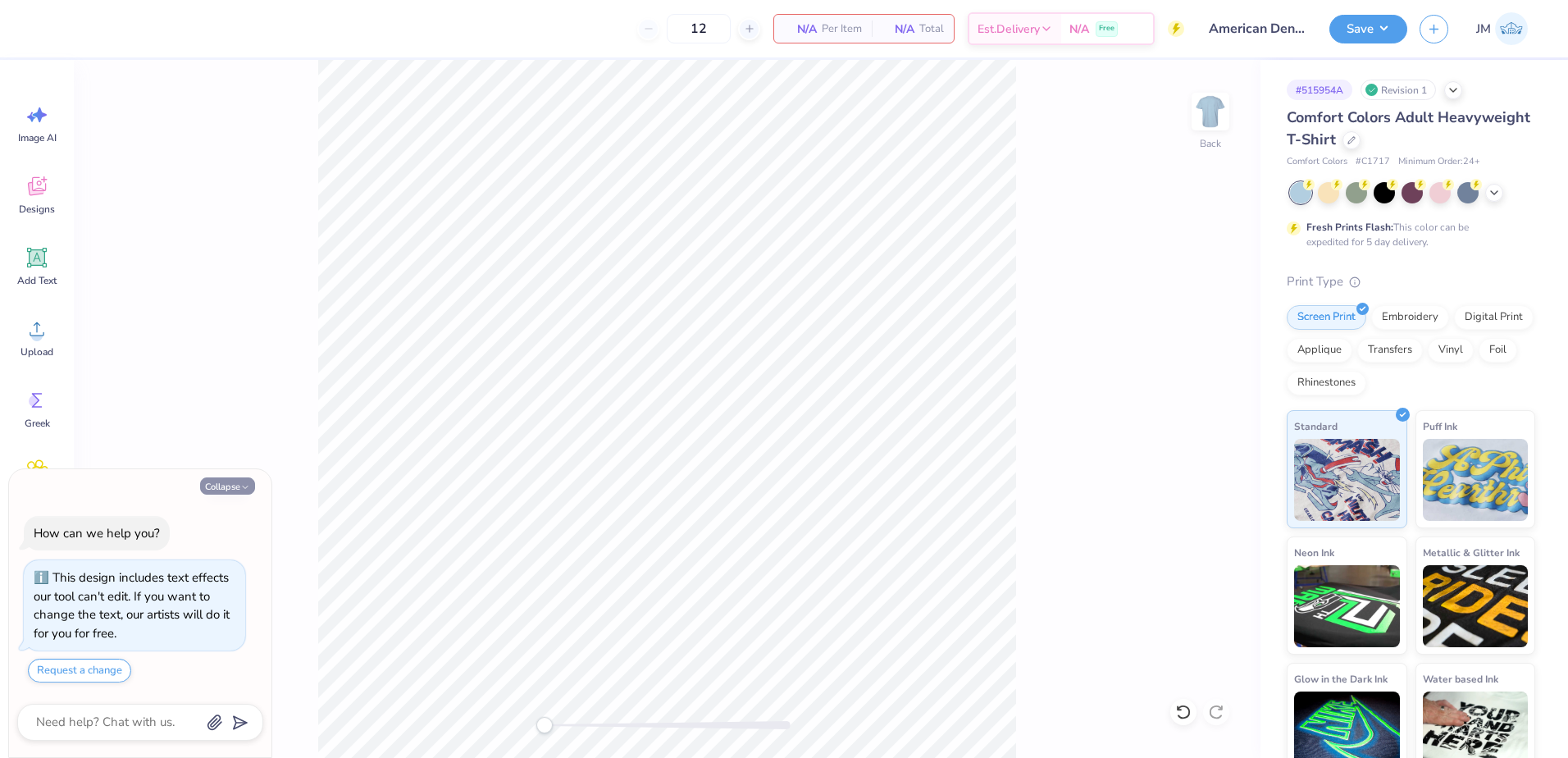
click at [228, 482] on button "Collapse" at bounding box center [227, 486] width 55 height 17
type textarea "x"
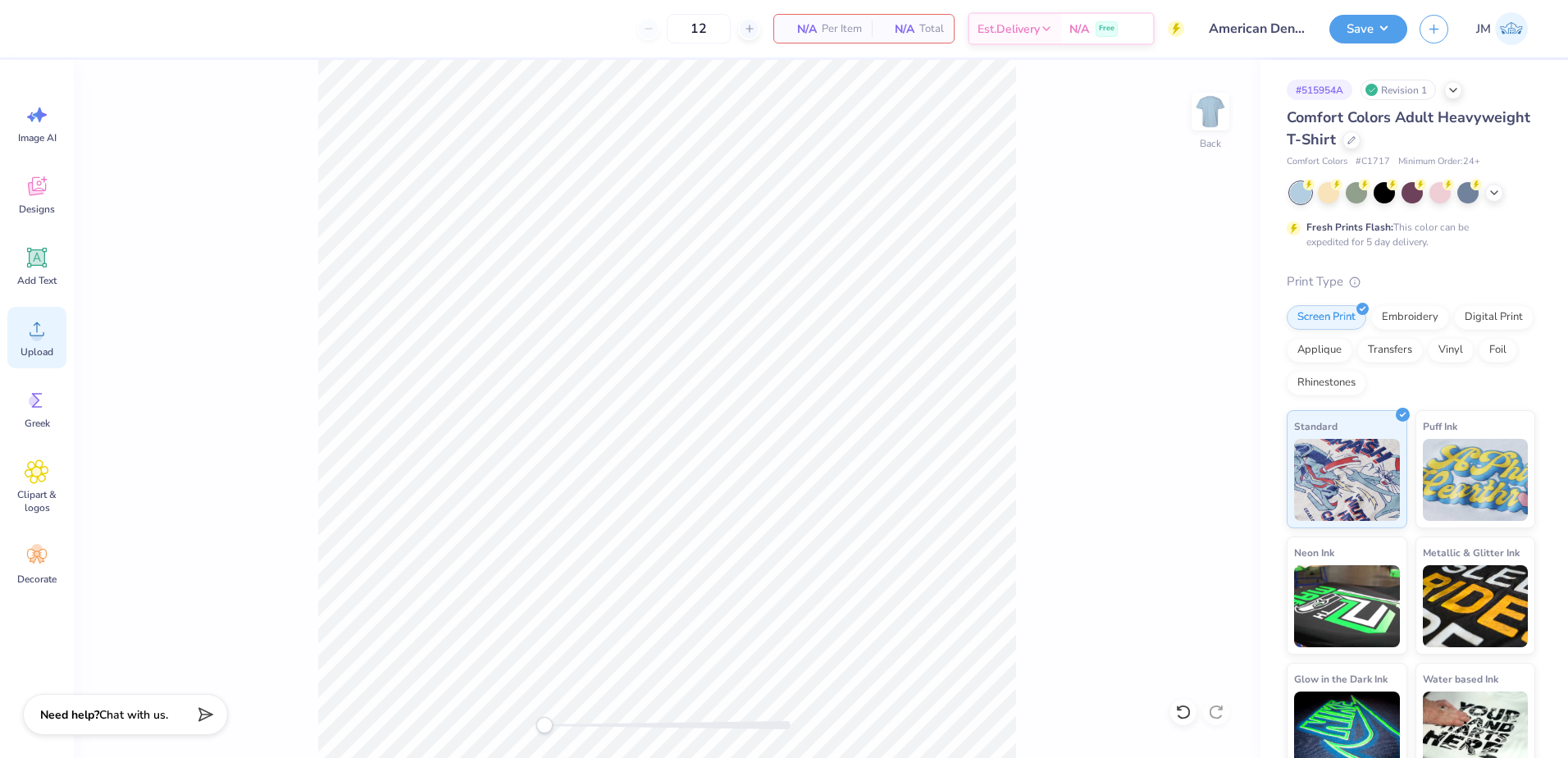
click at [48, 321] on icon at bounding box center [37, 329] width 25 height 25
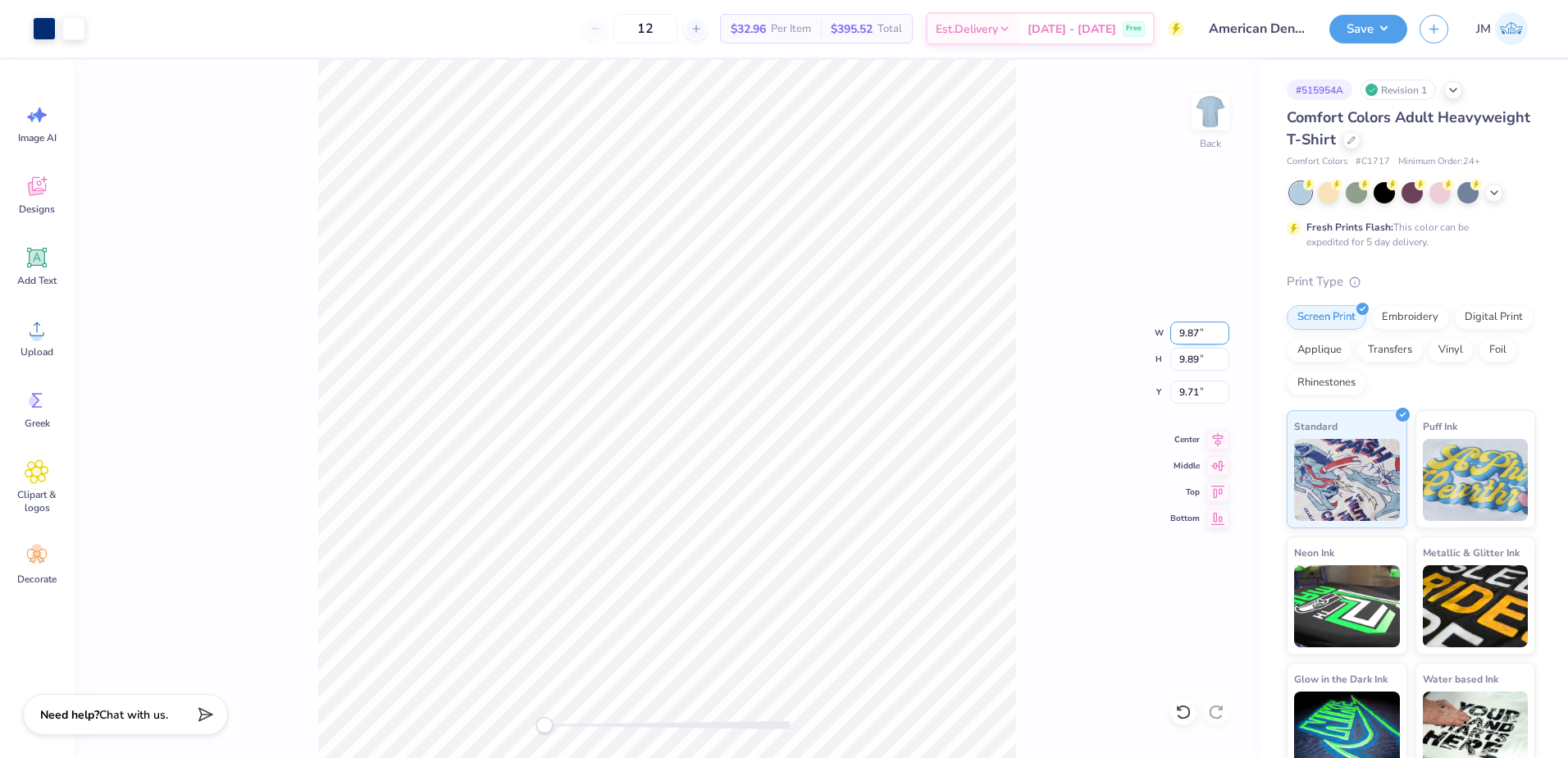
click at [1183, 331] on input "9.87" at bounding box center [1199, 333] width 59 height 23
type input "7"
click at [1201, 336] on input "4.97" at bounding box center [1199, 333] width 59 height 23
type input "7"
click at [1223, 338] on input "9.86" at bounding box center [1199, 333] width 59 height 23
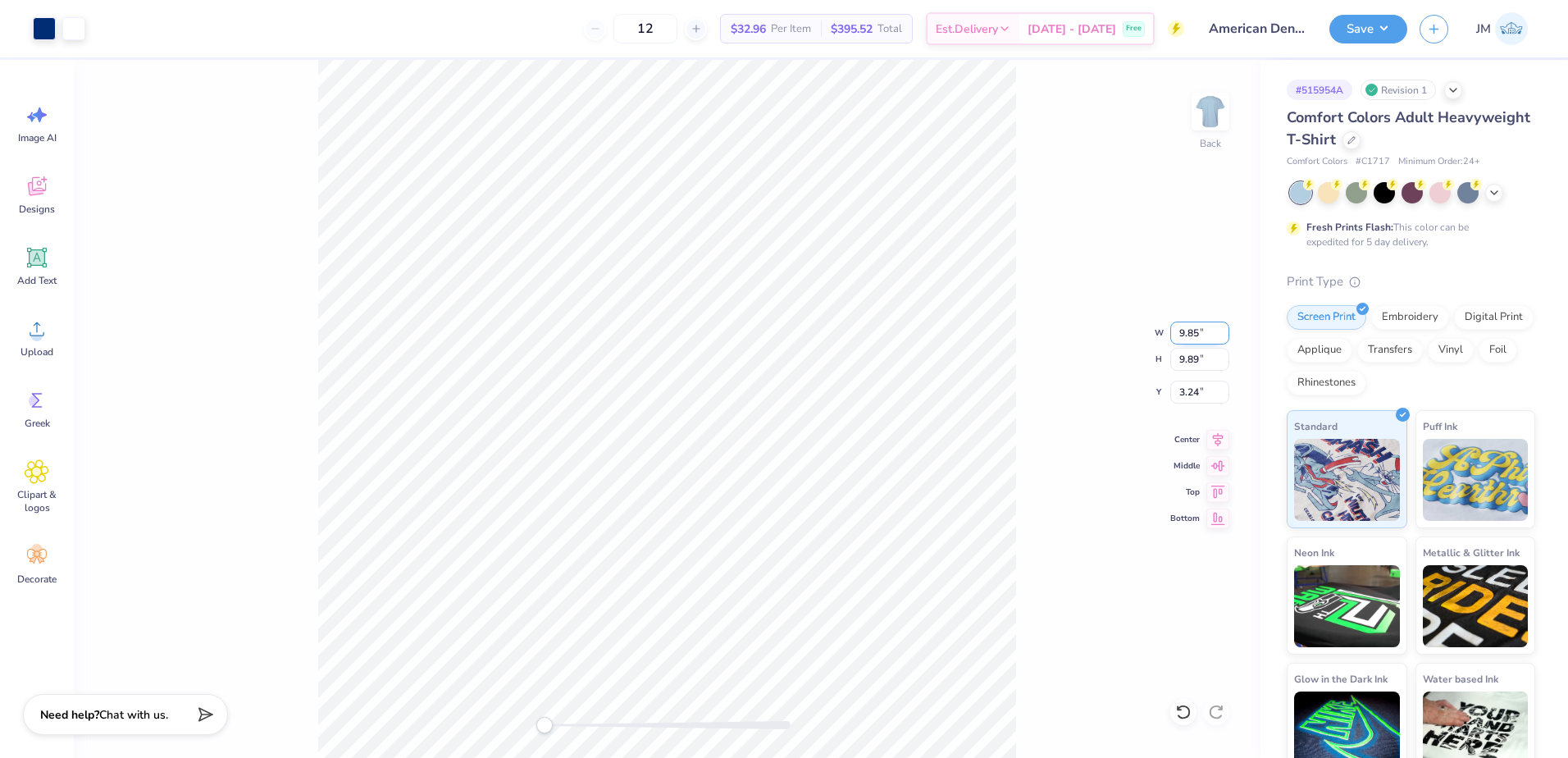
click at [1223, 338] on input "9.85" at bounding box center [1199, 333] width 59 height 23
click at [1223, 338] on input "9.84" at bounding box center [1199, 333] width 59 height 23
click at [1223, 338] on input "9.83" at bounding box center [1199, 333] width 59 height 23
click at [1223, 338] on input "9.19" at bounding box center [1199, 333] width 59 height 23
click at [1223, 338] on input "9.18" at bounding box center [1199, 333] width 59 height 23
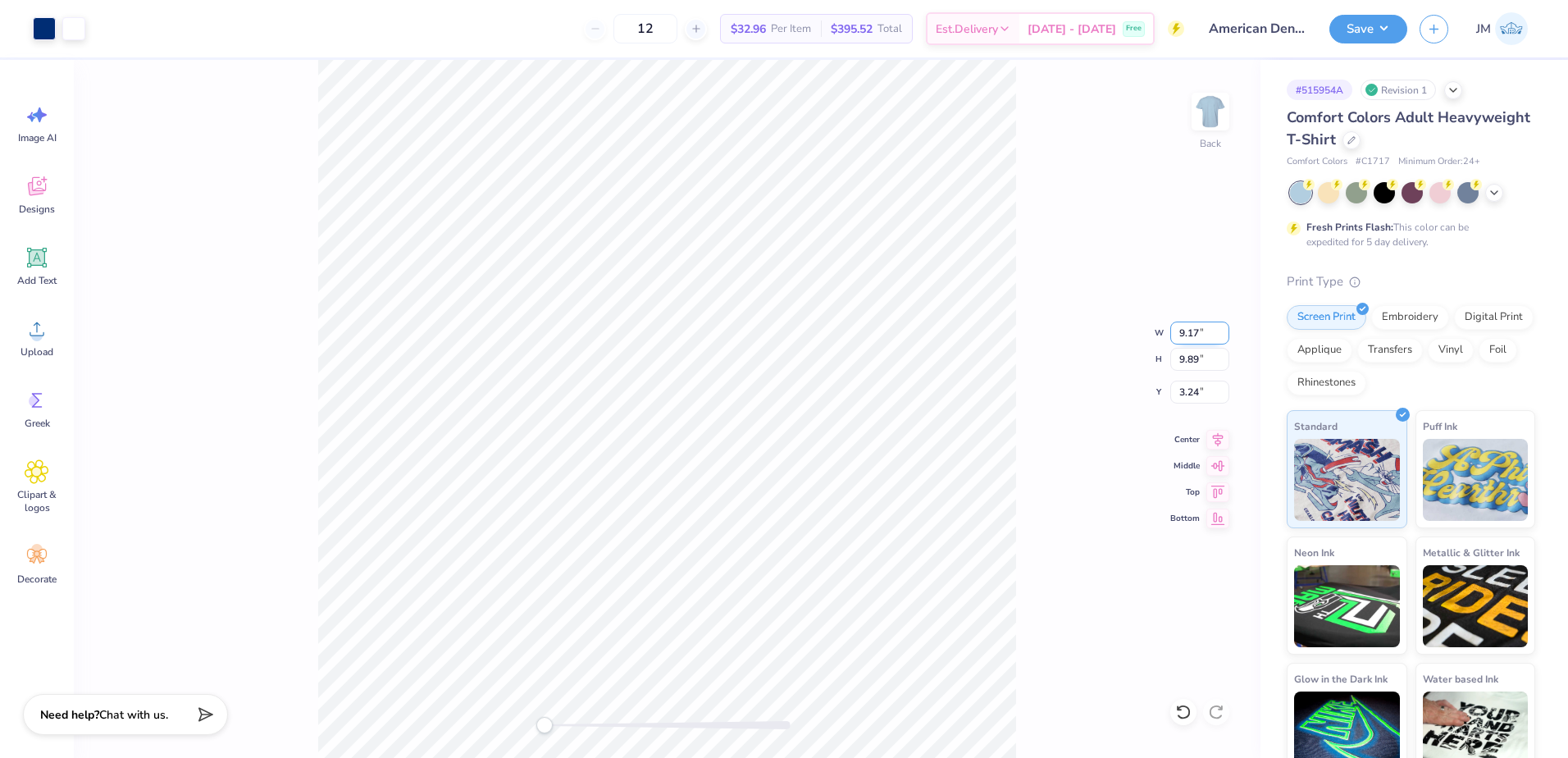
click at [1223, 338] on input "9.17" at bounding box center [1199, 333] width 59 height 23
click at [1223, 338] on input "9.16" at bounding box center [1199, 333] width 59 height 23
click at [1223, 338] on input "8.94" at bounding box center [1199, 333] width 59 height 23
click at [1223, 337] on input "8.93" at bounding box center [1199, 333] width 59 height 23
click at [1223, 337] on input "8.92" at bounding box center [1199, 333] width 59 height 23
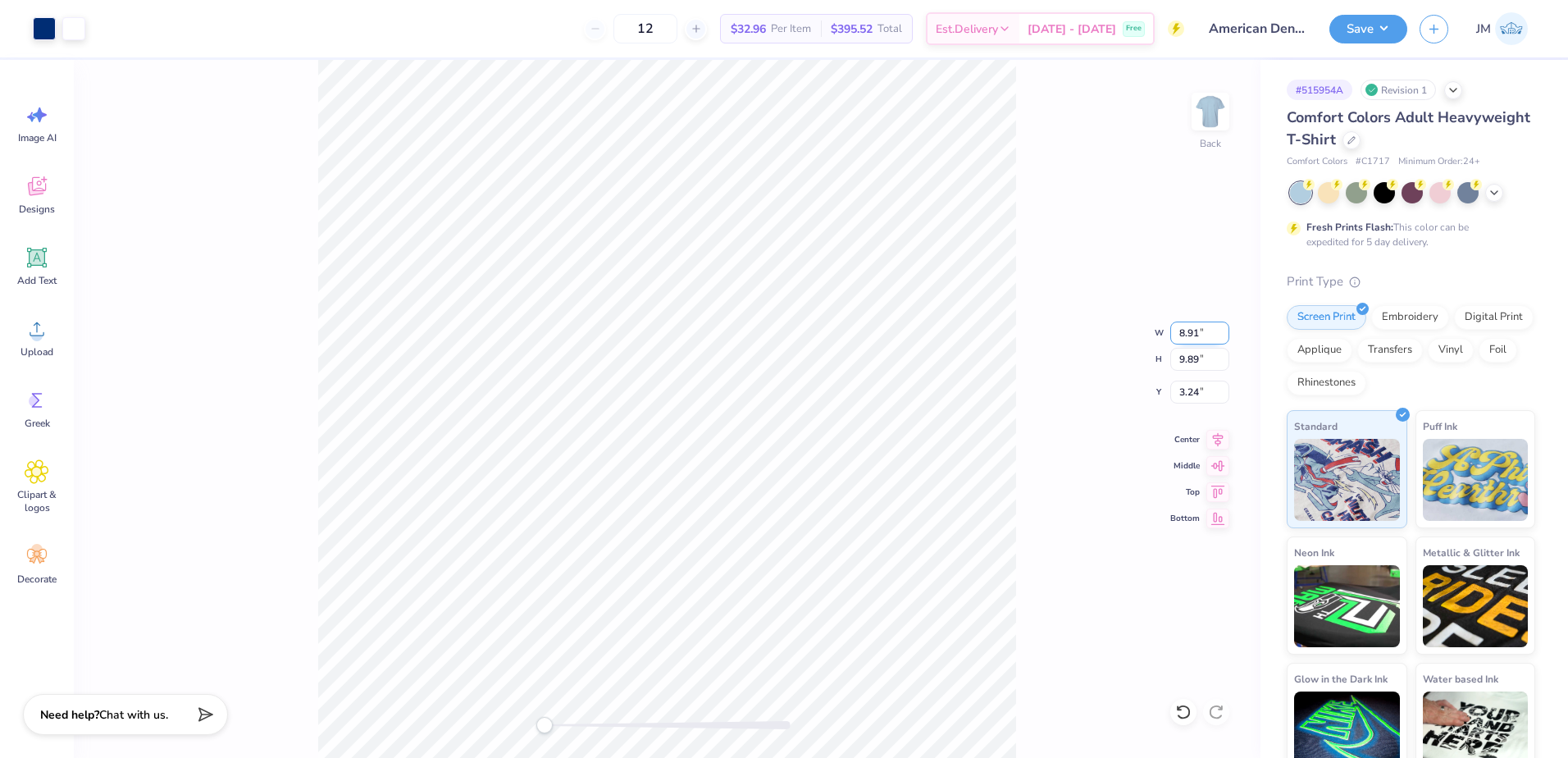
click at [1223, 337] on input "8.91" at bounding box center [1199, 333] width 59 height 23
click at [1223, 337] on input "8.44" at bounding box center [1199, 333] width 59 height 23
click at [1223, 337] on input "8.25" at bounding box center [1199, 333] width 59 height 23
click at [1223, 337] on input "8.24" at bounding box center [1199, 333] width 59 height 23
click at [1223, 337] on input "8.23" at bounding box center [1199, 333] width 59 height 23
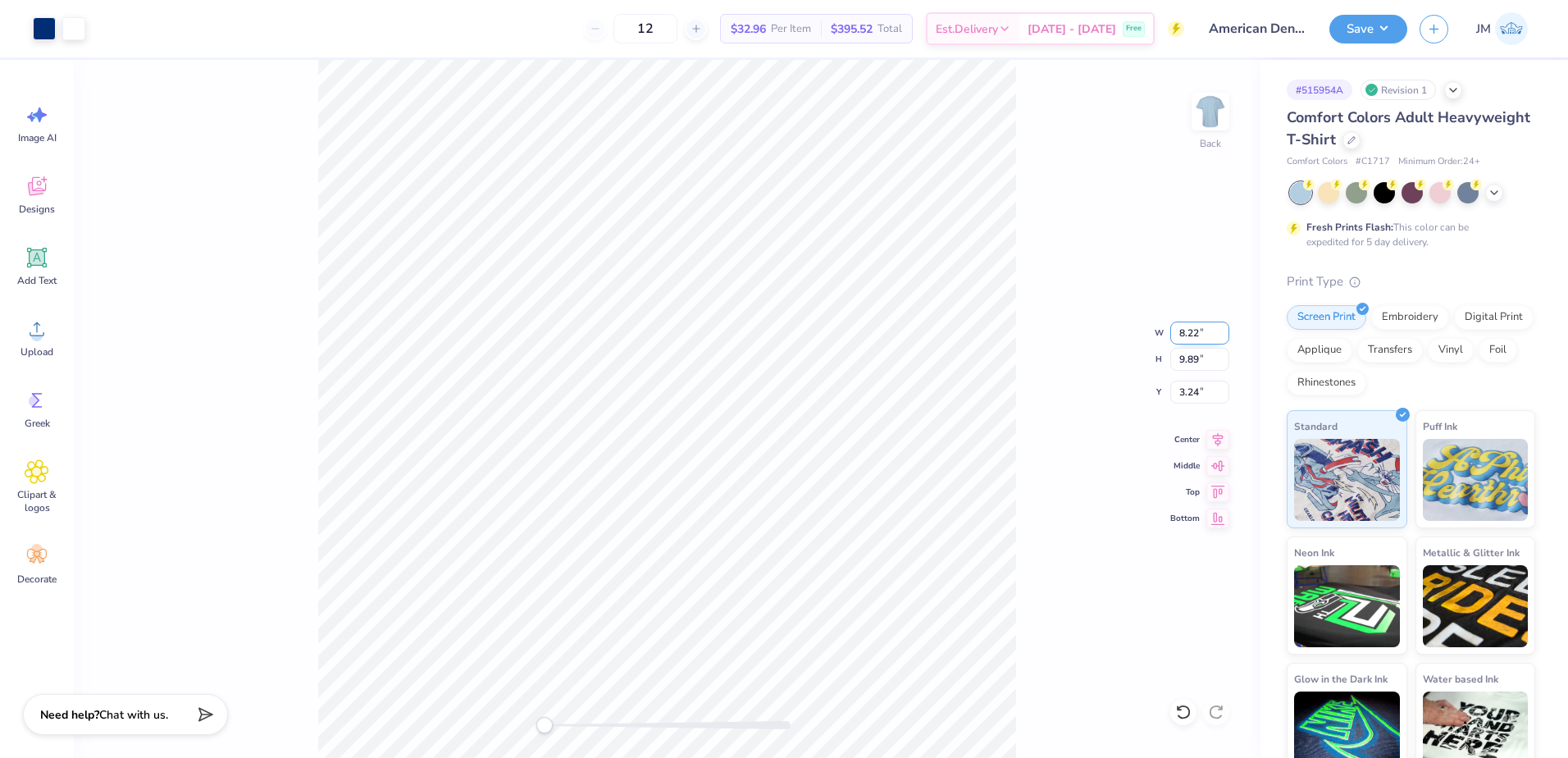
click at [1223, 337] on input "8.22" at bounding box center [1199, 333] width 59 height 23
click at [1223, 337] on input "8.05" at bounding box center [1199, 333] width 59 height 23
click at [1223, 333] on input "8.04" at bounding box center [1199, 333] width 59 height 23
click at [1223, 333] on input "8.03" at bounding box center [1199, 333] width 59 height 23
click at [1223, 333] on input "8.02" at bounding box center [1199, 333] width 59 height 23
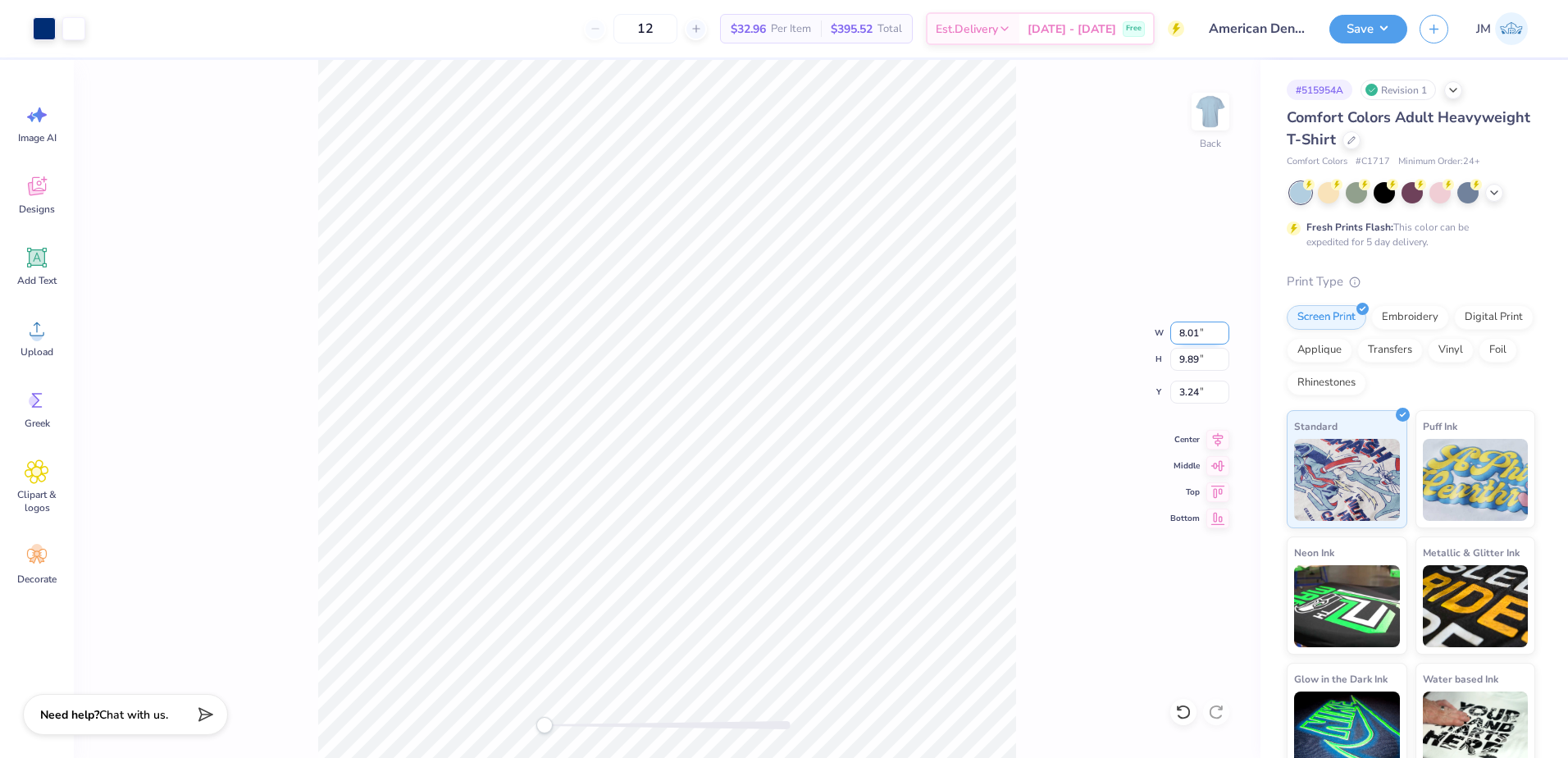
click at [1223, 333] on input "8.01" at bounding box center [1199, 333] width 59 height 23
type input "8"
click at [1223, 333] on input "8" at bounding box center [1199, 333] width 59 height 23
click at [1201, 392] on input "4.18" at bounding box center [1199, 393] width 59 height 23
type input "3"
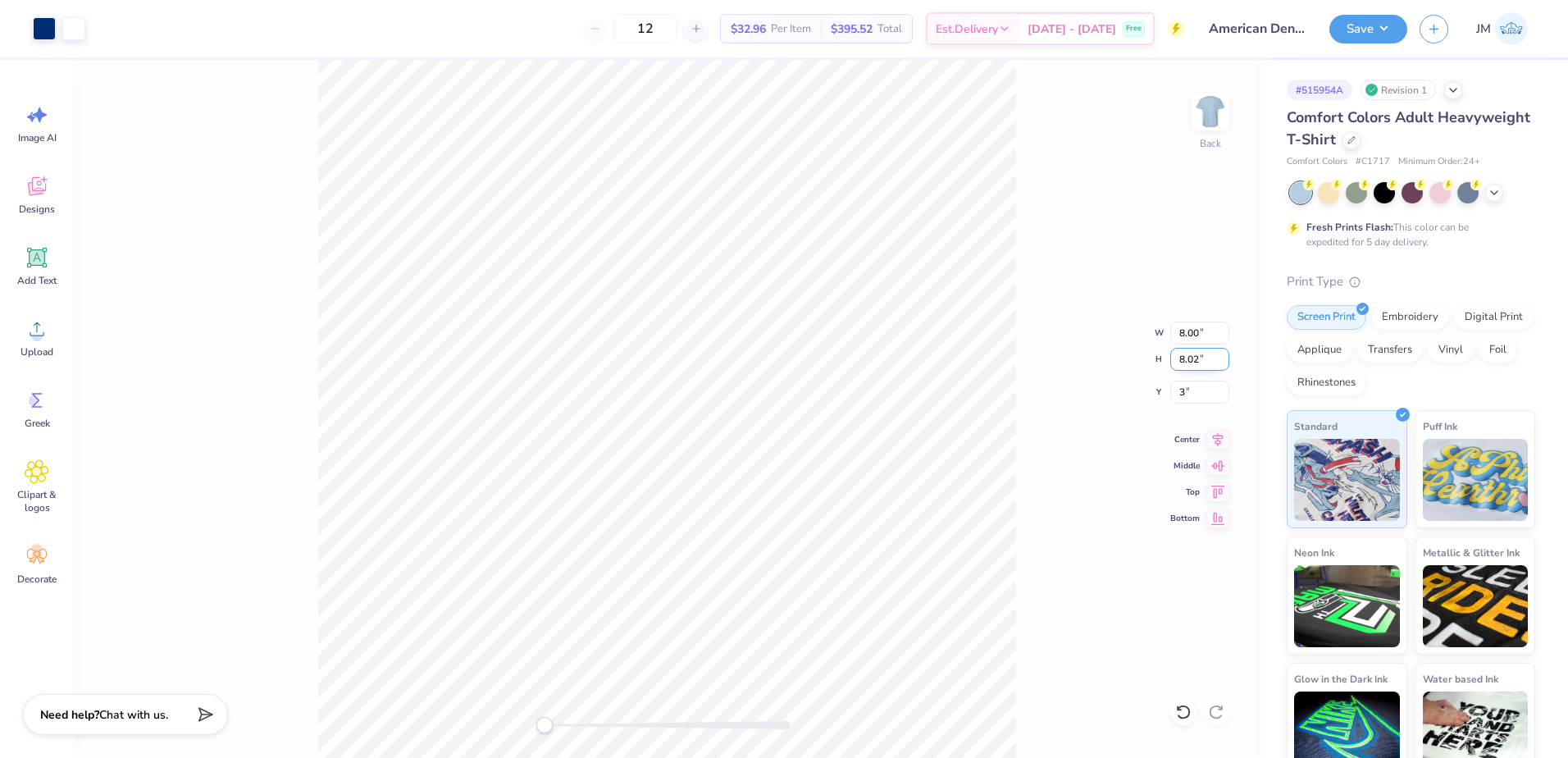
click at [1201, 357] on input "8.02" at bounding box center [1199, 360] width 59 height 23
click at [1207, 436] on icon at bounding box center [1218, 437] width 23 height 20
click at [1219, 436] on icon at bounding box center [1218, 437] width 11 height 14
drag, startPoint x: 1207, startPoint y: 331, endPoint x: 1124, endPoint y: 331, distance: 83.0
click at [1124, 331] on div "Back W 8.00 8.00 " H 8.02 8.02 " Y 3.00 3.00 " Center Middle Top Bottom" at bounding box center [667, 408] width 1186 height 698
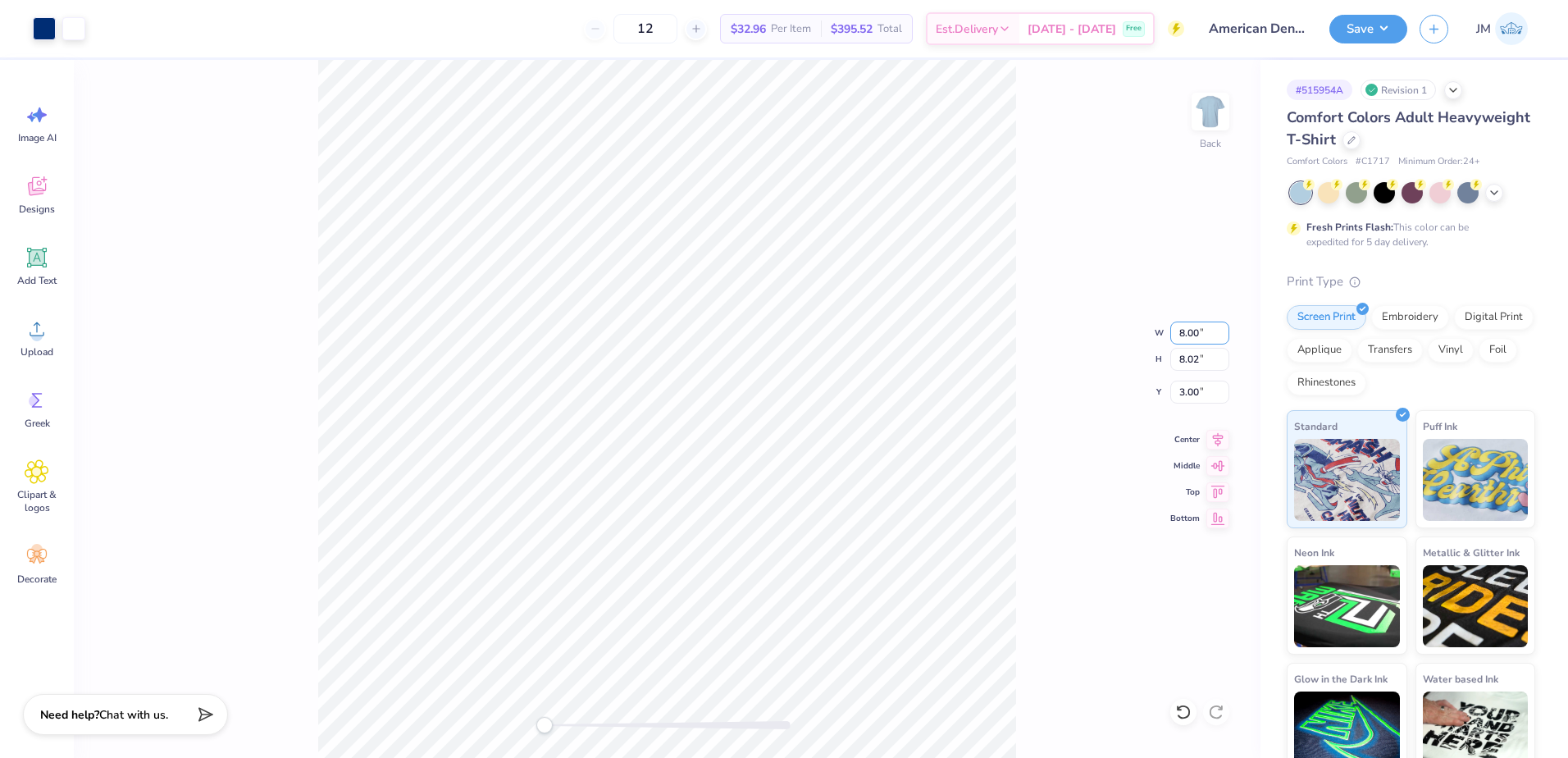
drag, startPoint x: 1200, startPoint y: 335, endPoint x: 1152, endPoint y: 335, distance: 48.0
click at [1152, 335] on div "Back W 8.00 8.00 " H 8.02 8.02 " Y 3.00 3.00 " Center Middle Top Bottom" at bounding box center [667, 408] width 1186 height 698
click at [1226, 340] on input "7.85" at bounding box center [1199, 333] width 59 height 23
click at [1226, 340] on input "7.16" at bounding box center [1199, 333] width 59 height 23
click at [1226, 340] on input "7.15" at bounding box center [1199, 333] width 59 height 23
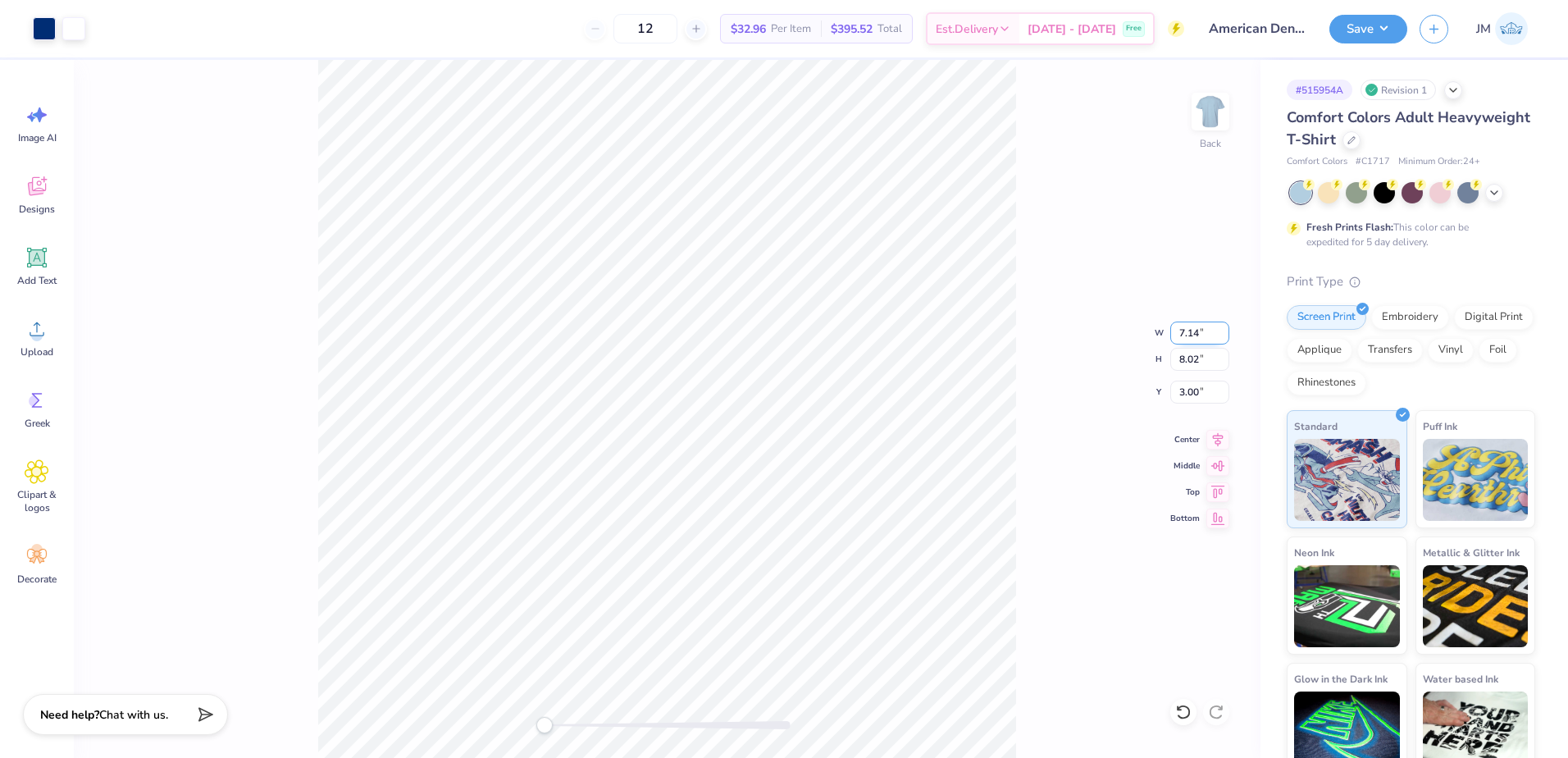
click at [1226, 340] on input "7.14" at bounding box center [1199, 333] width 59 height 23
click at [1226, 340] on input "7.13" at bounding box center [1199, 333] width 59 height 23
click at [1226, 340] on input "7.12" at bounding box center [1199, 333] width 59 height 23
click at [1226, 340] on input "7.11" at bounding box center [1199, 333] width 59 height 23
click at [1226, 340] on input "7.1" at bounding box center [1199, 333] width 59 height 23
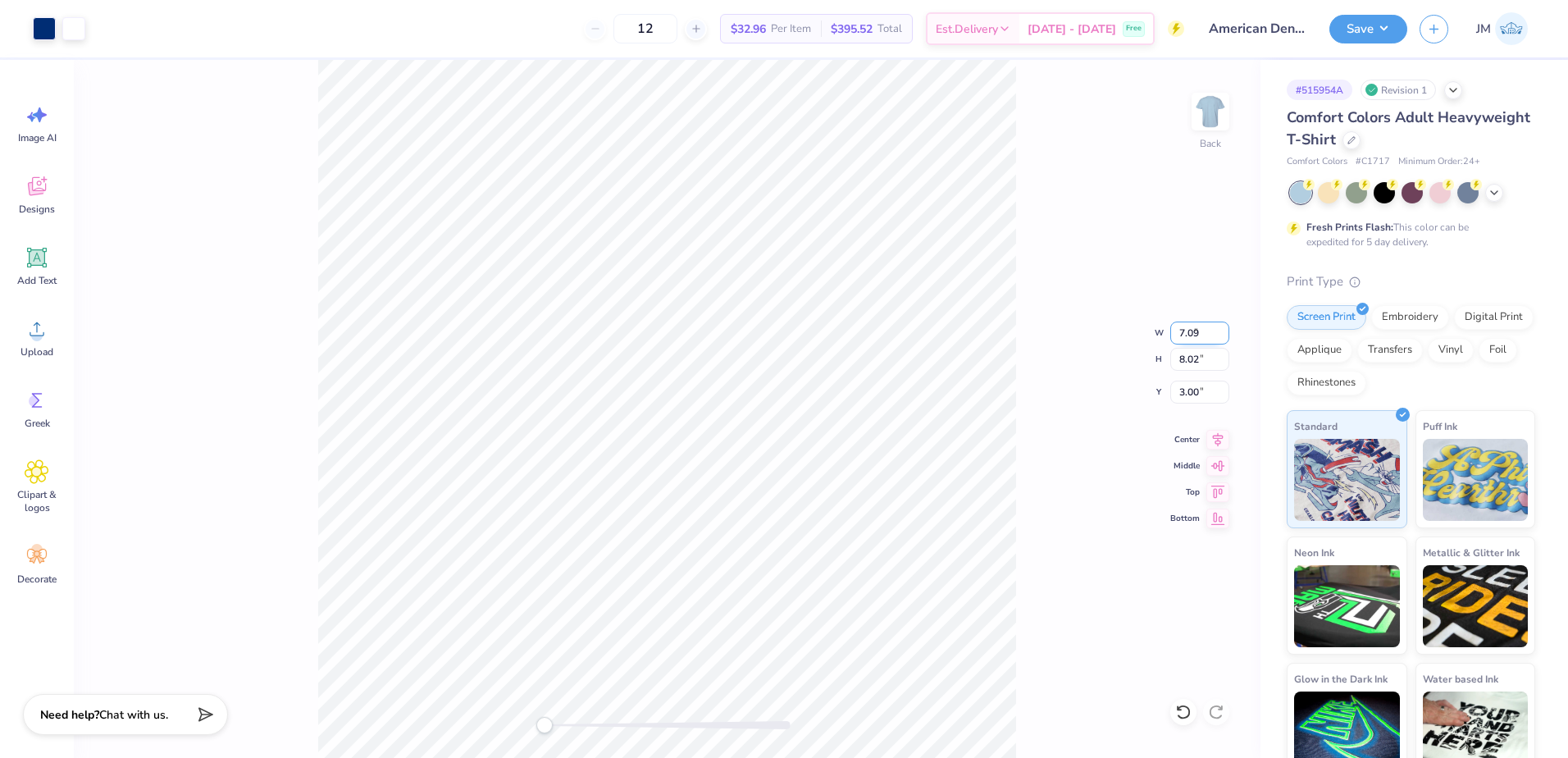
click at [1226, 340] on input "7.09" at bounding box center [1199, 333] width 59 height 23
click at [1226, 340] on input "7.08" at bounding box center [1199, 333] width 59 height 23
click at [1226, 340] on input "7.07" at bounding box center [1199, 333] width 59 height 23
click at [1226, 340] on input "7.06" at bounding box center [1199, 333] width 59 height 23
click at [1226, 340] on input "7.05" at bounding box center [1199, 333] width 59 height 23
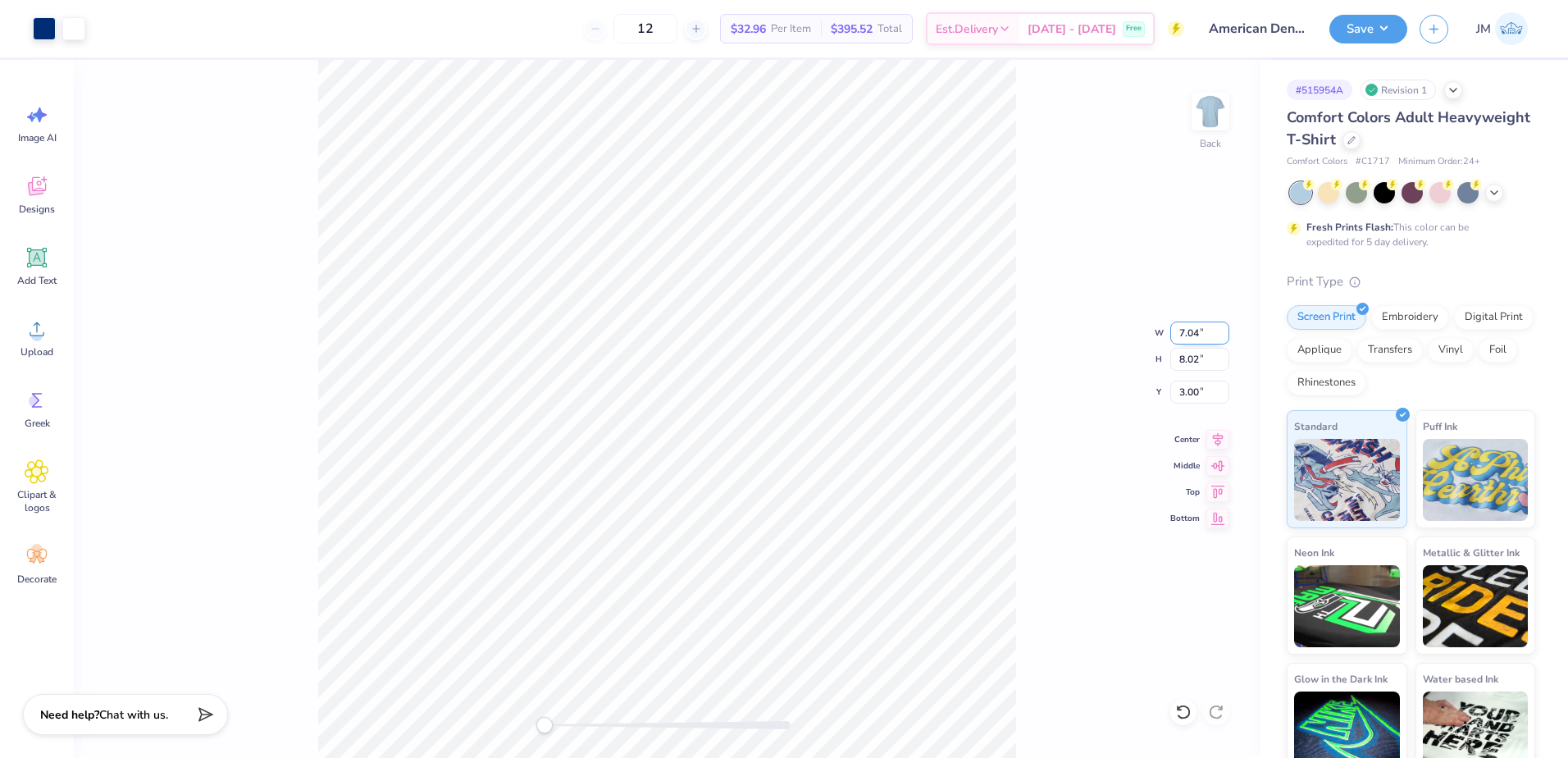
click at [1226, 340] on input "7.04" at bounding box center [1199, 333] width 59 height 23
click at [1226, 340] on input "7.03" at bounding box center [1199, 333] width 59 height 23
click at [1226, 340] on input "7.02" at bounding box center [1199, 333] width 59 height 23
click at [1226, 340] on input "7.01" at bounding box center [1199, 333] width 59 height 23
type input "7"
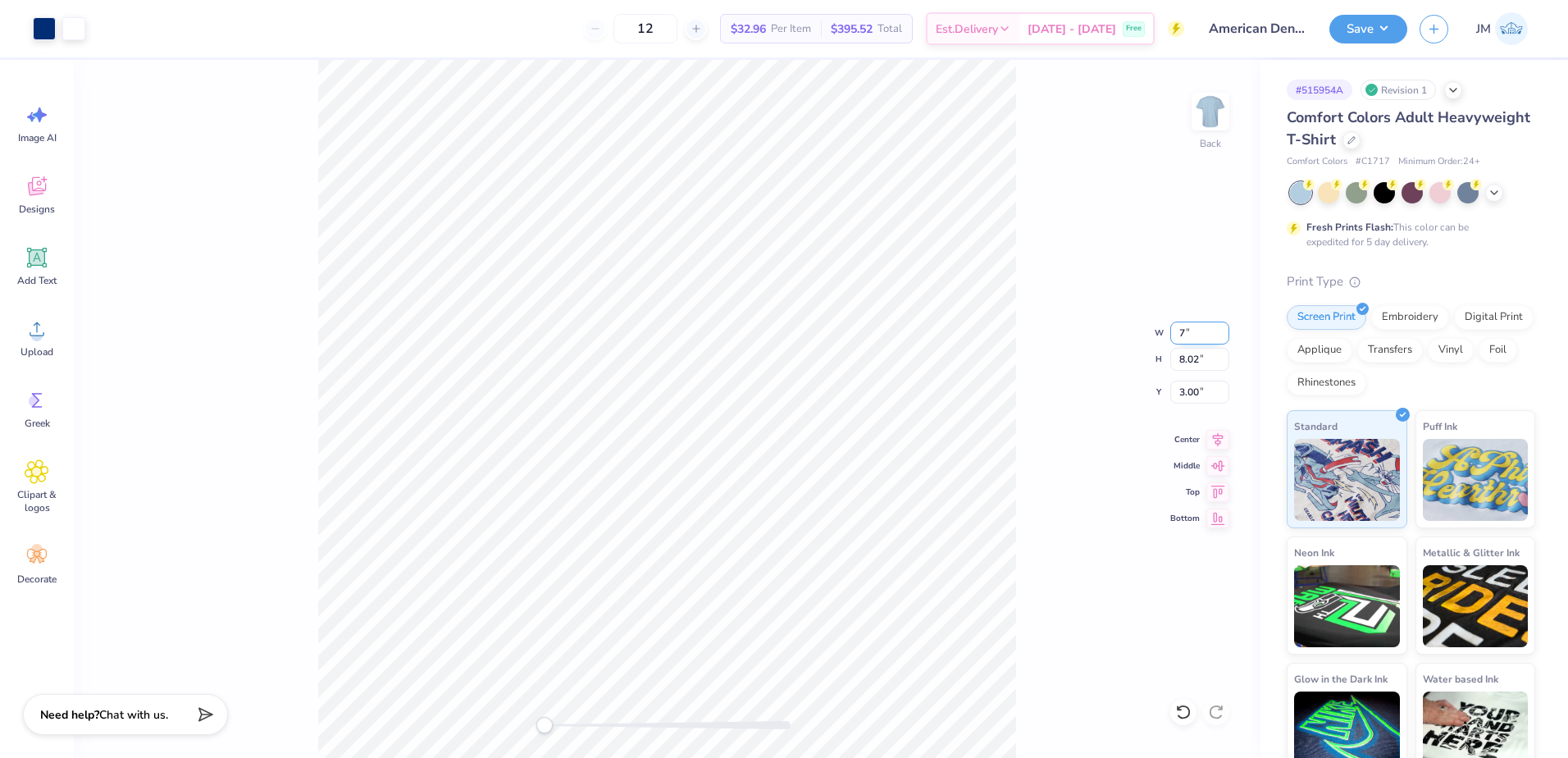
click at [1226, 340] on input "7" at bounding box center [1199, 333] width 59 height 23
click at [1188, 332] on input "7" at bounding box center [1199, 333] width 59 height 23
click at [1200, 360] on input "8.02" at bounding box center [1199, 360] width 59 height 23
click at [1199, 393] on input "3.50" at bounding box center [1199, 393] width 59 height 23
type input "3"
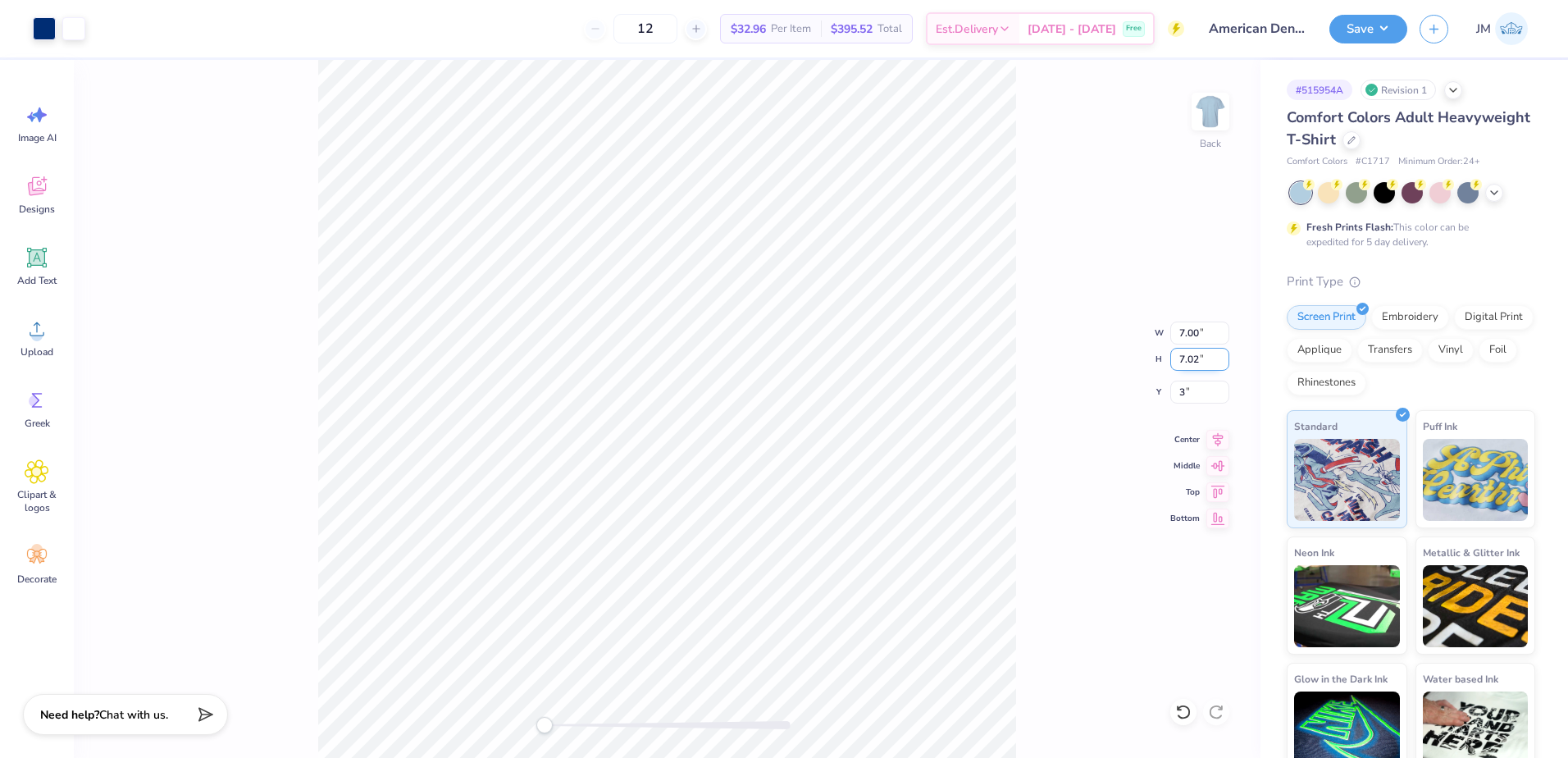
click at [1185, 350] on input "7.02" at bounding box center [1199, 360] width 59 height 23
click at [1214, 441] on icon at bounding box center [1218, 437] width 23 height 20
click at [1361, 28] on button "Save" at bounding box center [1368, 26] width 78 height 29
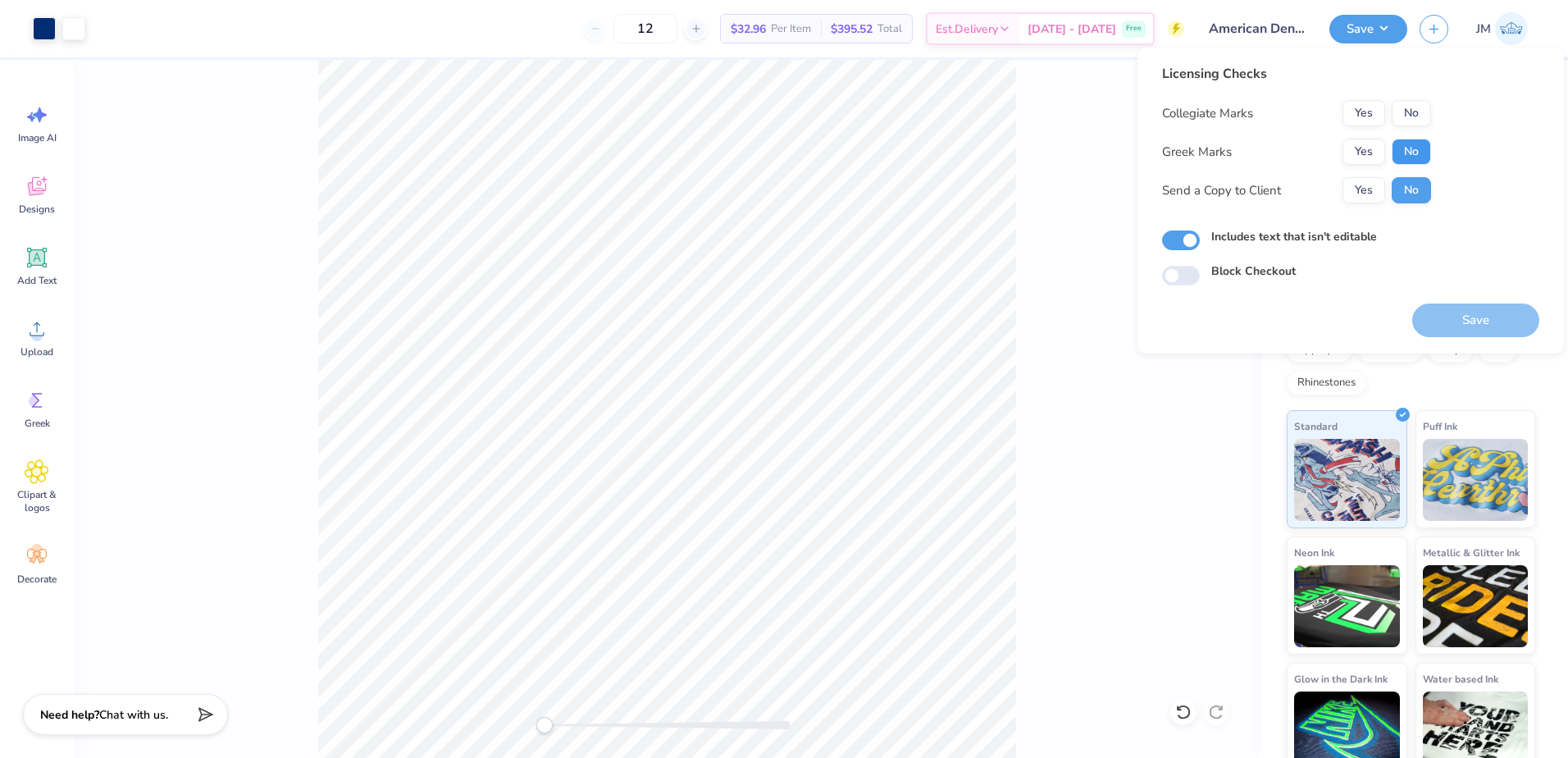
click at [1398, 155] on button "No" at bounding box center [1411, 152] width 40 height 26
click at [1415, 122] on button "No" at bounding box center [1411, 113] width 40 height 26
click at [1461, 305] on button "Save" at bounding box center [1475, 320] width 127 height 34
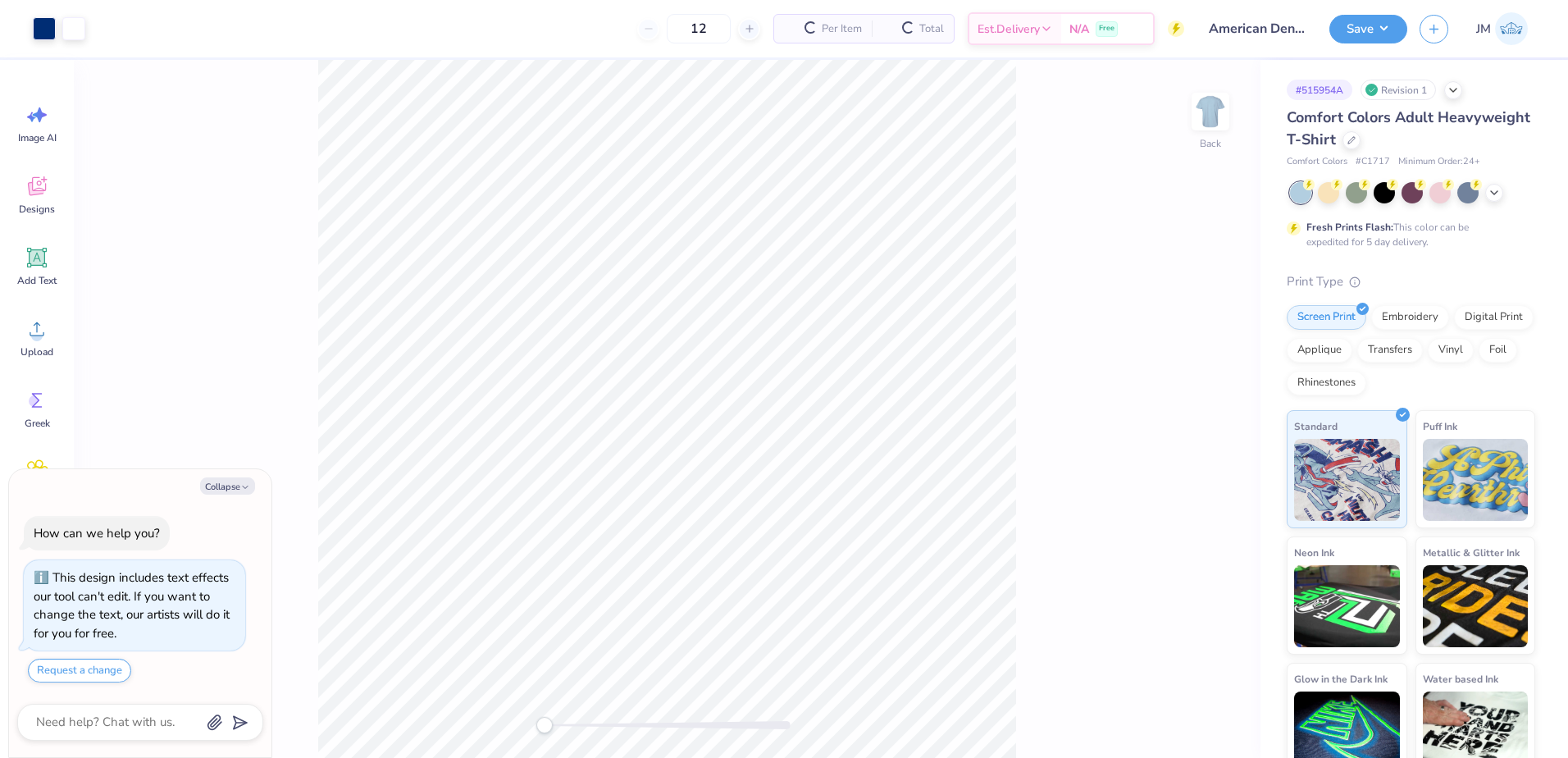
type textarea "x"
